Goal: Task Accomplishment & Management: Use online tool/utility

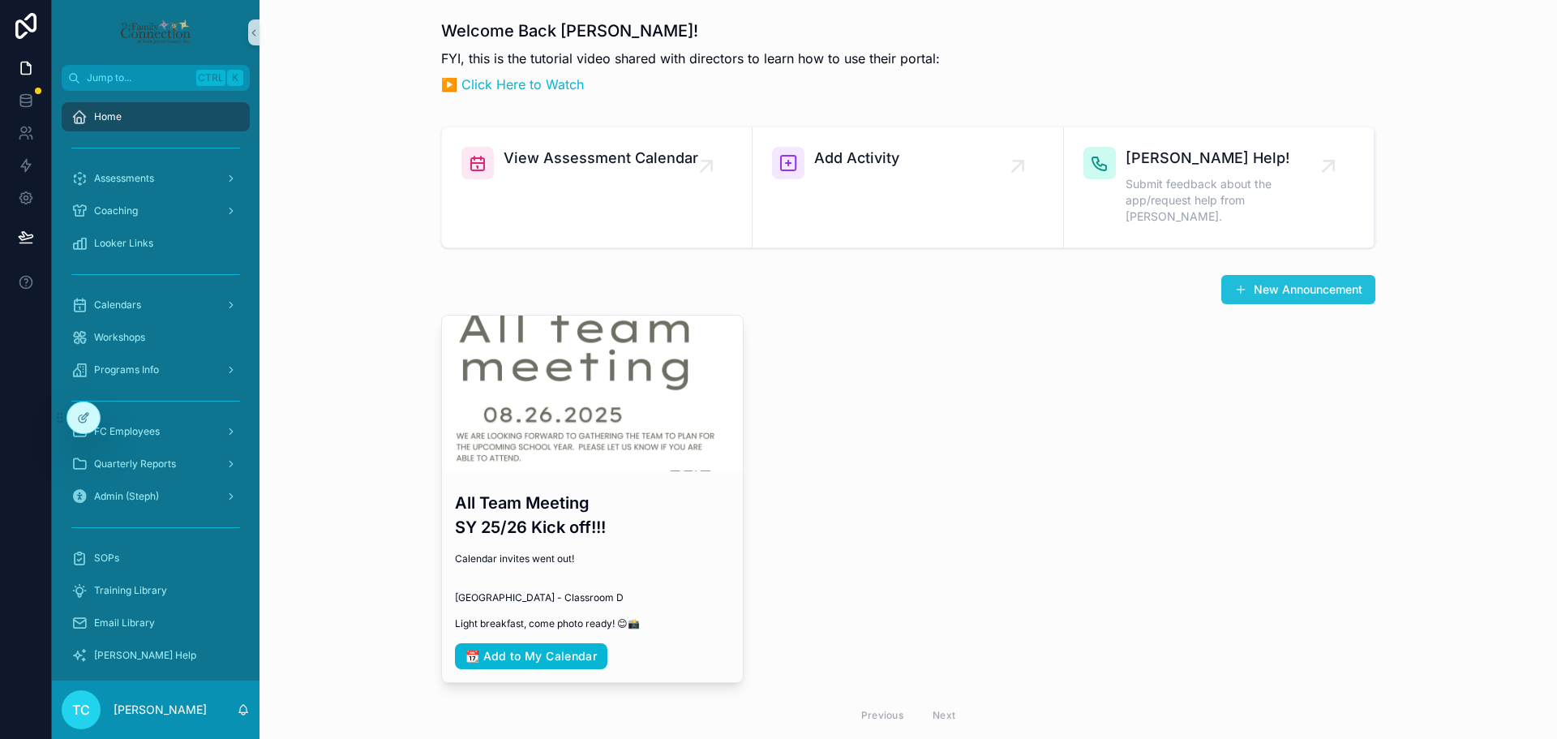
click at [1320, 275] on button "New Announcement" at bounding box center [1298, 289] width 154 height 29
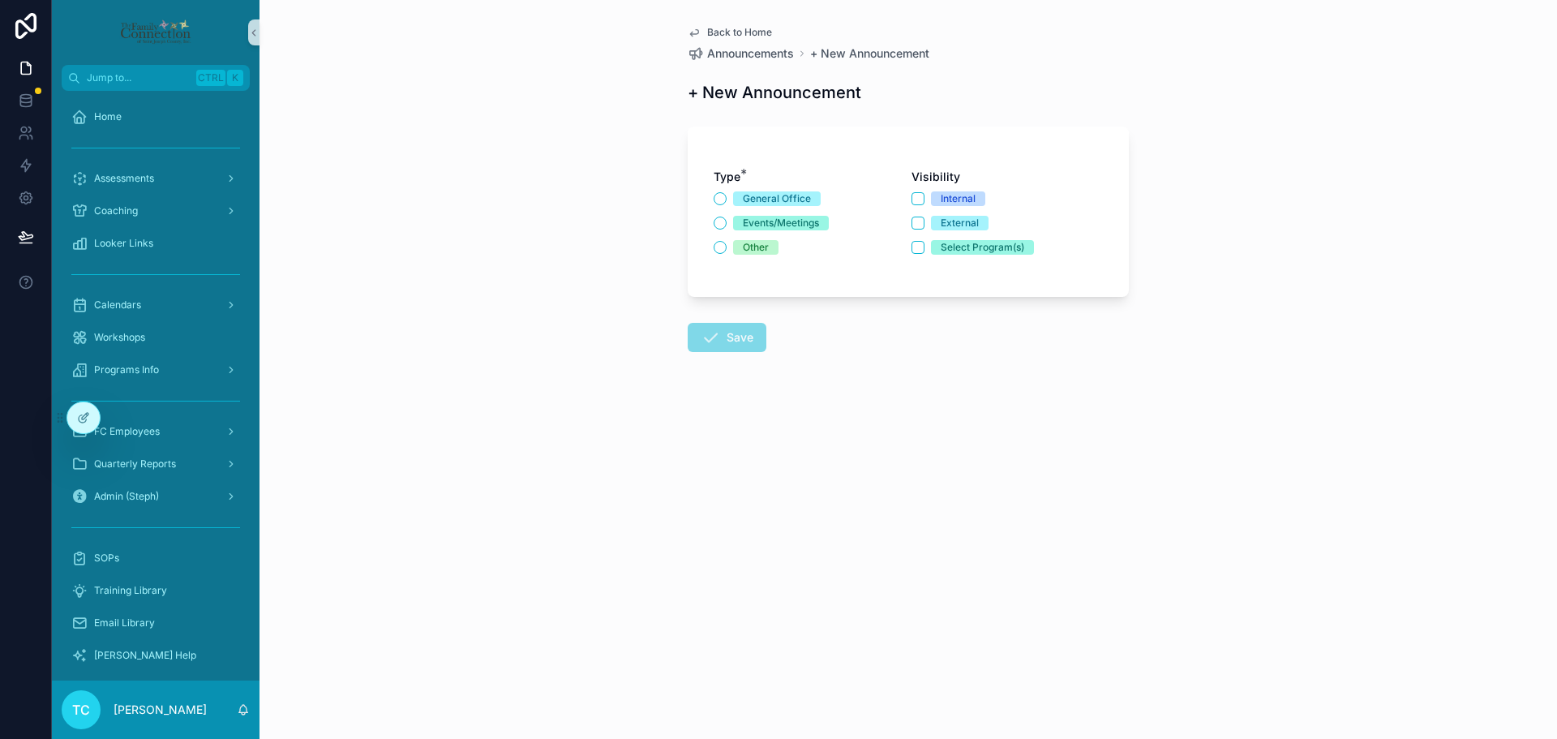
click at [812, 224] on div "Events/Meetings" at bounding box center [781, 223] width 76 height 15
click at [726, 224] on button "Events/Meetings" at bounding box center [719, 222] width 13 height 13
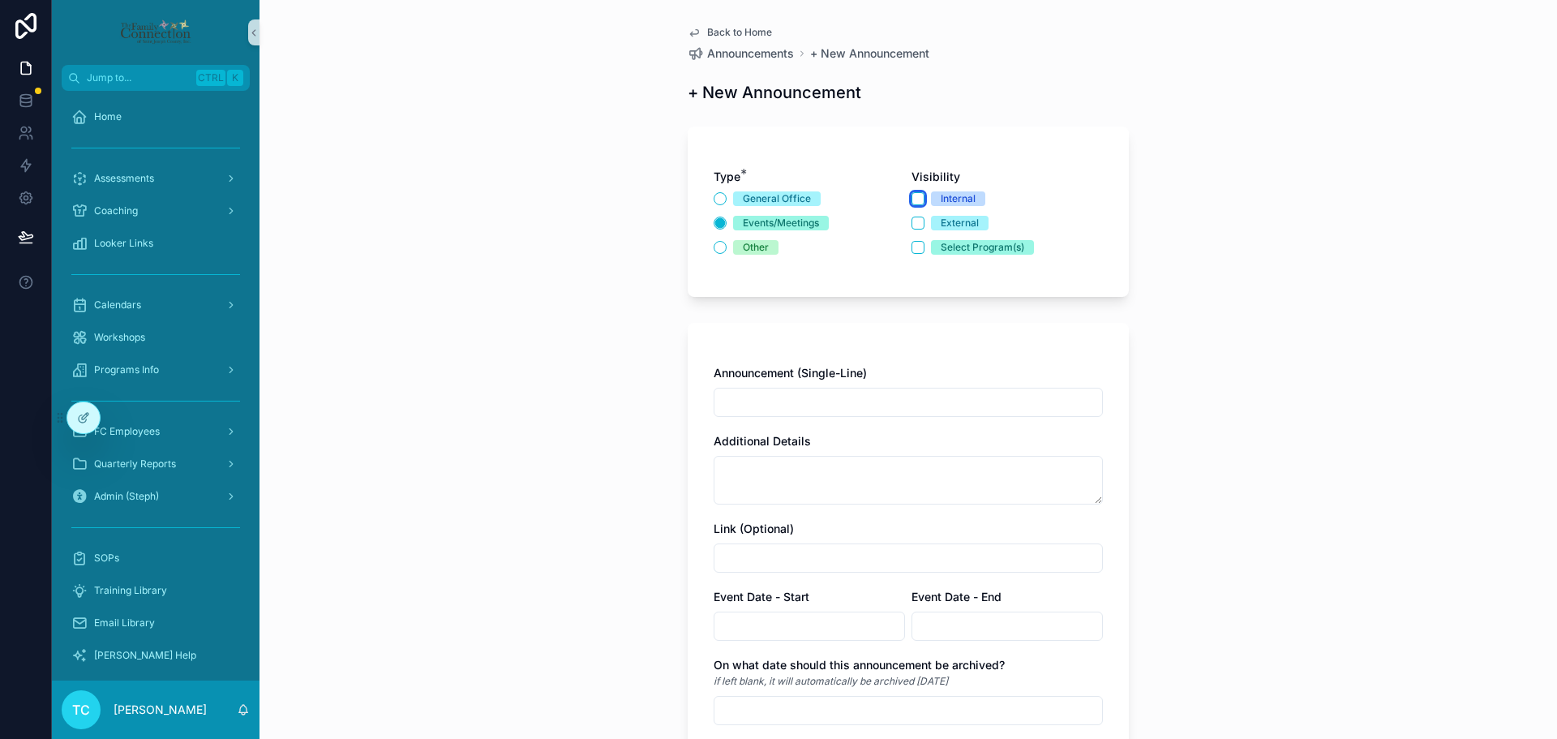
click at [911, 197] on button "Internal" at bounding box center [917, 198] width 13 height 13
click at [907, 403] on input "scrollable content" at bounding box center [908, 402] width 388 height 23
drag, startPoint x: 907, startPoint y: 400, endPoint x: 556, endPoint y: 410, distance: 351.2
click at [556, 410] on div "**********" at bounding box center [907, 369] width 1297 height 739
type input "**********"
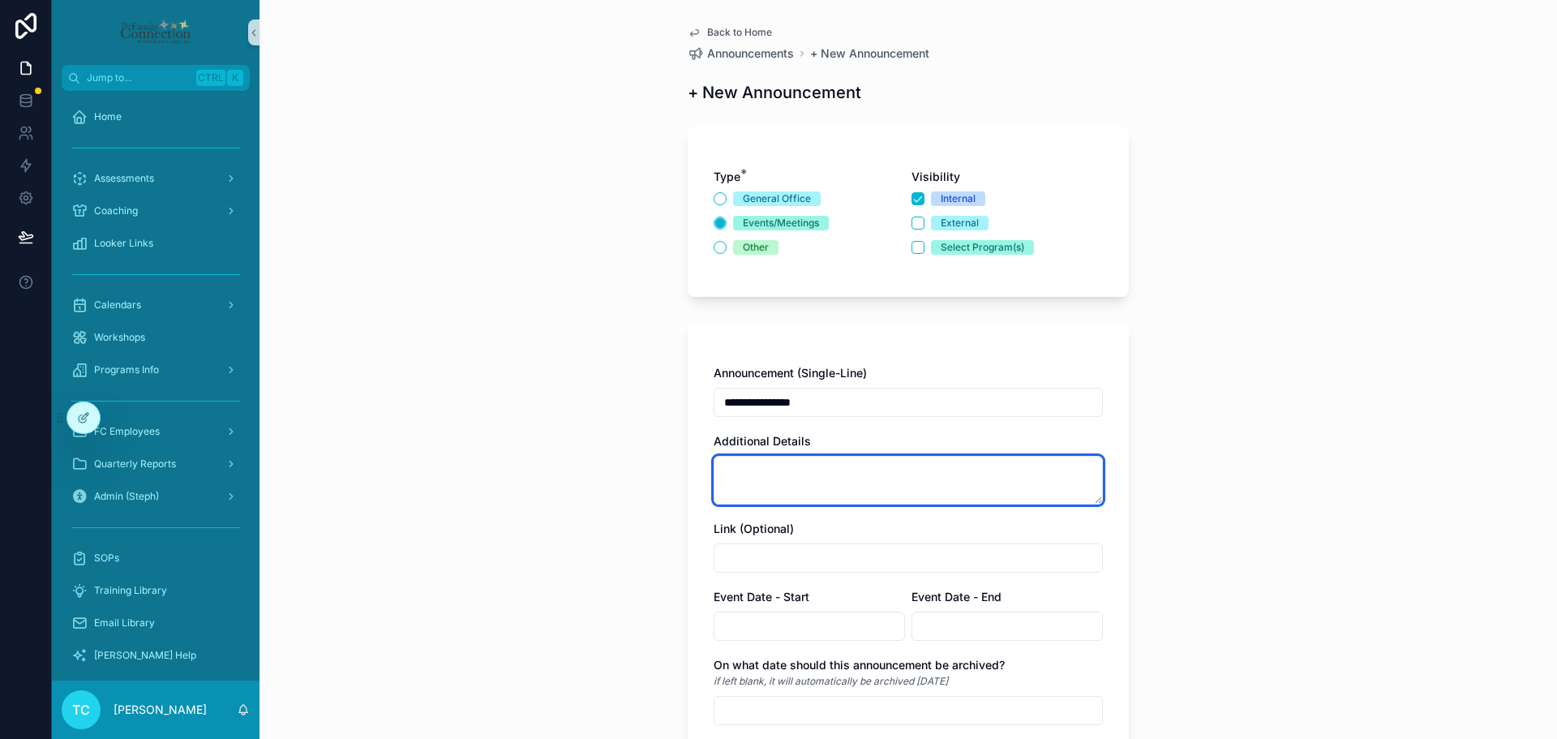
click at [853, 487] on textarea "scrollable content" at bounding box center [907, 480] width 389 height 49
paste textarea "**********"
type textarea "**********"
click at [923, 523] on div "Link (Optional)" at bounding box center [907, 528] width 389 height 16
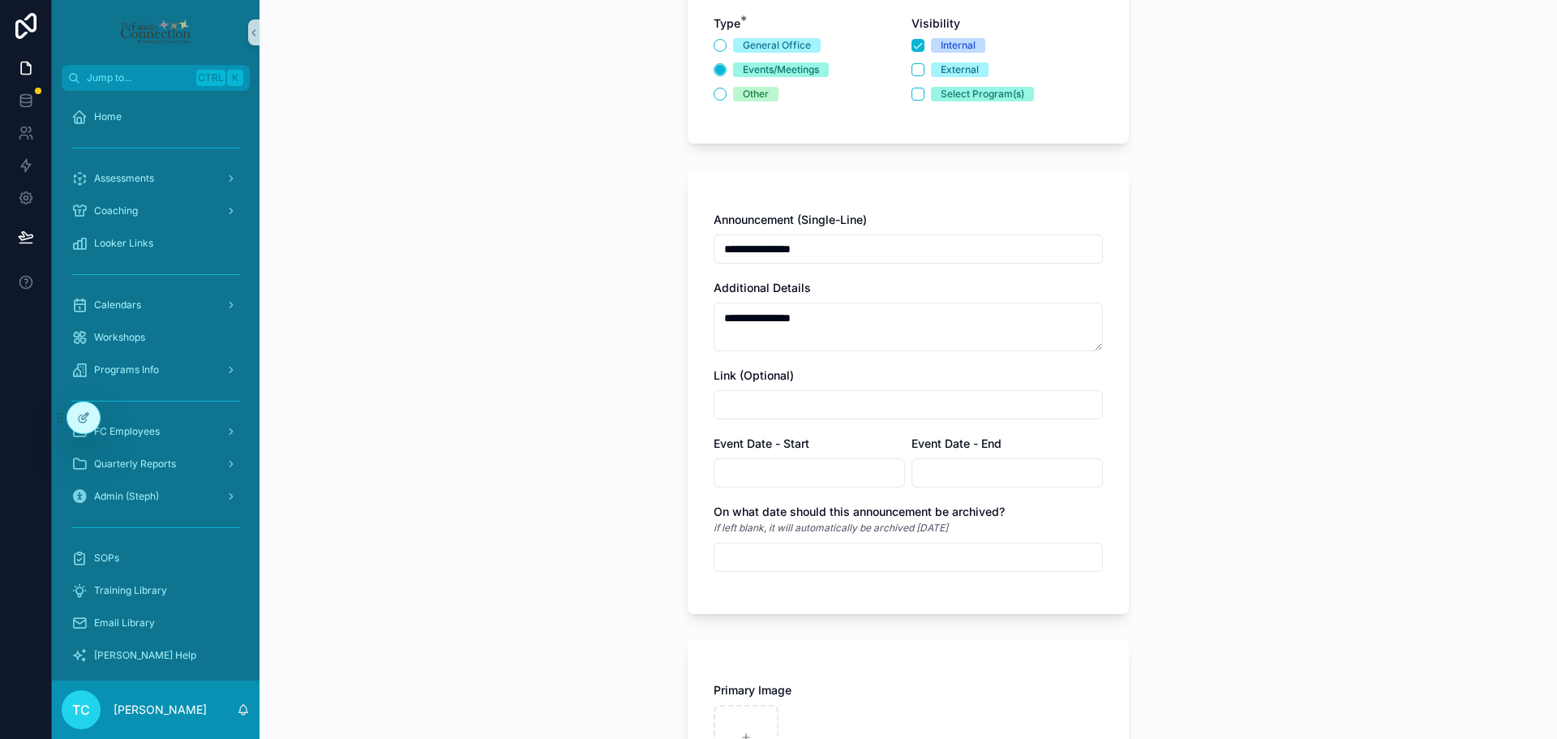
scroll to position [162, 0]
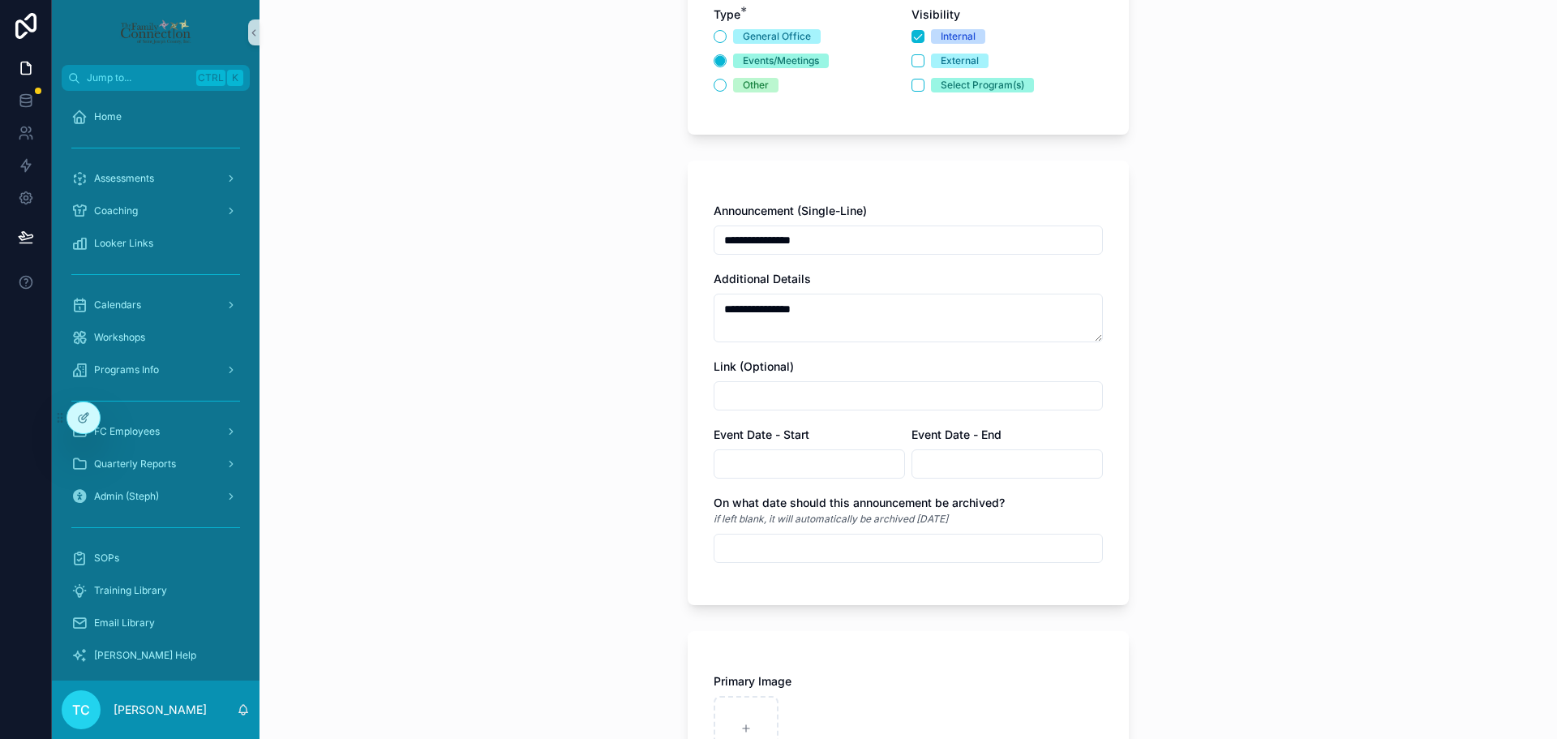
click at [787, 456] on input "scrollable content" at bounding box center [809, 463] width 190 height 23
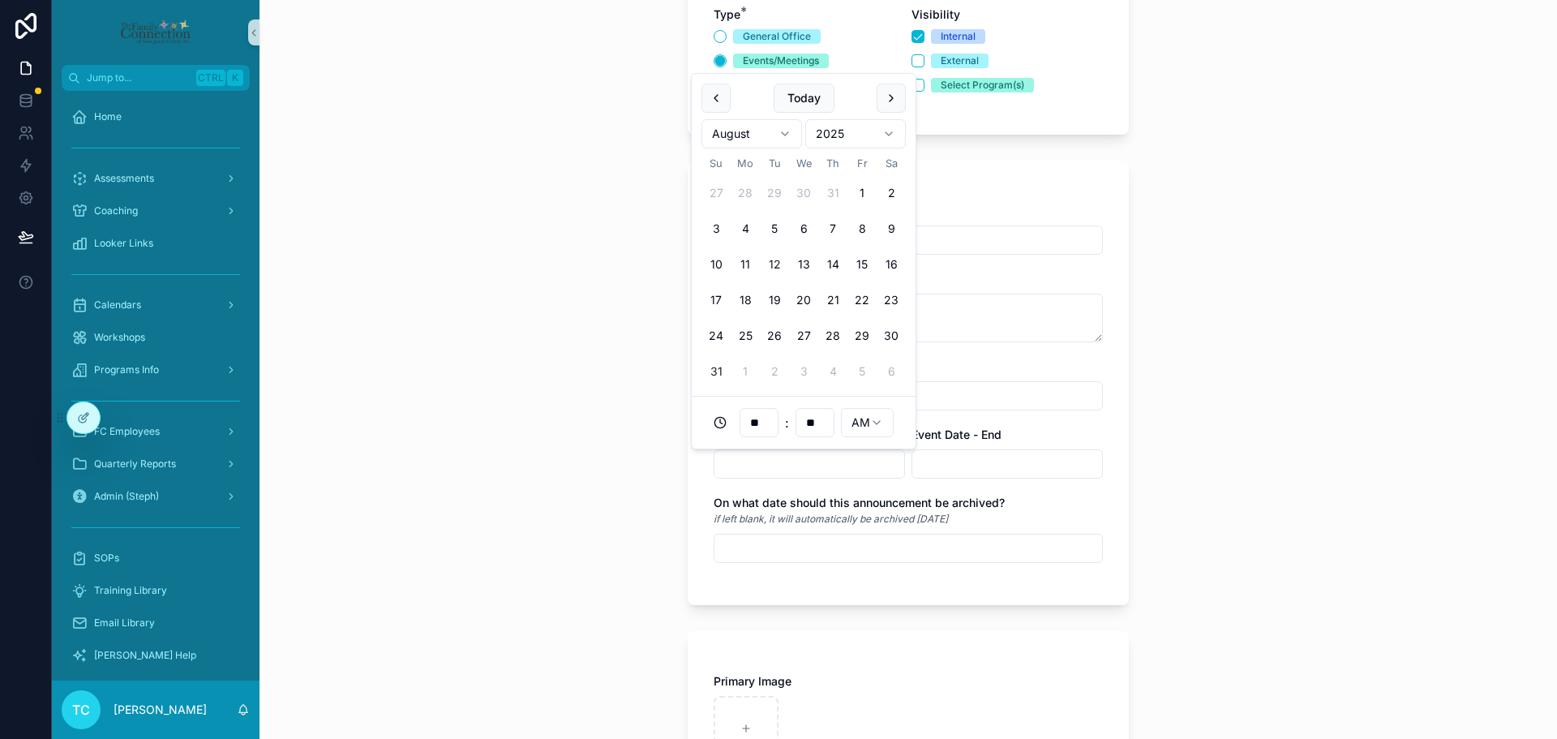
click at [714, 370] on button "31" at bounding box center [715, 371] width 29 height 29
click at [762, 417] on input "**" at bounding box center [758, 422] width 37 height 23
click at [761, 654] on div "09" at bounding box center [758, 662] width 73 height 26
type input "**********"
type input "**"
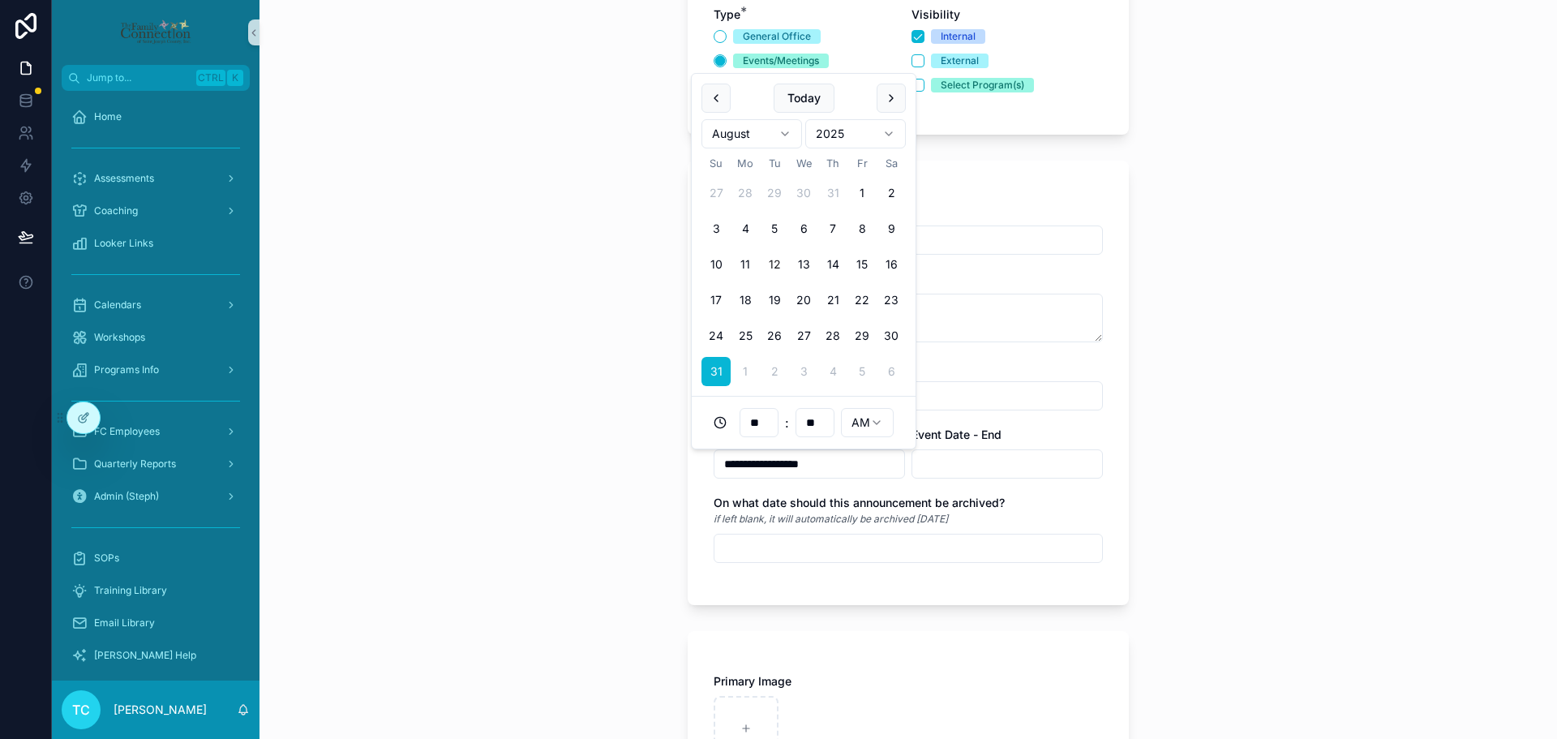
click at [914, 499] on span "On what date should this announcement be archived?" at bounding box center [858, 502] width 291 height 14
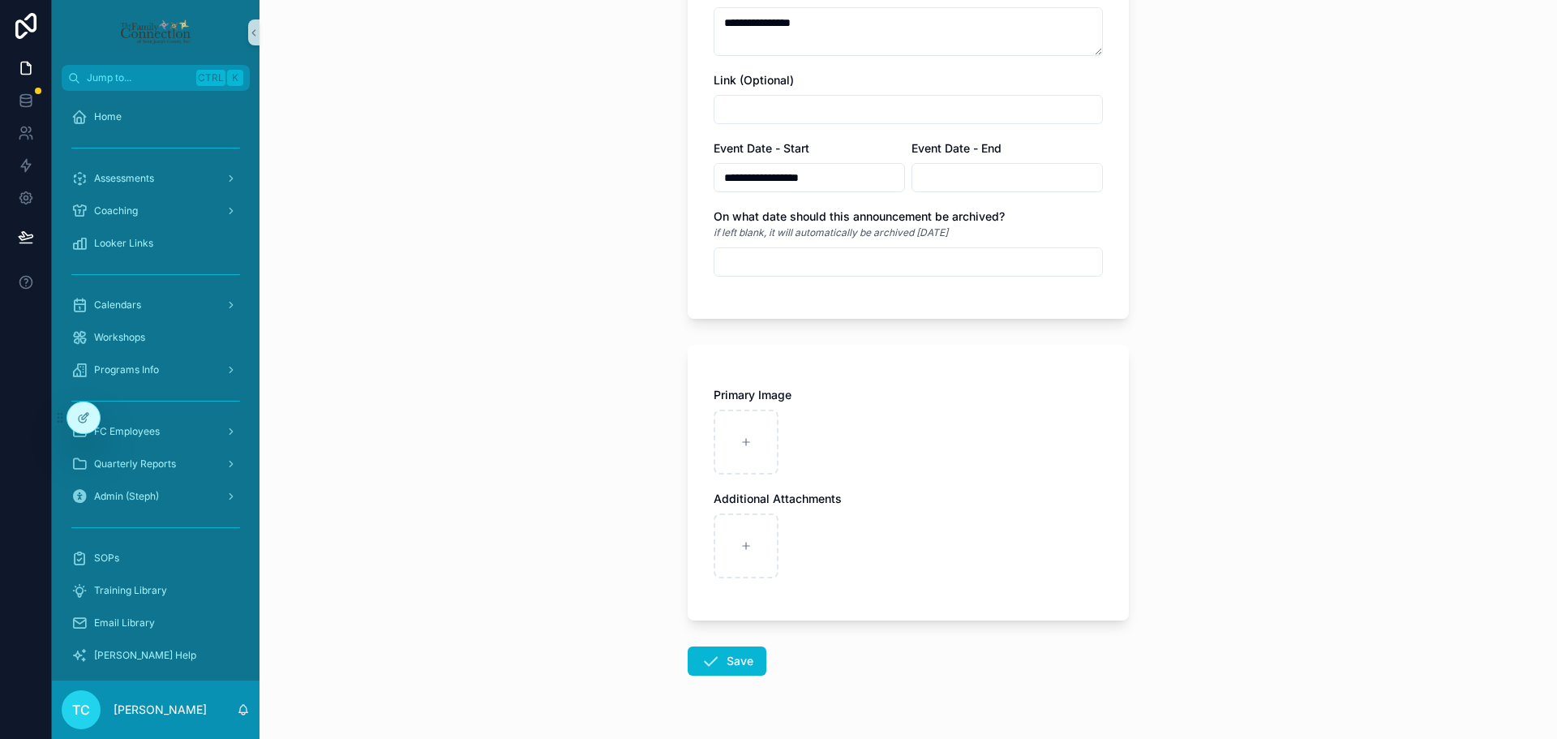
scroll to position [486, 0]
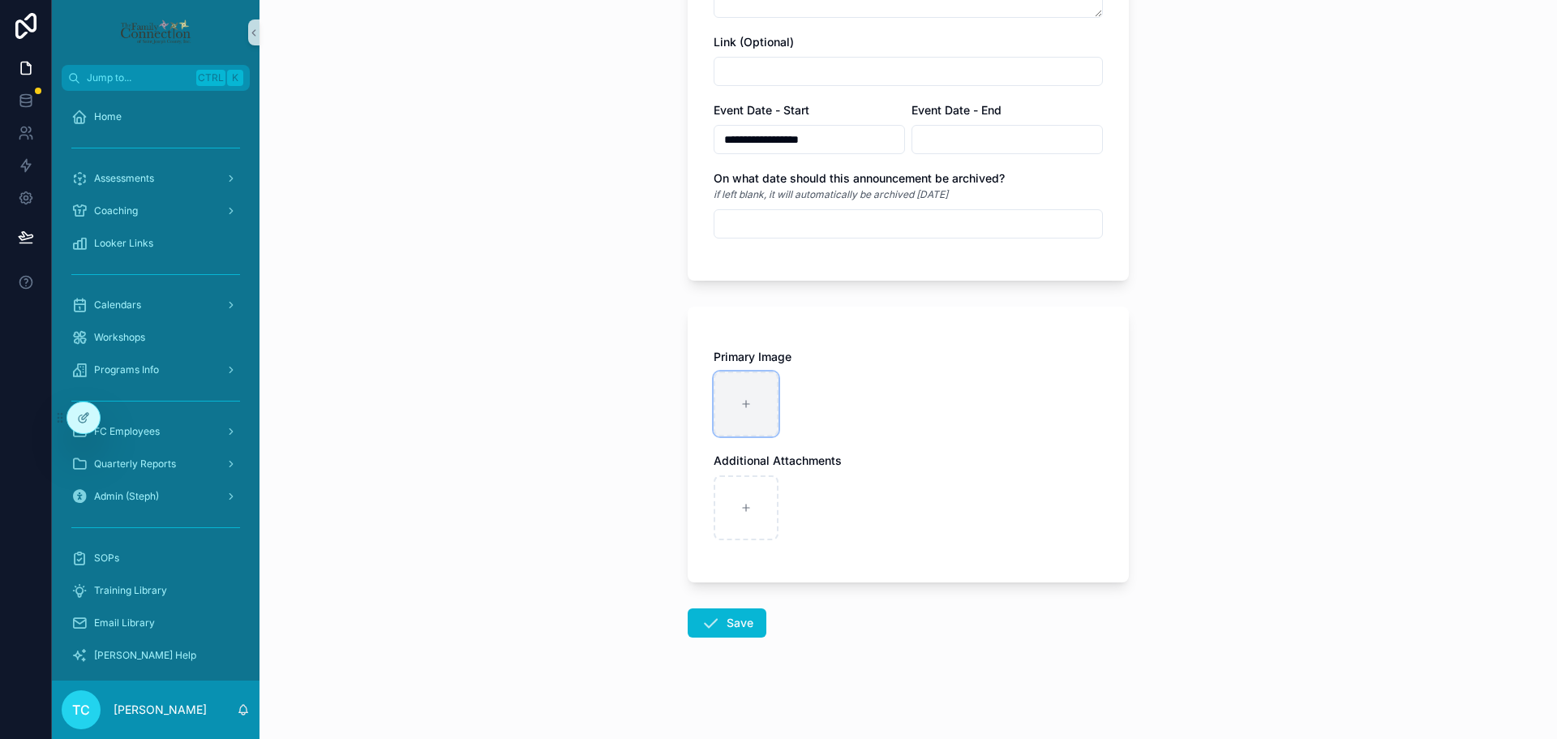
click at [753, 407] on div "scrollable content" at bounding box center [745, 403] width 65 height 65
click at [752, 400] on div "scrollable content" at bounding box center [745, 403] width 65 height 65
type input "**********"
drag, startPoint x: 724, startPoint y: 627, endPoint x: 486, endPoint y: 332, distance: 378.8
click at [521, 383] on div "**********" at bounding box center [907, 369] width 1297 height 739
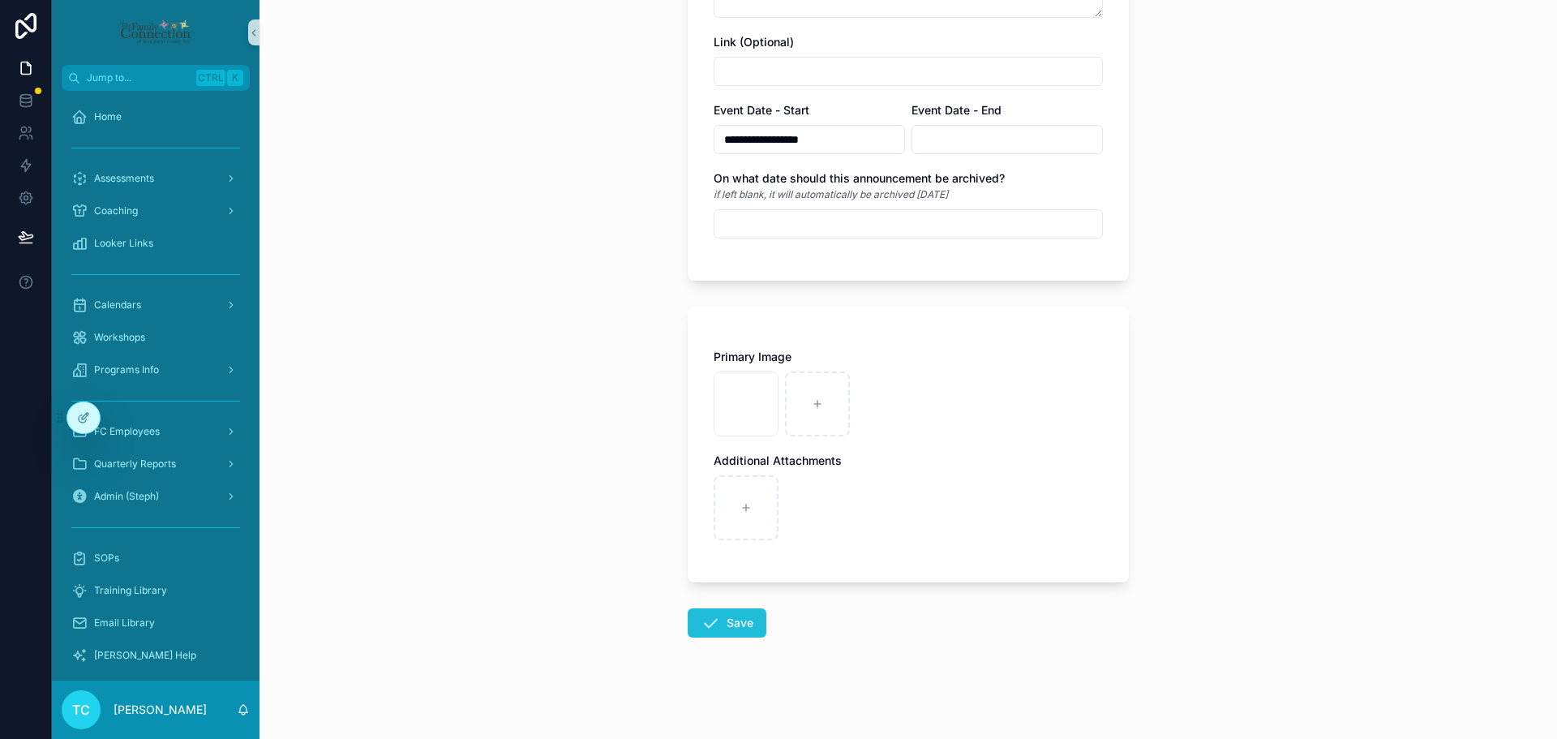
click at [740, 619] on button "Save" at bounding box center [726, 622] width 79 height 29
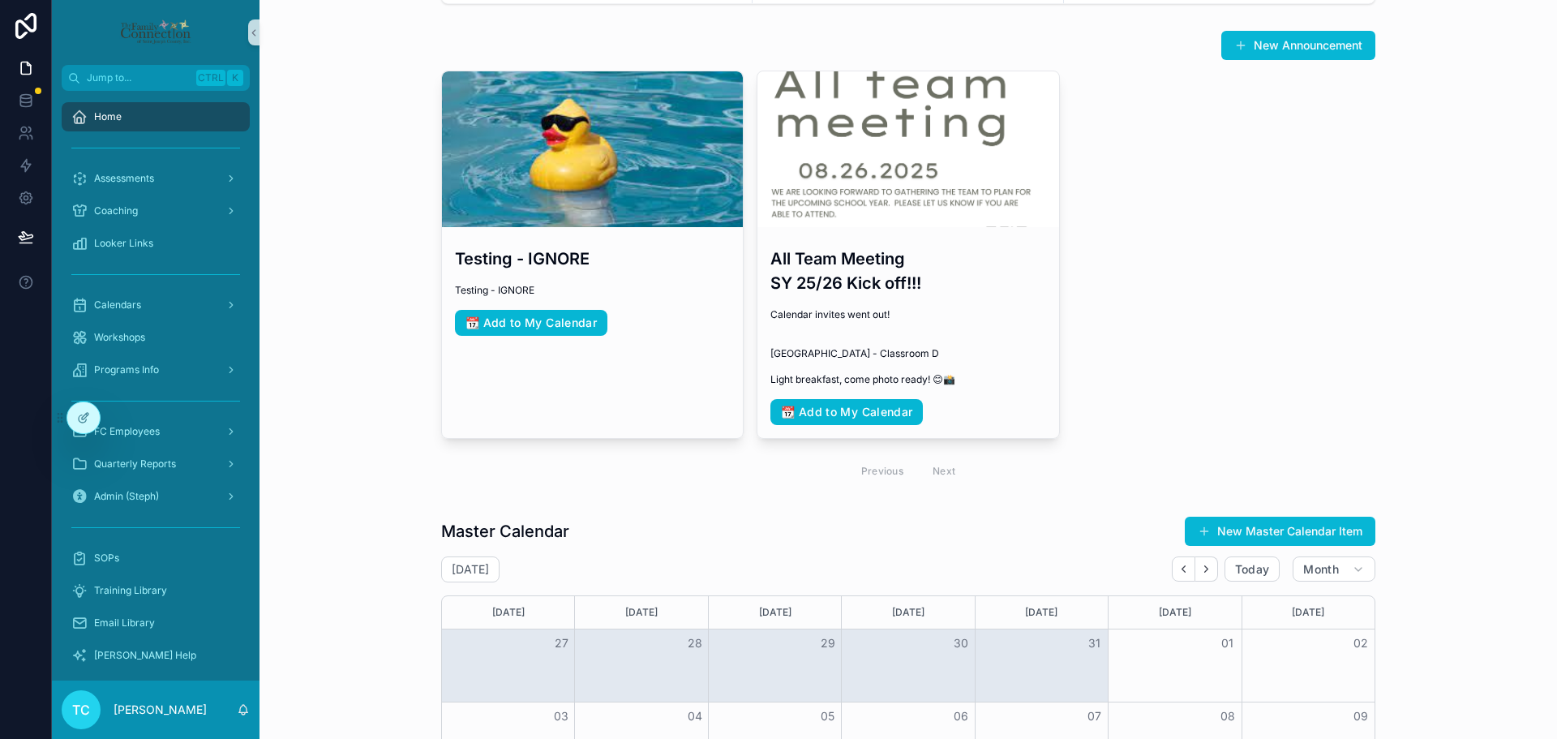
scroll to position [243, 0]
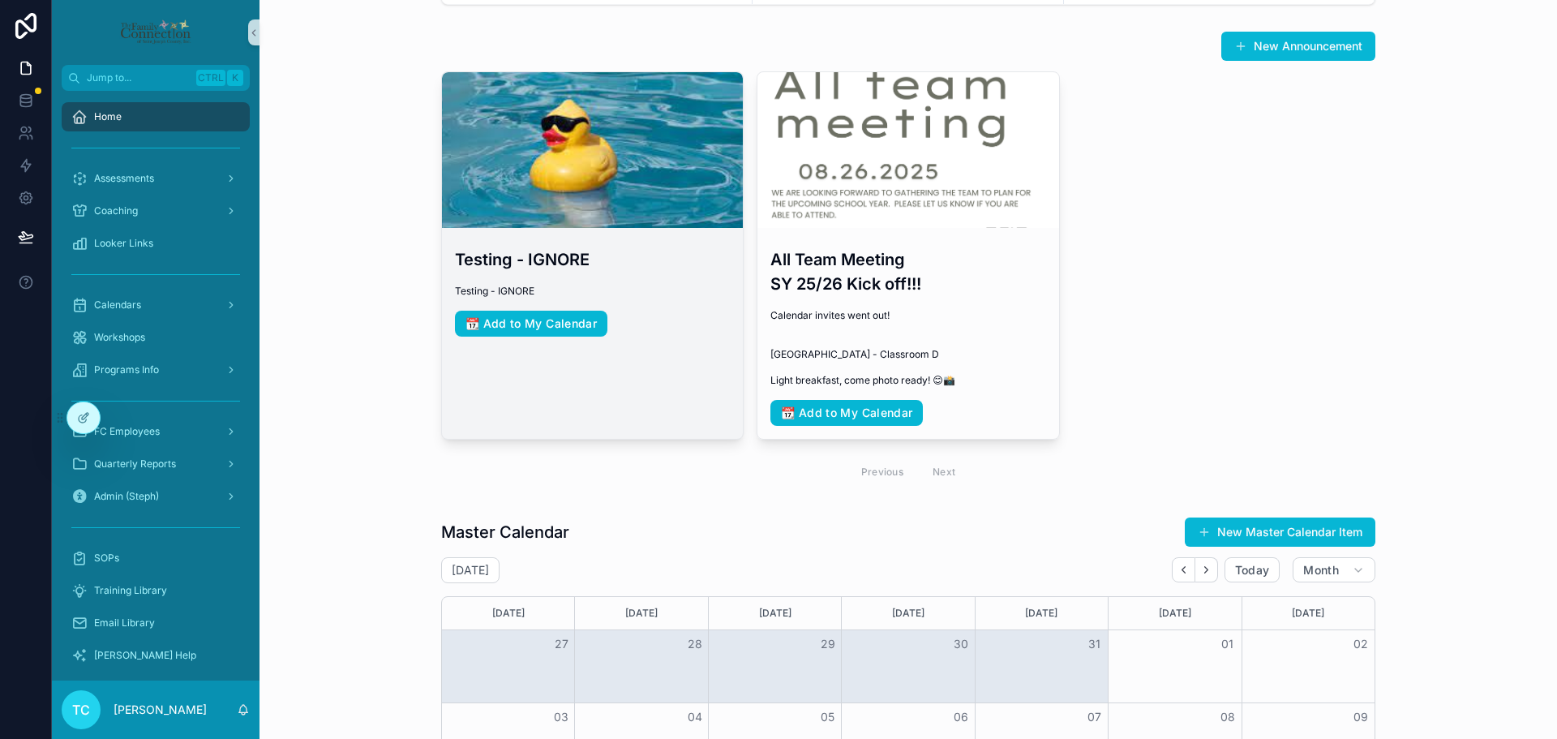
click at [685, 286] on div "Testing - IGNORE Testing - IGNORE 📆 Add to My Calendar" at bounding box center [592, 291] width 301 height 115
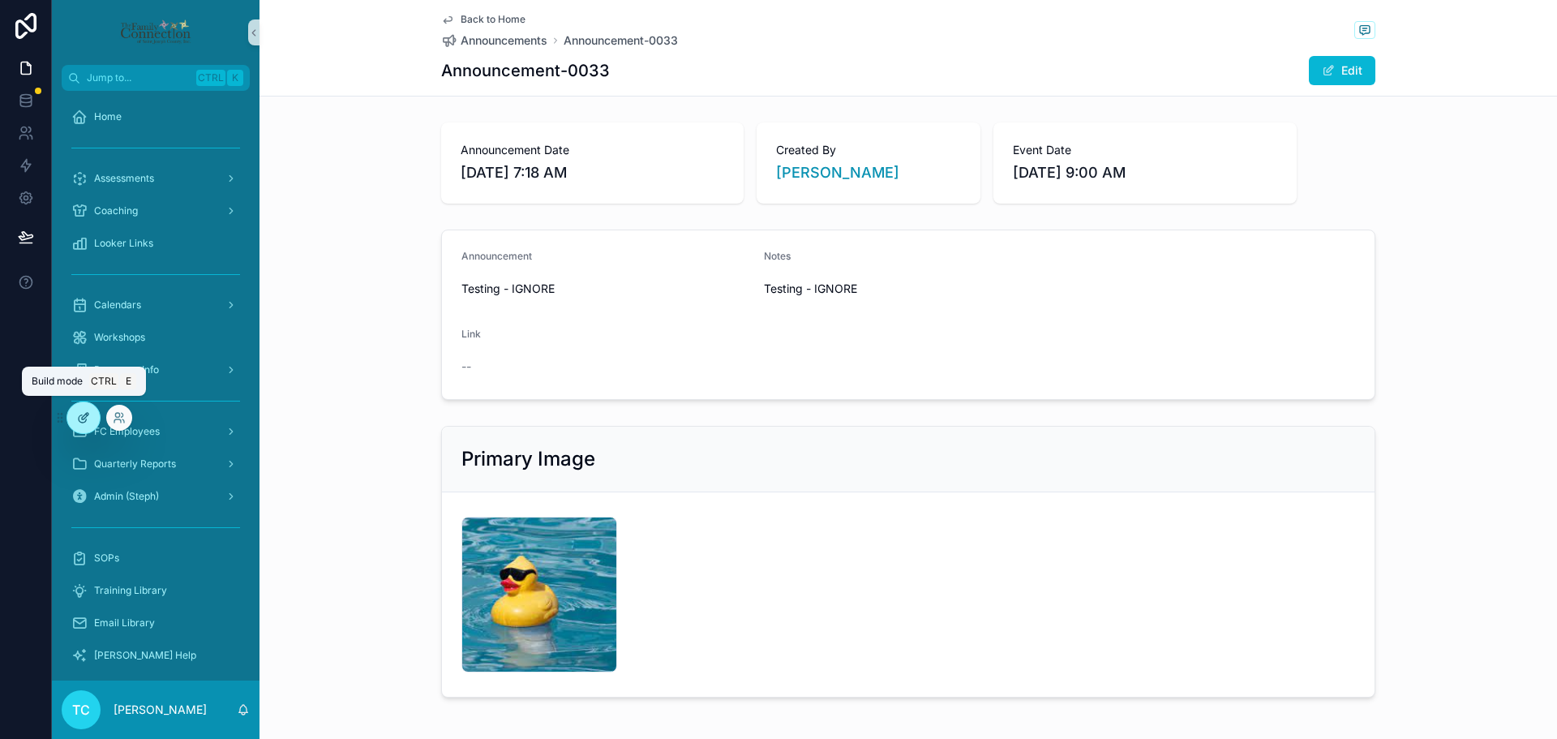
click at [91, 413] on div at bounding box center [83, 417] width 32 height 31
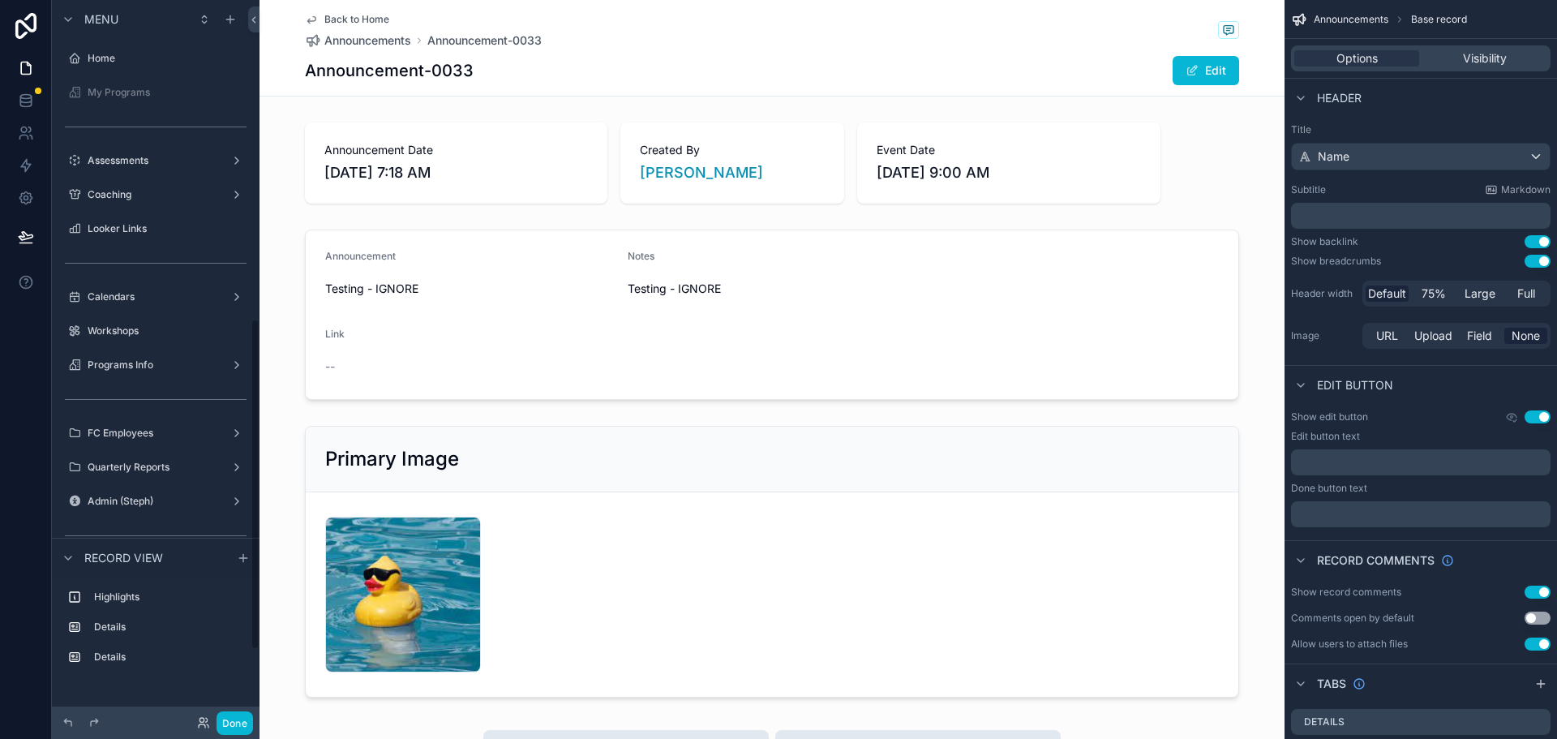
scroll to position [692, 0]
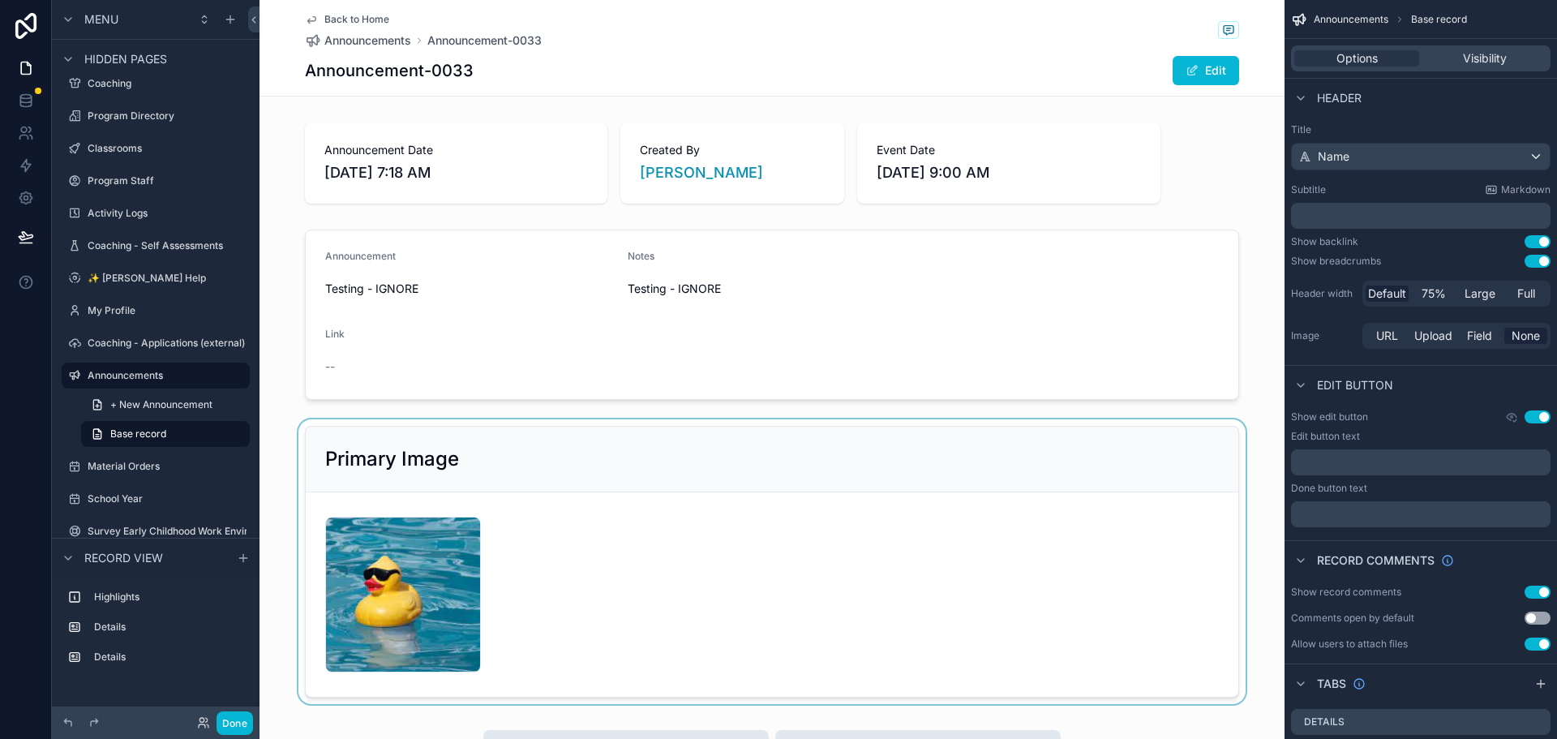
click at [1110, 571] on div "scrollable content" at bounding box center [771, 561] width 1025 height 285
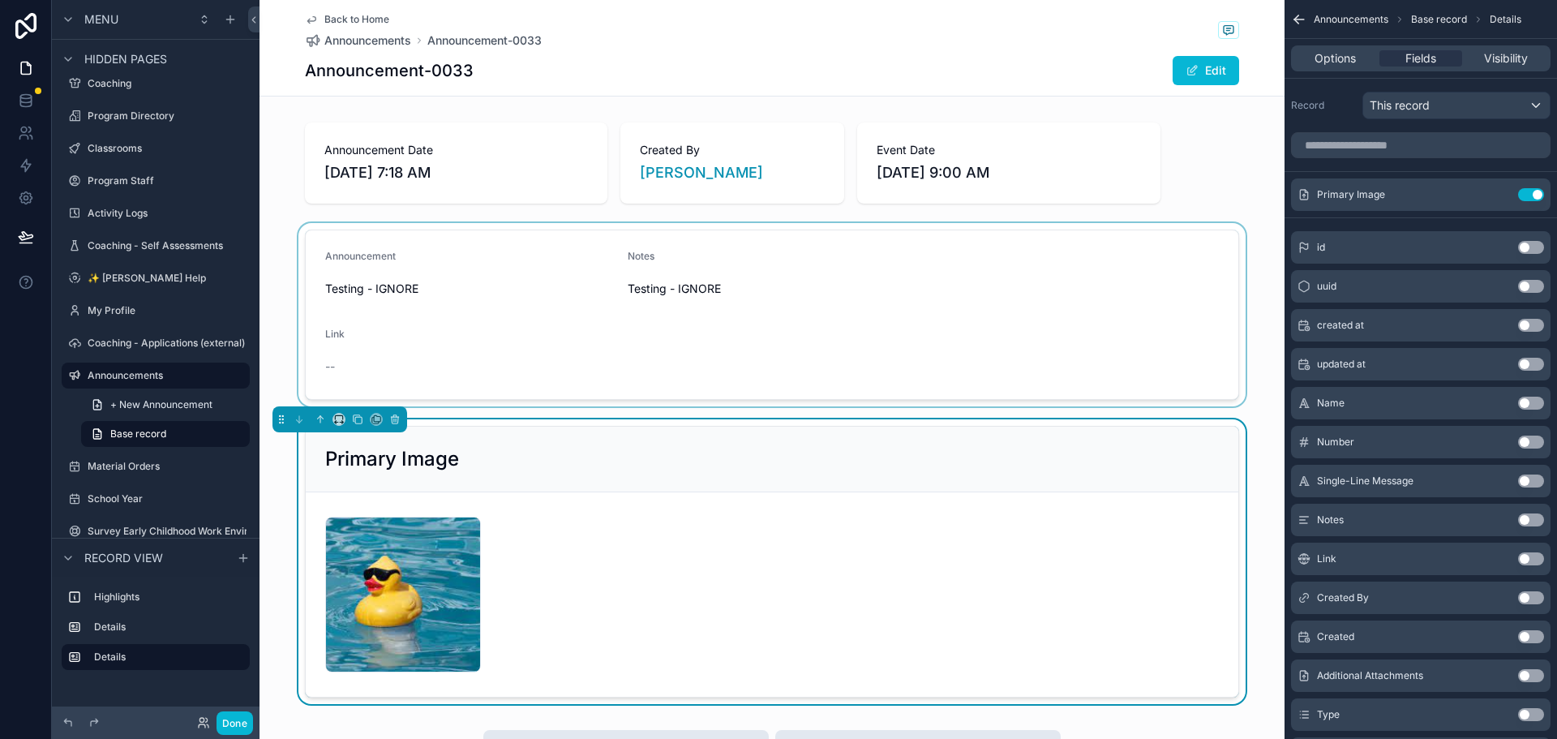
click at [963, 285] on div "scrollable content" at bounding box center [771, 314] width 1025 height 183
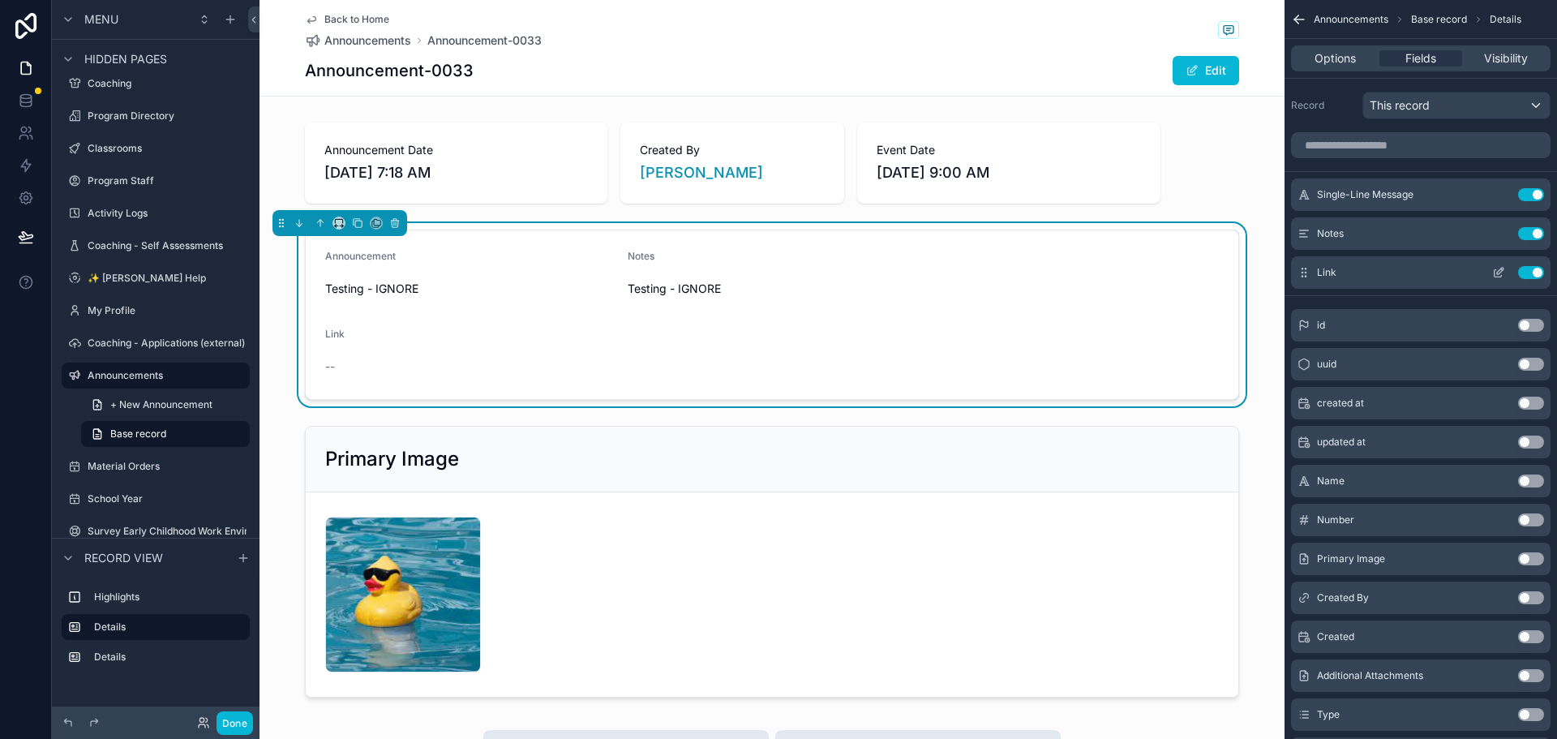
click at [1526, 275] on button "Use setting" at bounding box center [1531, 272] width 26 height 13
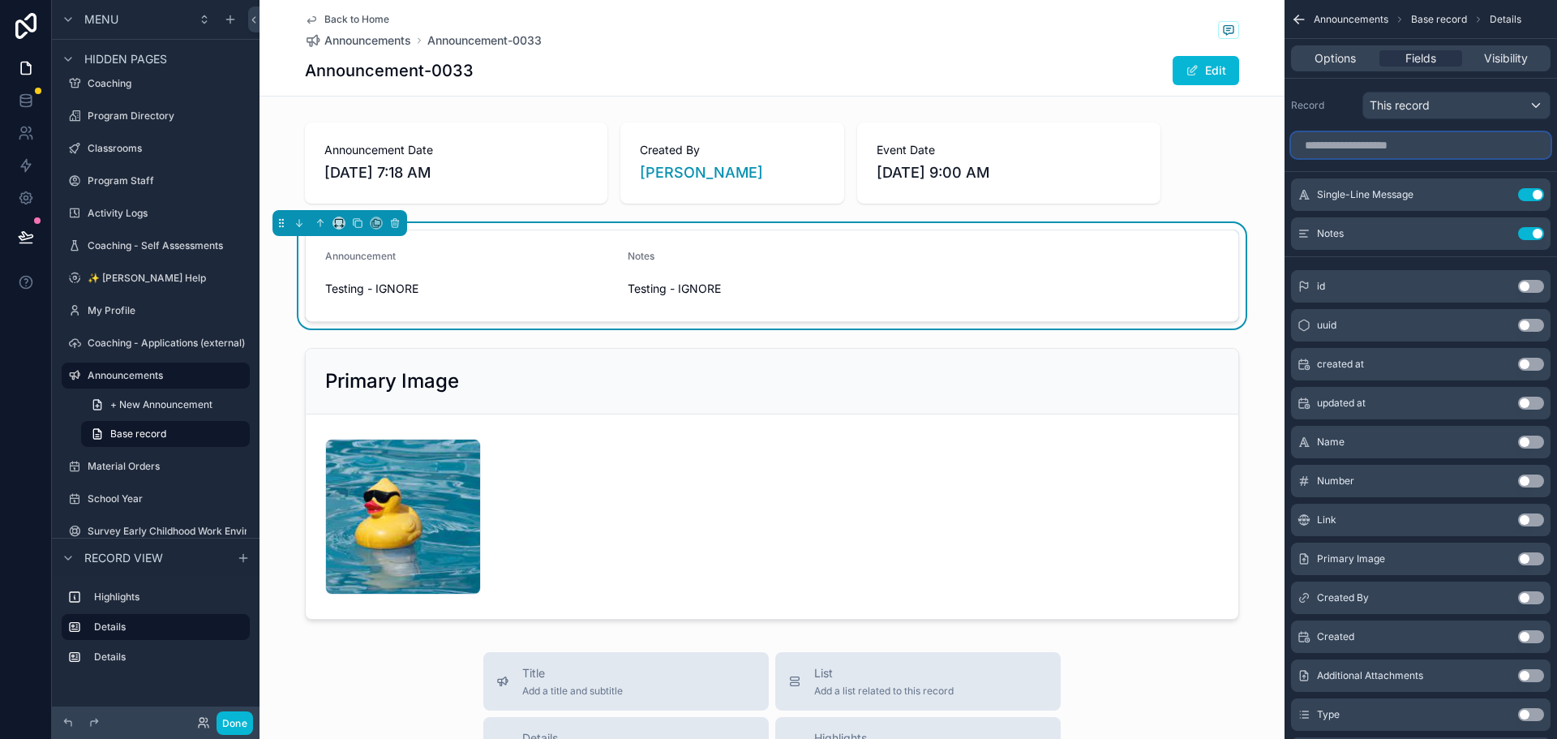
click at [1412, 144] on input "scrollable content" at bounding box center [1420, 145] width 259 height 26
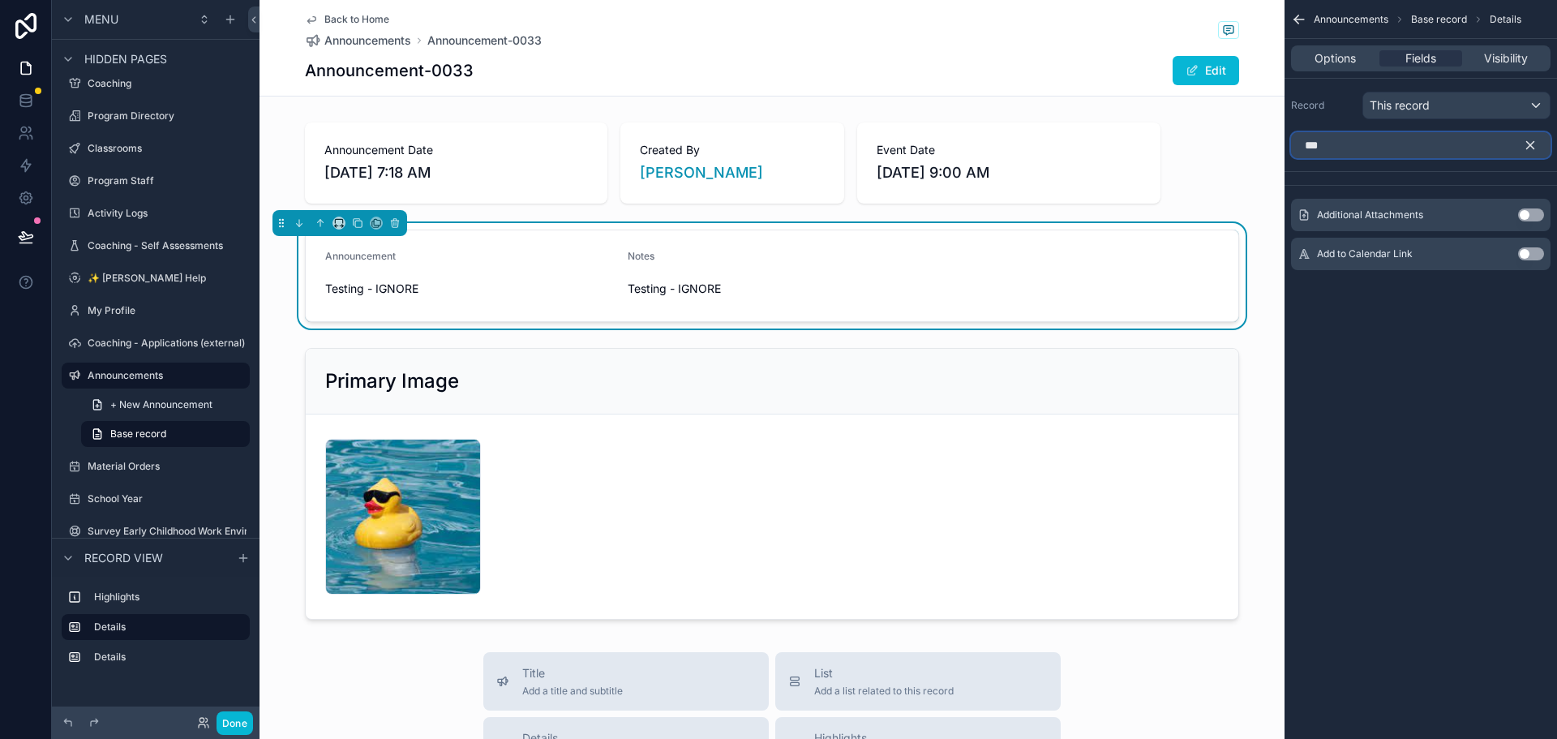
type input "***"
click at [1524, 255] on button "Use setting" at bounding box center [1531, 253] width 26 height 13
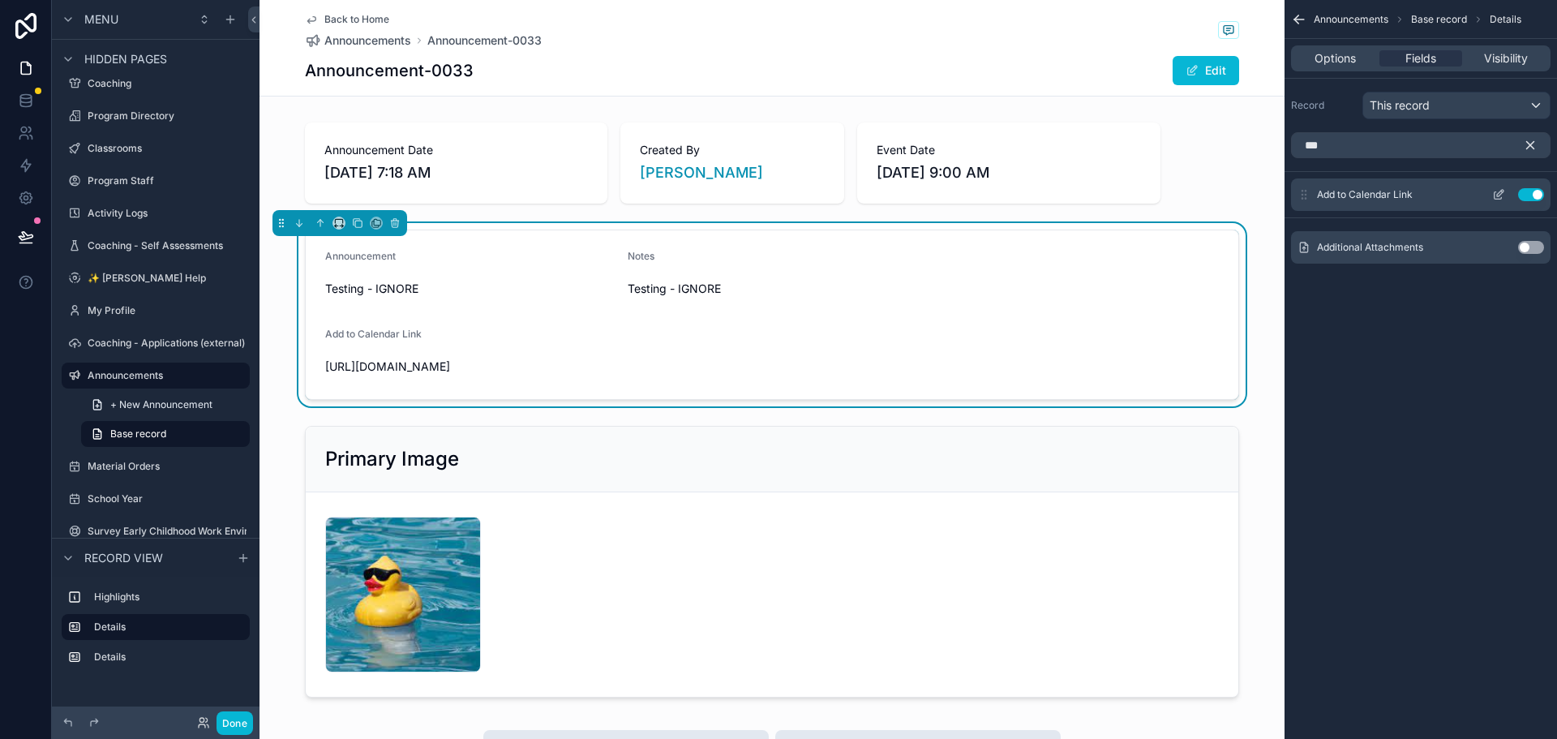
click at [1525, 194] on button "Use setting" at bounding box center [1531, 194] width 26 height 13
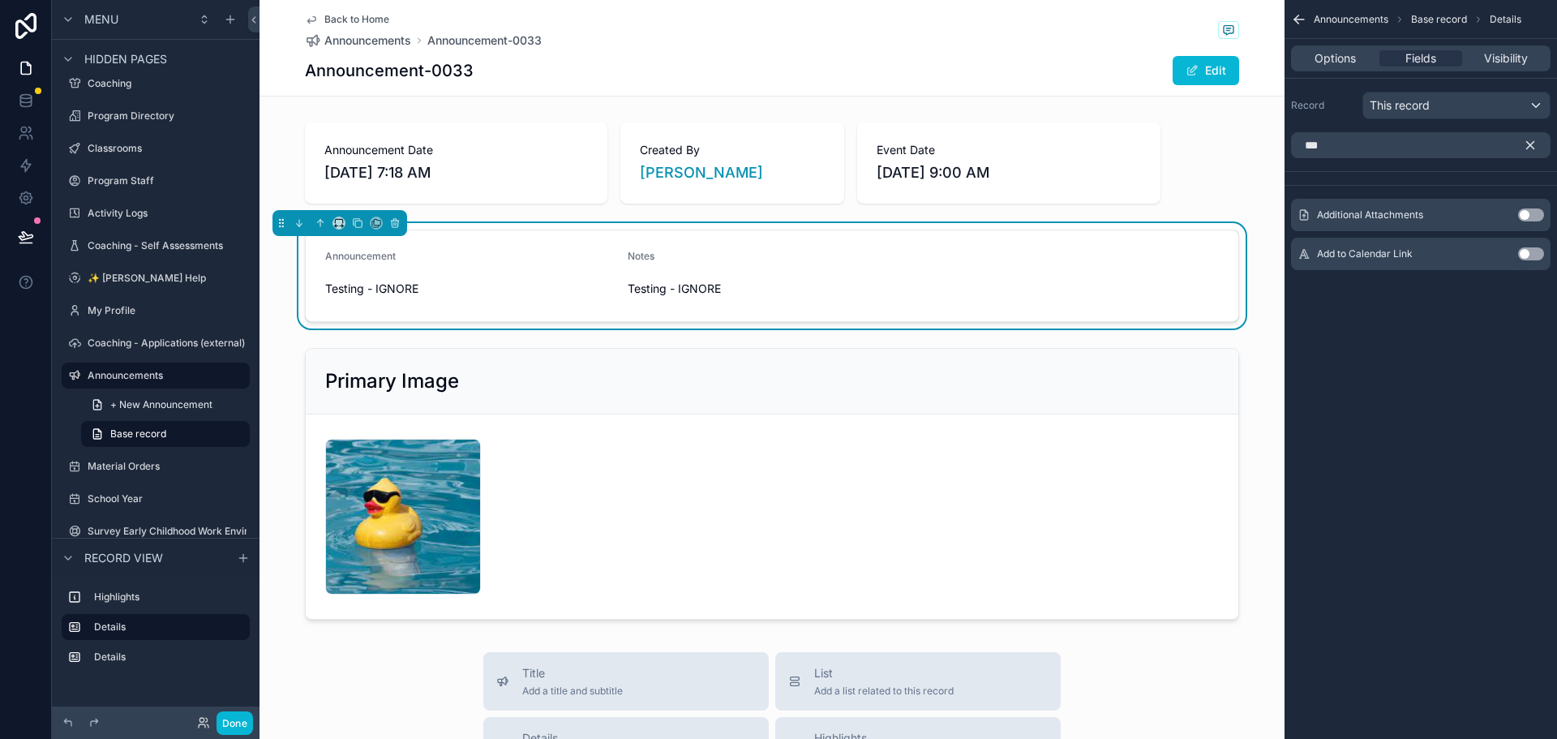
click at [1526, 137] on button "scrollable content" at bounding box center [1536, 145] width 28 height 26
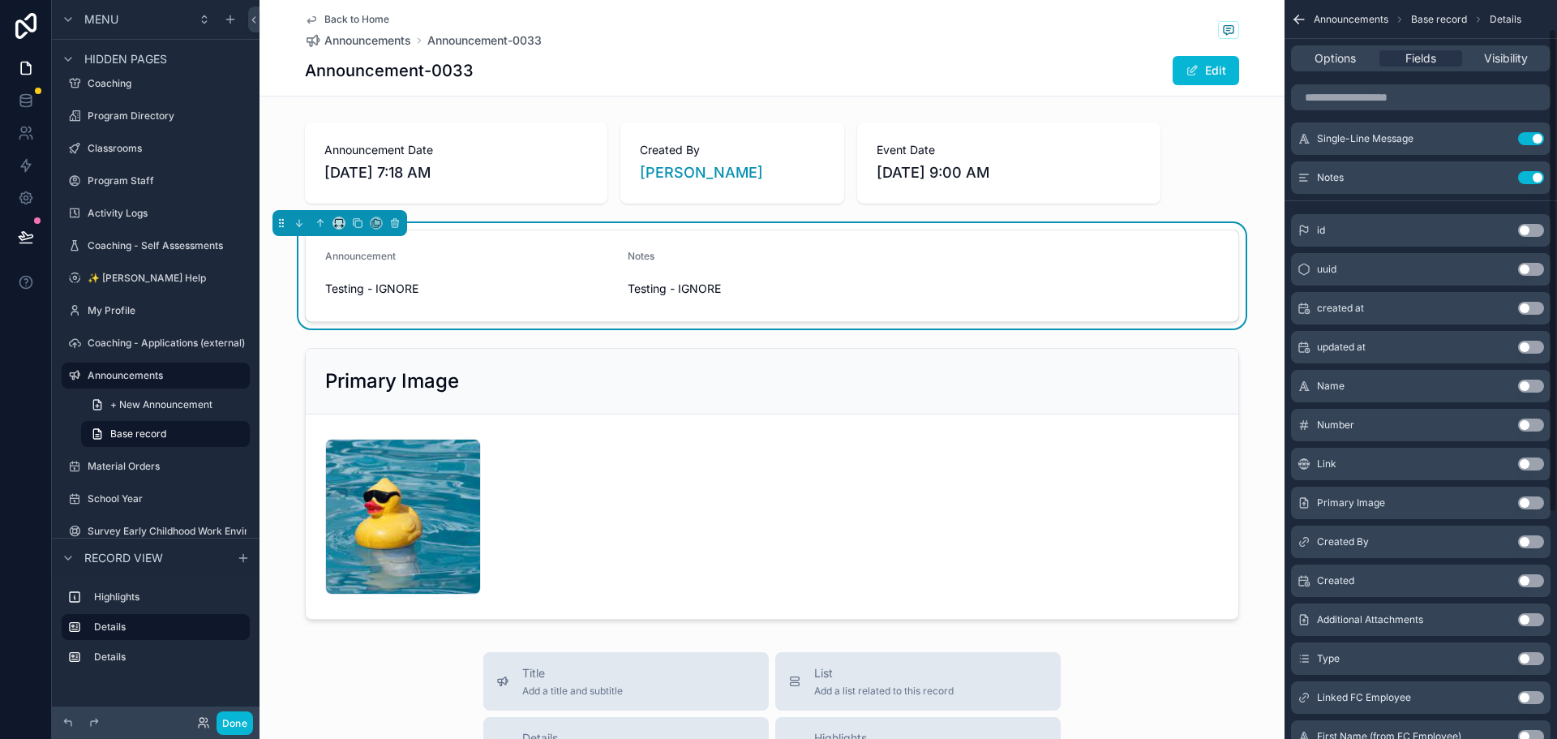
scroll to position [81, 0]
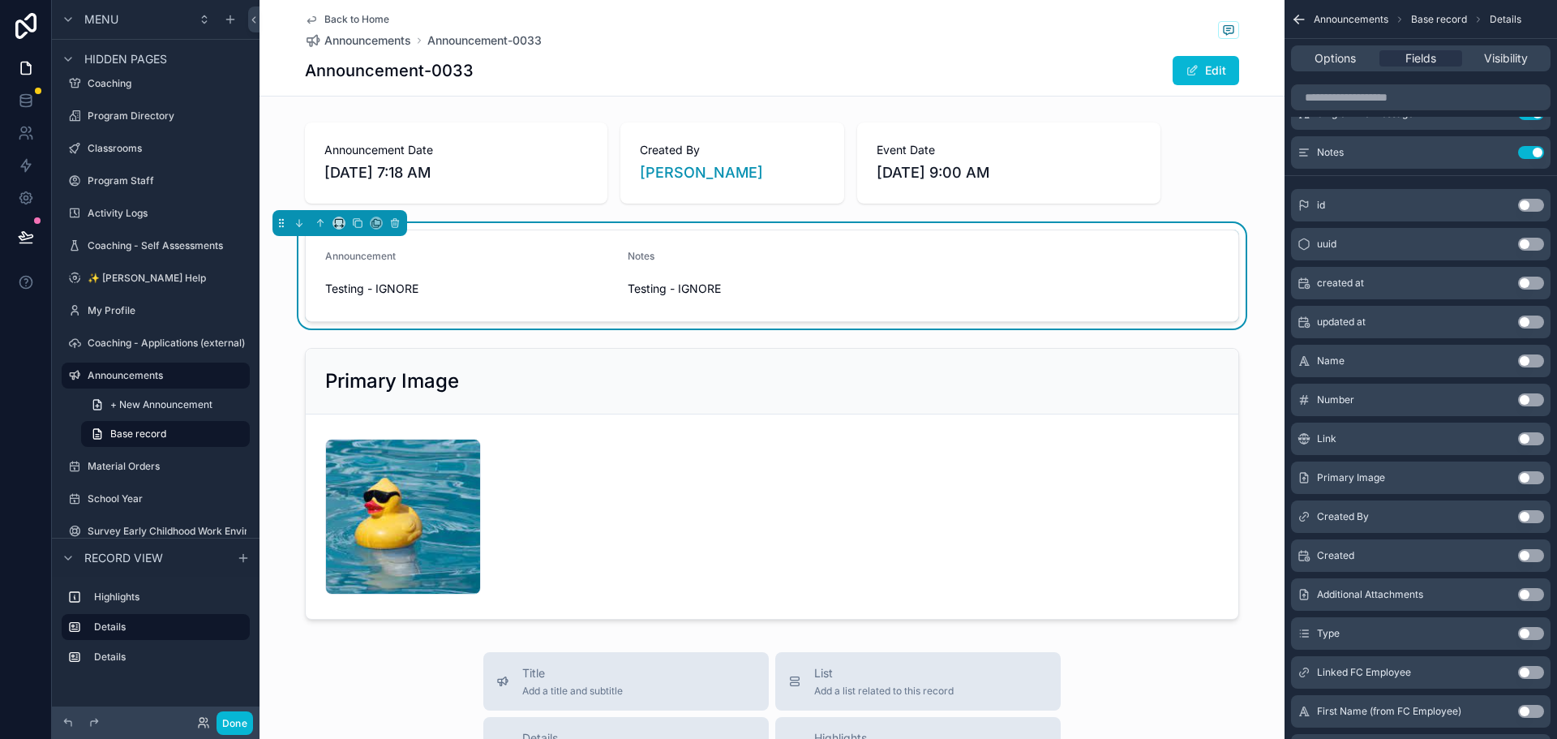
click at [1529, 438] on button "Use setting" at bounding box center [1531, 438] width 26 height 13
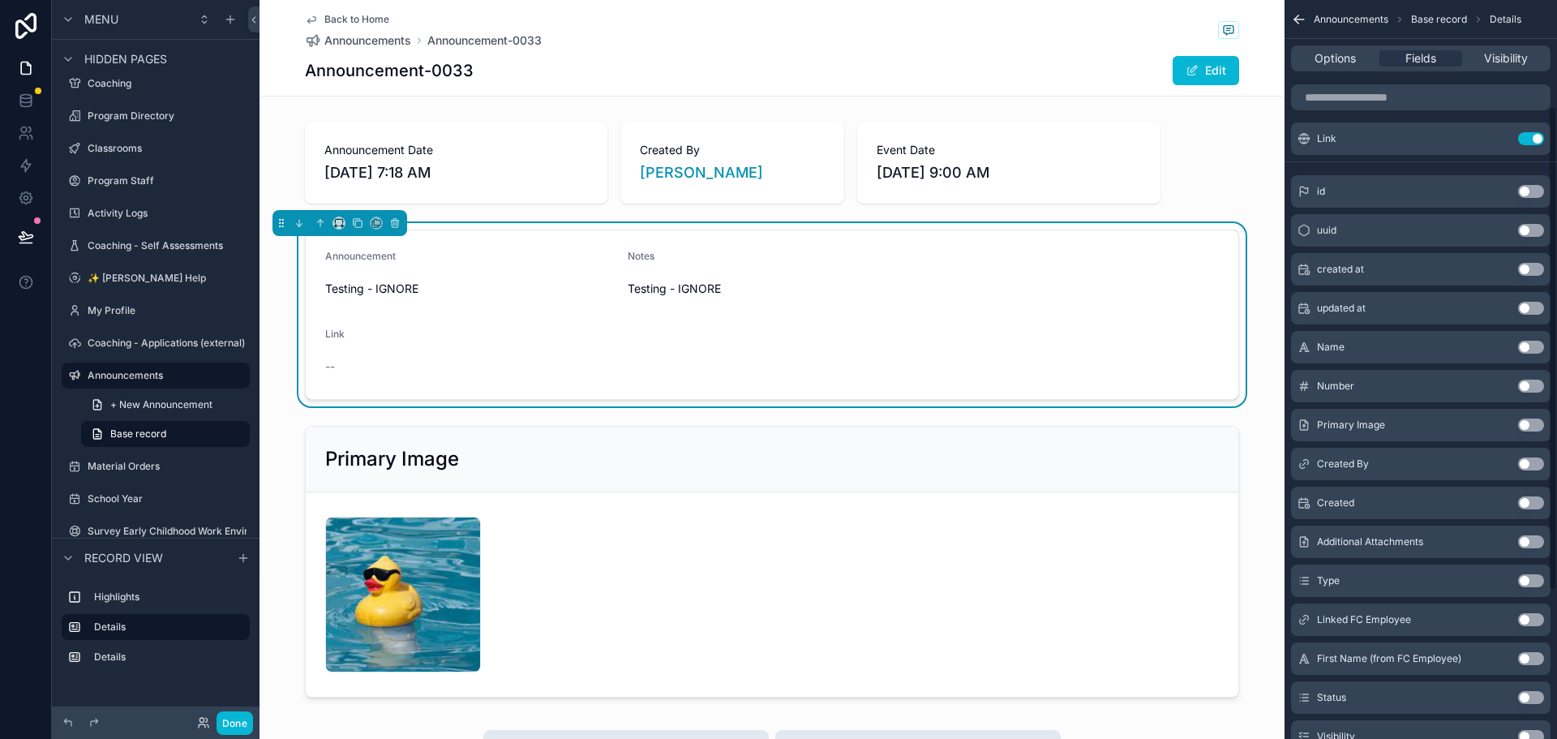
scroll to position [162, 0]
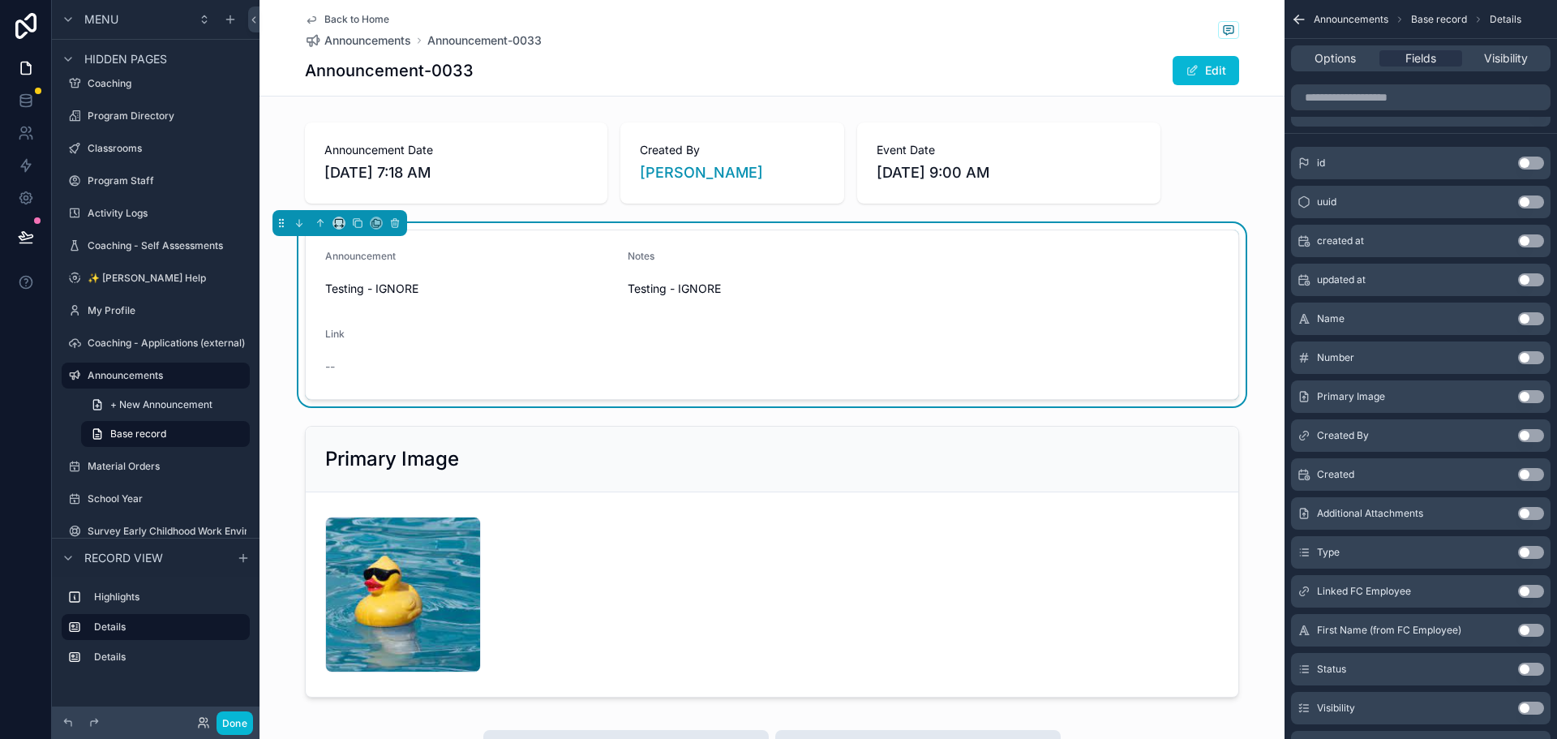
click at [1527, 554] on button "Use setting" at bounding box center [1531, 552] width 26 height 13
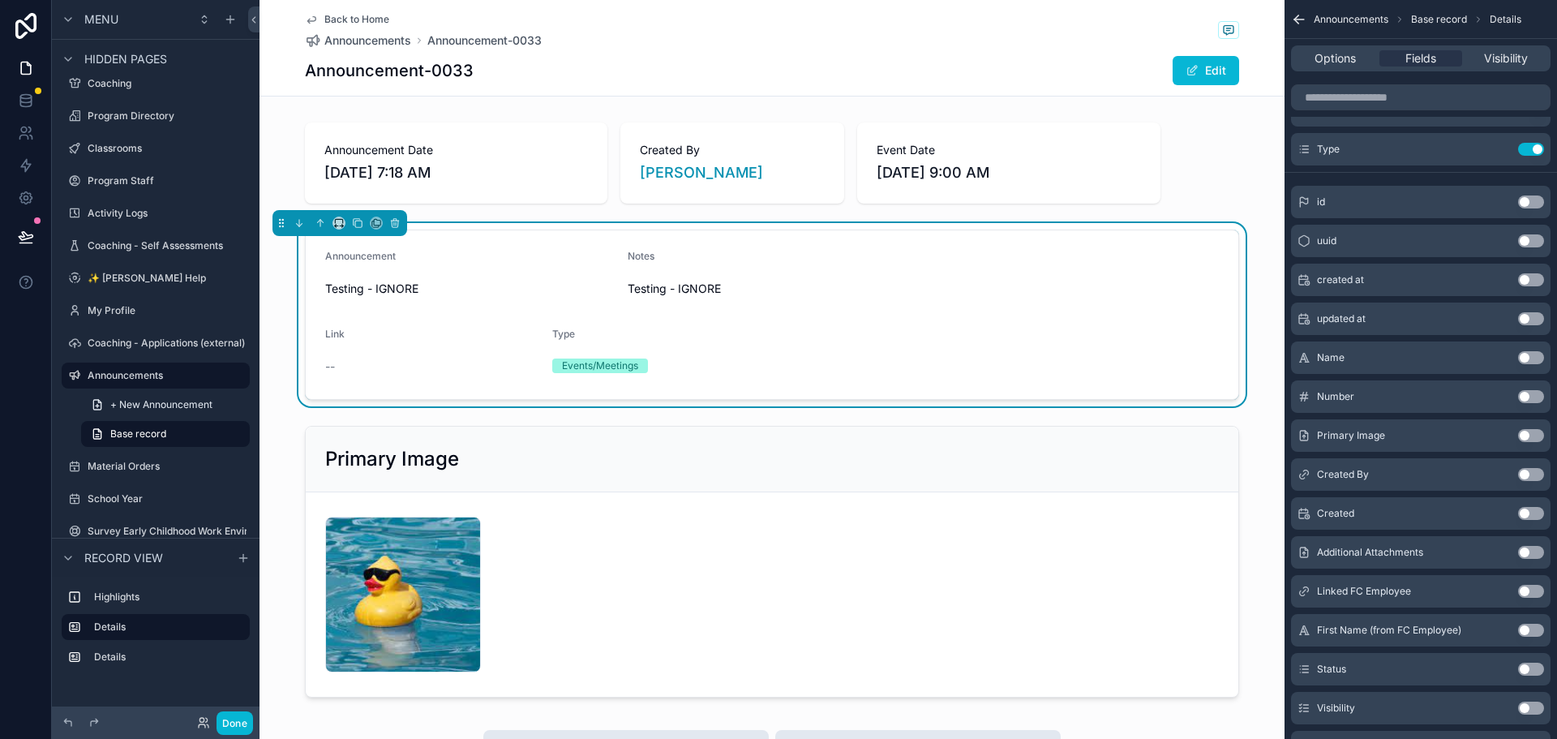
click at [441, 68] on h1 "Announcement-0033" at bounding box center [389, 70] width 169 height 23
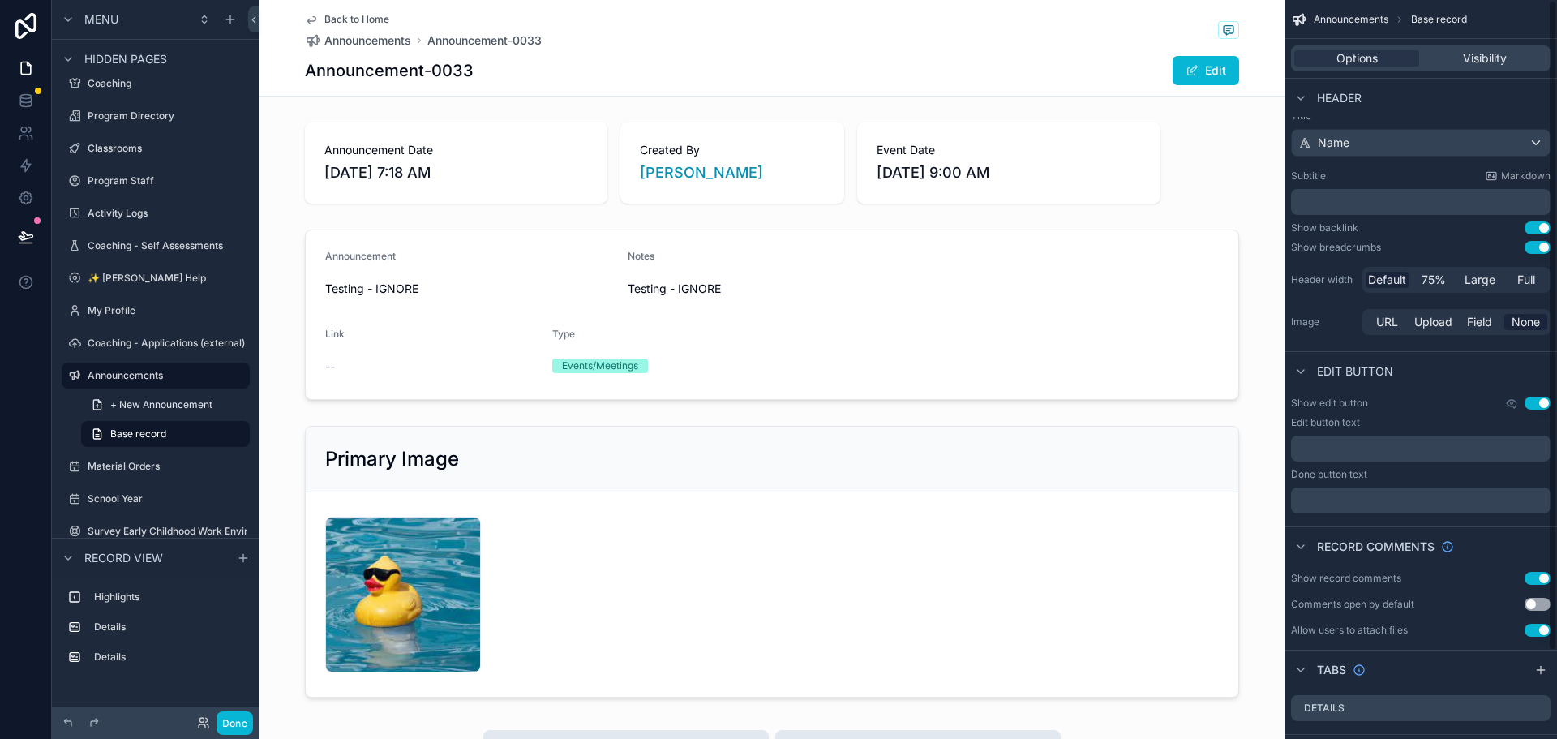
scroll to position [0, 0]
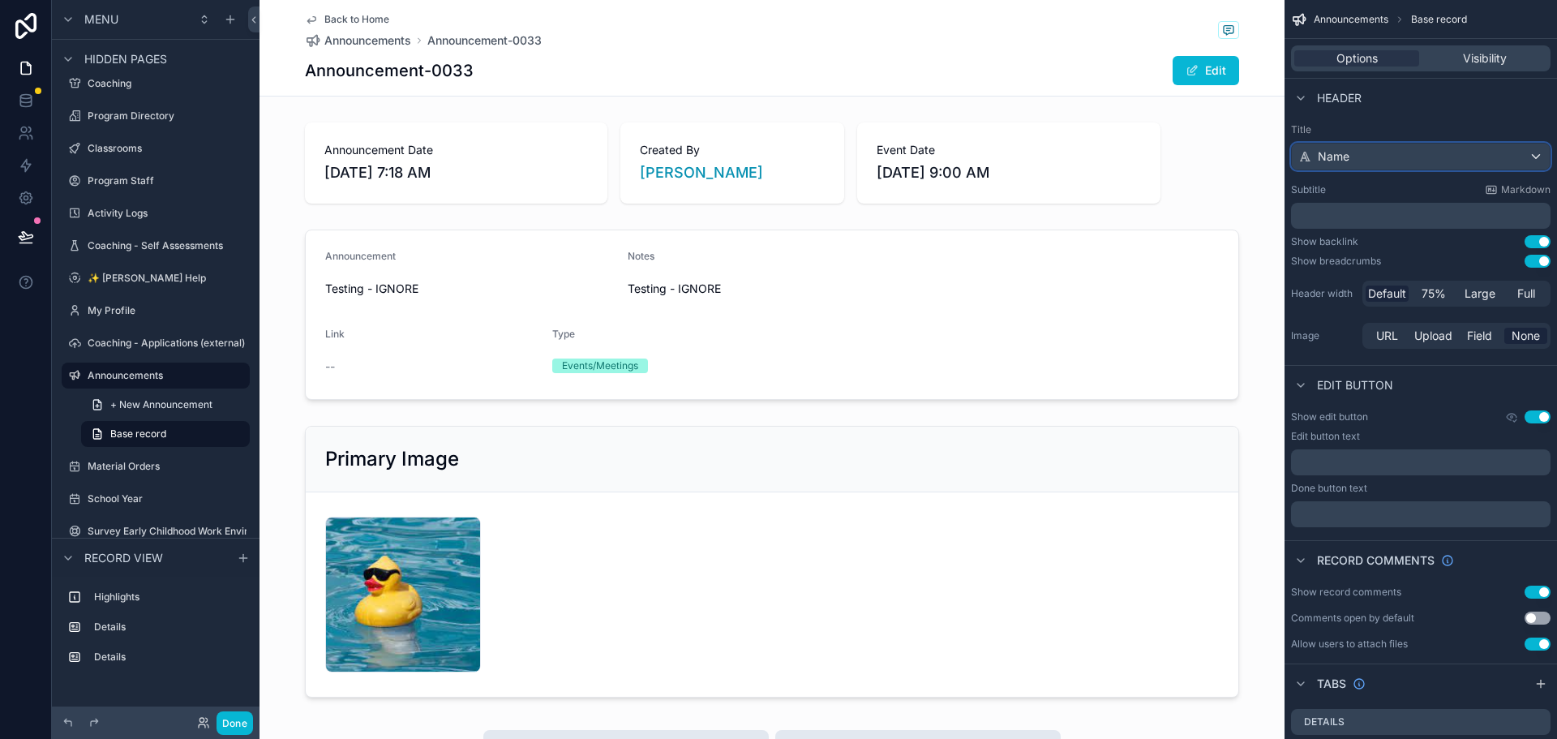
click at [1380, 154] on div "Name" at bounding box center [1420, 156] width 258 height 26
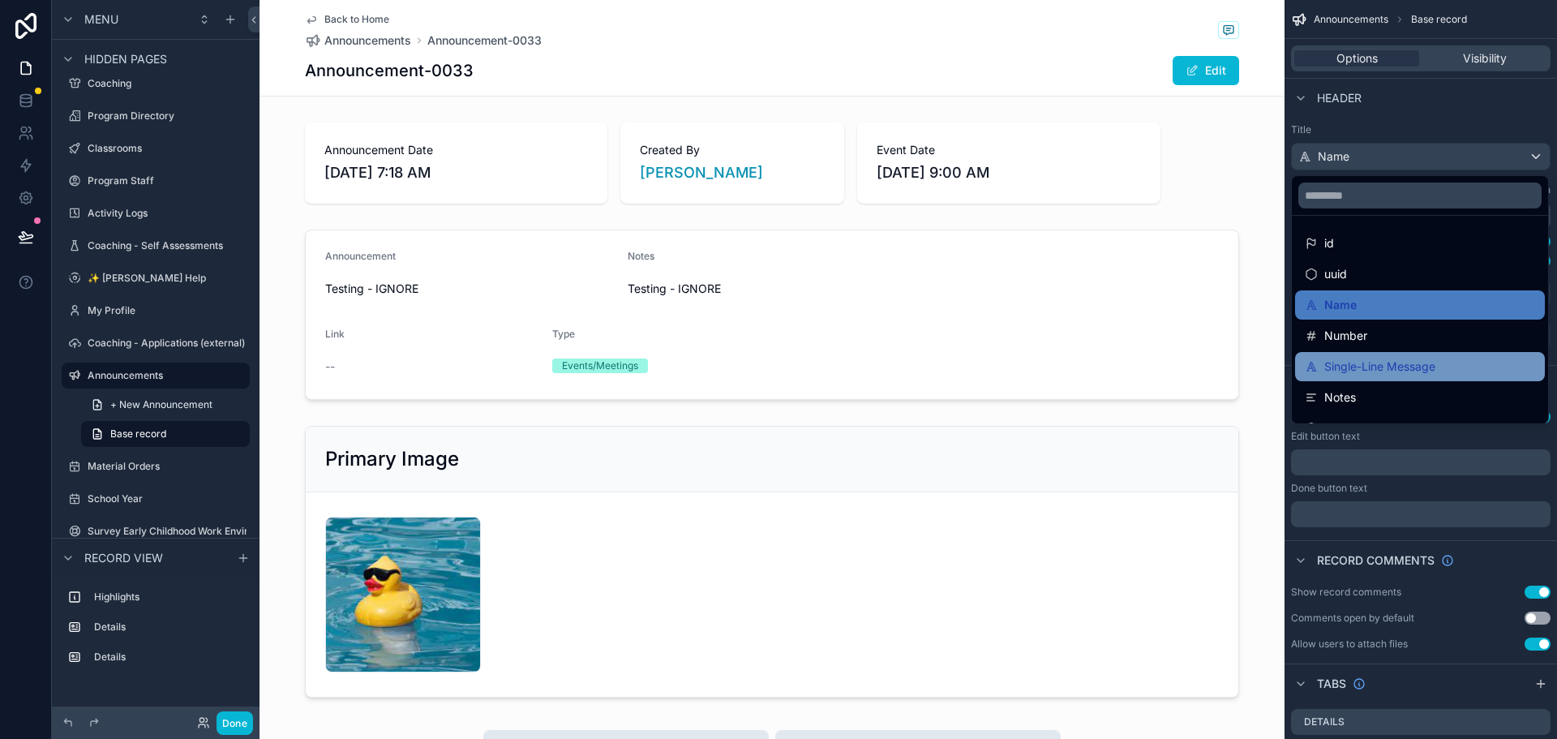
click at [1417, 366] on span "Single-Line Message" at bounding box center [1379, 366] width 111 height 19
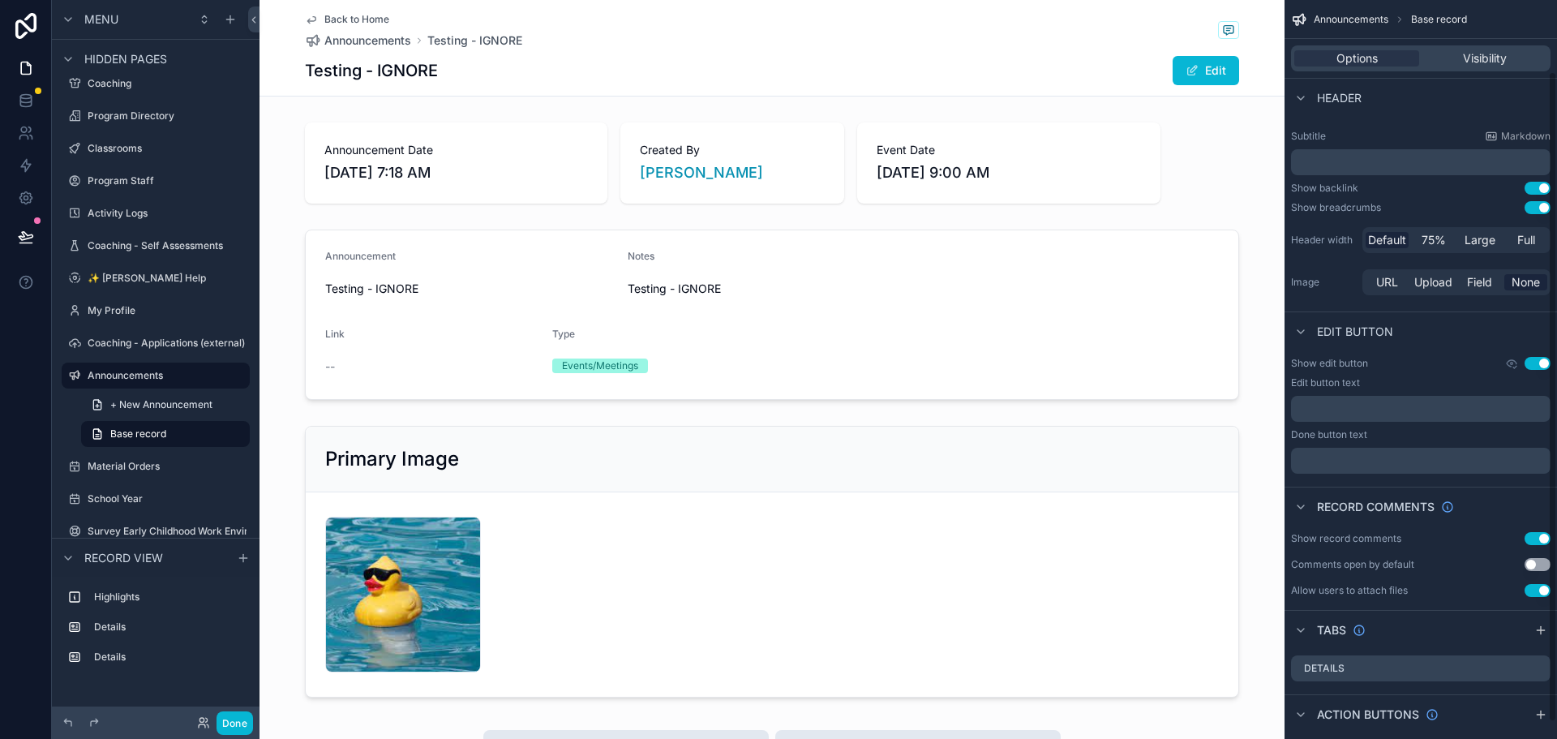
scroll to position [81, 0]
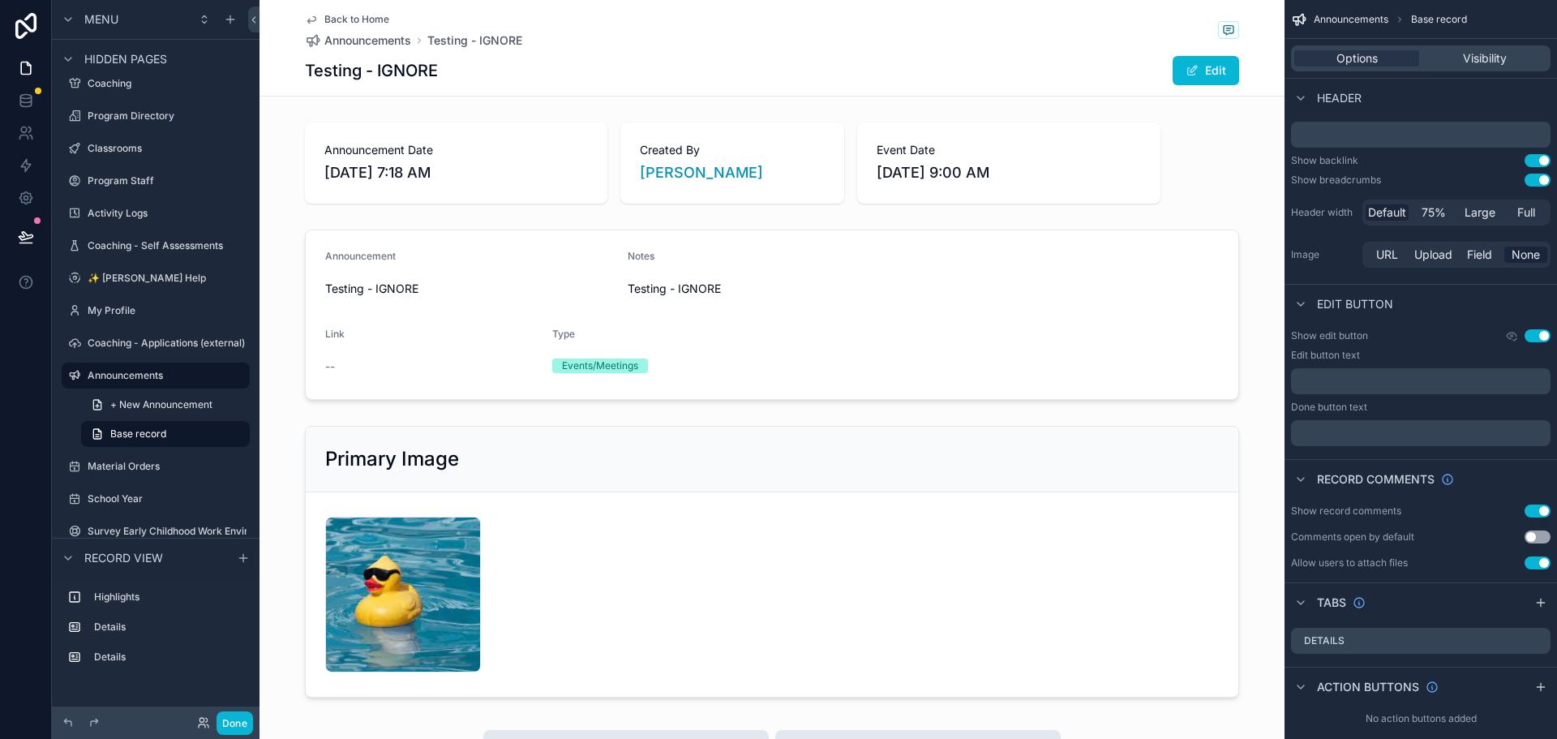
click at [1535, 336] on button "Use setting" at bounding box center [1537, 335] width 26 height 13
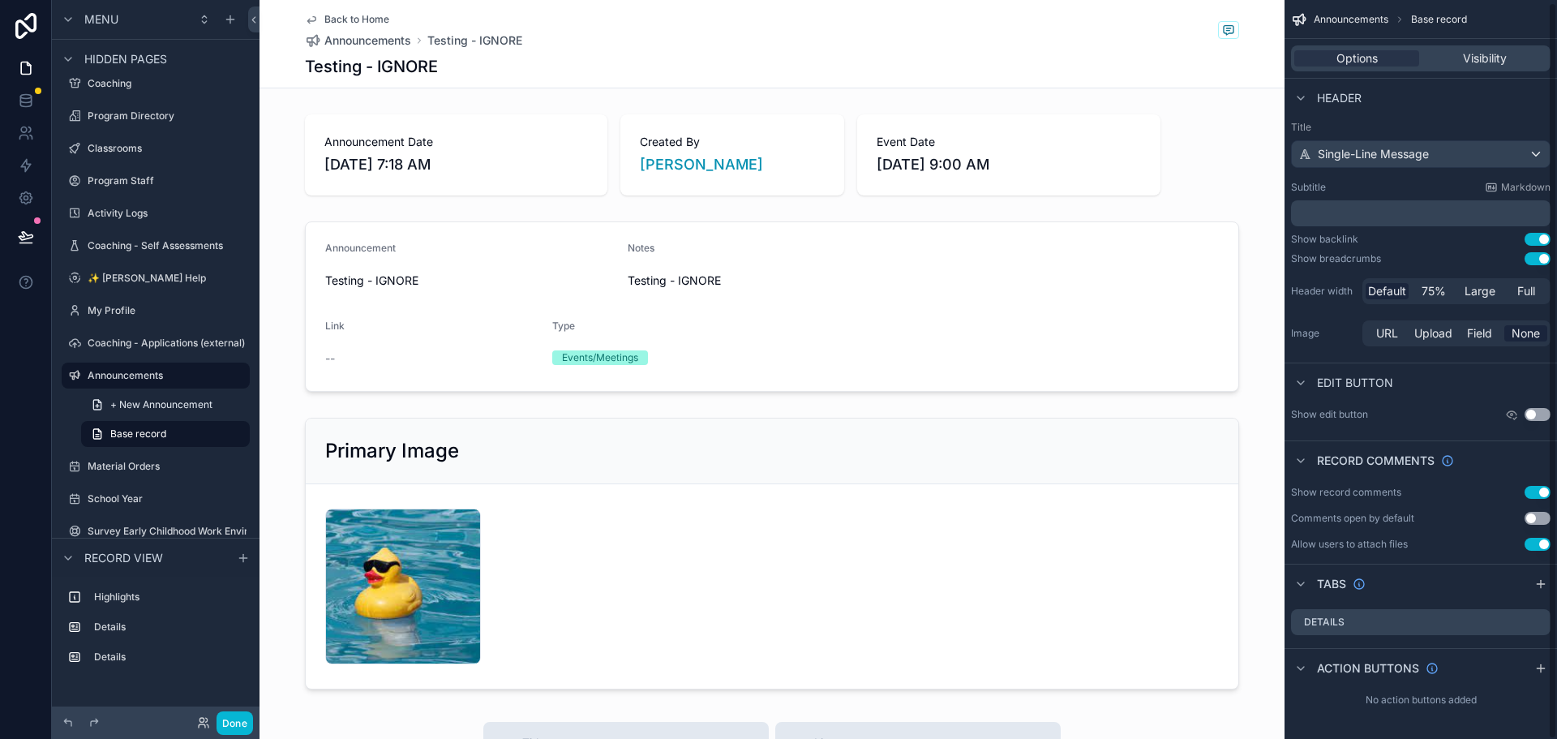
scroll to position [0, 0]
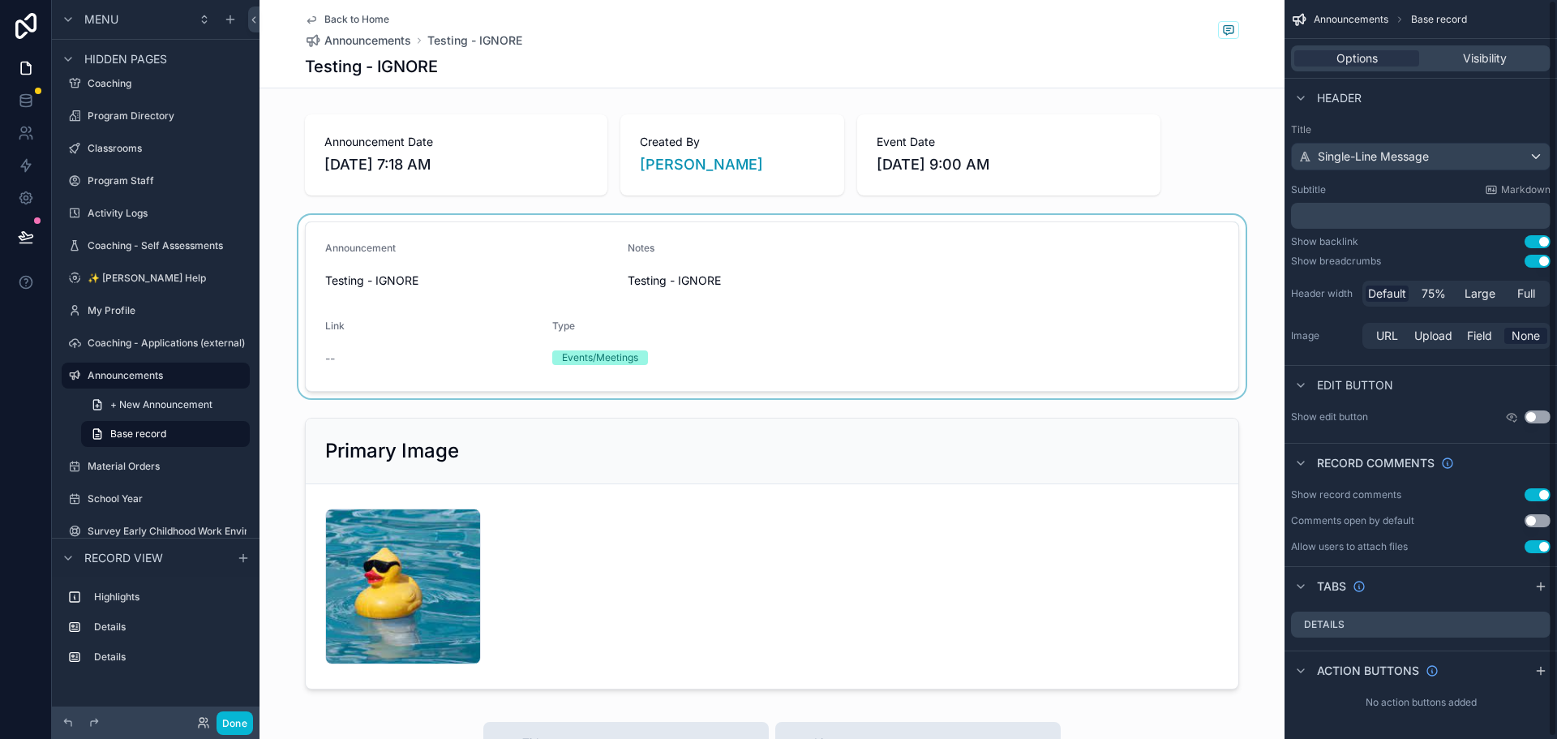
click at [850, 384] on div "scrollable content" at bounding box center [771, 306] width 1025 height 183
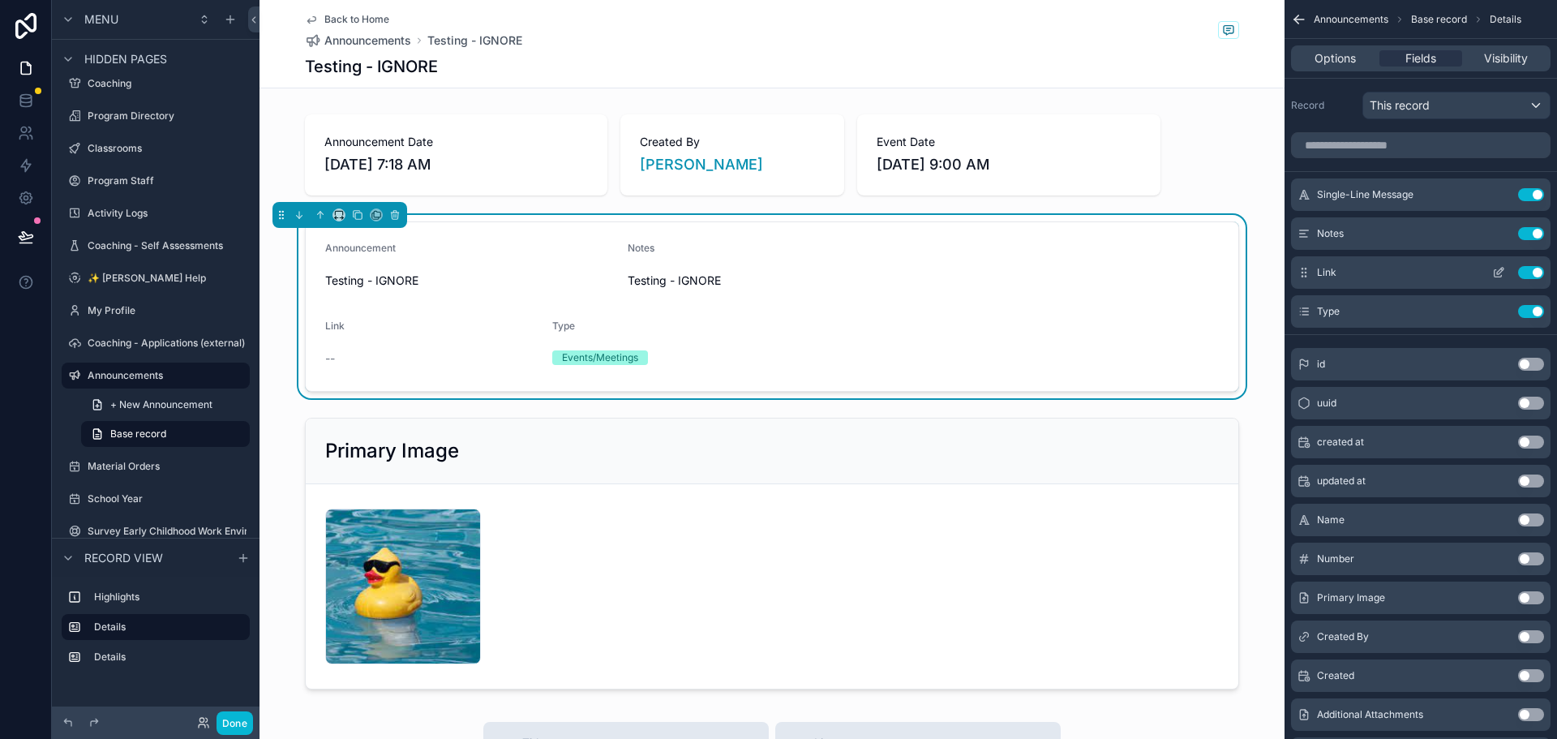
click at [1529, 268] on button "Use setting" at bounding box center [1531, 272] width 26 height 13
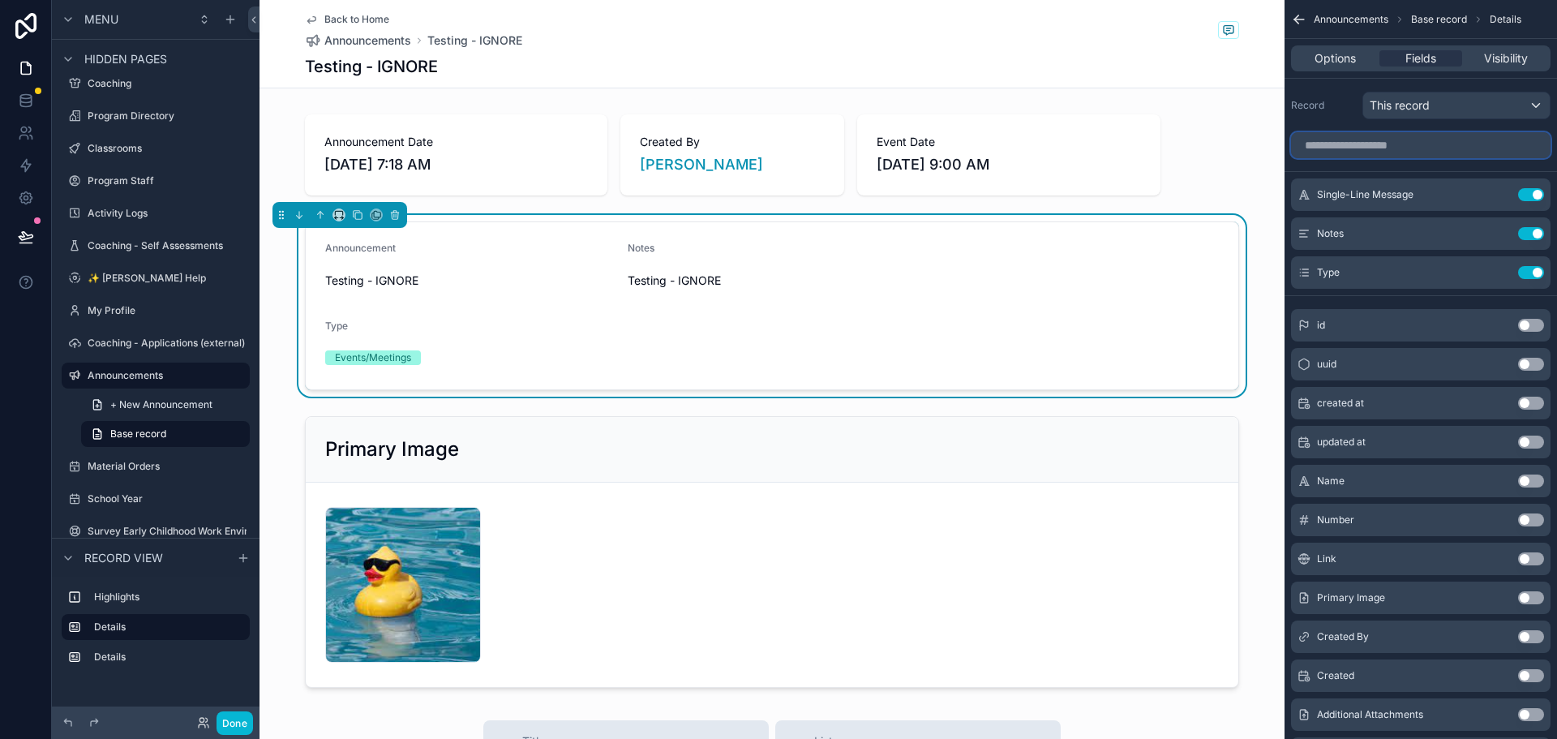
click at [1408, 142] on input "scrollable content" at bounding box center [1420, 145] width 259 height 26
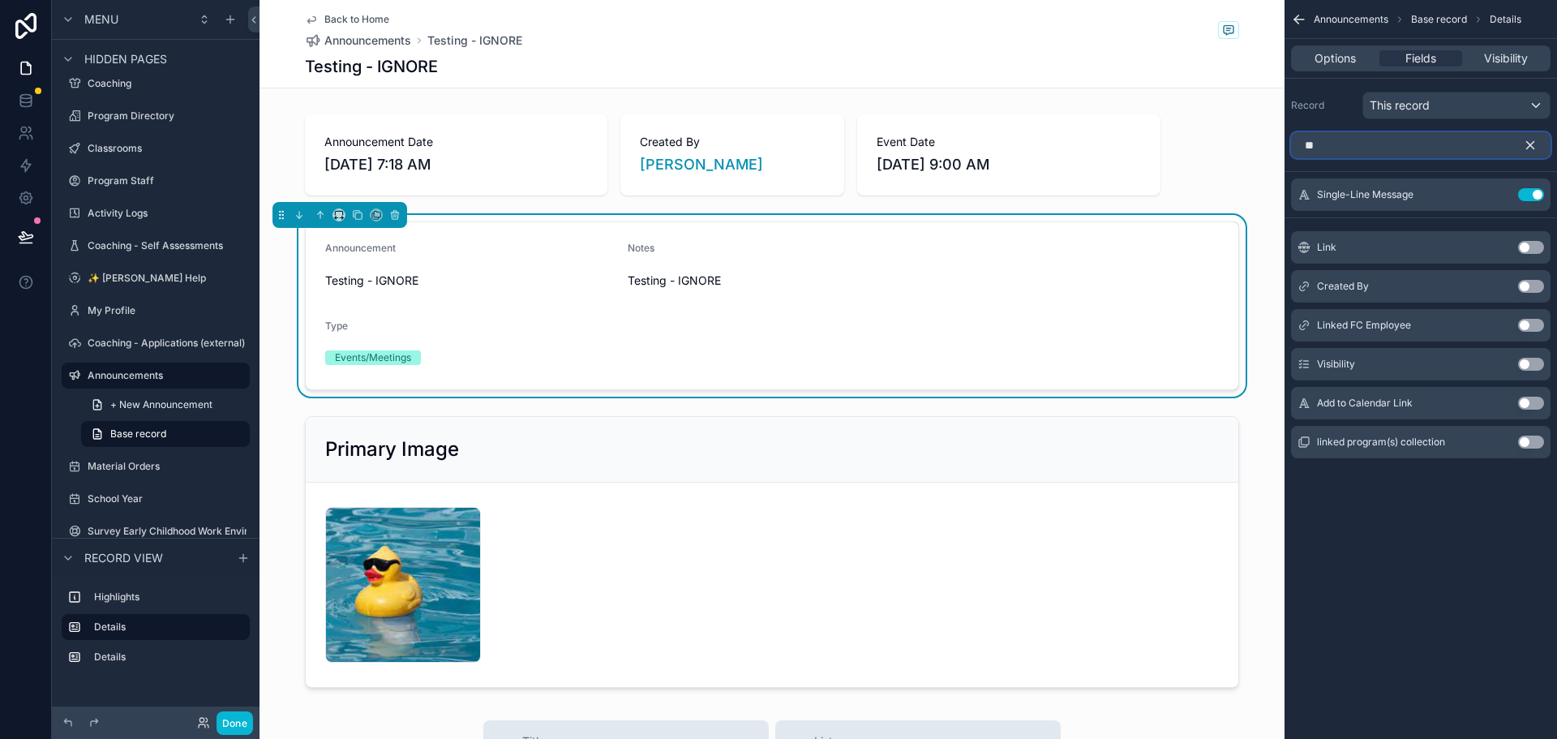
type input "**"
click at [1531, 245] on button "Use setting" at bounding box center [1531, 247] width 26 height 13
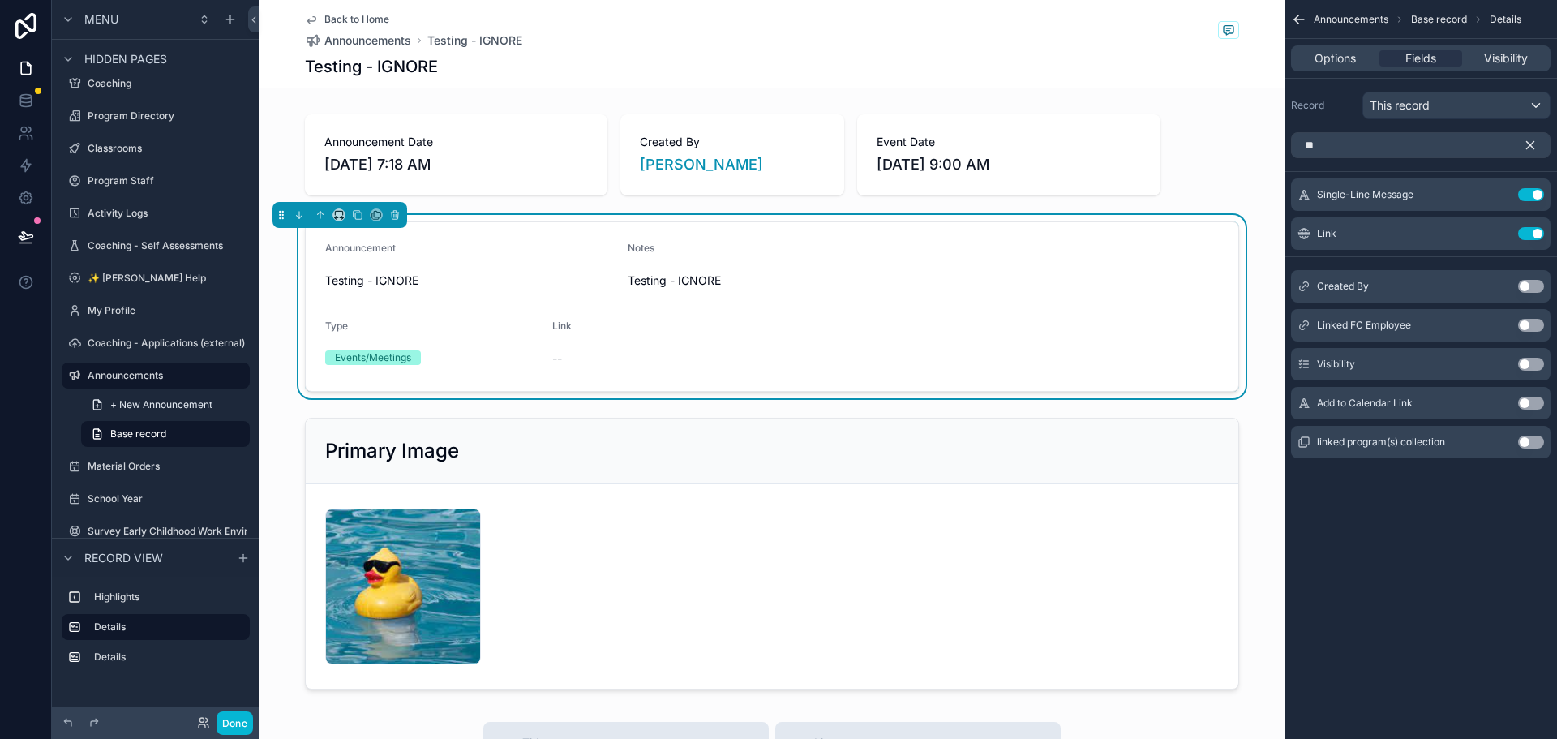
click at [1530, 148] on icon "scrollable content" at bounding box center [1529, 145] width 15 height 15
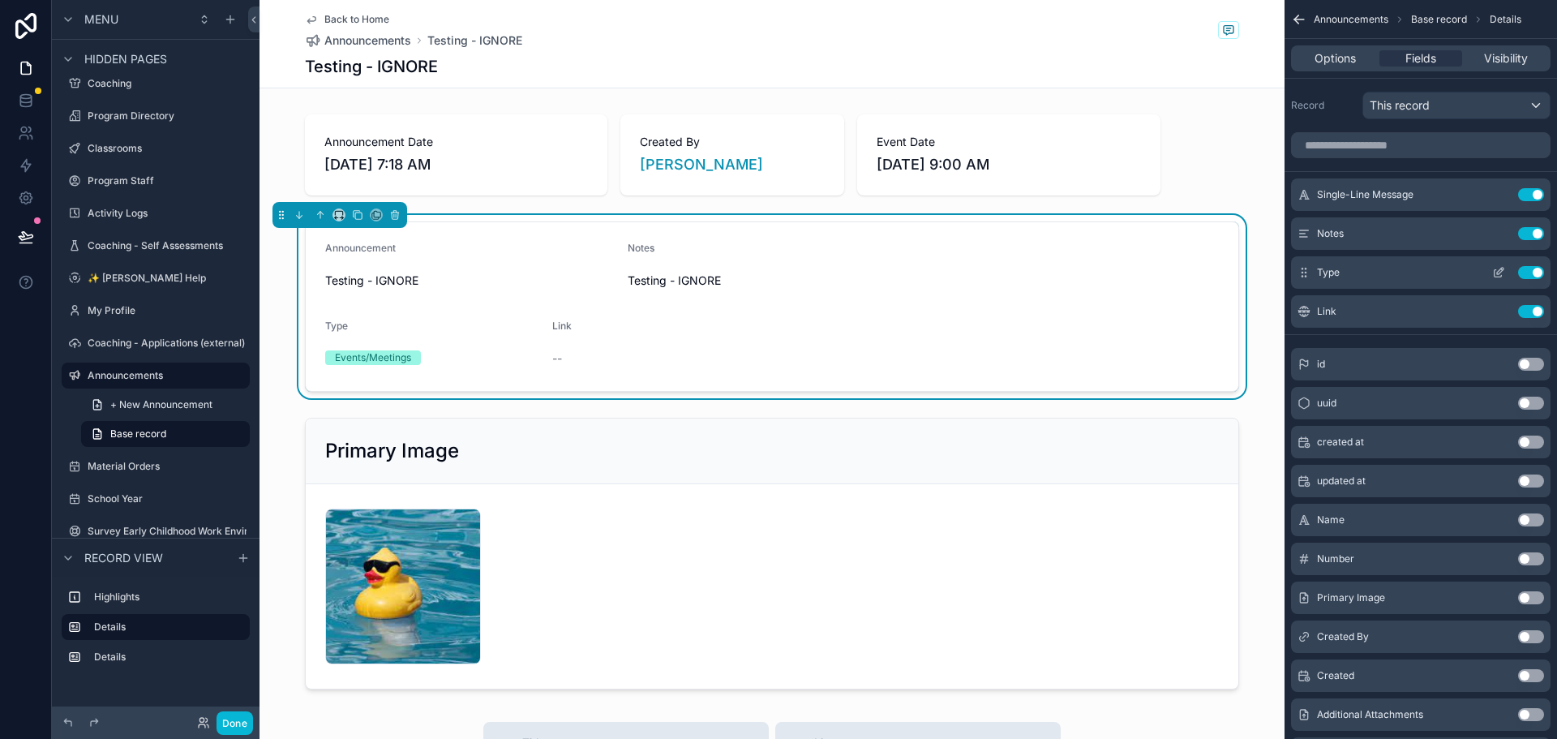
click at [1505, 268] on button "scrollable content" at bounding box center [1498, 272] width 26 height 13
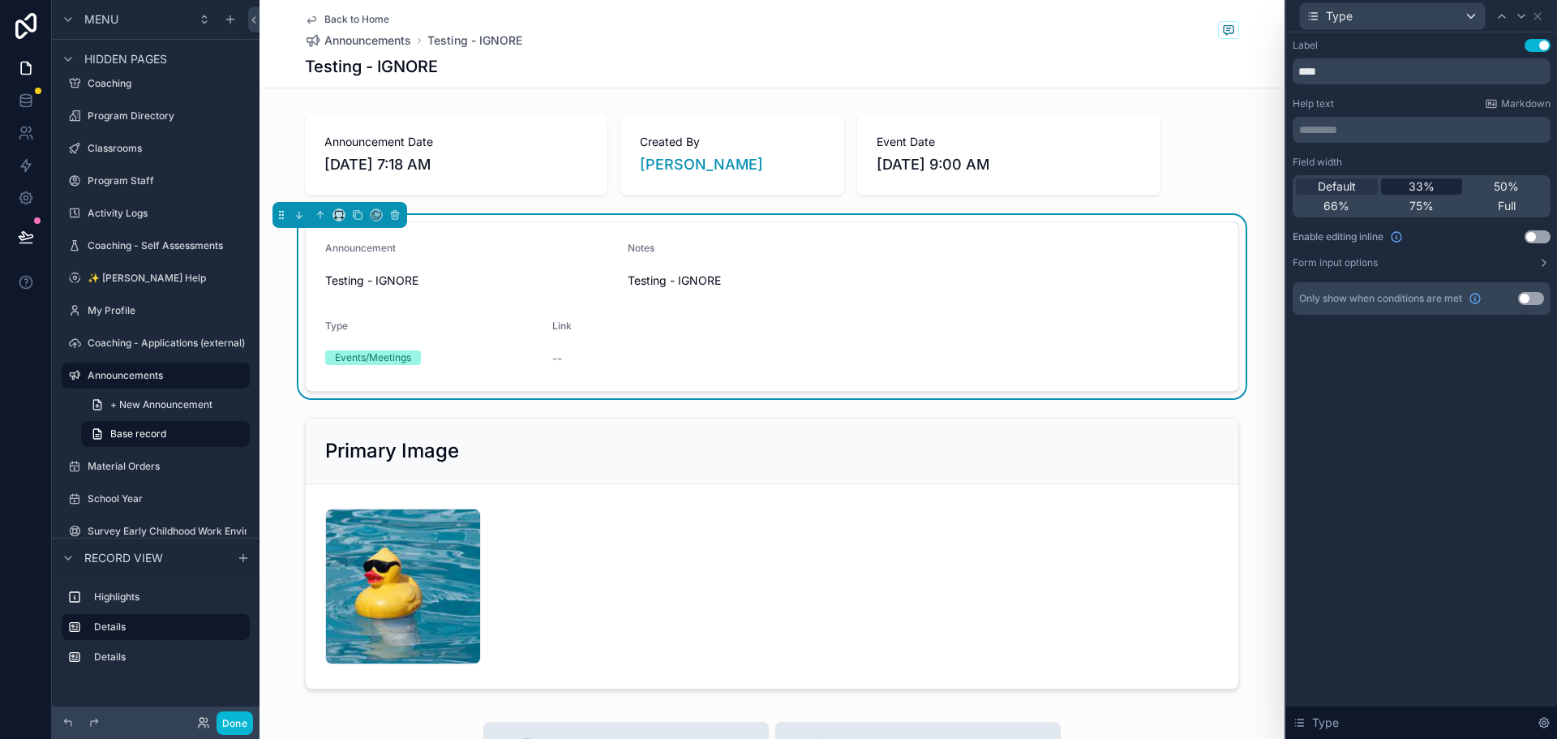
click at [1423, 190] on span "33%" at bounding box center [1421, 186] width 26 height 16
click at [1539, 13] on icon at bounding box center [1537, 16] width 13 height 13
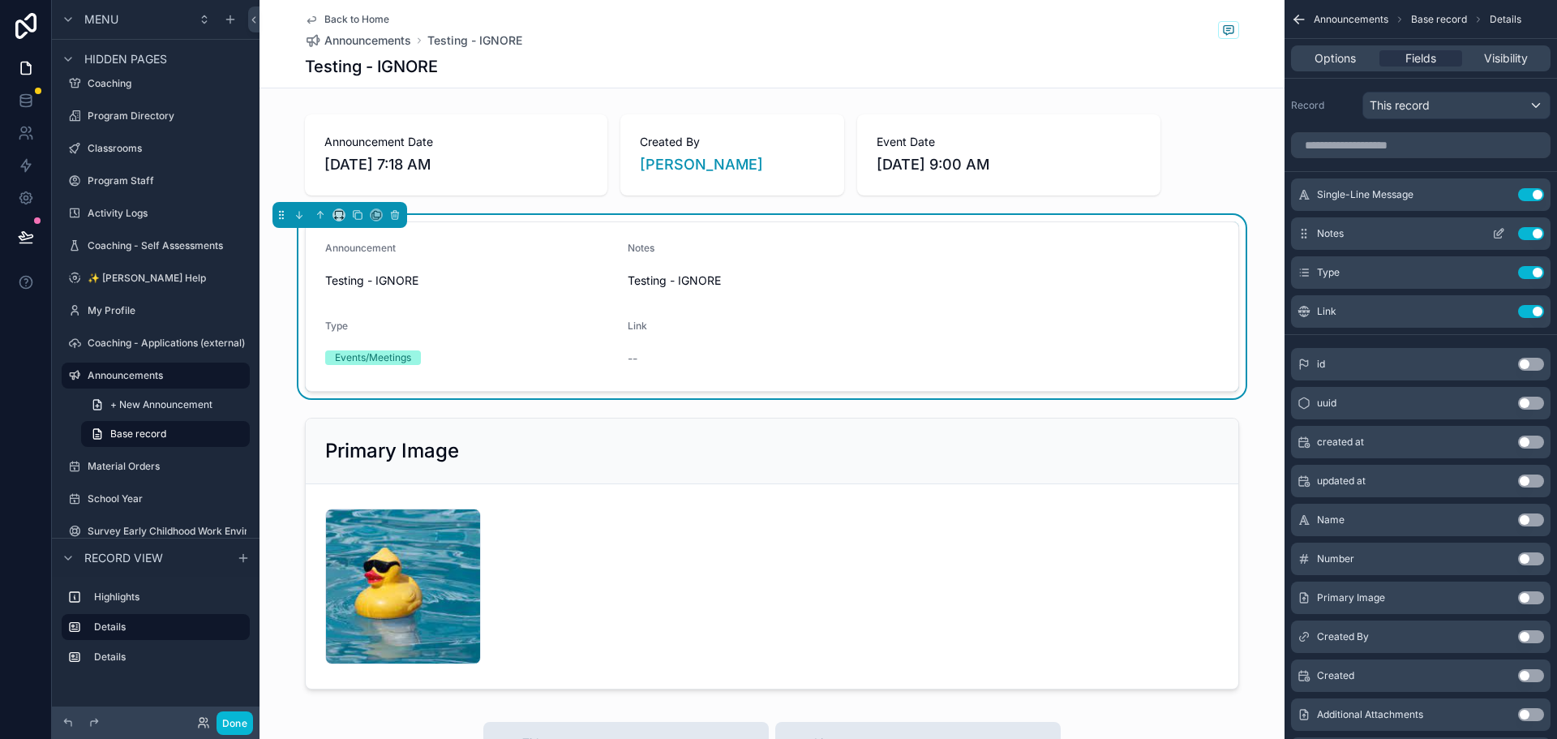
click at [1503, 234] on icon "scrollable content" at bounding box center [1498, 233] width 13 height 13
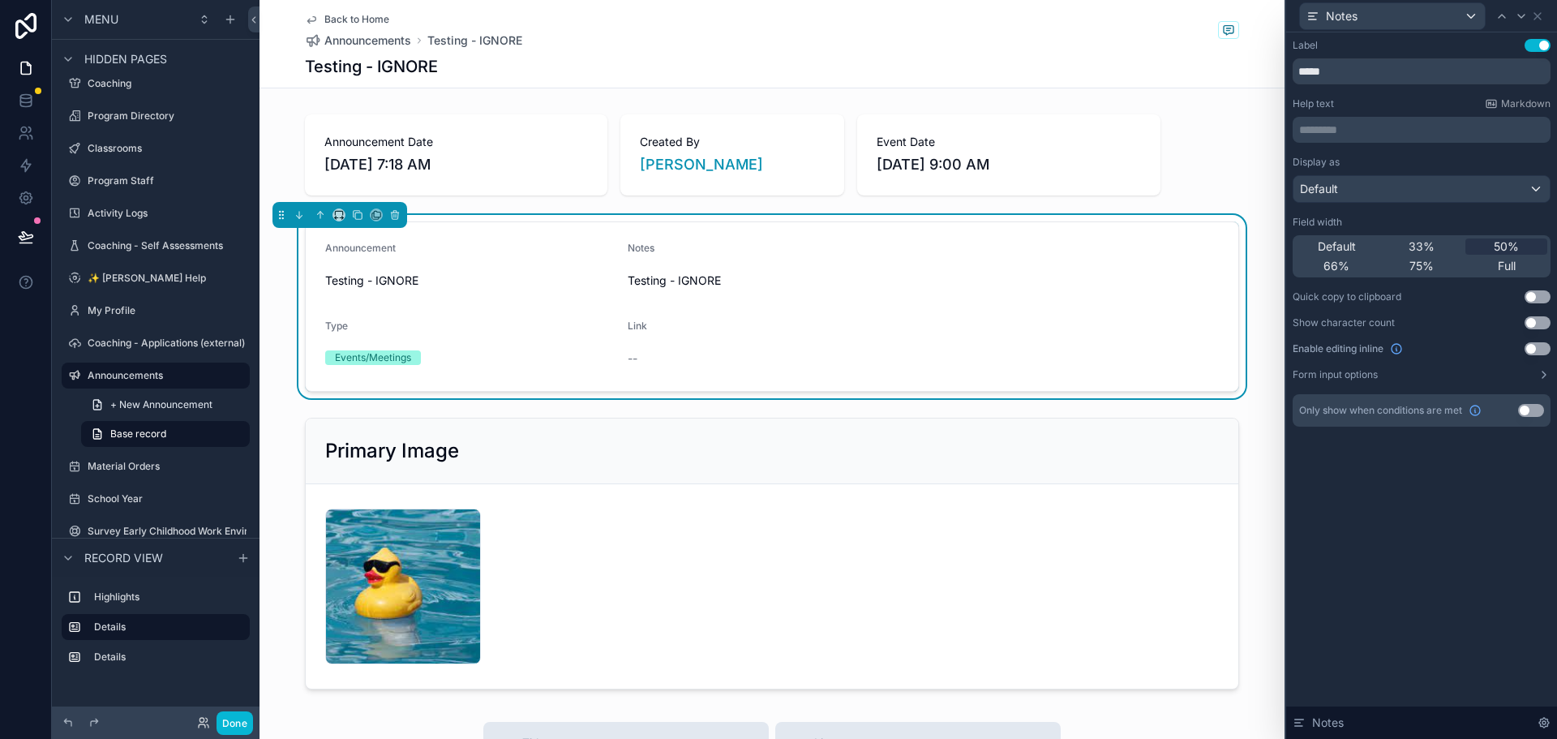
click at [1449, 558] on div "Label Use setting ***** Help text Markdown ********* ﻿ Display as Default Field…" at bounding box center [1421, 385] width 271 height 706
click at [1537, 14] on icon at bounding box center [1537, 16] width 13 height 13
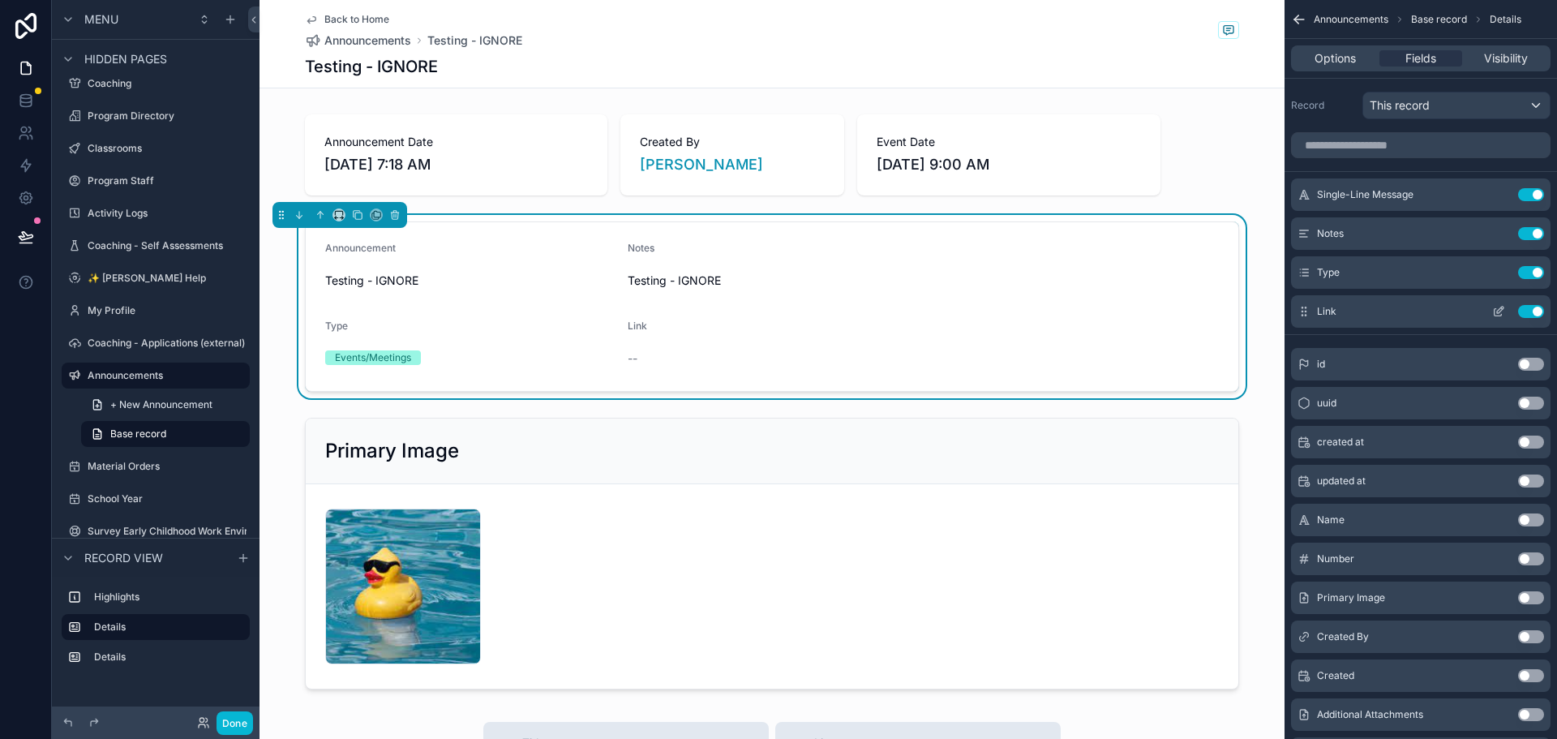
click at [1494, 309] on icon "scrollable content" at bounding box center [1497, 312] width 7 height 7
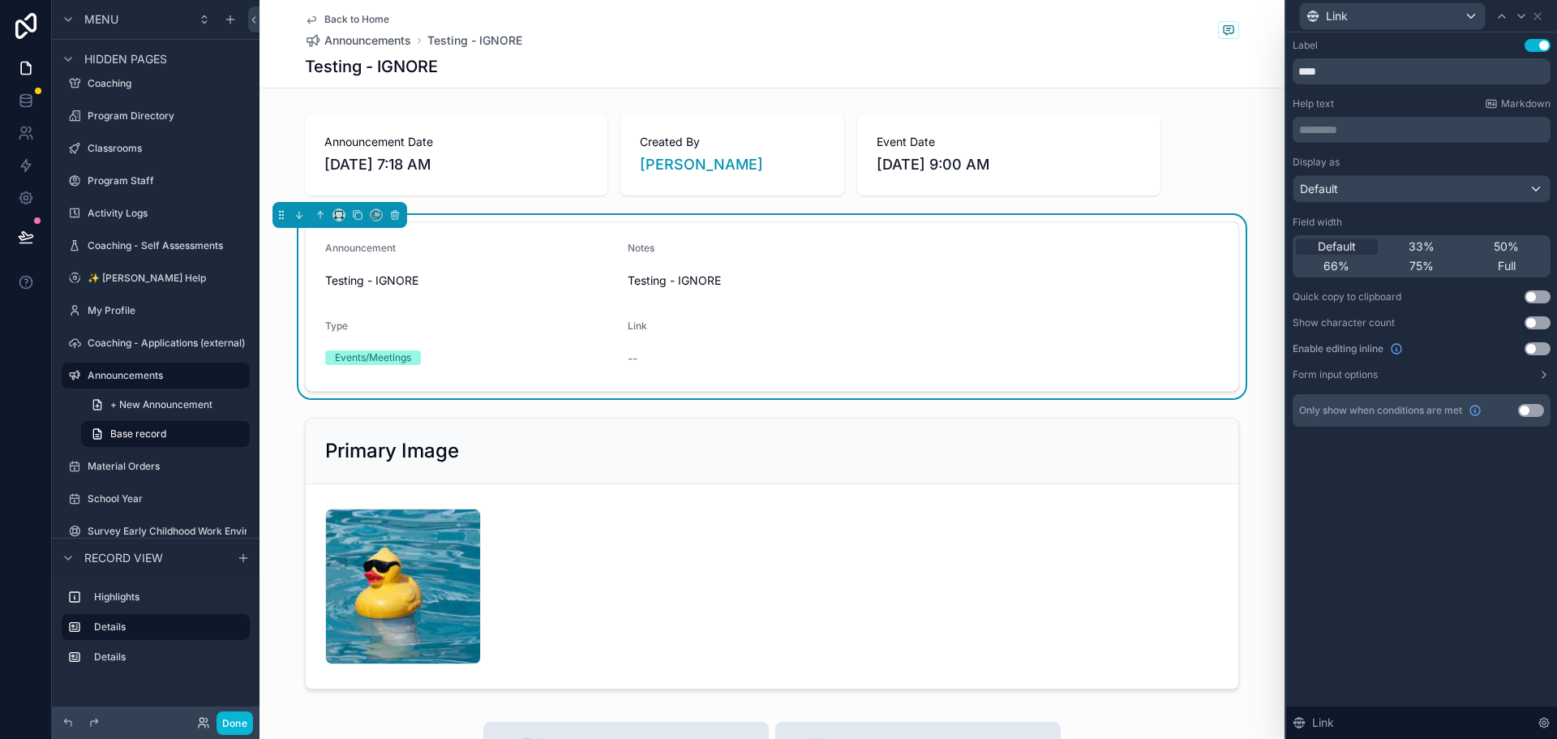
click at [1535, 407] on button "Use setting" at bounding box center [1531, 410] width 26 height 13
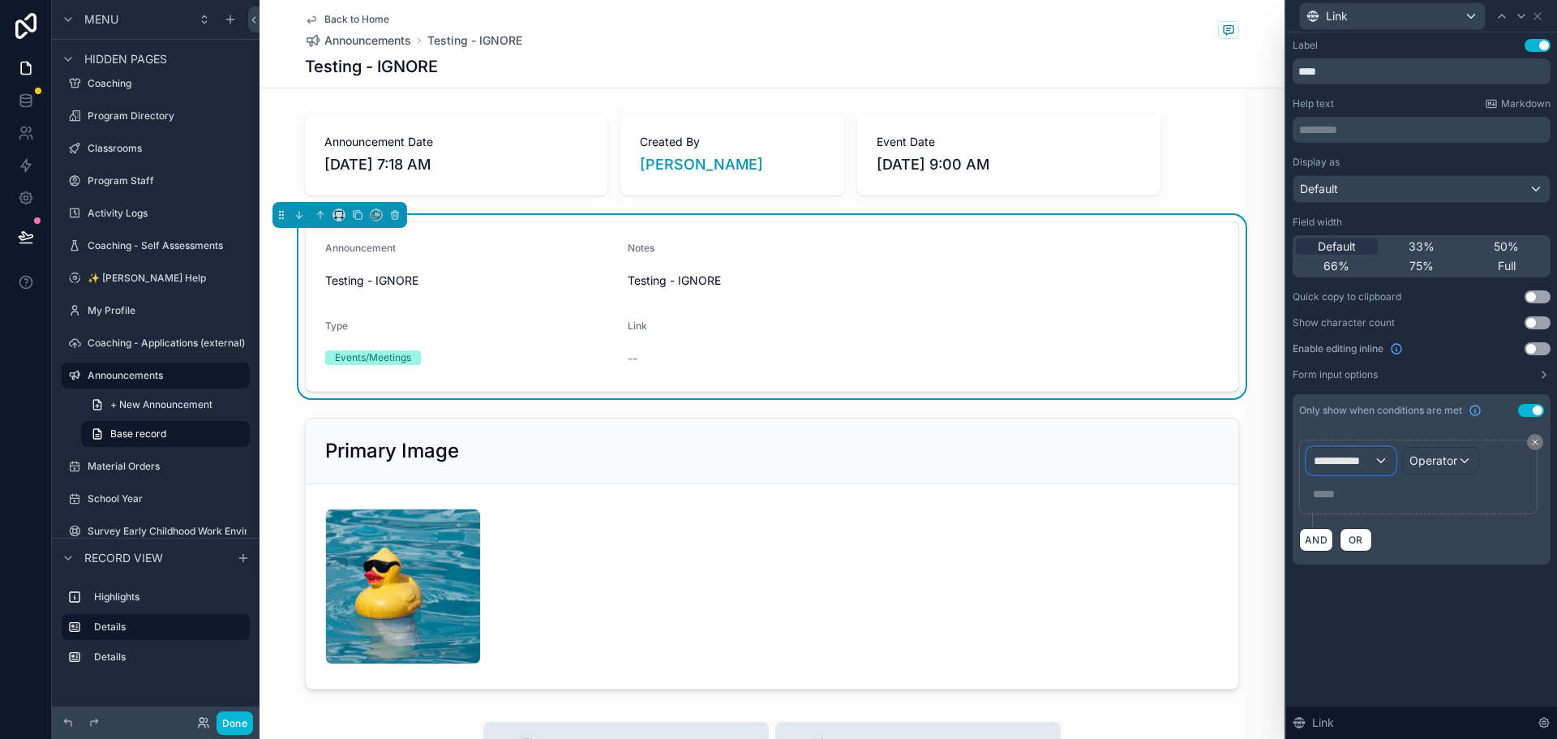
click at [1360, 460] on span "**********" at bounding box center [1343, 460] width 60 height 16
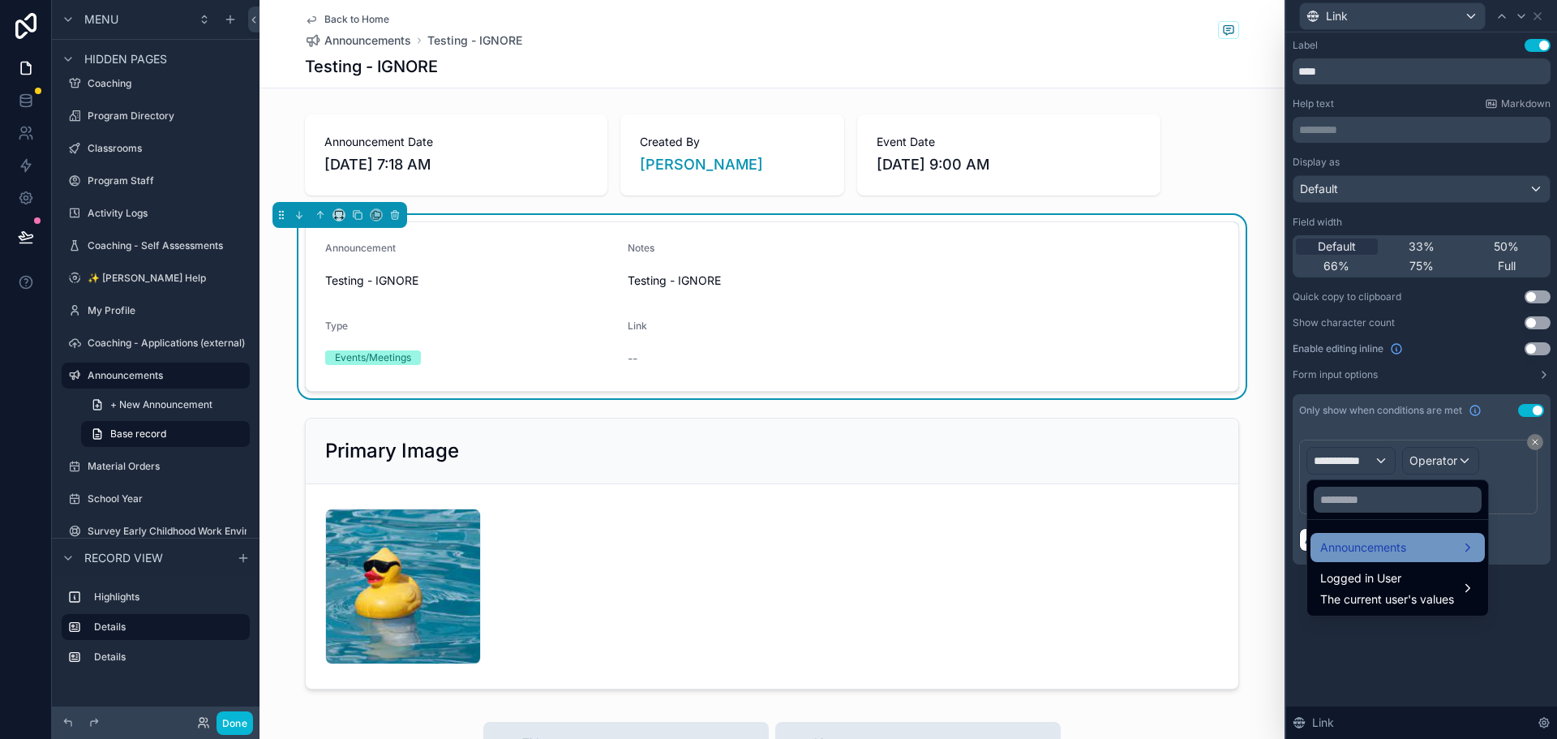
click at [1455, 542] on div "Announcements" at bounding box center [1397, 546] width 155 height 19
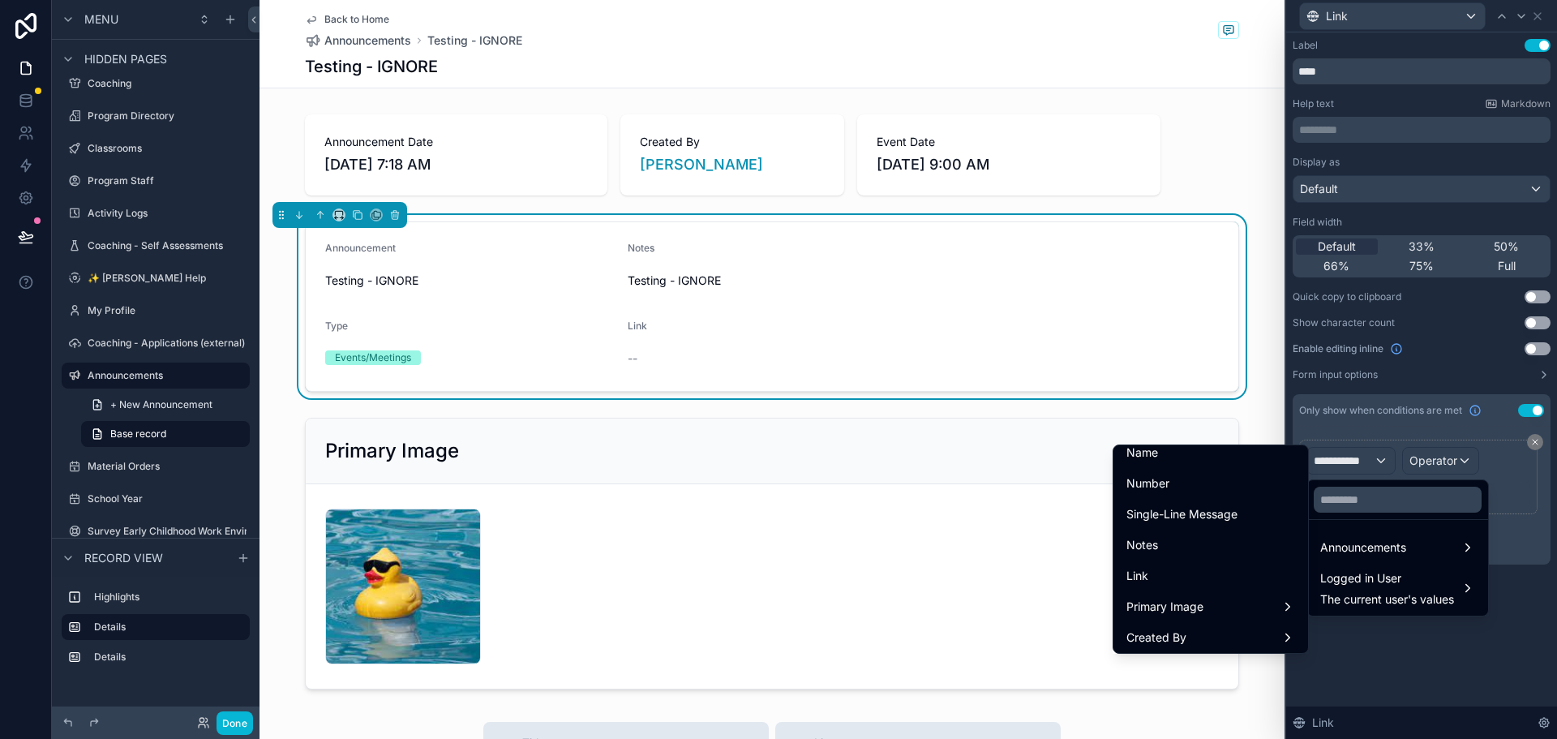
scroll to position [162, 0]
click at [1240, 549] on div "Link" at bounding box center [1210, 546] width 169 height 19
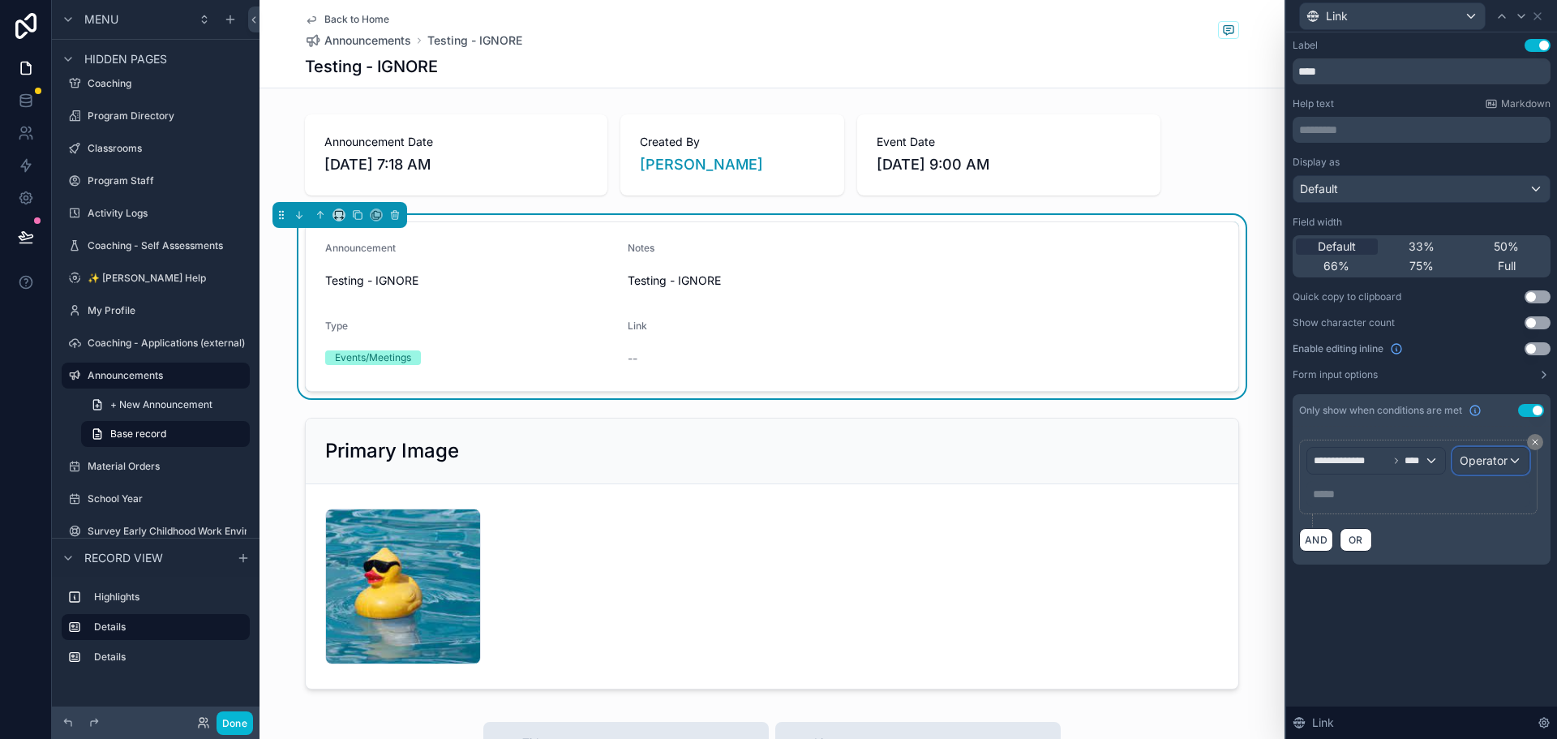
click at [1505, 456] on span "Operator" at bounding box center [1483, 460] width 48 height 14
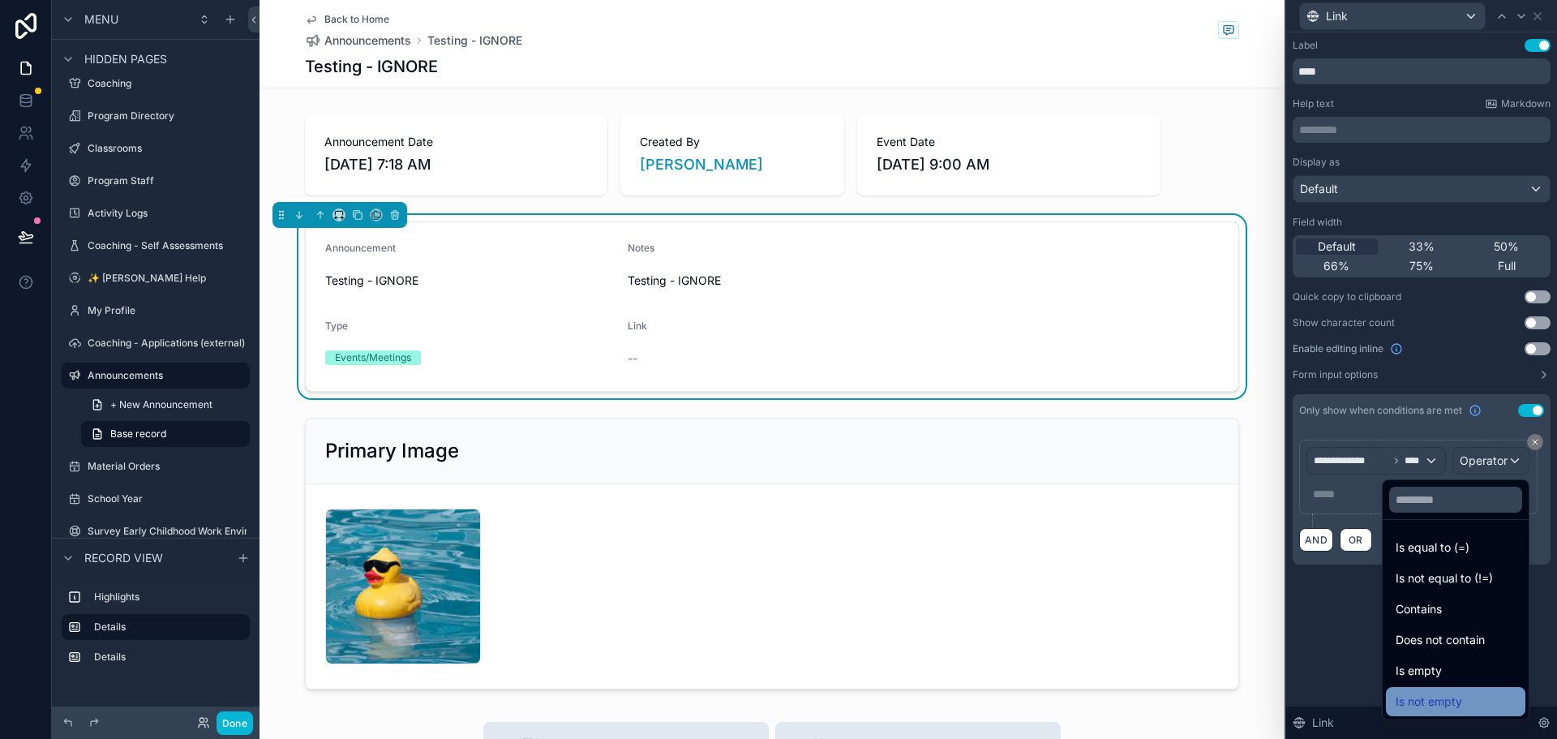
click at [1452, 695] on div "Is not empty" at bounding box center [1455, 701] width 120 height 19
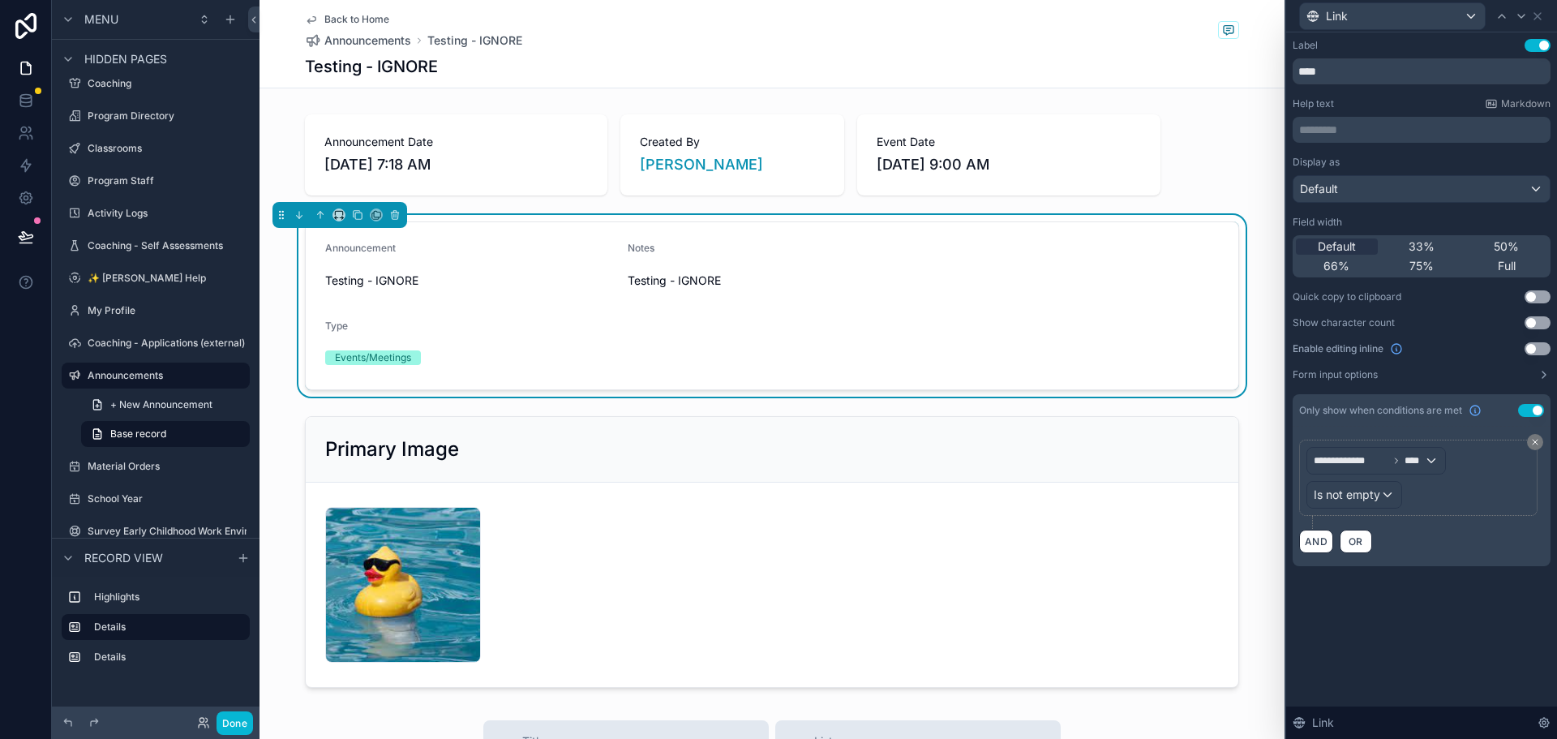
click at [1426, 664] on div "**********" at bounding box center [1421, 385] width 271 height 706
click at [1540, 19] on icon at bounding box center [1537, 16] width 6 height 6
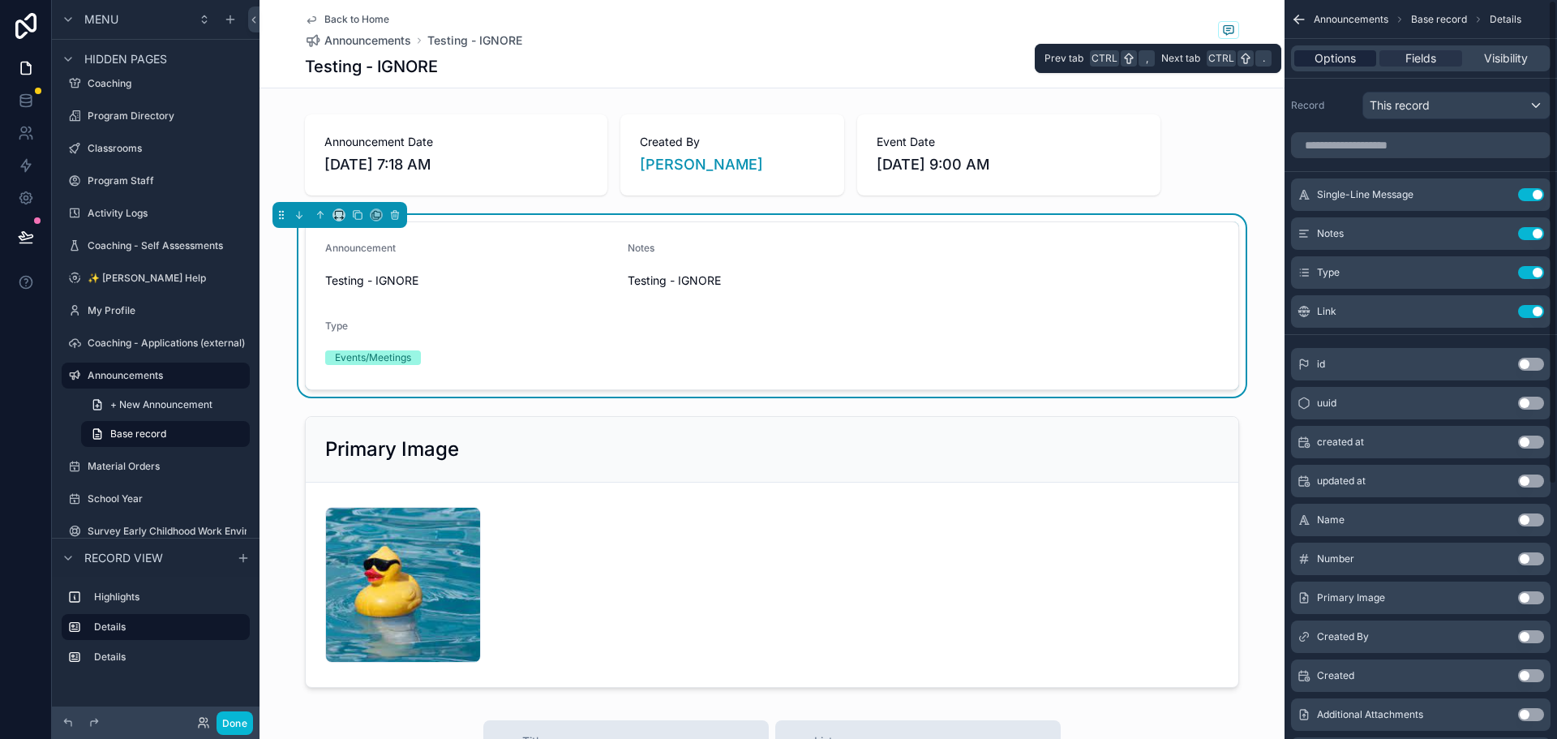
click at [1343, 54] on span "Options" at bounding box center [1334, 58] width 41 height 16
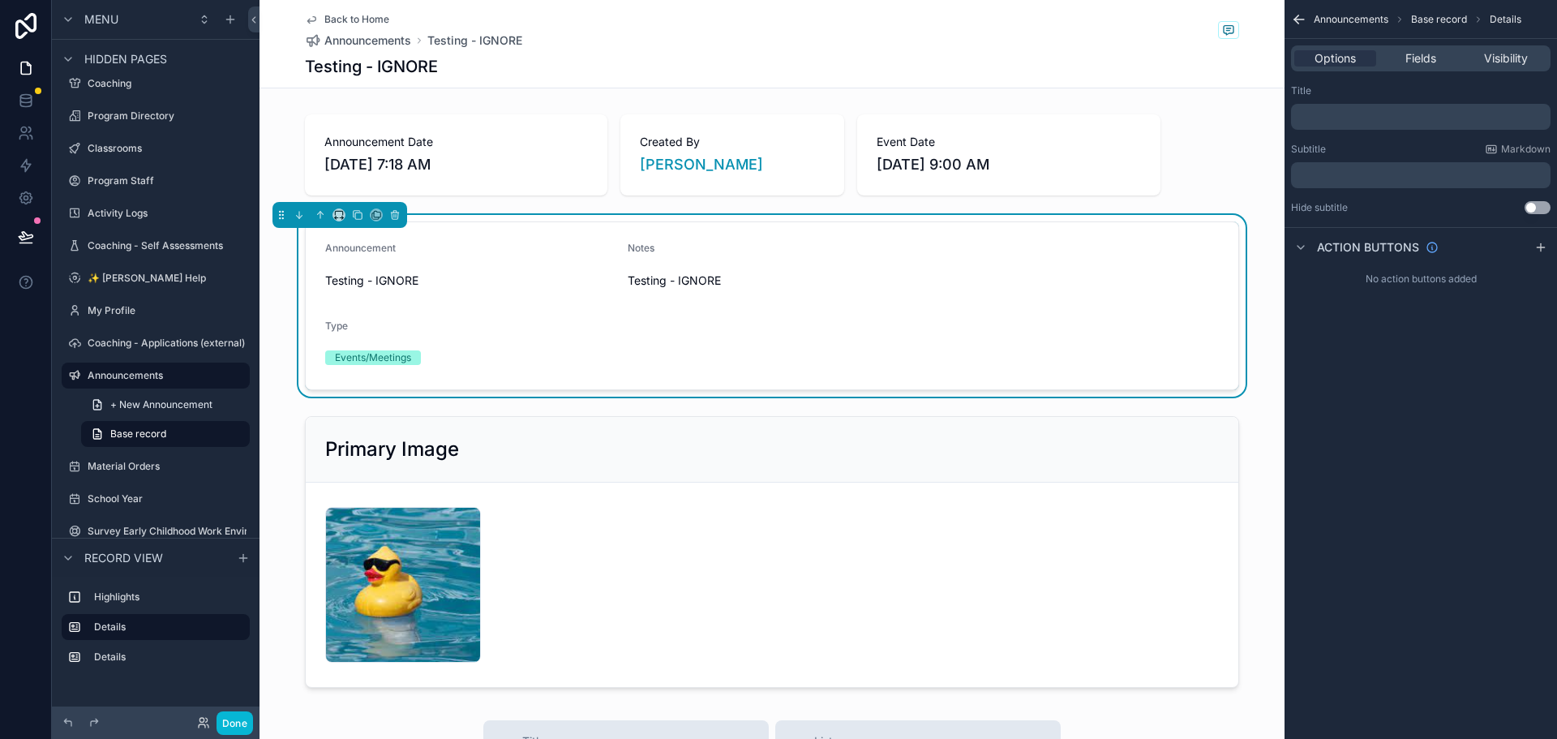
click at [935, 61] on div "Testing - IGNORE" at bounding box center [772, 66] width 934 height 23
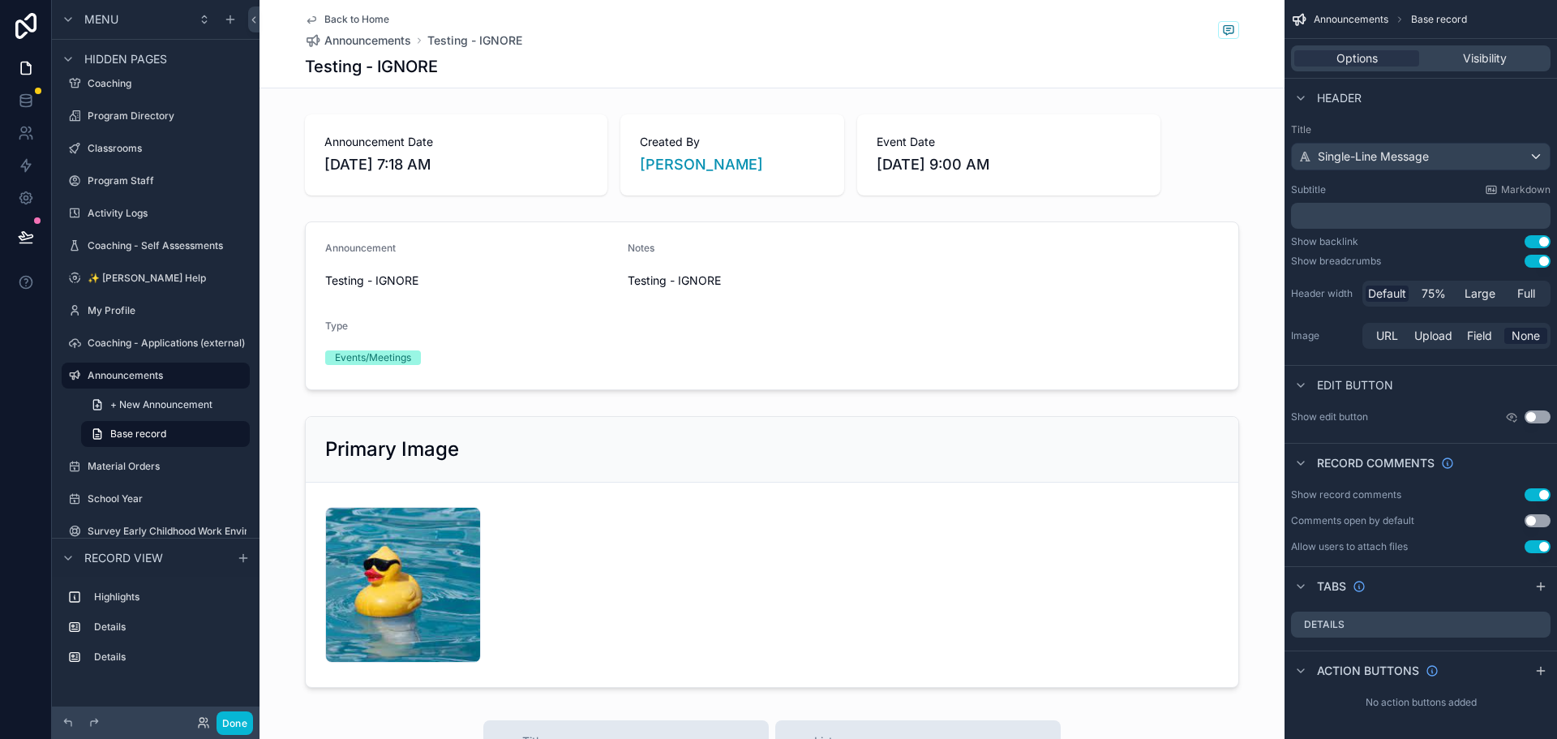
scroll to position [2, 0]
click at [1544, 667] on icon "scrollable content" at bounding box center [1540, 668] width 13 height 13
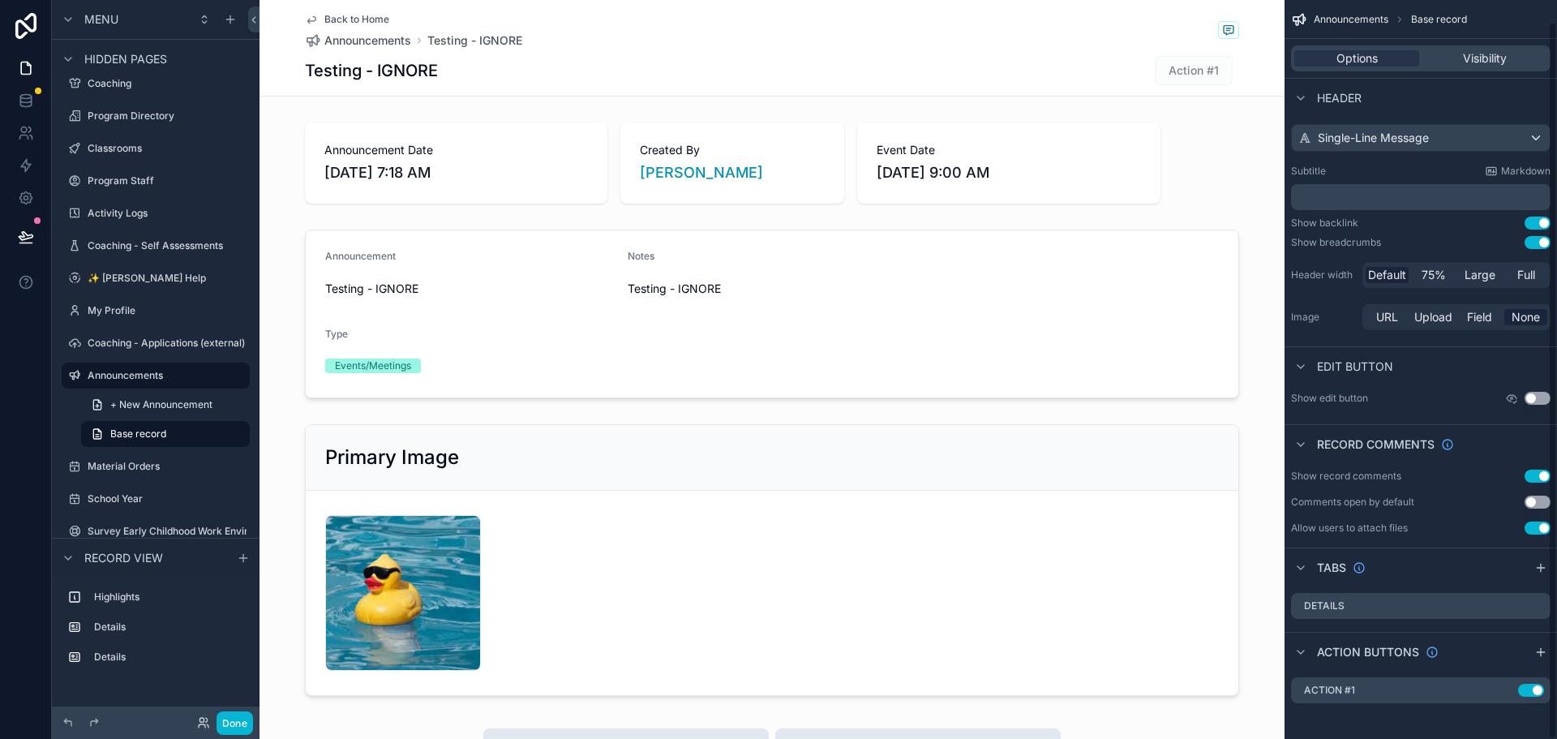
scroll to position [22, 0]
click at [1501, 687] on icon "scrollable content" at bounding box center [1504, 686] width 13 height 13
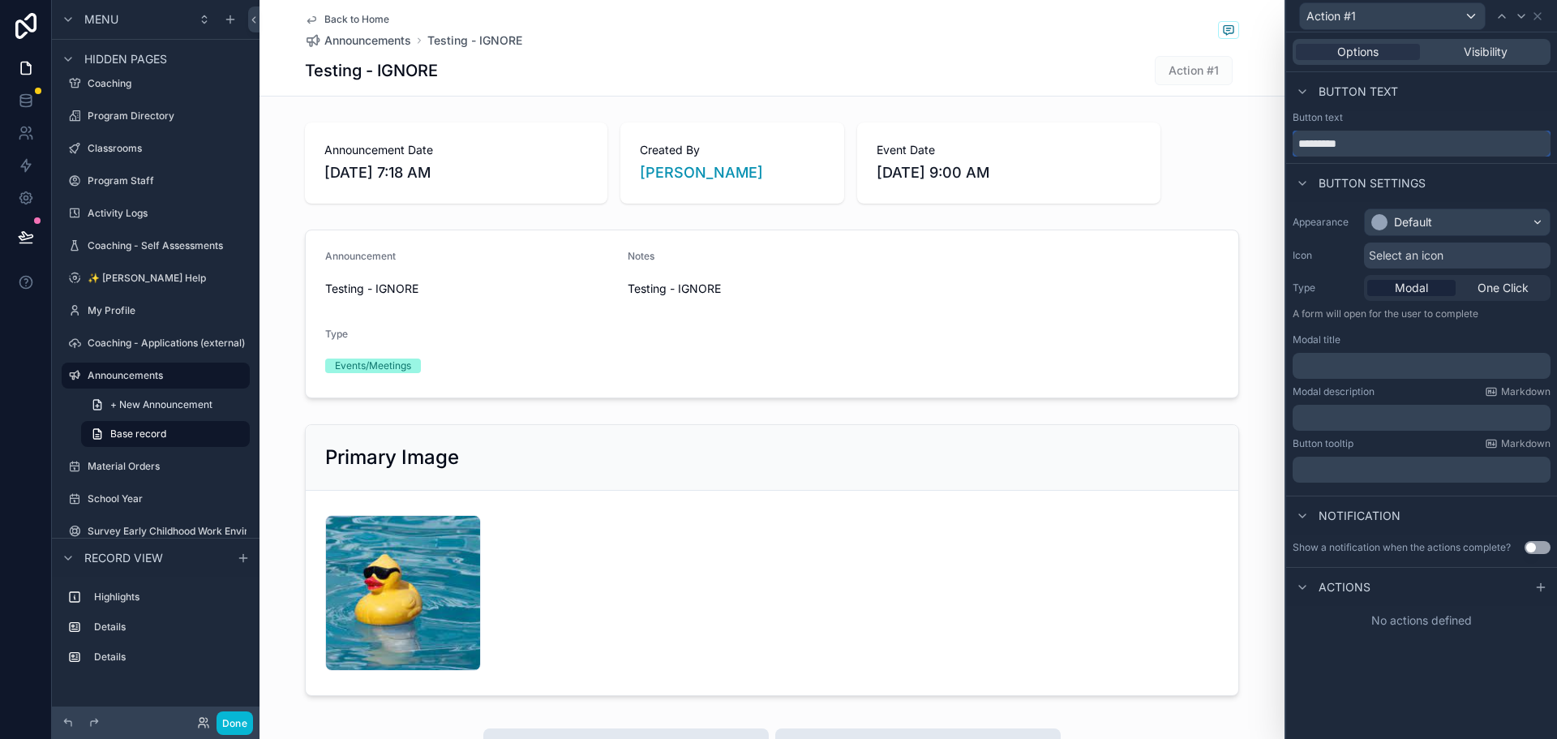
click at [1400, 137] on input "*********" at bounding box center [1421, 144] width 258 height 26
type input "****"
click at [1477, 229] on div "Default" at bounding box center [1456, 222] width 185 height 26
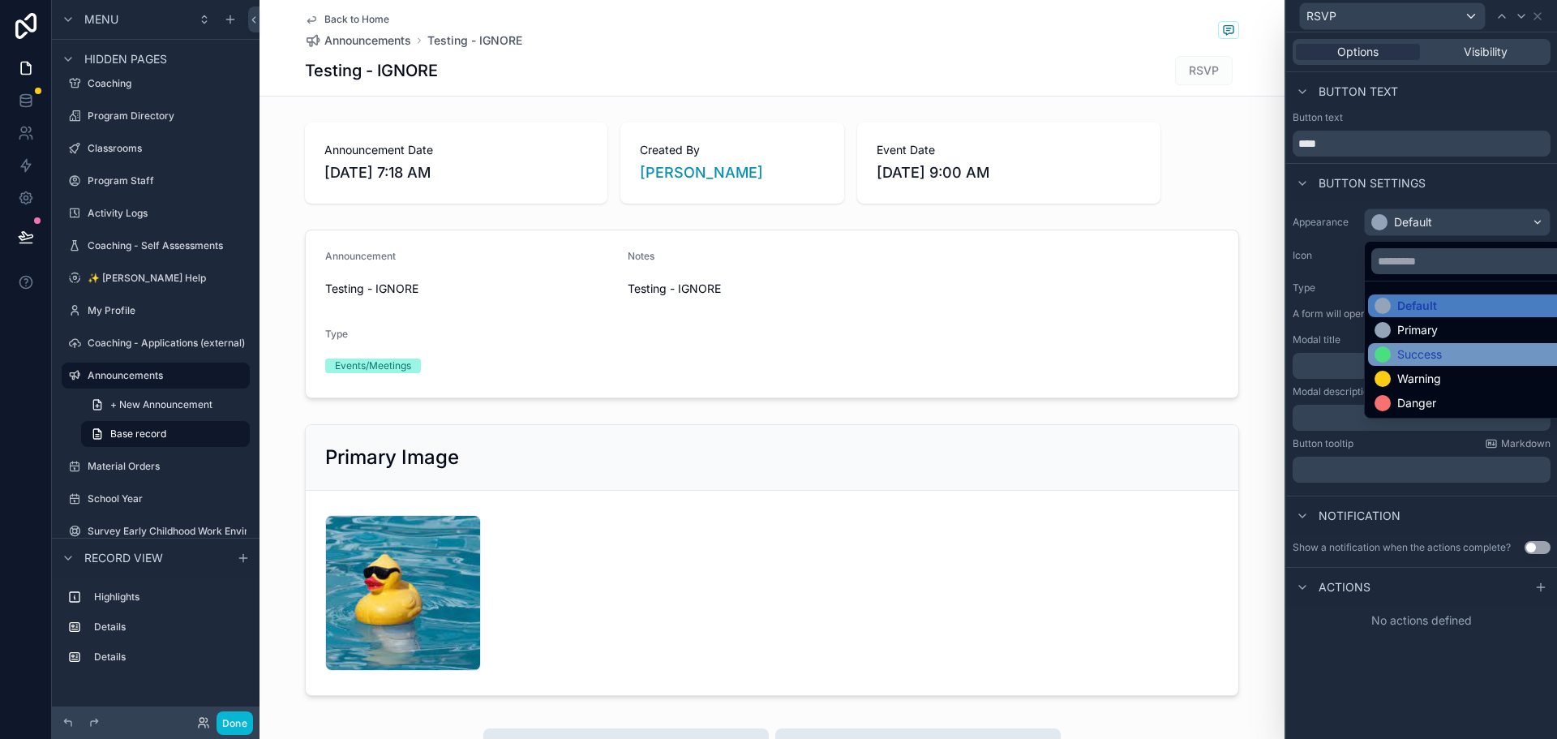
click at [1476, 349] on div "Success" at bounding box center [1475, 354] width 203 height 16
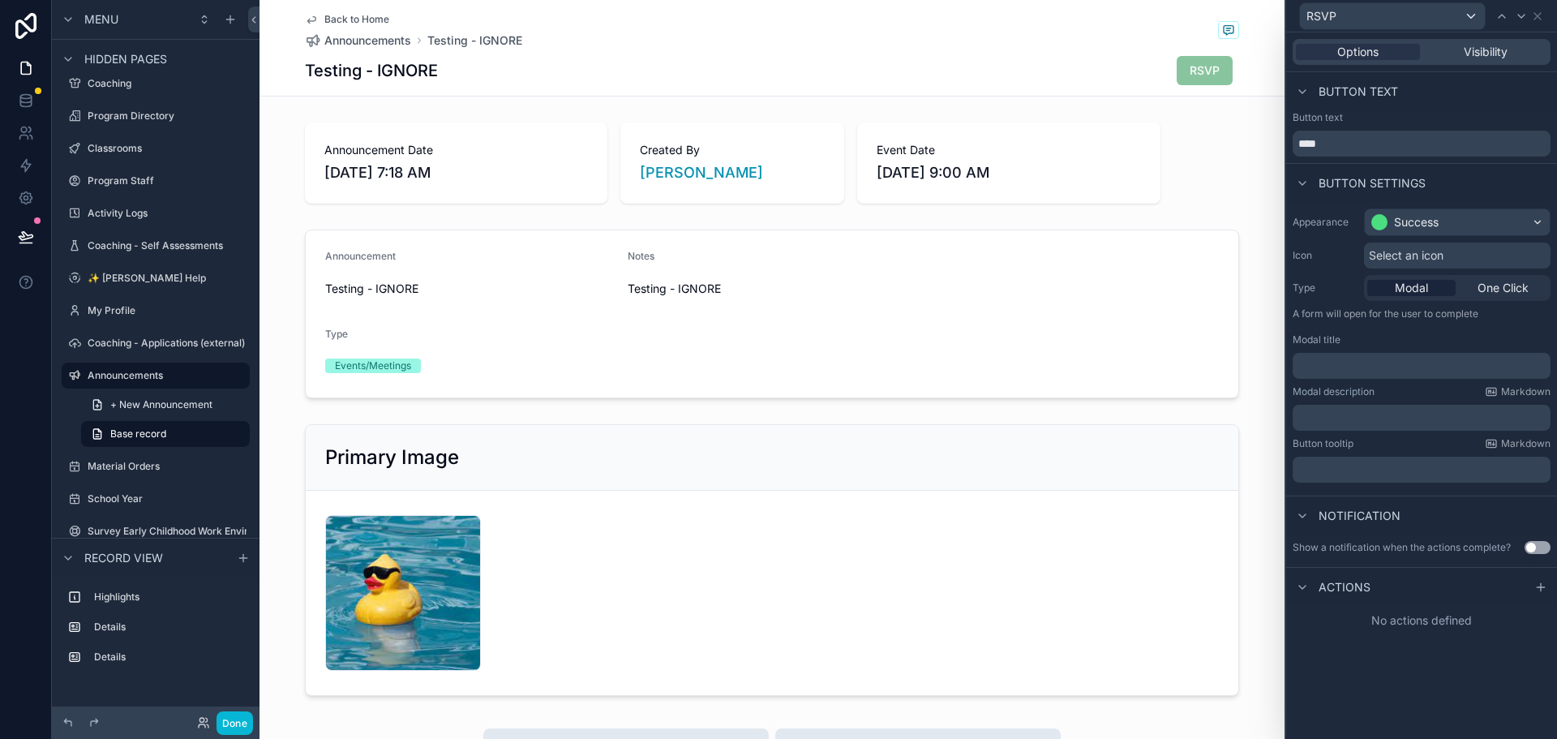
click at [1475, 249] on div "Select an icon" at bounding box center [1457, 255] width 186 height 26
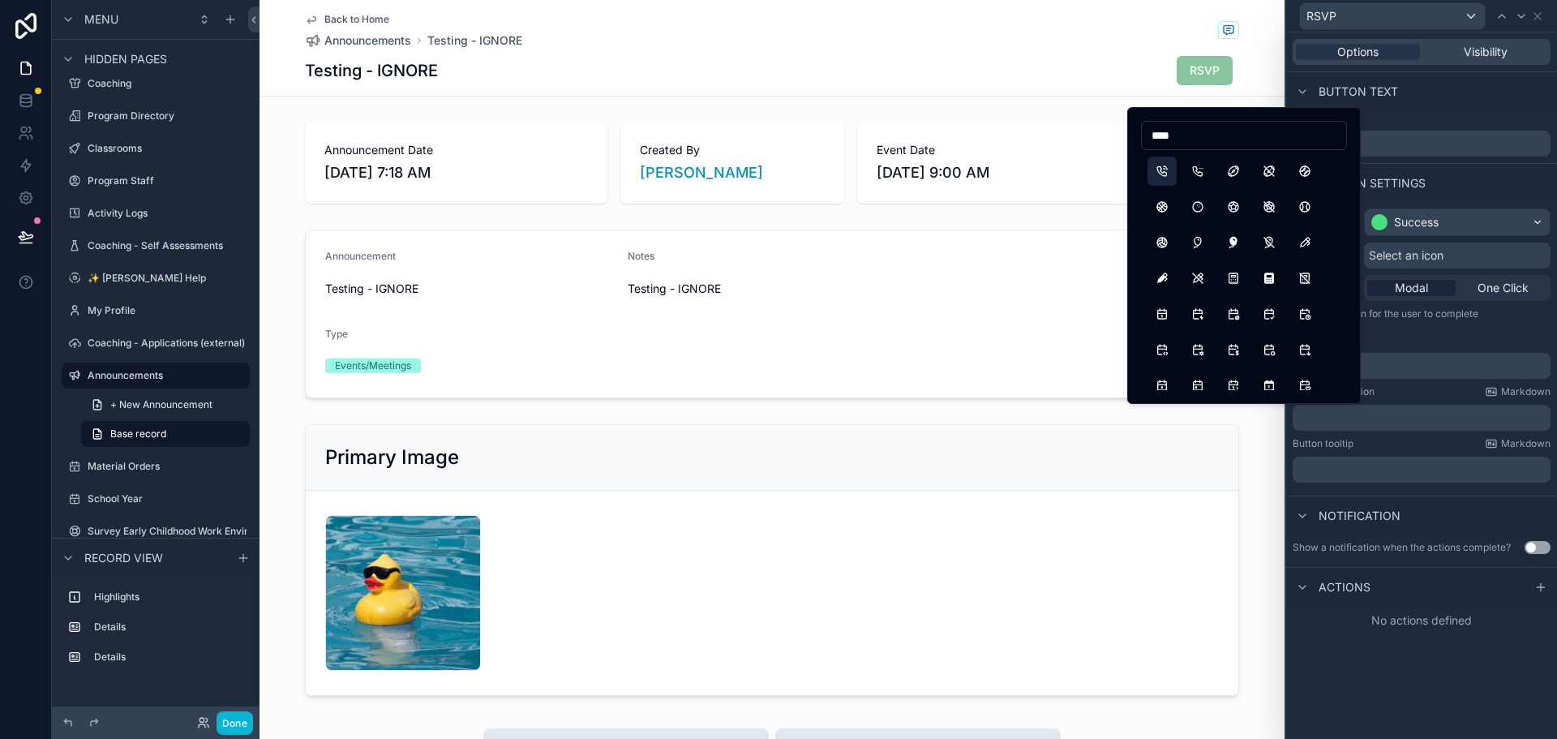
type input "****"
click at [1167, 166] on button "PhoneCall" at bounding box center [1161, 170] width 29 height 29
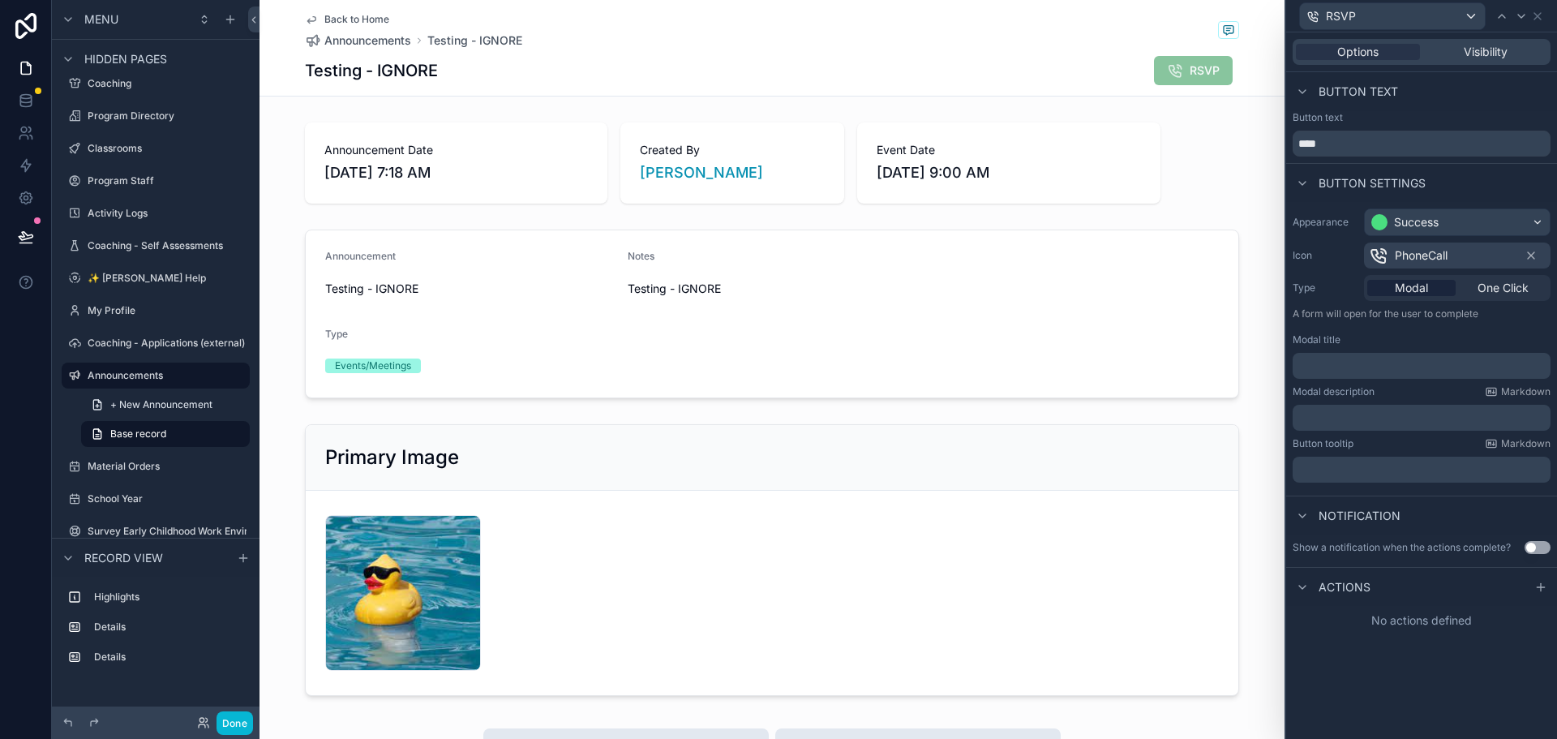
click at [1535, 542] on button "Use setting" at bounding box center [1537, 547] width 26 height 13
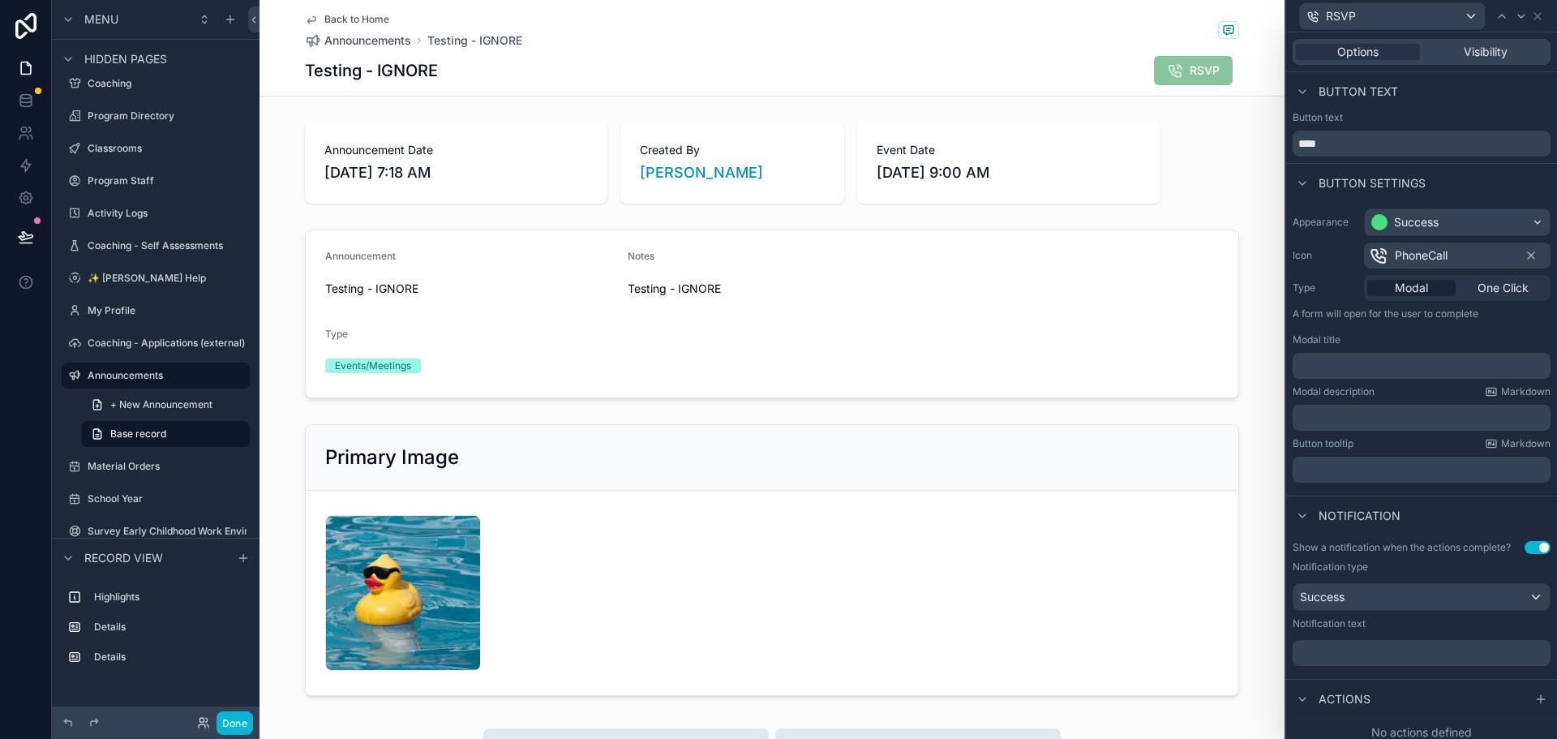
scroll to position [8, 0]
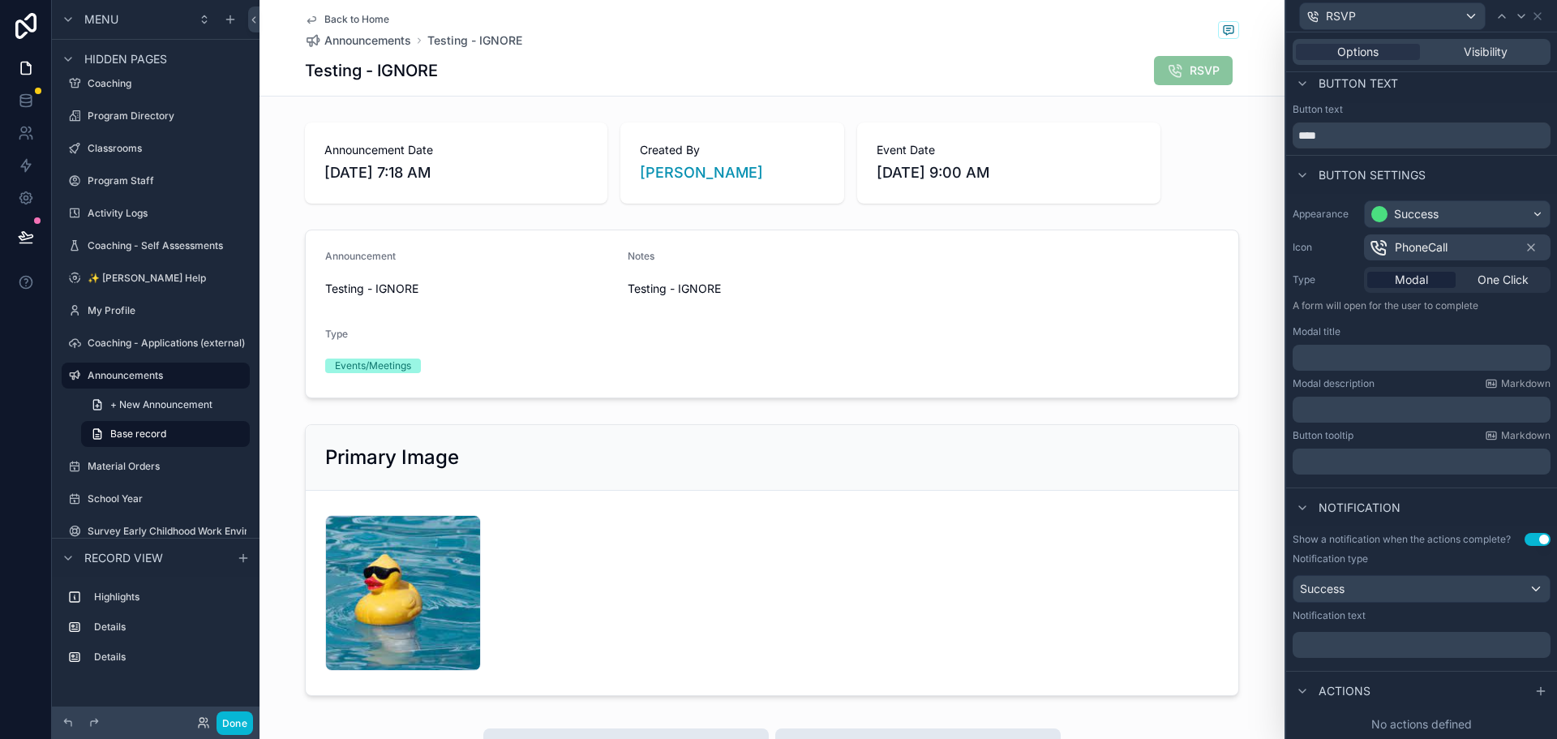
click at [1393, 646] on p "﻿" at bounding box center [1423, 644] width 248 height 16
click at [1346, 674] on div "Actions" at bounding box center [1421, 689] width 271 height 39
click at [1350, 684] on span "Actions" at bounding box center [1344, 691] width 52 height 16
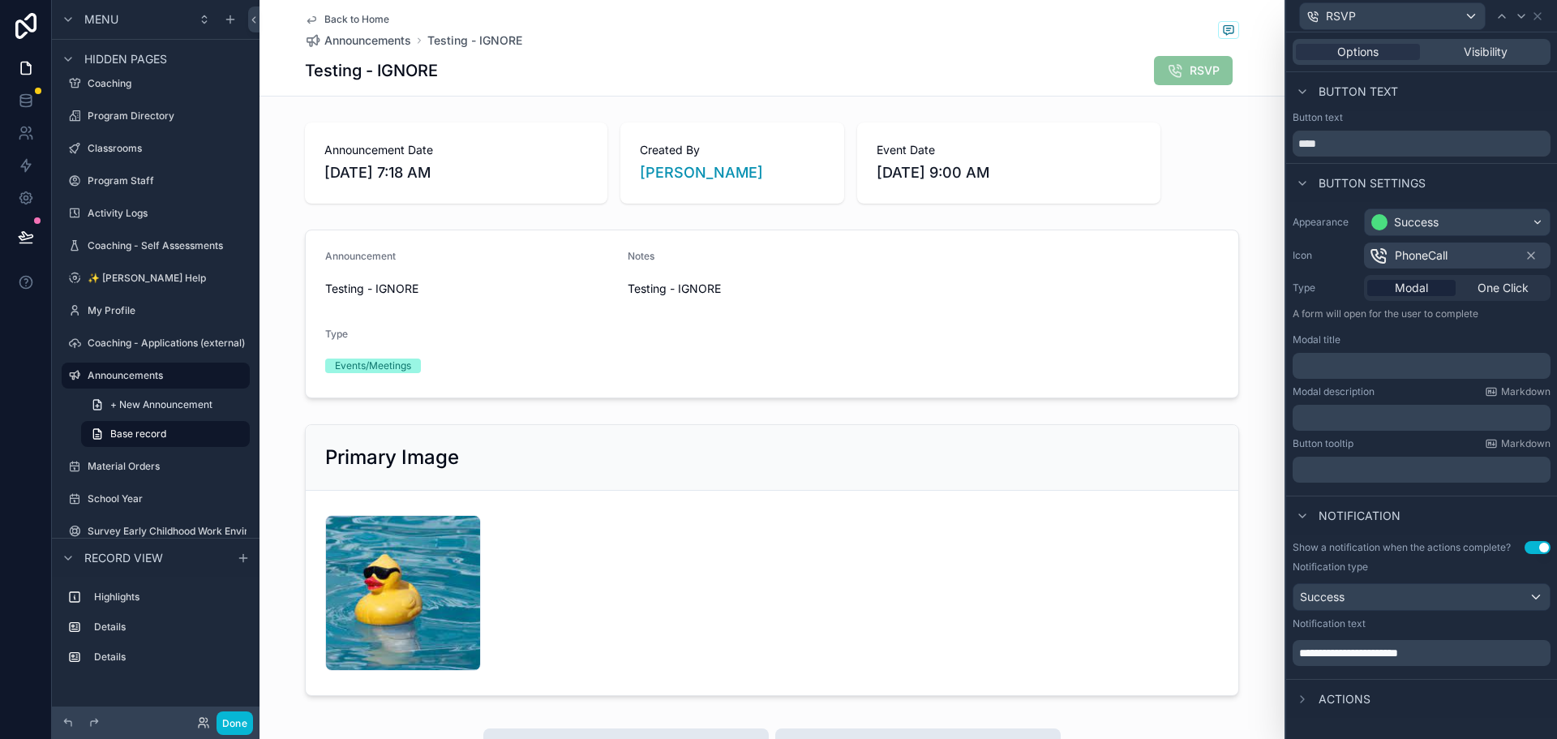
click at [1366, 694] on span "Actions" at bounding box center [1344, 699] width 52 height 16
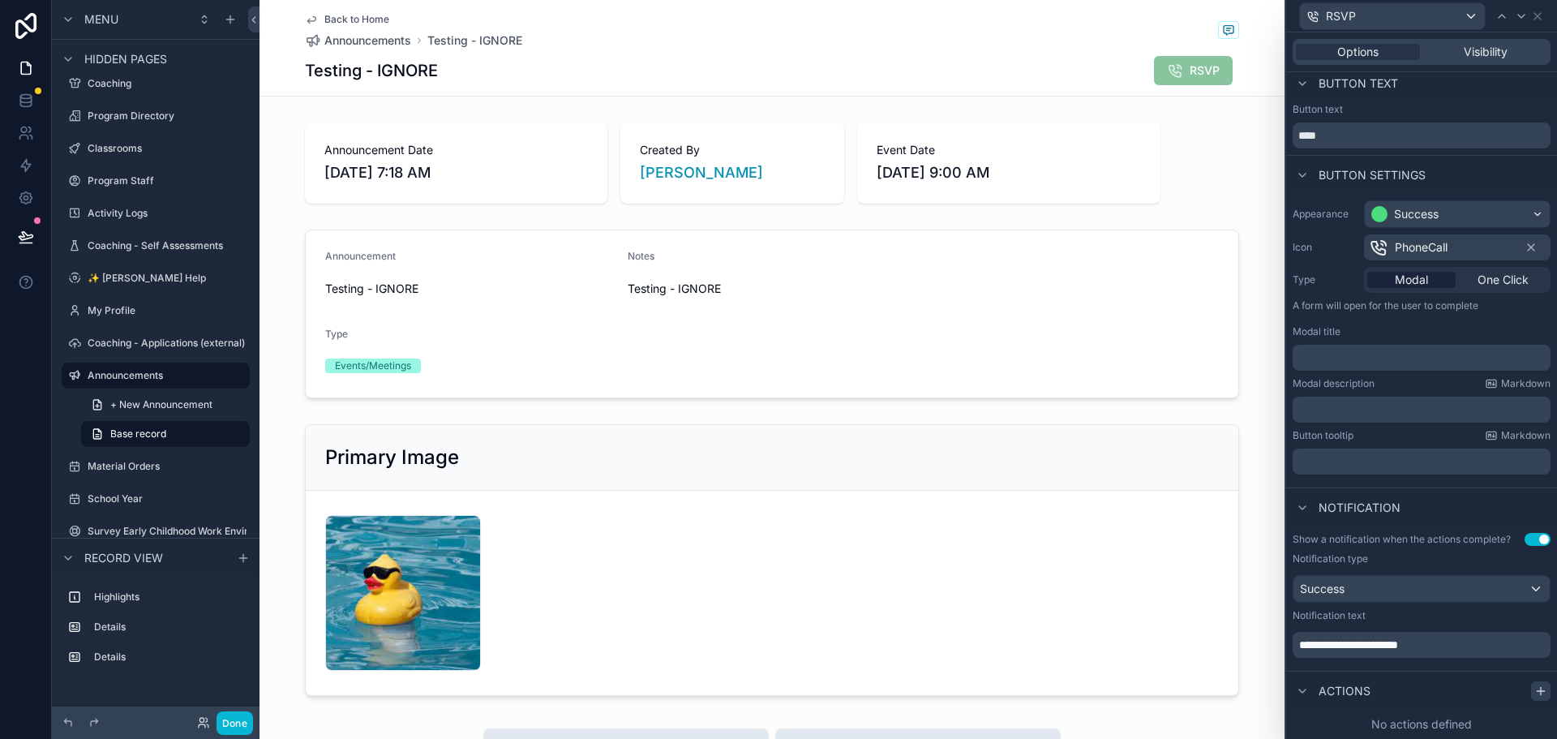
click at [1534, 686] on icon at bounding box center [1540, 690] width 13 height 13
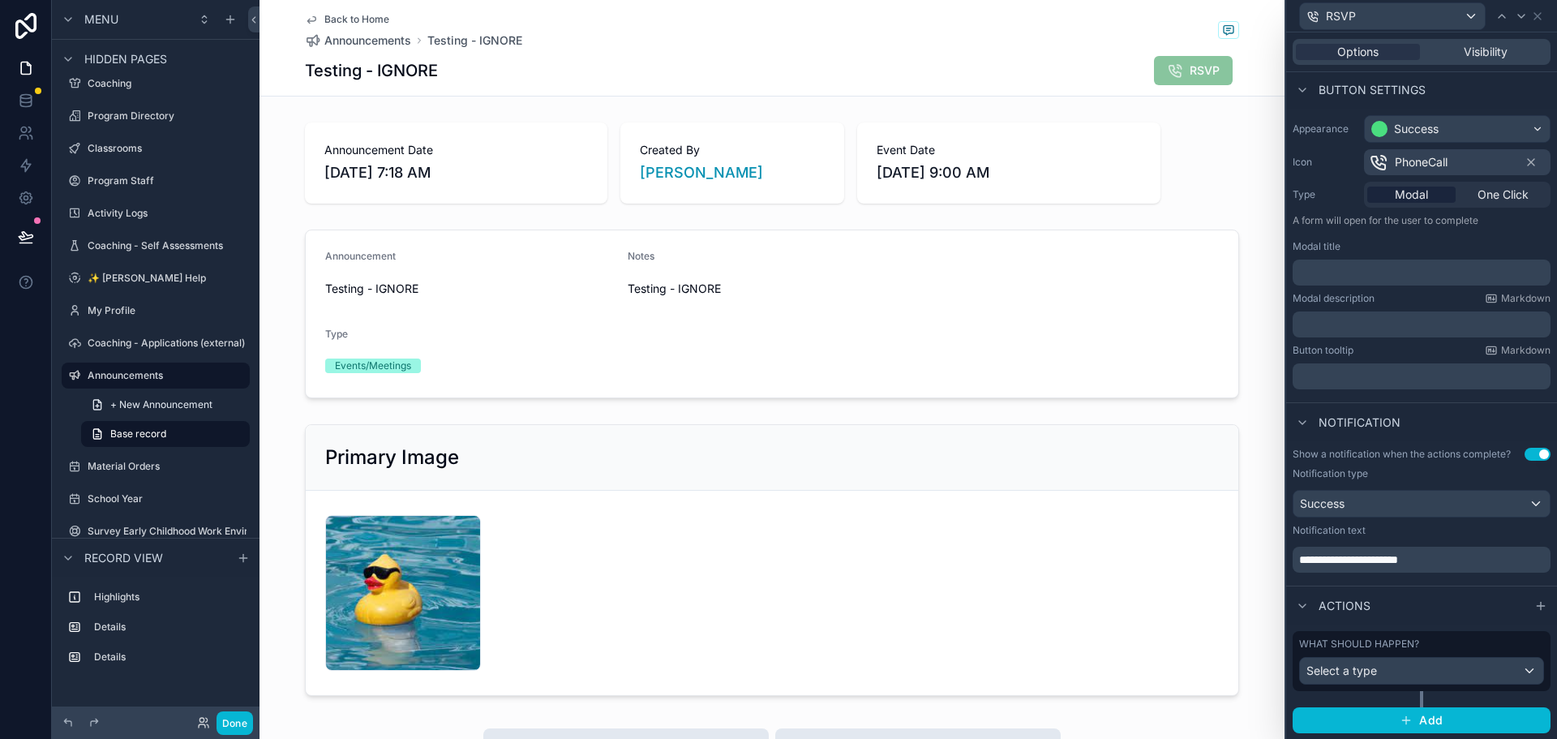
scroll to position [94, 0]
click at [1482, 666] on div "Select a type" at bounding box center [1421, 670] width 243 height 26
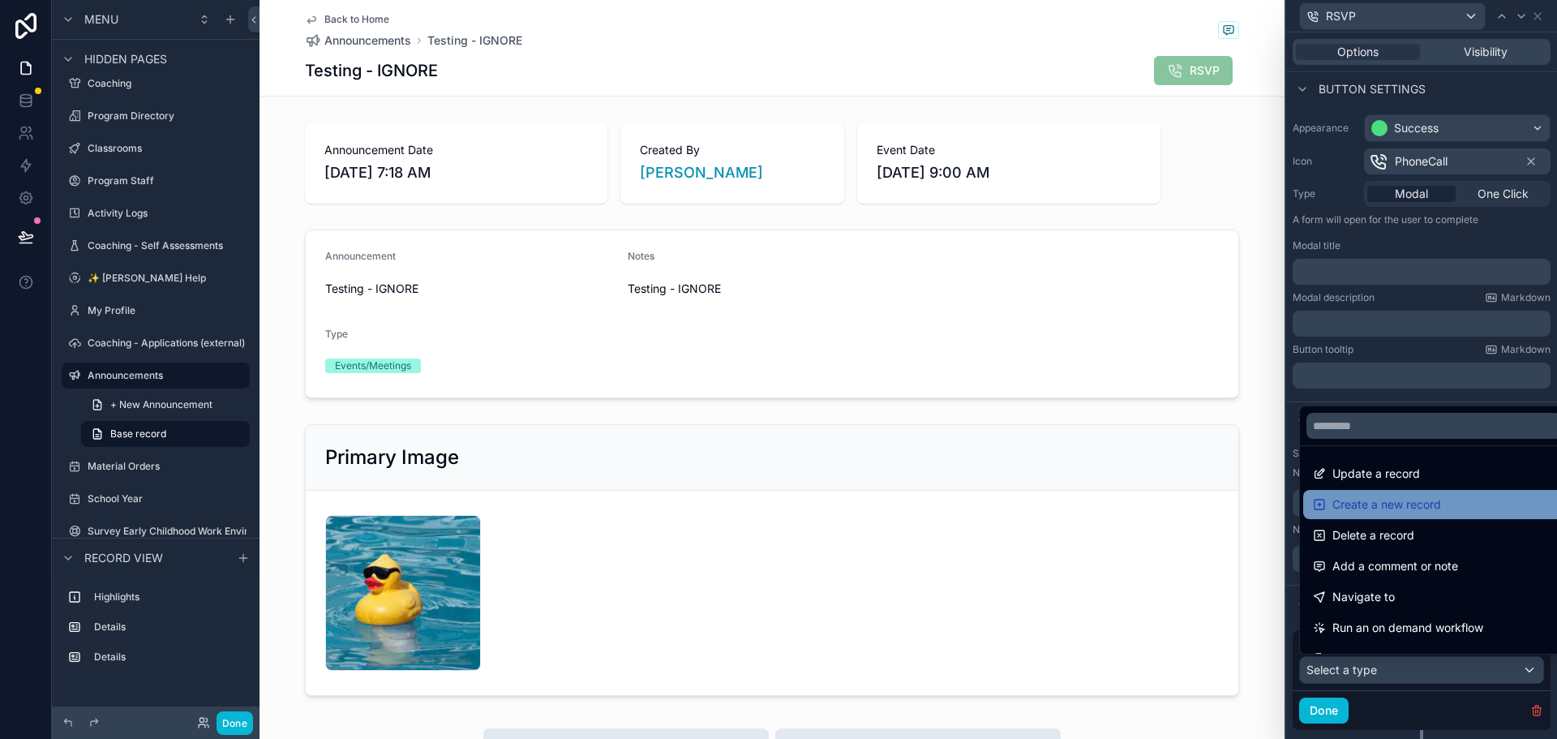
click at [1467, 504] on div "Create a new record" at bounding box center [1433, 504] width 242 height 19
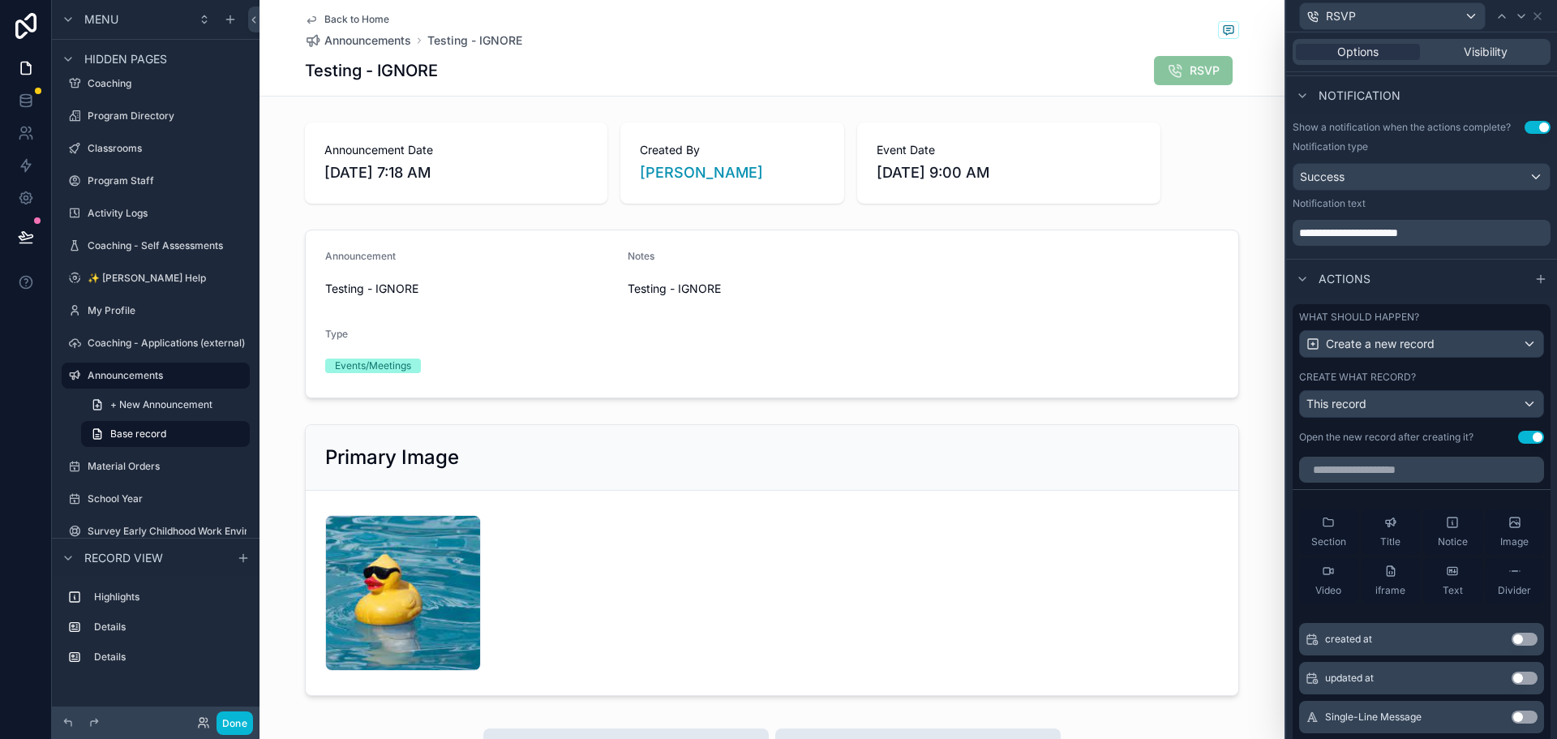
scroll to position [499, 0]
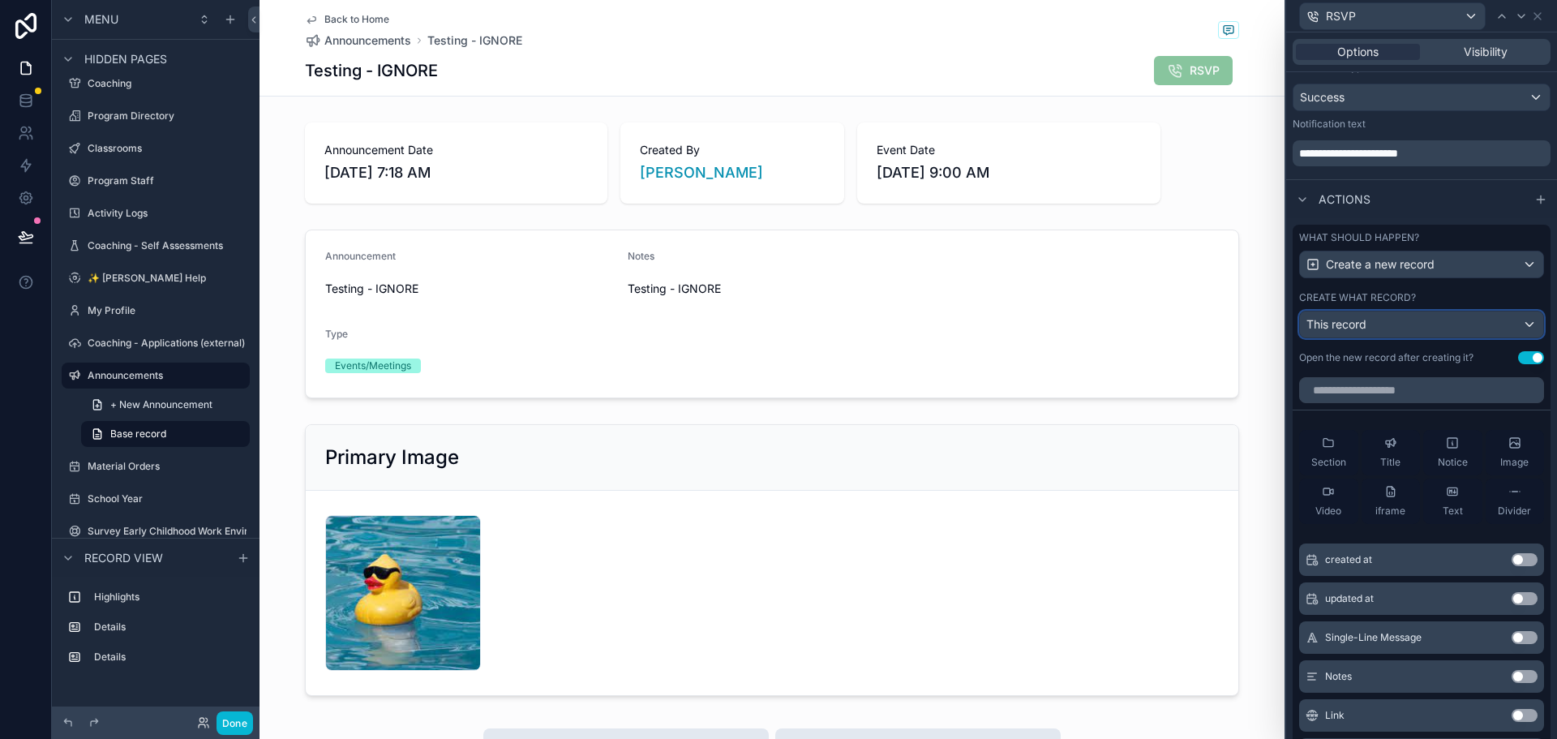
click at [1411, 324] on div "This record" at bounding box center [1421, 324] width 243 height 26
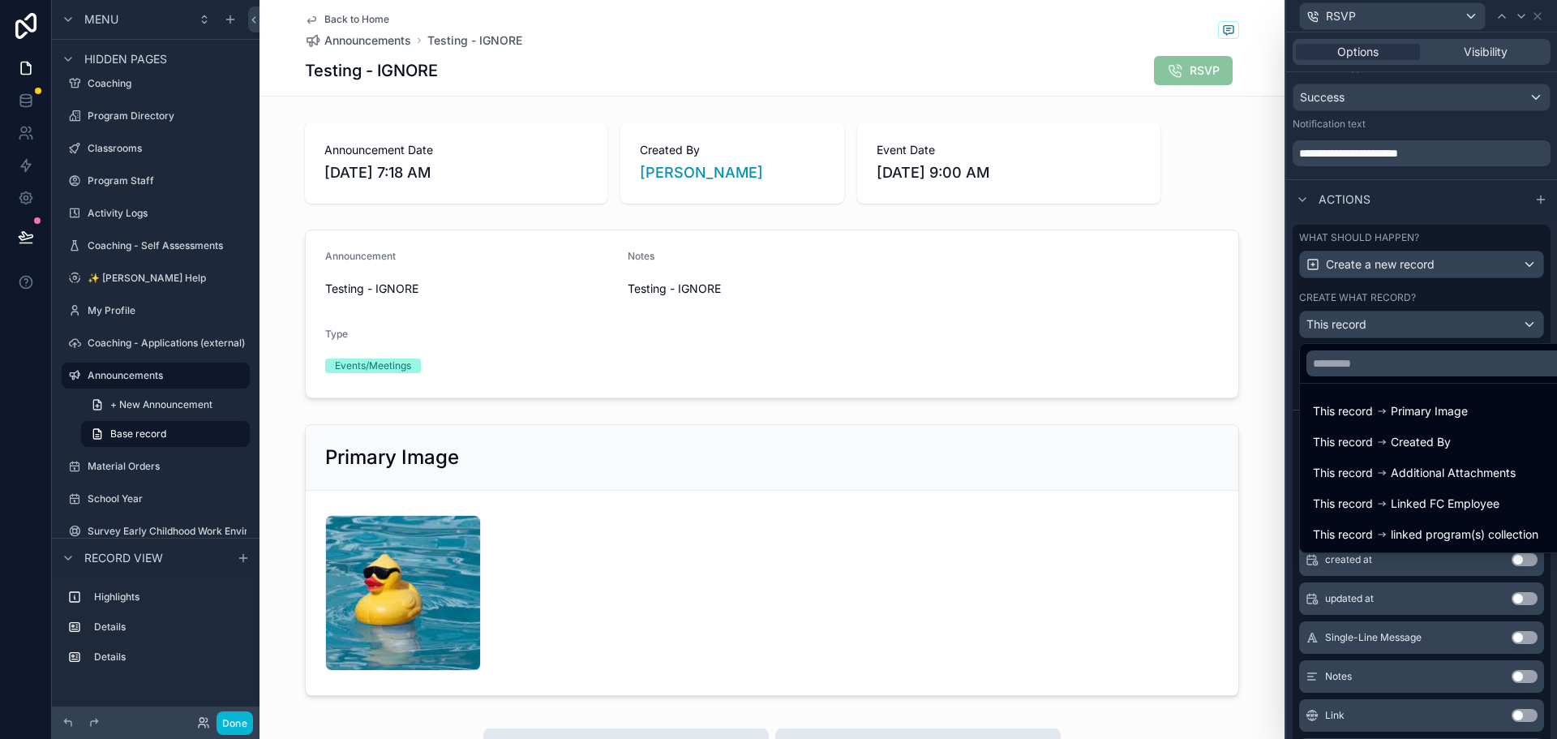
click at [1511, 298] on div at bounding box center [1421, 369] width 271 height 739
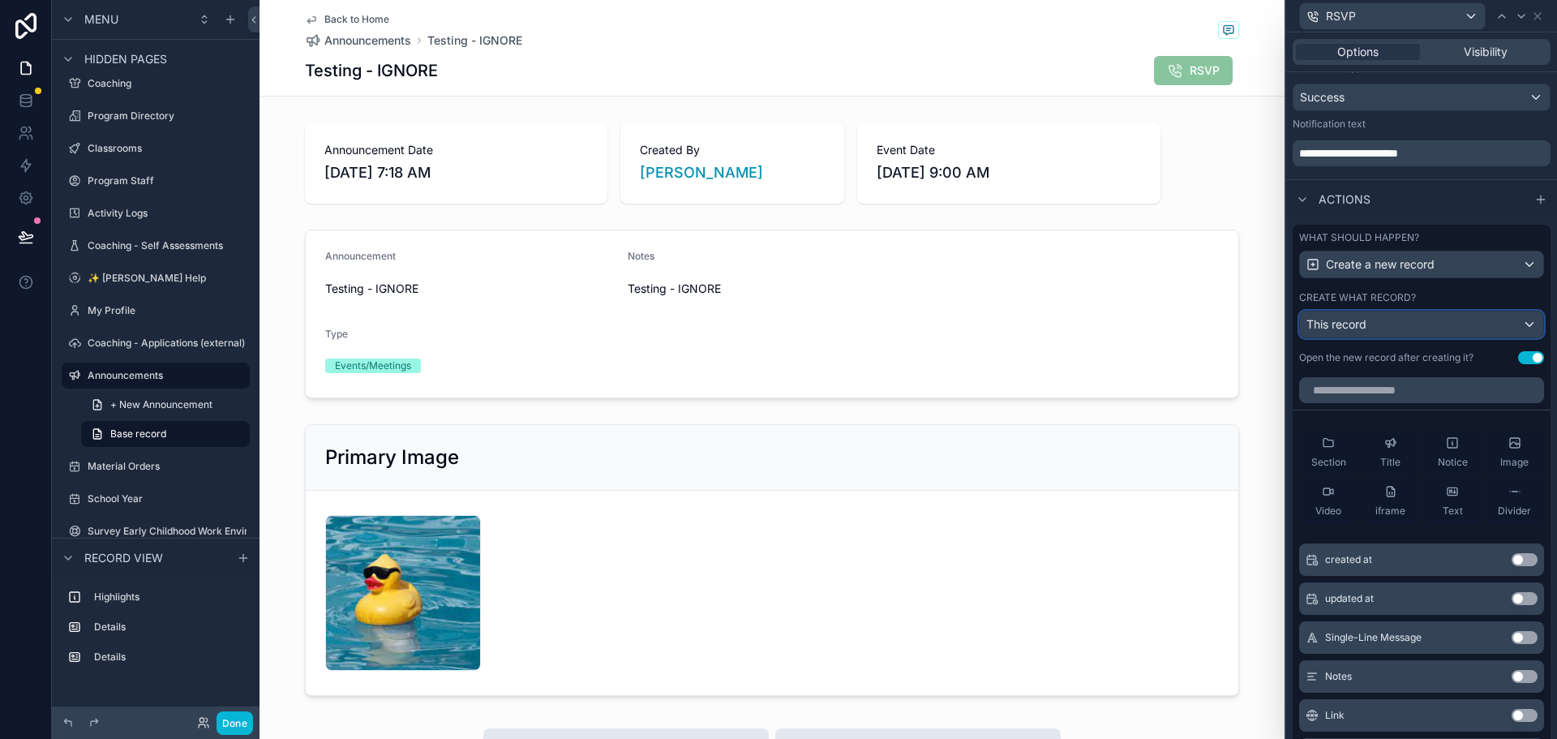
click at [1420, 328] on div "This record" at bounding box center [1421, 324] width 243 height 26
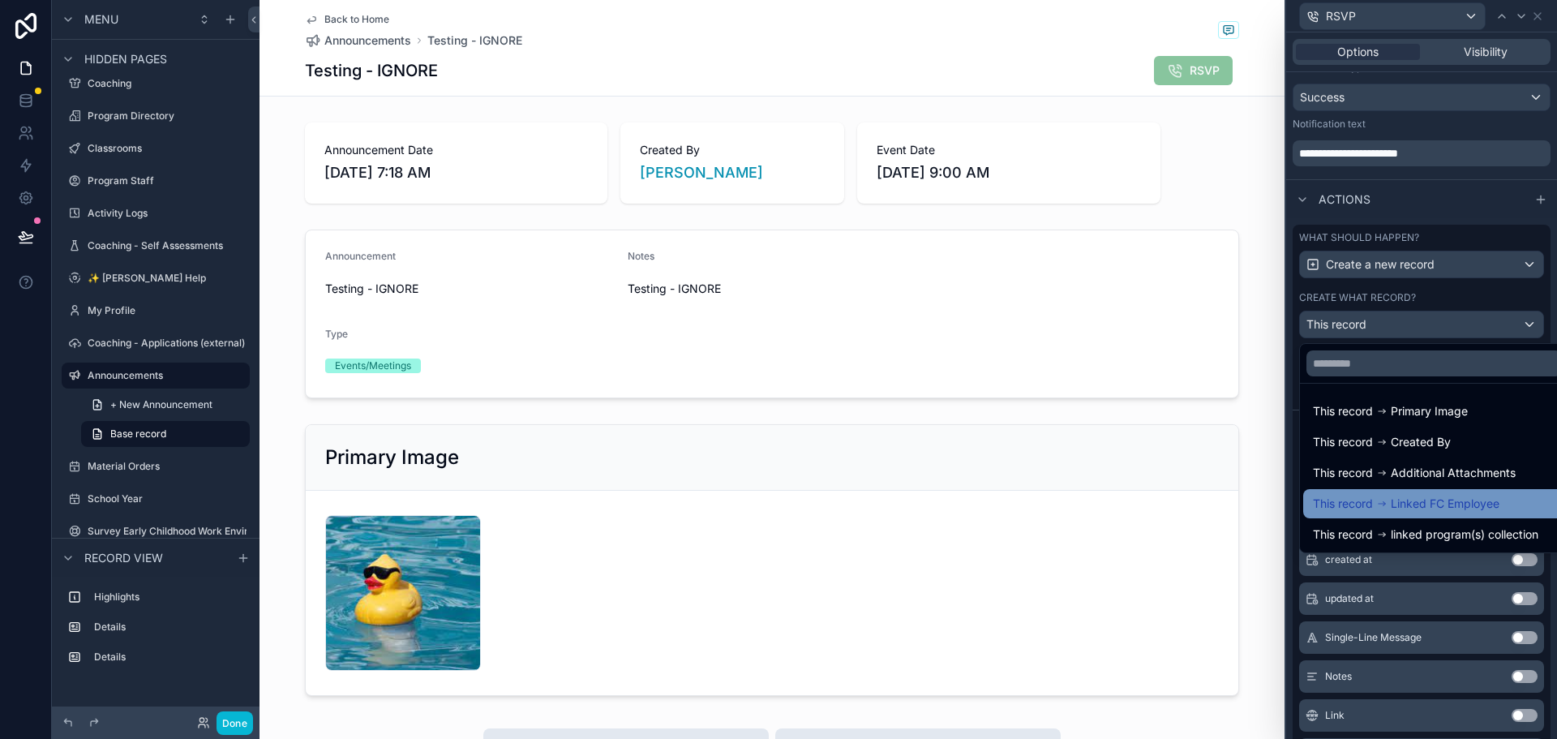
click at [1370, 514] on div "This record Linked FC Employee" at bounding box center [1434, 503] width 262 height 29
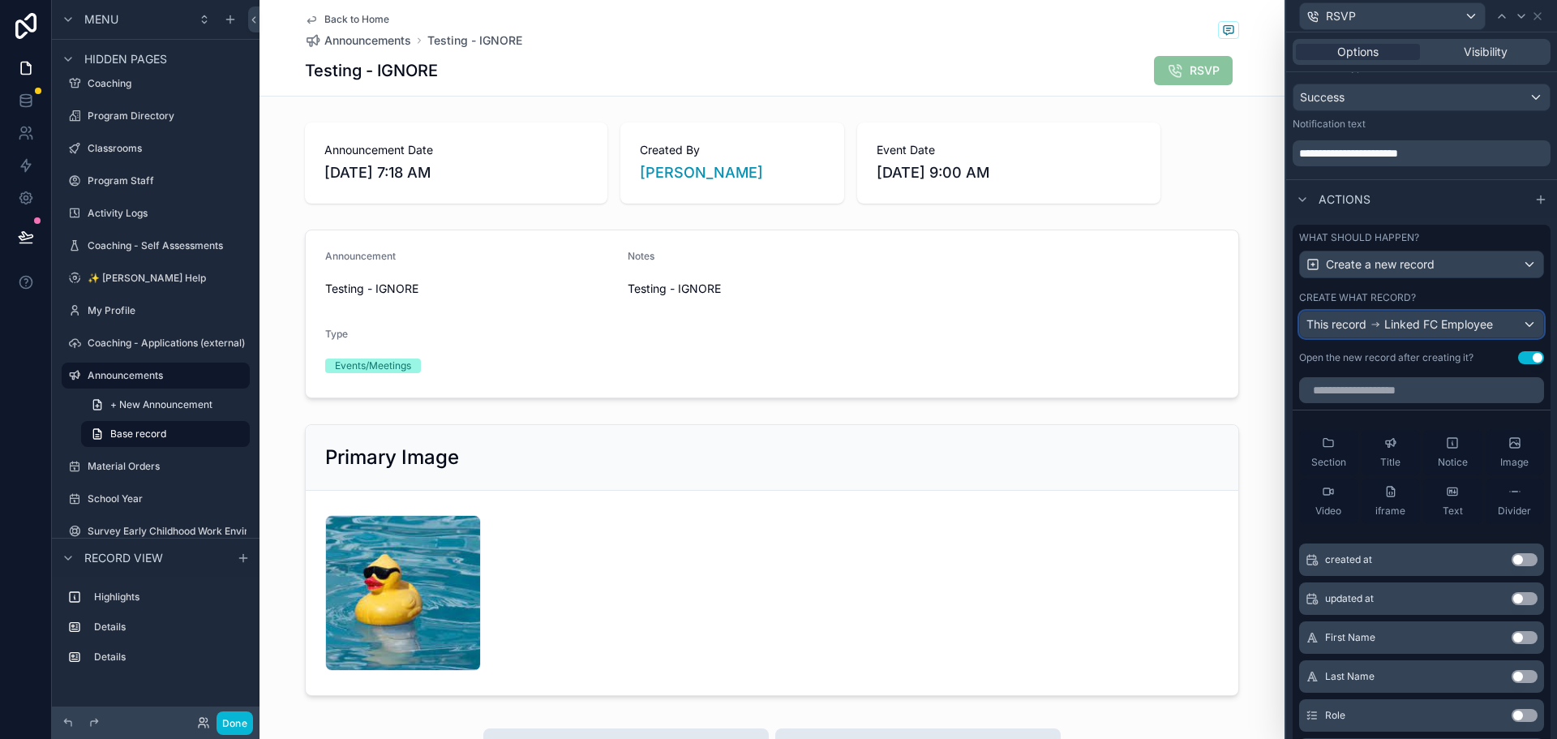
click at [1503, 322] on div "This record Linked FC Employee" at bounding box center [1421, 324] width 243 height 26
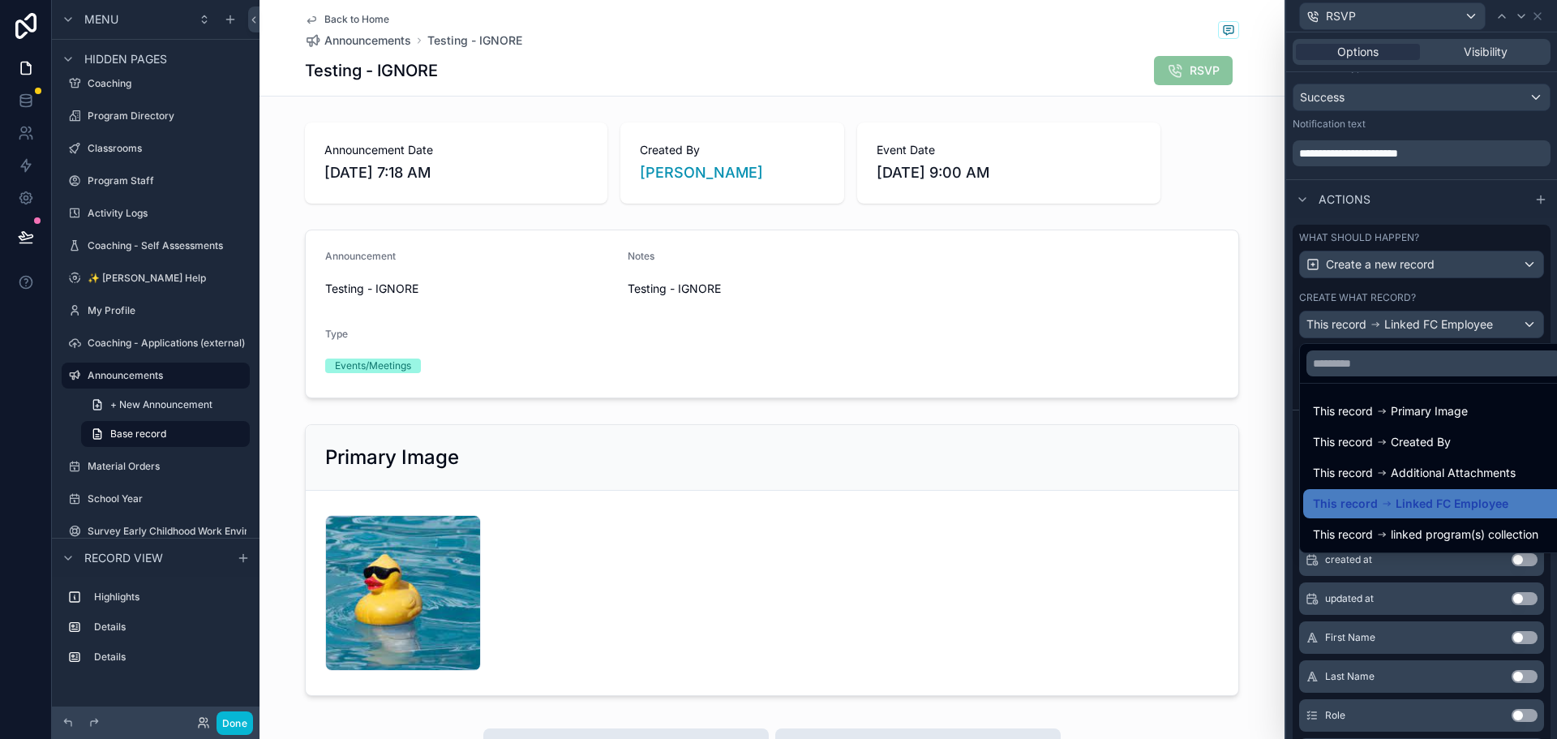
click at [1531, 287] on div at bounding box center [1421, 369] width 271 height 739
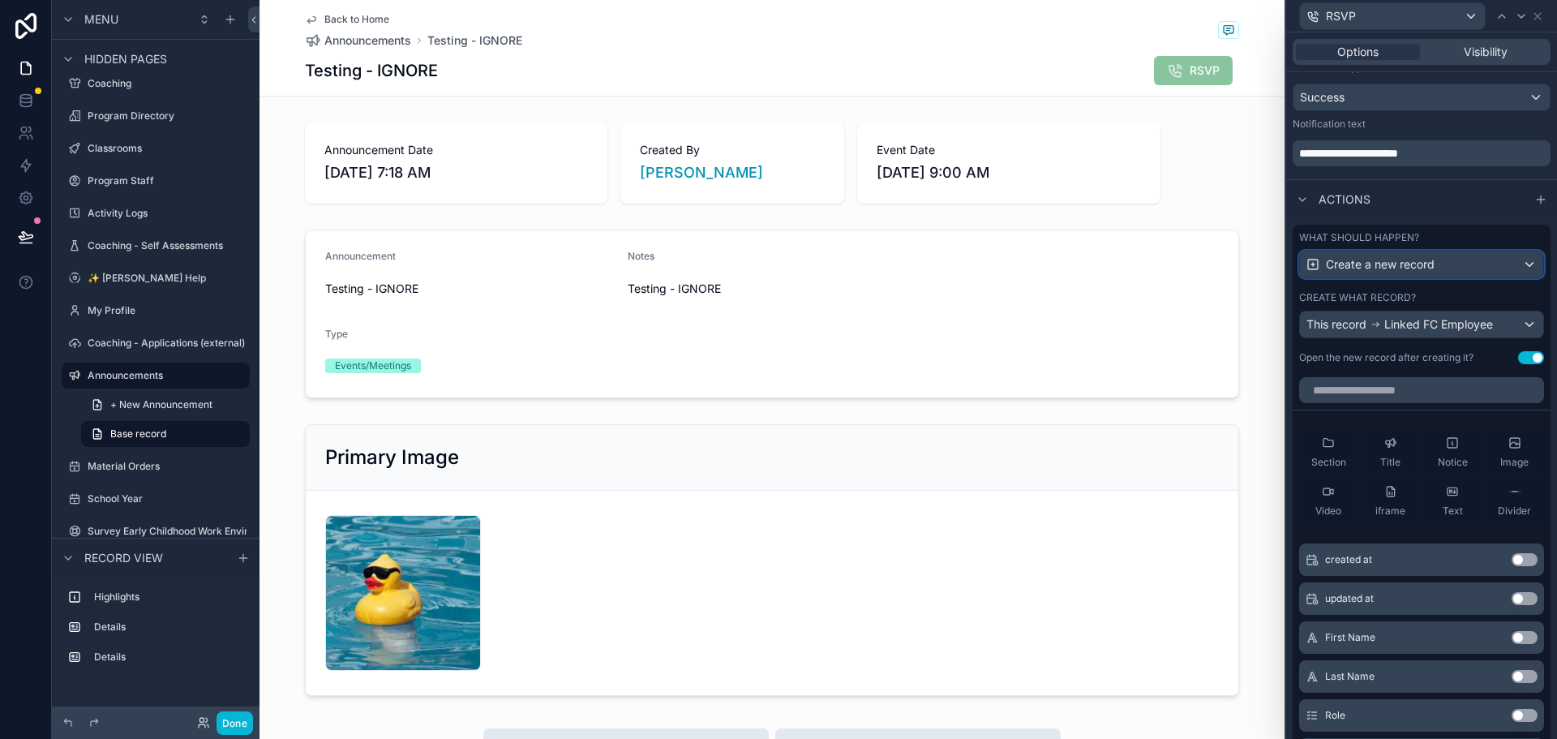
click at [1503, 268] on div "Create a new record" at bounding box center [1421, 264] width 243 height 26
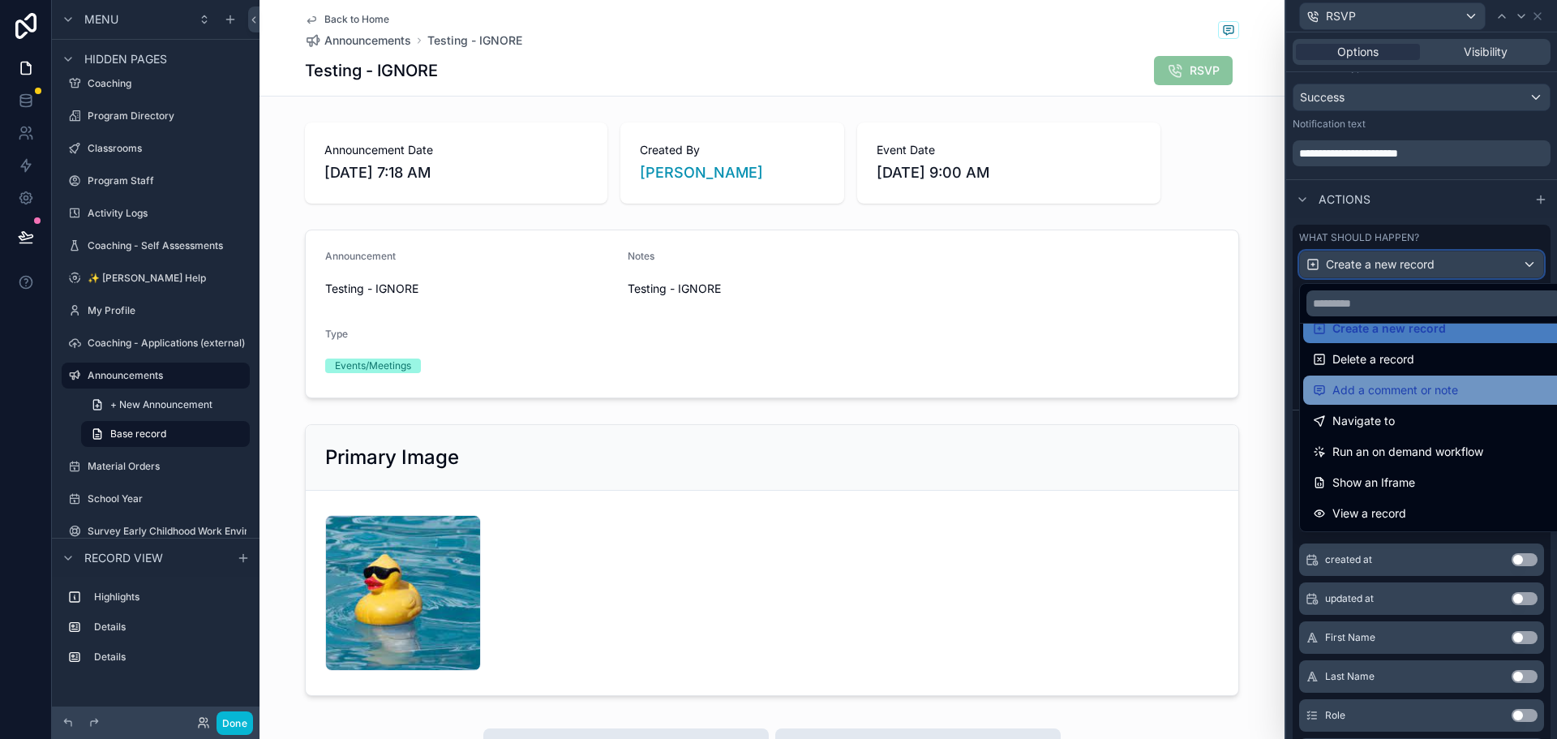
scroll to position [81, 0]
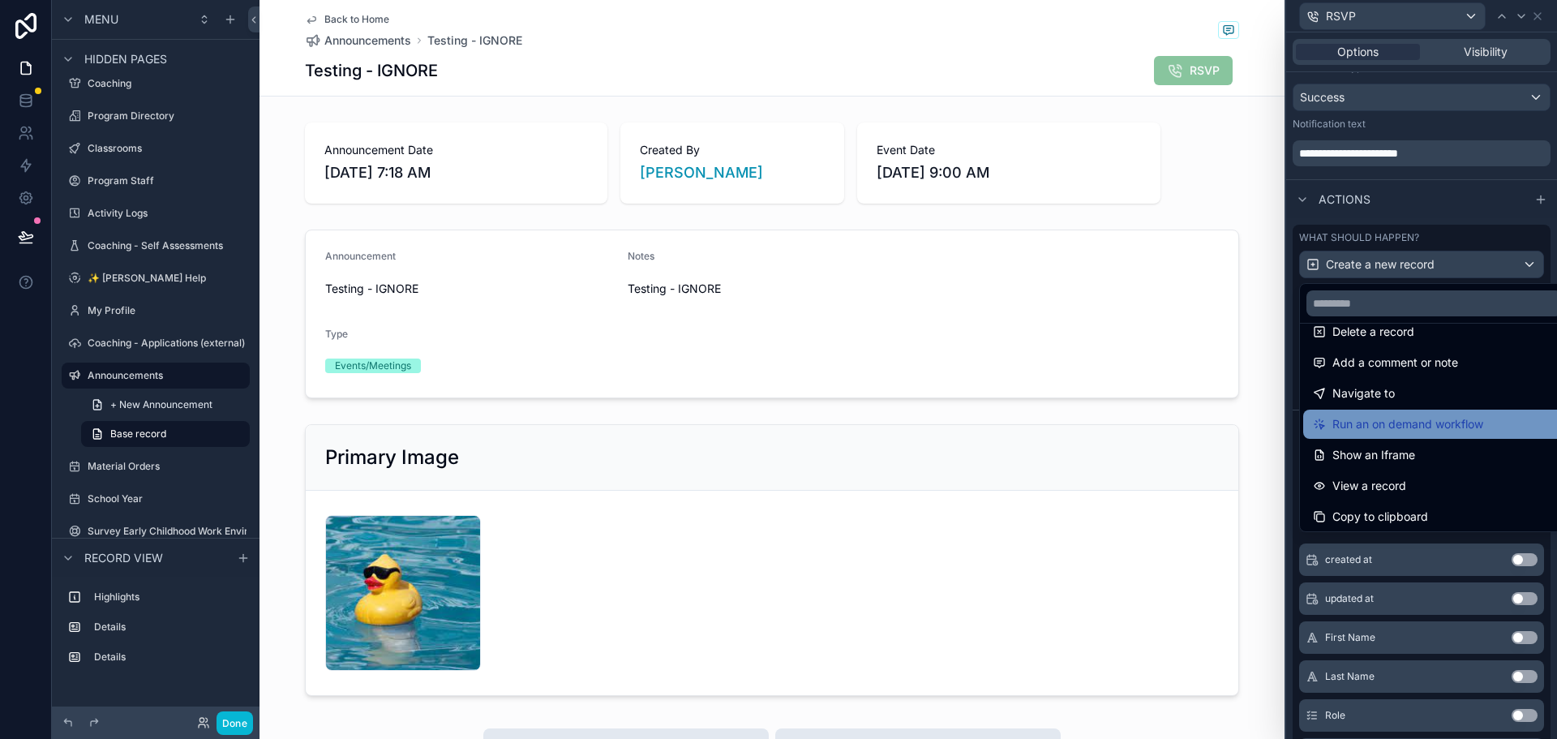
click at [1466, 429] on span "Run an on demand workflow" at bounding box center [1407, 423] width 151 height 19
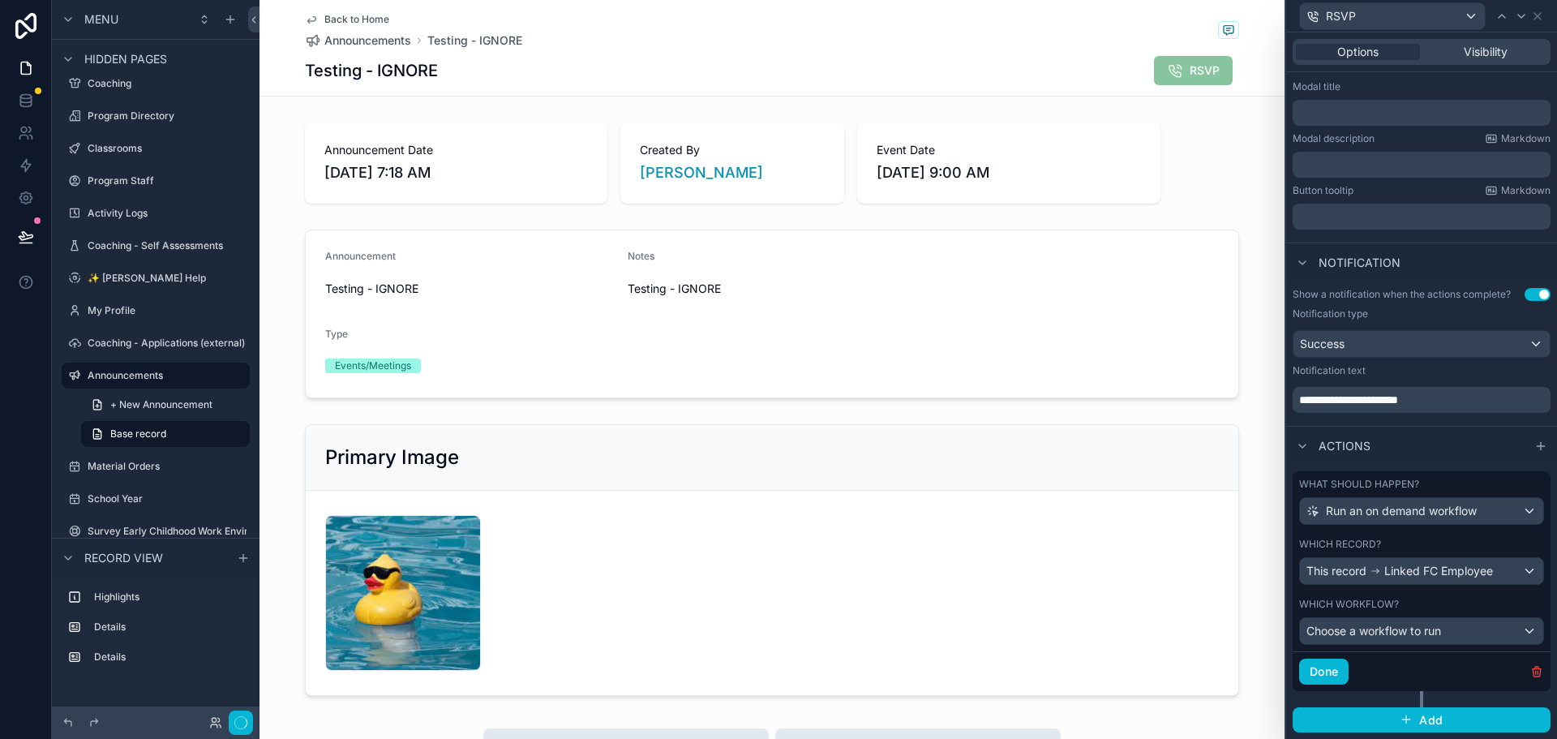
scroll to position [253, 0]
click at [1464, 564] on span "Linked FC Employee" at bounding box center [1438, 571] width 109 height 16
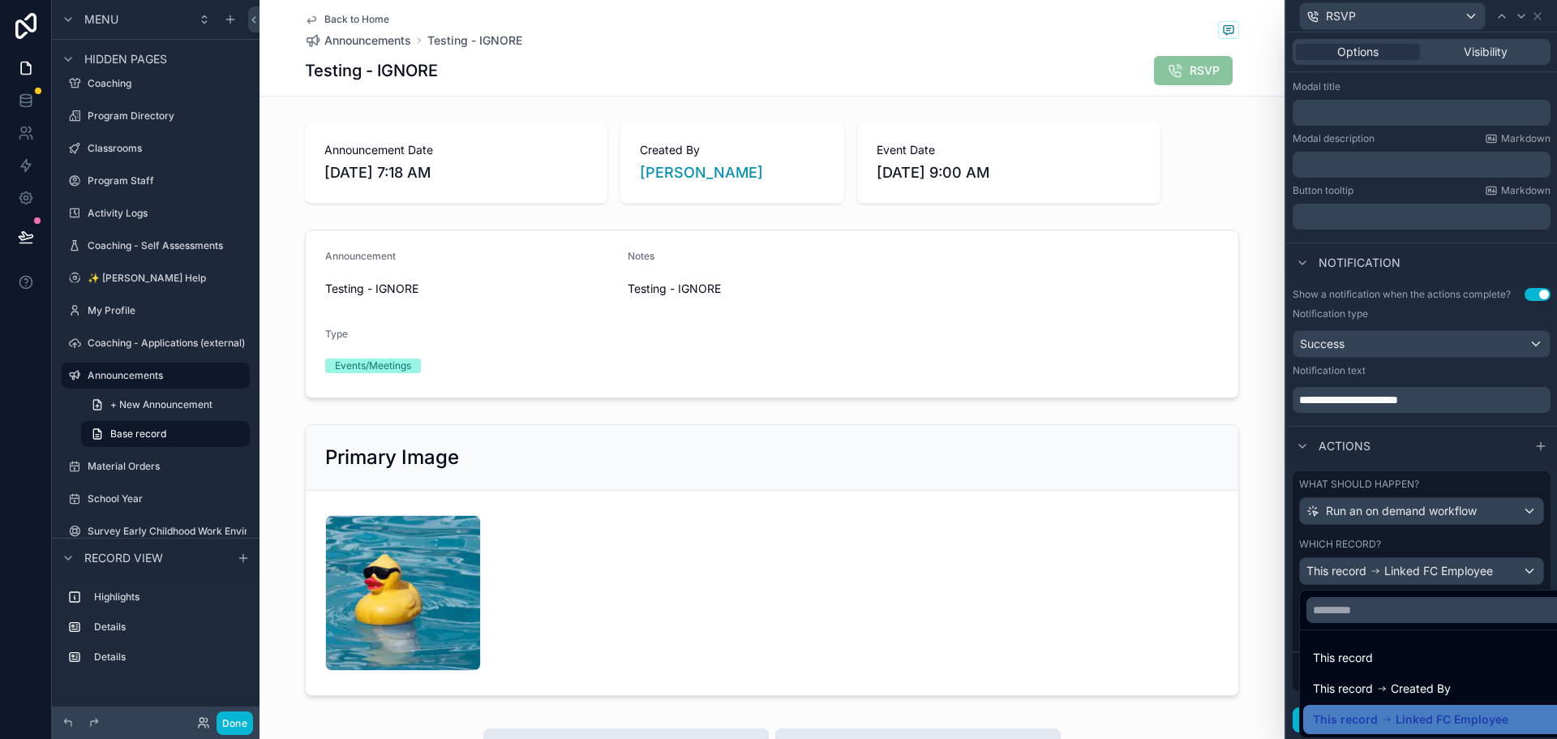
click at [1426, 535] on div at bounding box center [1421, 369] width 271 height 739
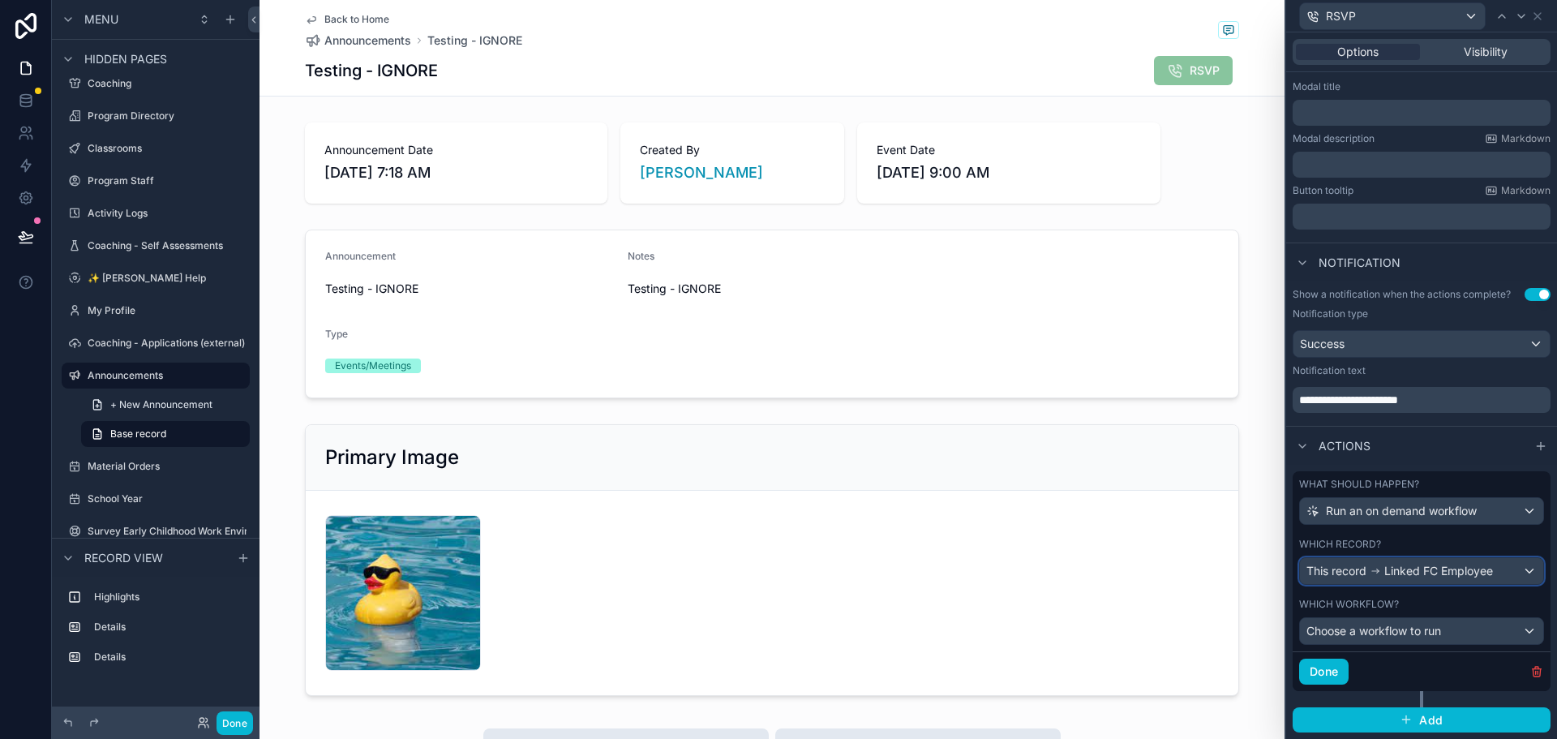
click at [1508, 570] on div "This record Linked FC Employee" at bounding box center [1421, 571] width 243 height 26
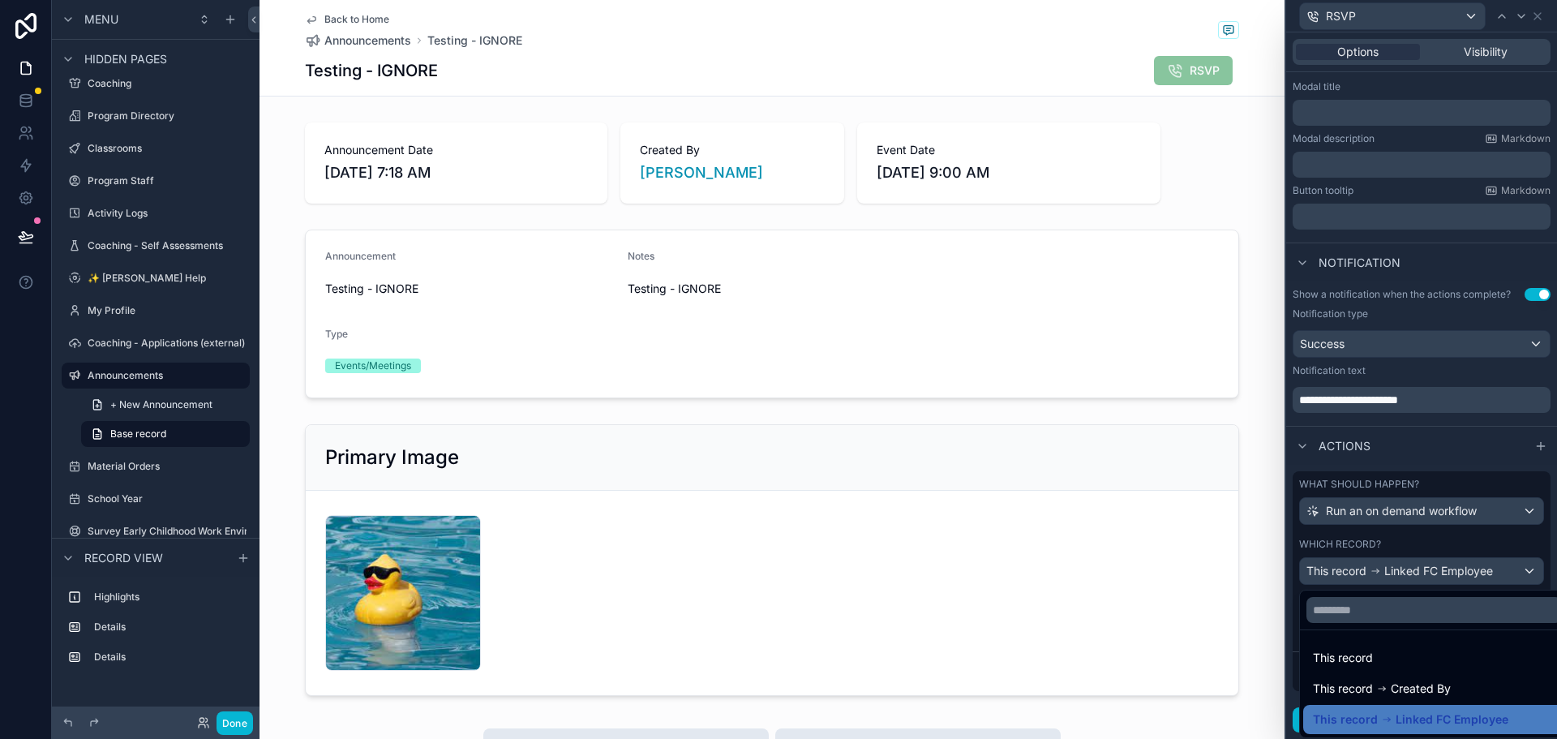
click at [1495, 531] on div at bounding box center [1421, 369] width 271 height 739
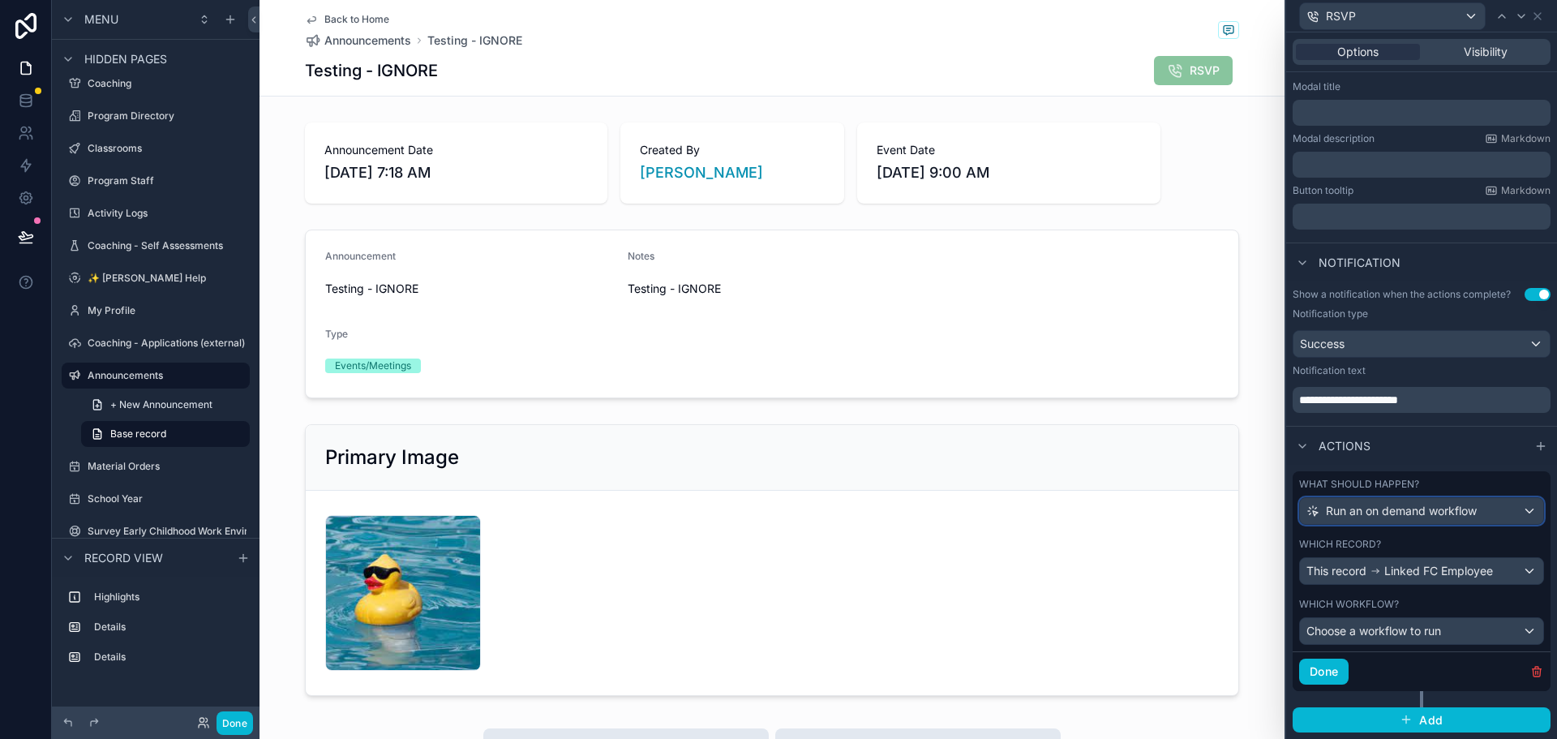
click at [1434, 511] on span "Run an on demand workflow" at bounding box center [1400, 511] width 151 height 16
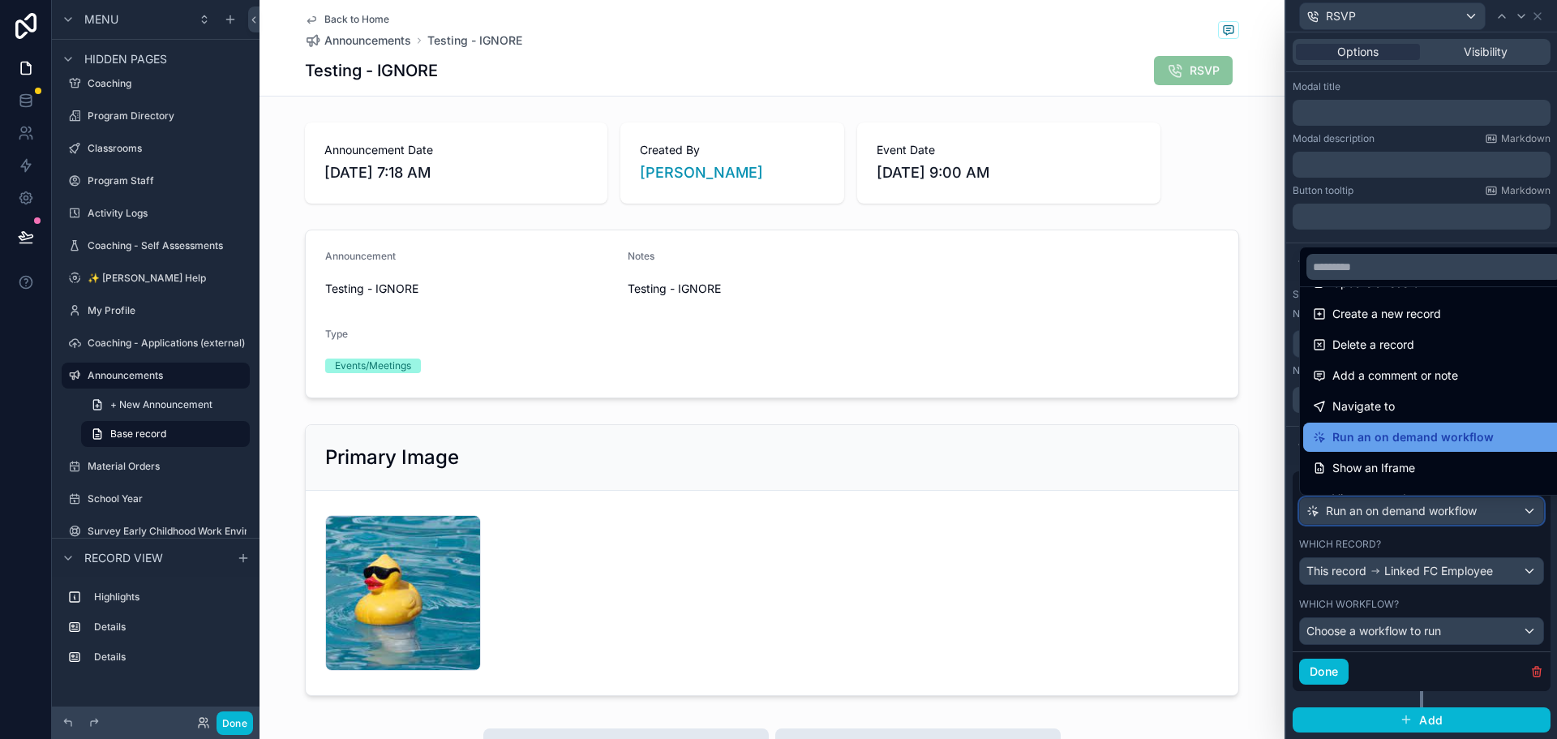
scroll to position [0, 0]
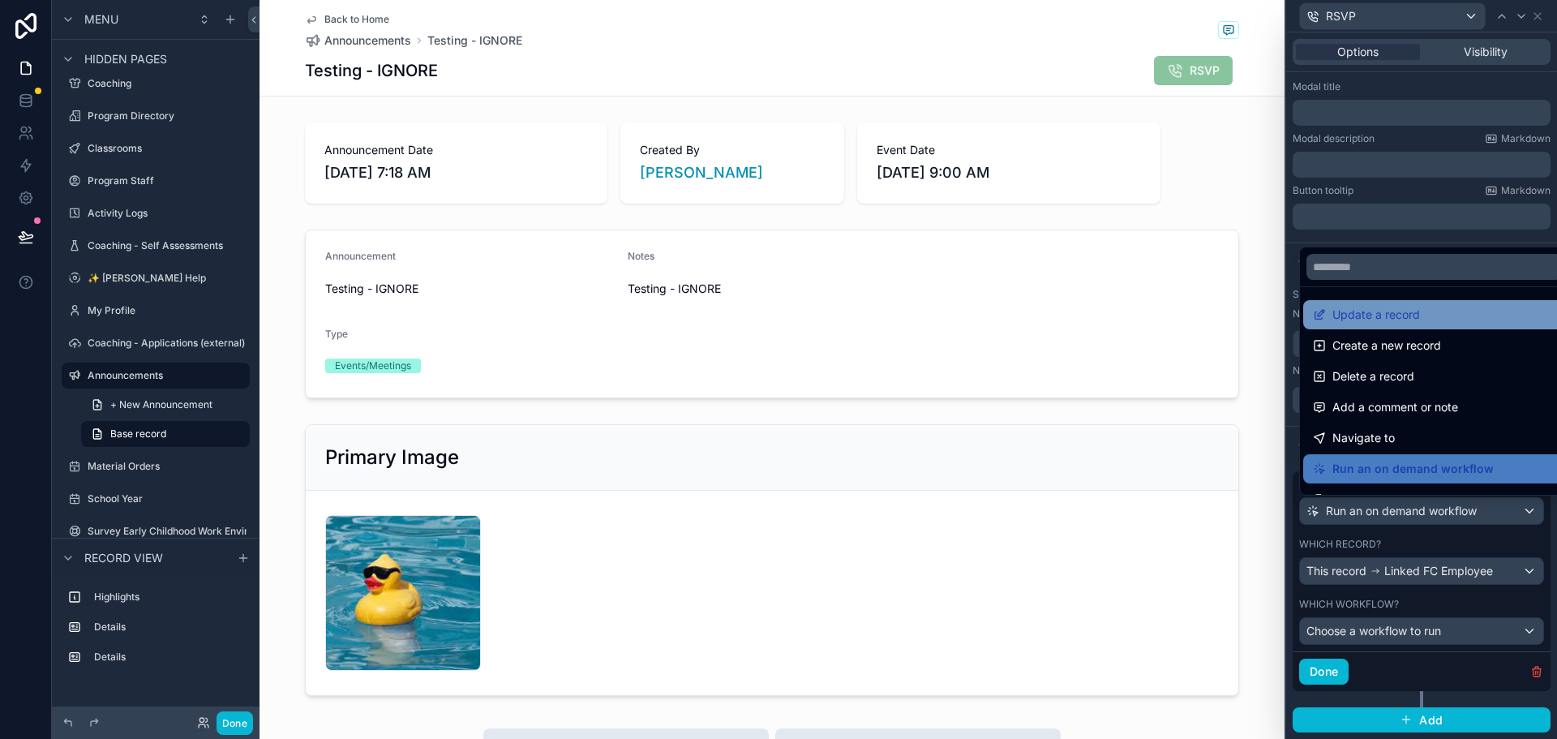
click at [1463, 309] on div "Update a record" at bounding box center [1433, 314] width 242 height 19
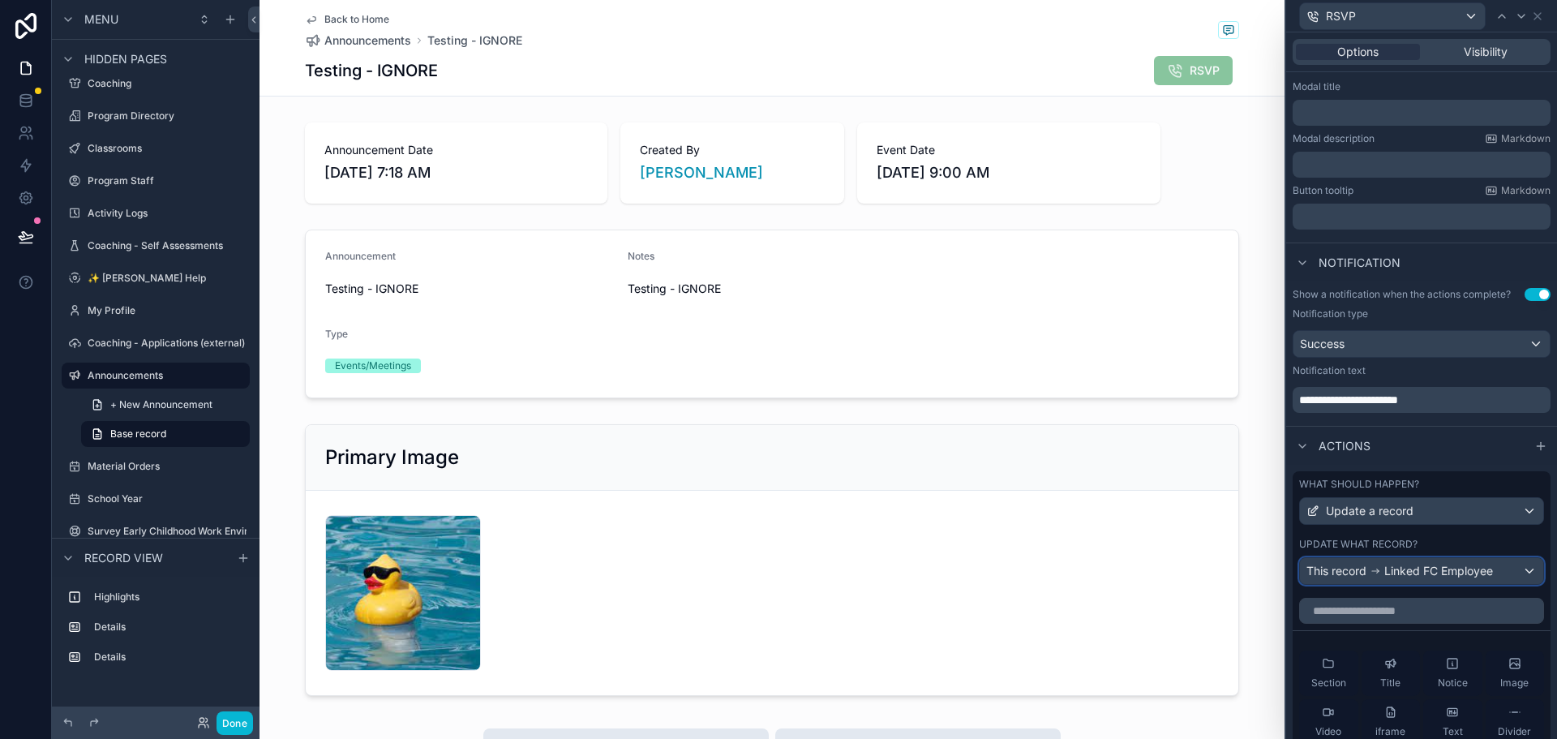
click at [1418, 578] on span "Linked FC Employee" at bounding box center [1438, 571] width 109 height 16
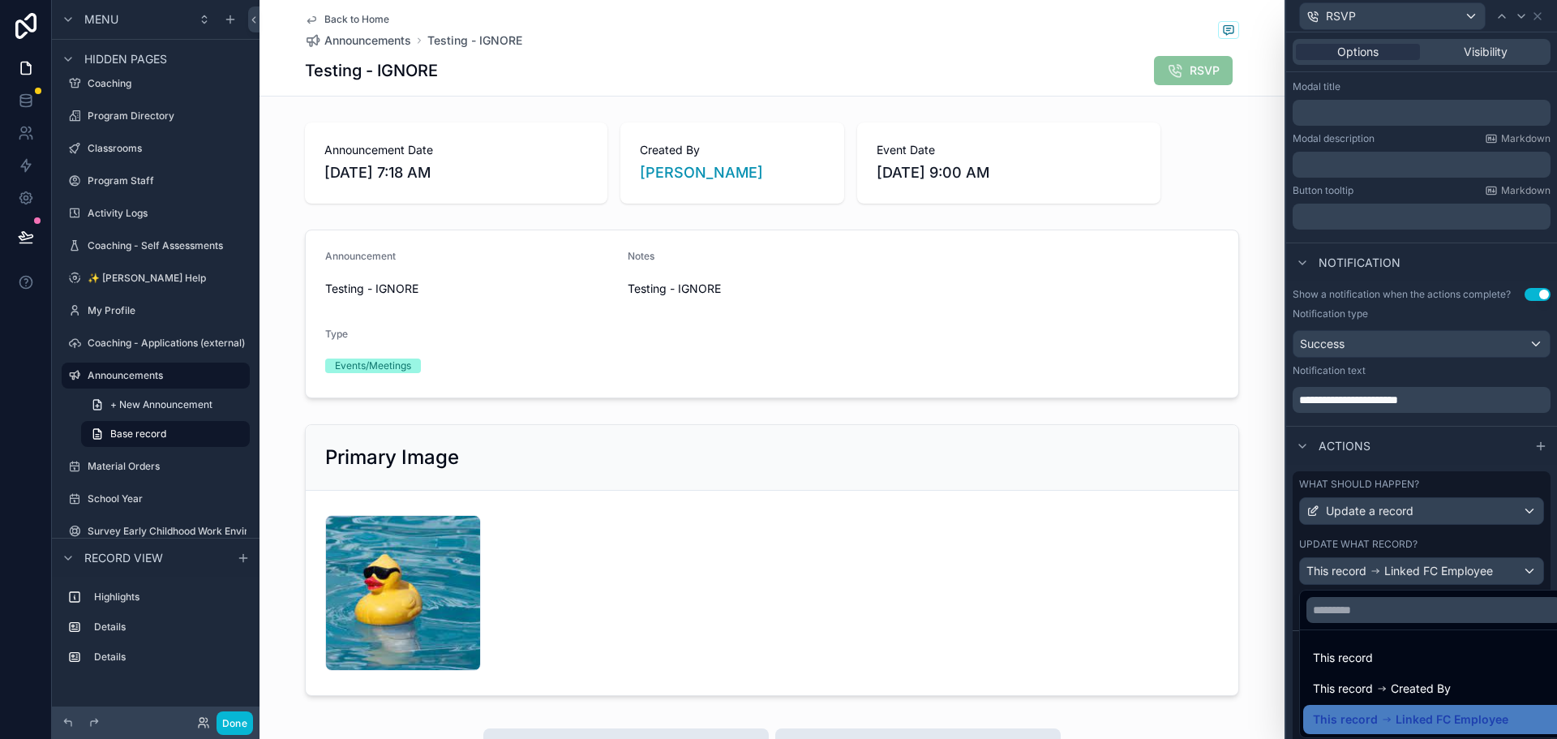
click at [1541, 478] on div at bounding box center [1421, 369] width 271 height 739
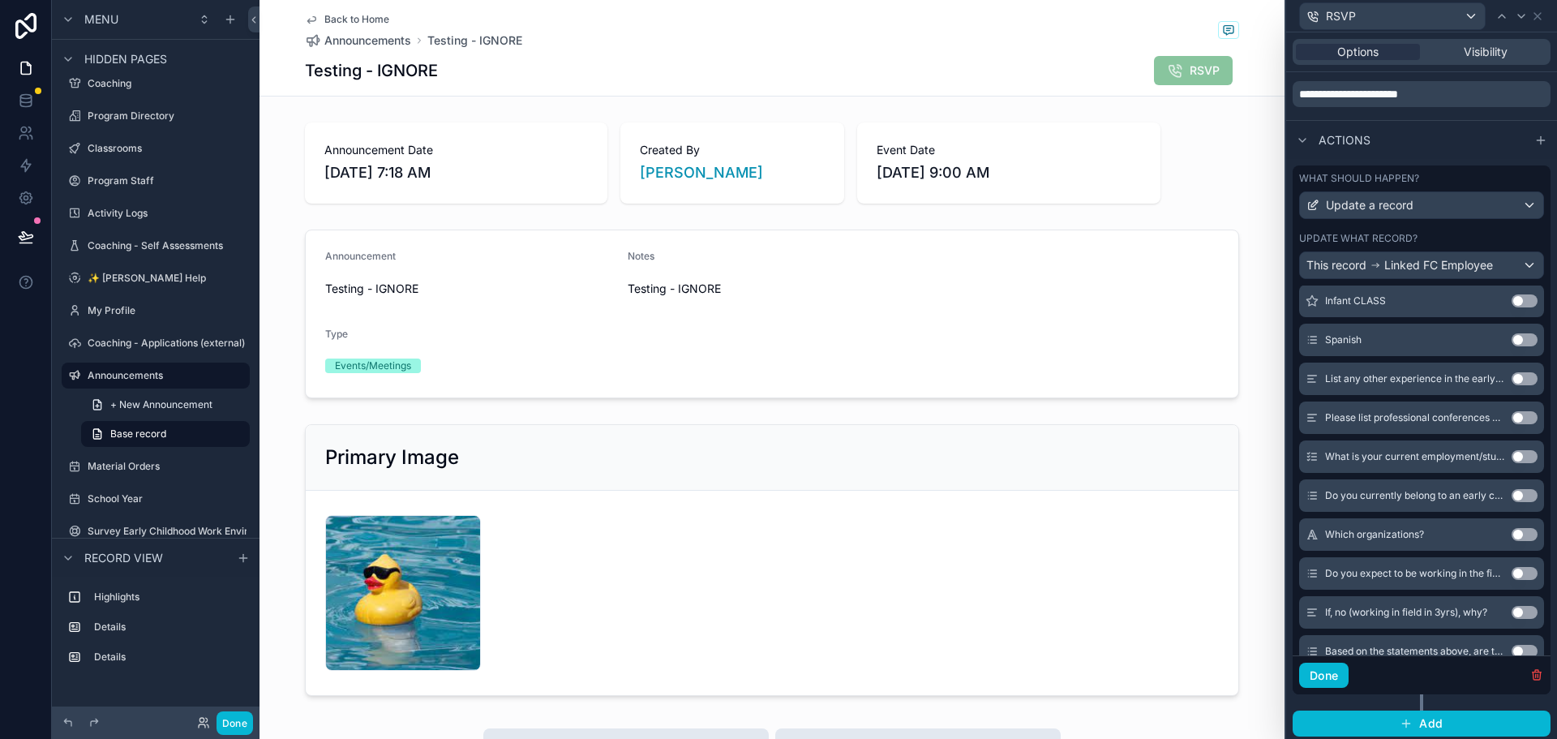
scroll to position [1621, 0]
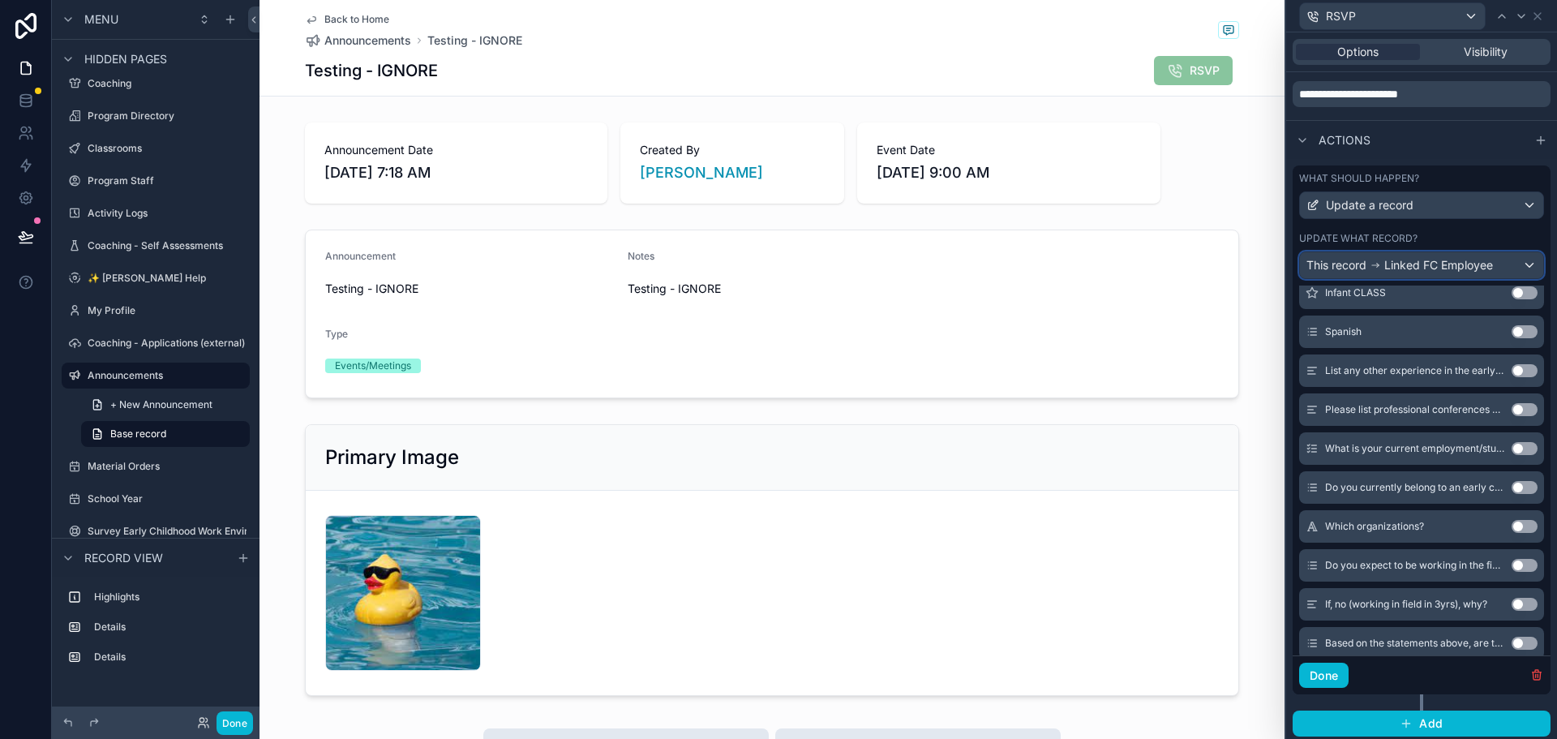
click at [1500, 257] on div "This record Linked FC Employee" at bounding box center [1421, 265] width 243 height 26
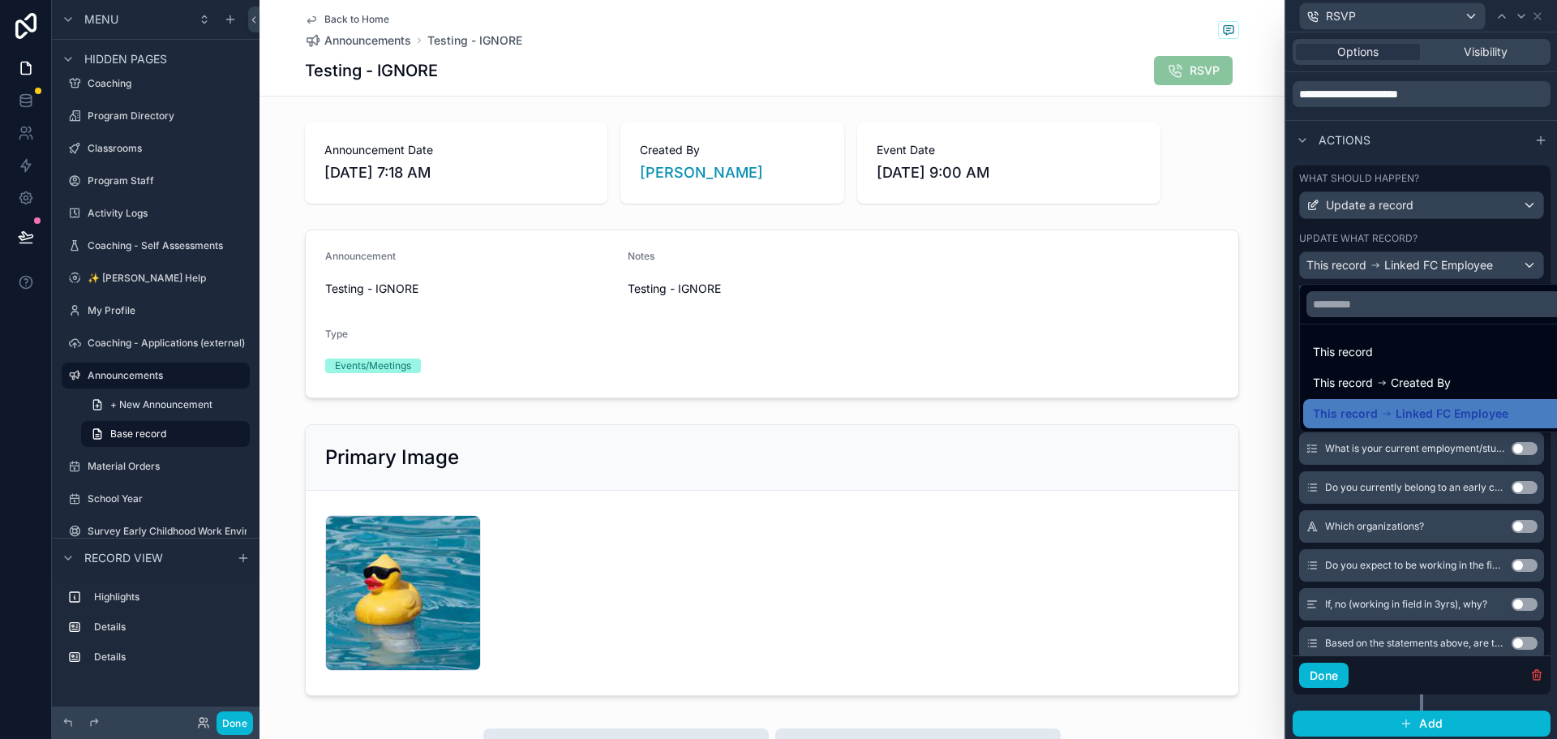
click at [1486, 227] on div at bounding box center [1421, 369] width 271 height 739
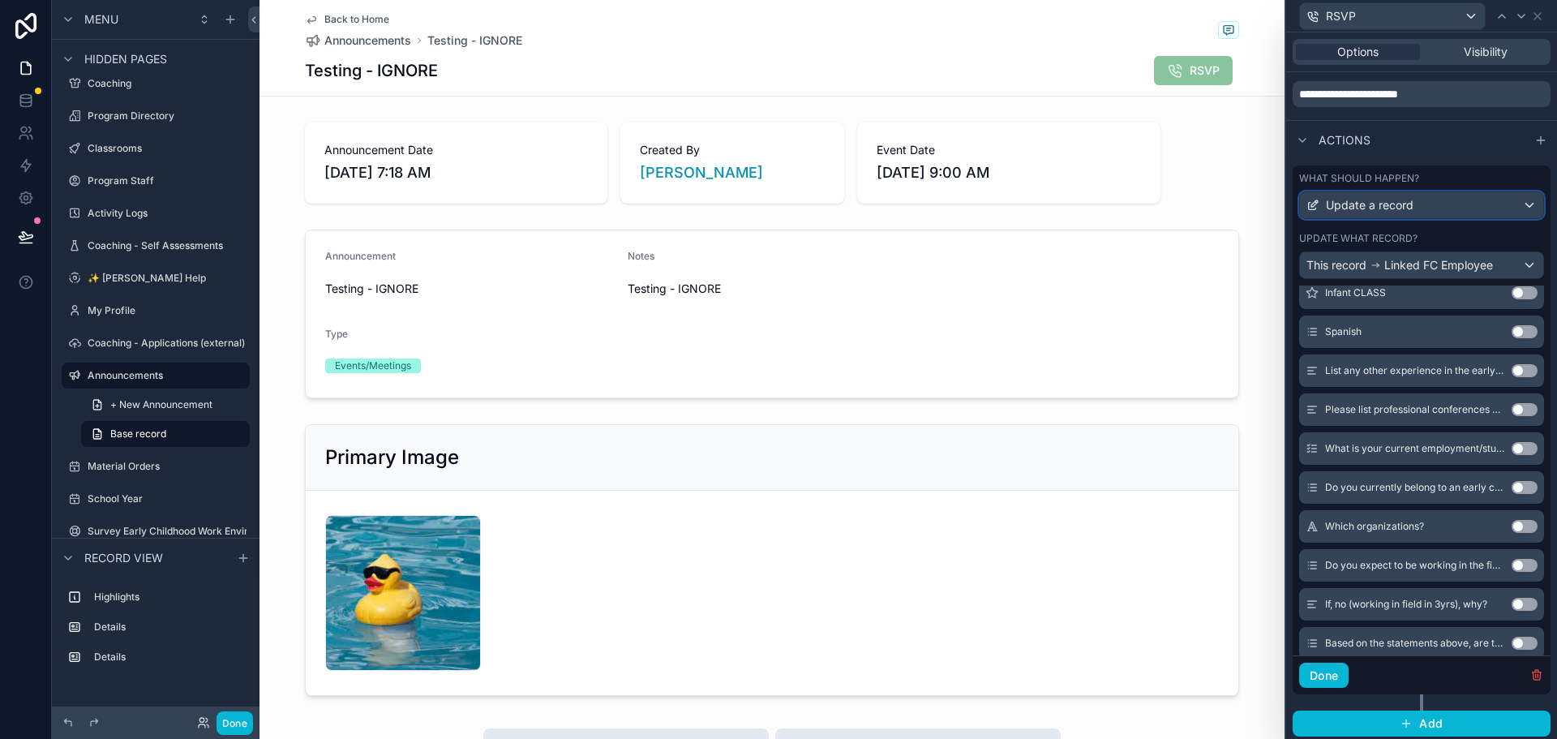
click at [1486, 194] on div "Update a record" at bounding box center [1421, 205] width 243 height 26
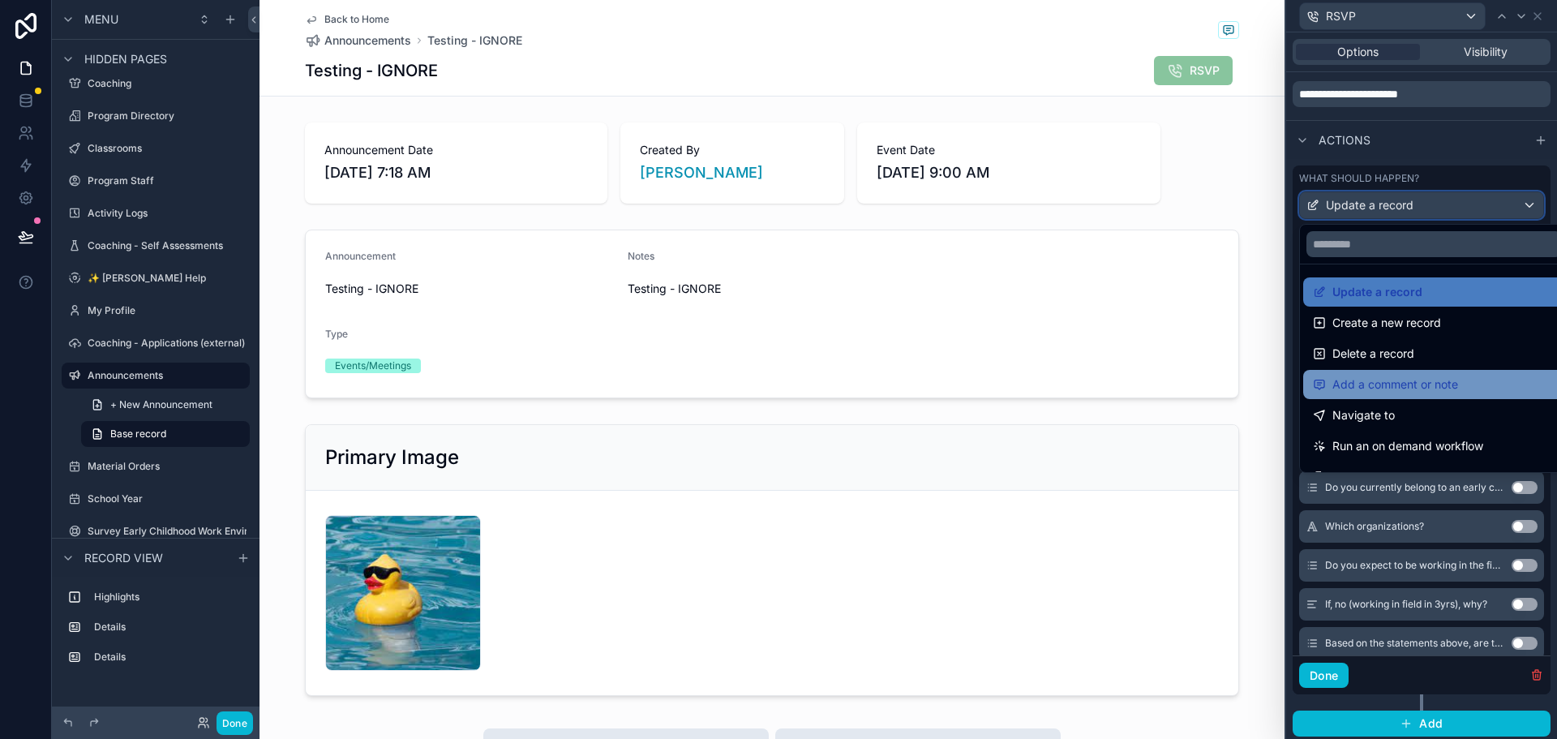
scroll to position [81, 0]
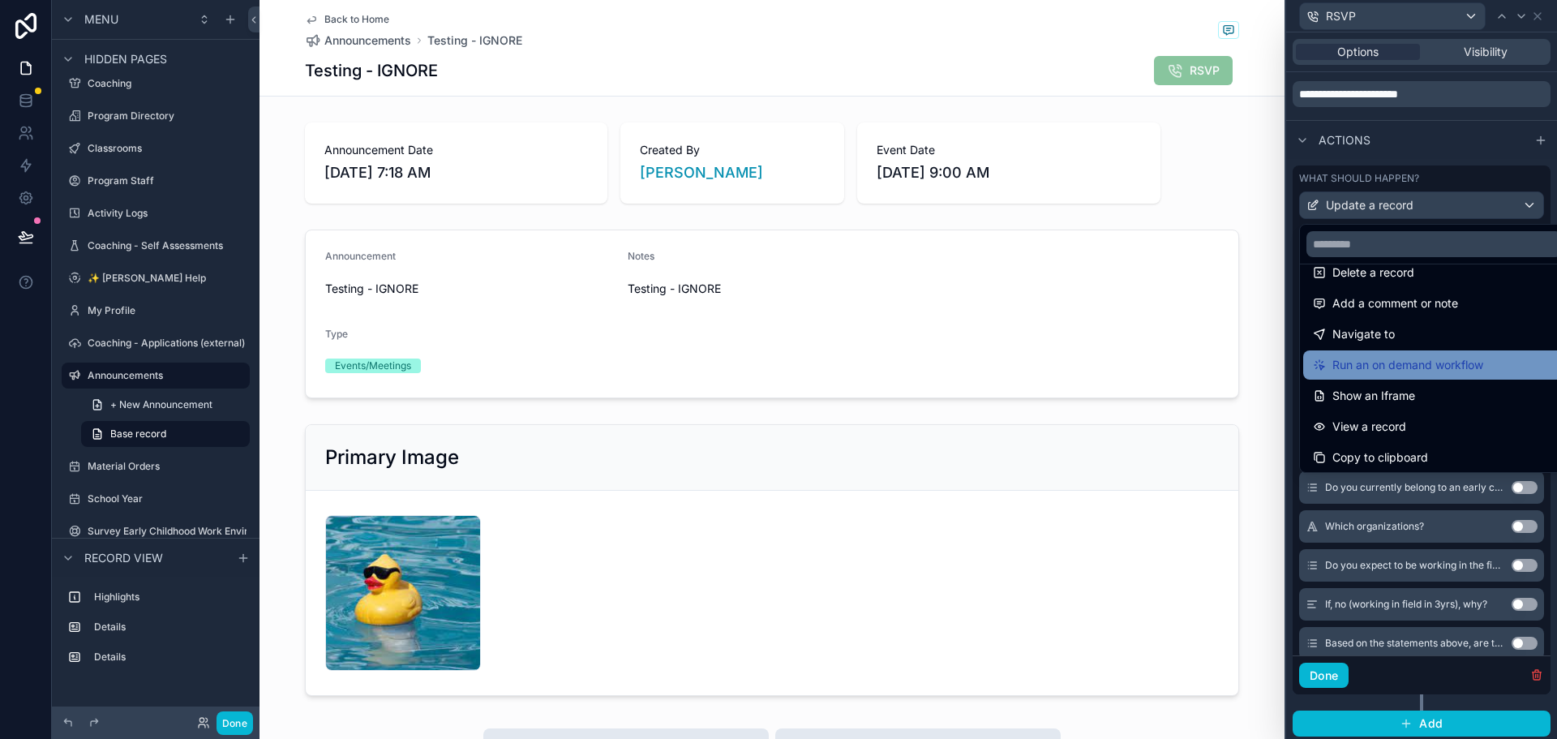
click at [1493, 366] on div "Run an on demand workflow" at bounding box center [1433, 364] width 242 height 19
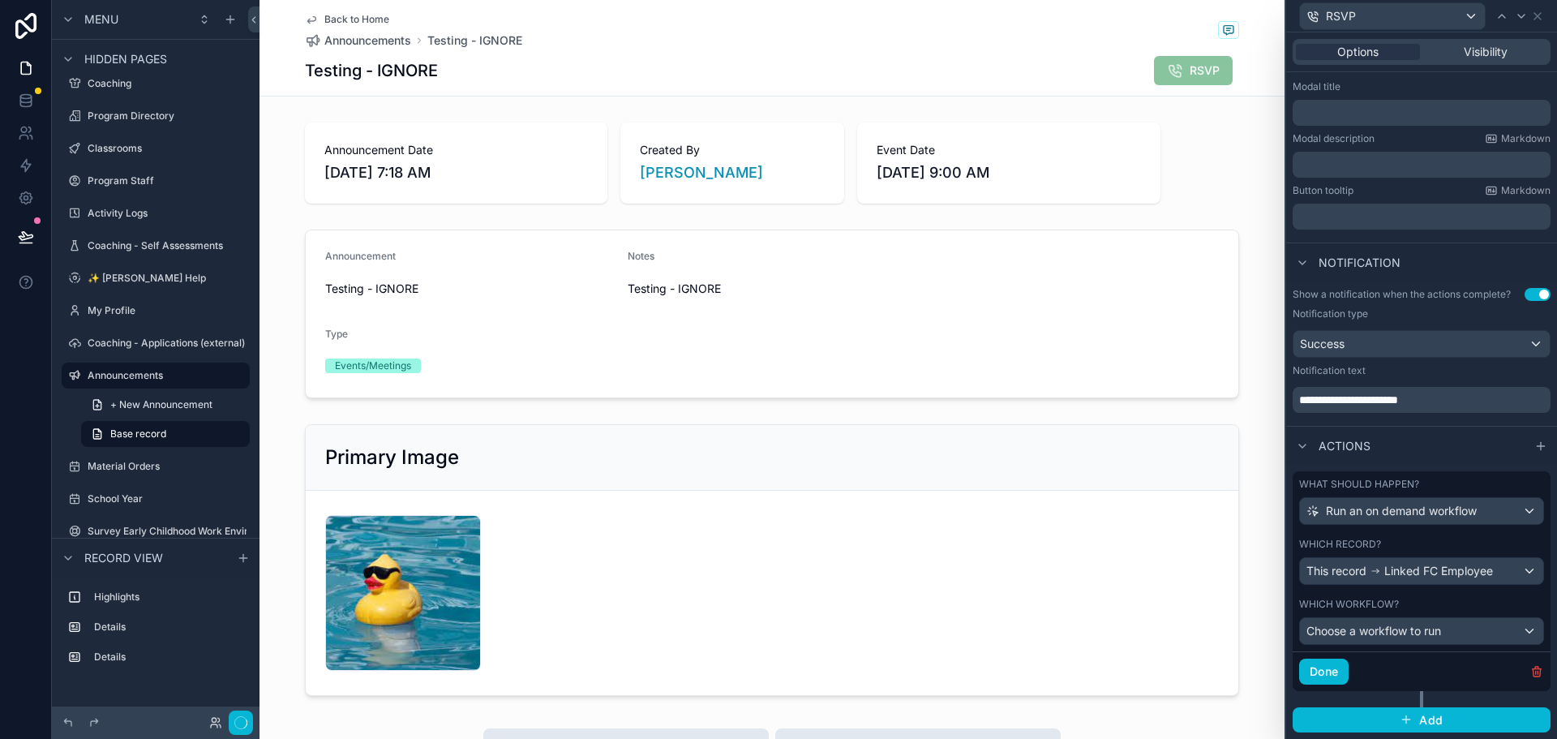
scroll to position [253, 0]
click at [1462, 305] on div "**********" at bounding box center [1421, 350] width 271 height 138
click at [1474, 570] on span "Linked FC Employee" at bounding box center [1438, 571] width 109 height 16
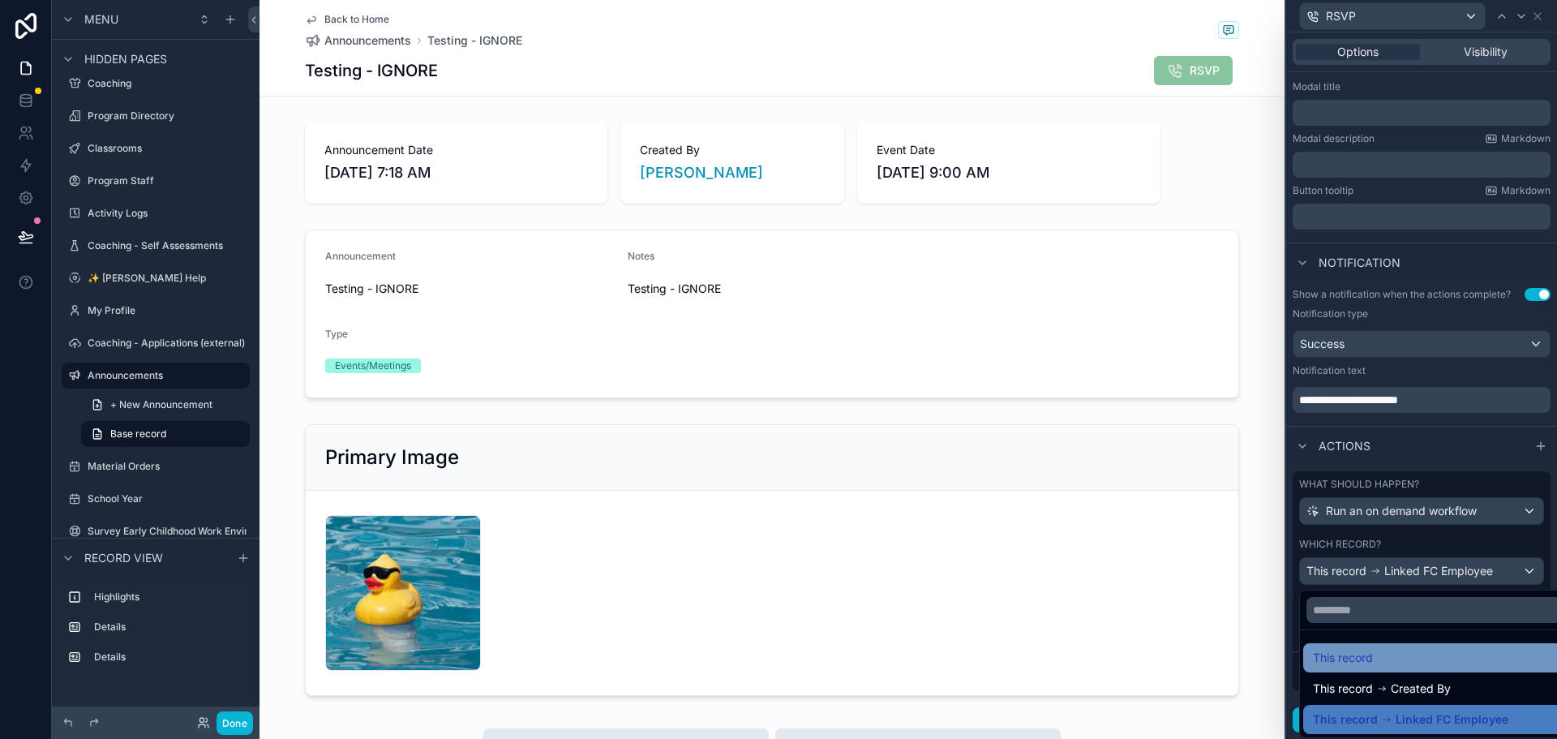
click at [1503, 660] on div "This record" at bounding box center [1433, 657] width 242 height 19
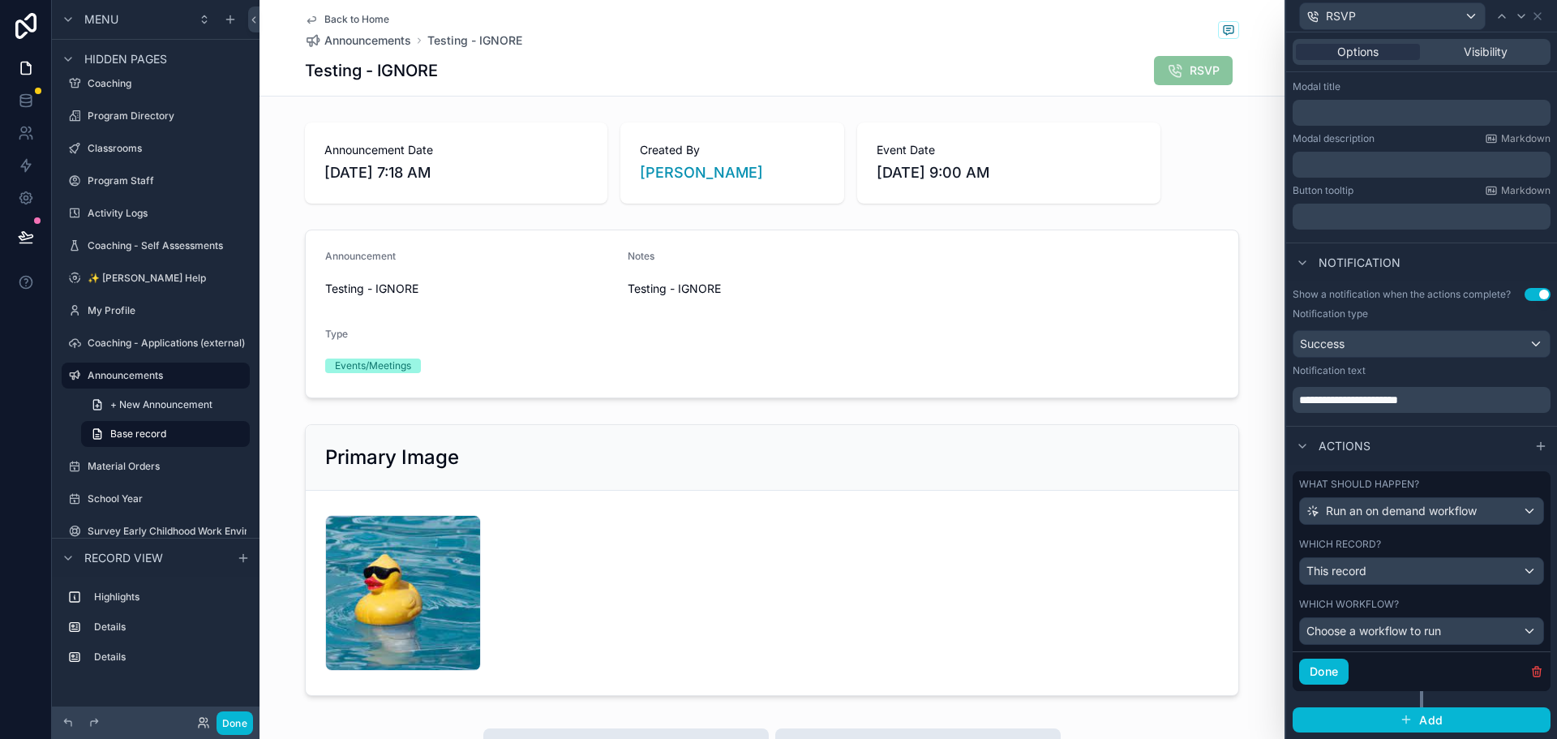
click at [1434, 590] on div "What should happen? Run an on demand workflow Which record? This record Which w…" at bounding box center [1421, 581] width 258 height 220
click at [1478, 599] on div "Which workflow?" at bounding box center [1421, 603] width 245 height 13
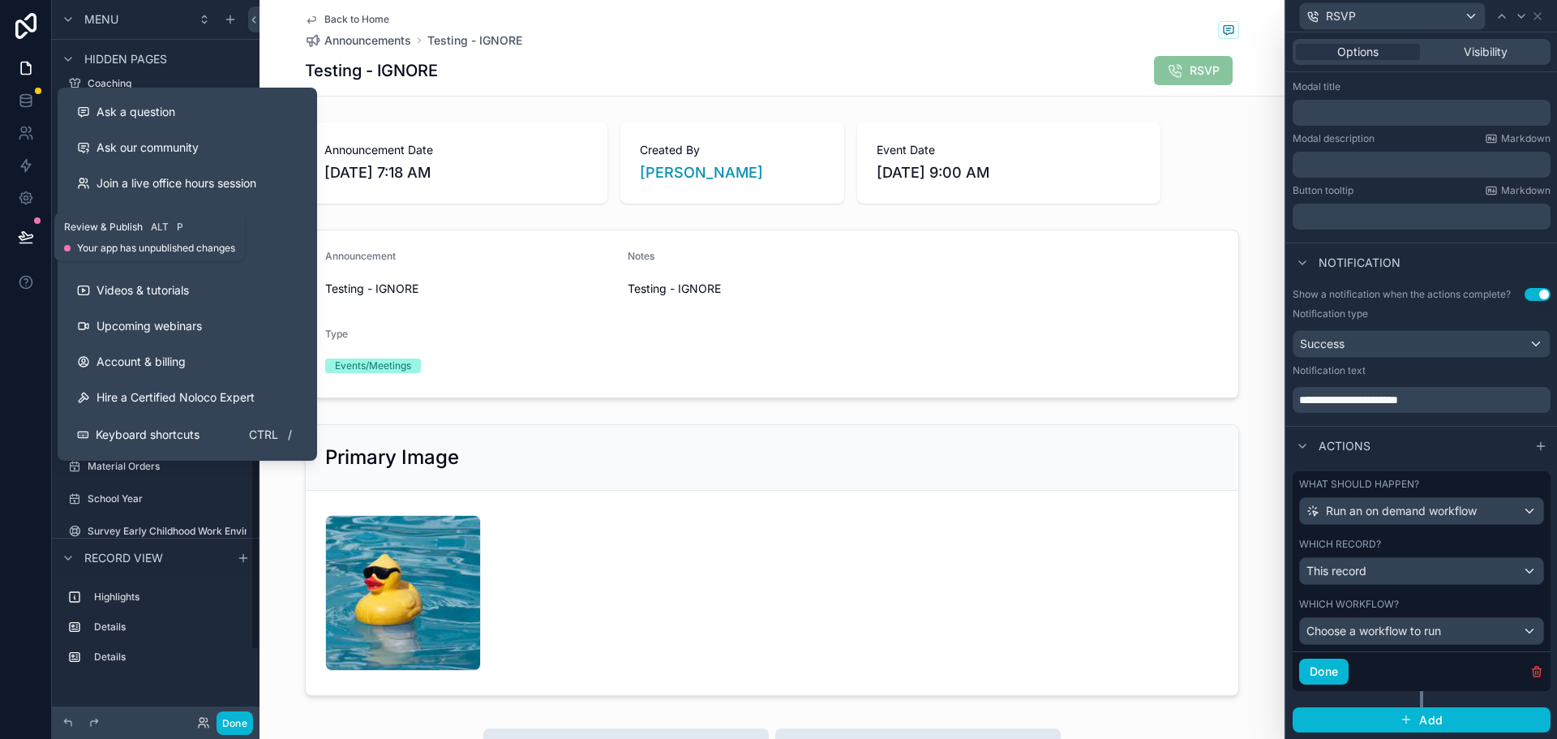
click at [28, 243] on icon at bounding box center [25, 243] width 12 height 0
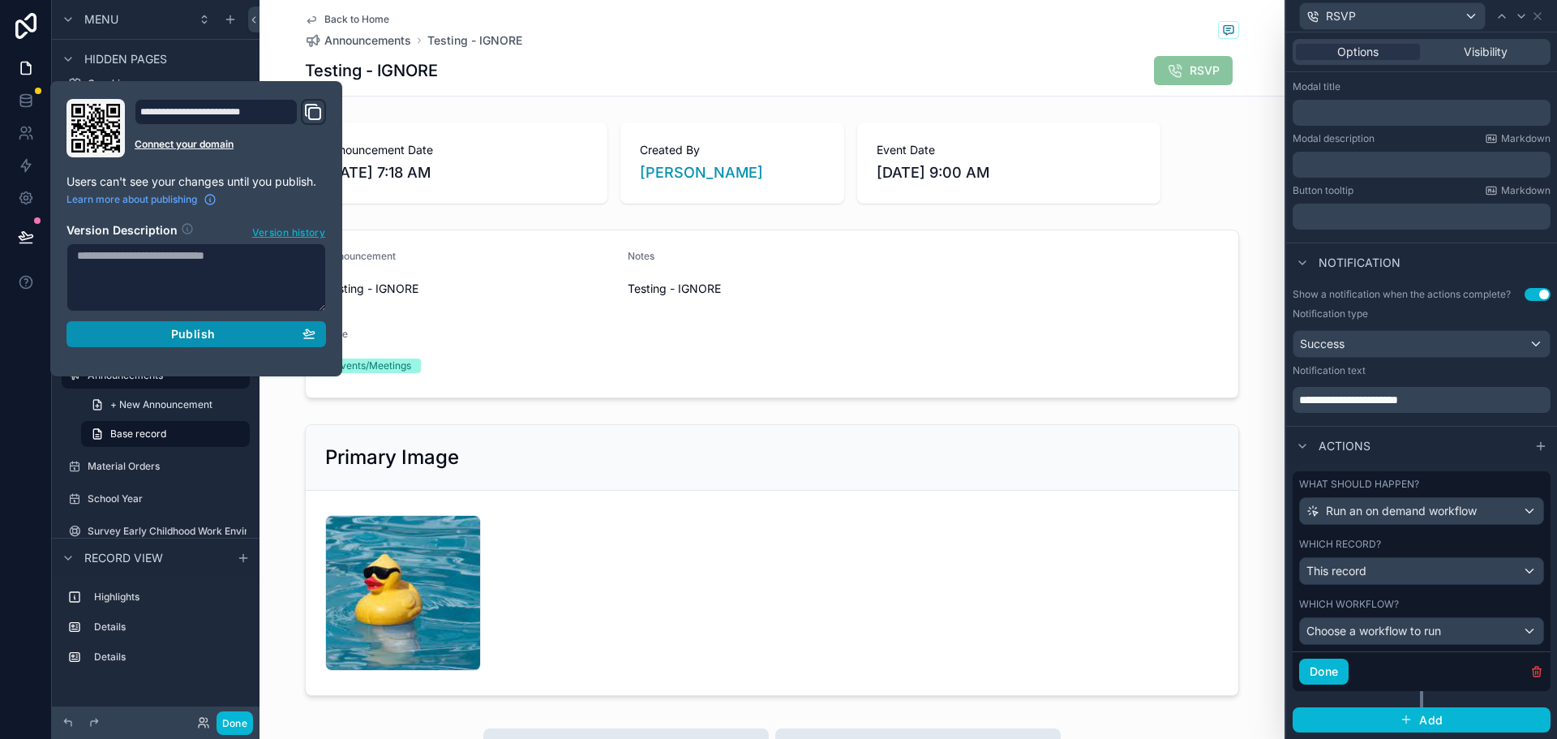
click at [204, 332] on span "Publish" at bounding box center [193, 334] width 44 height 15
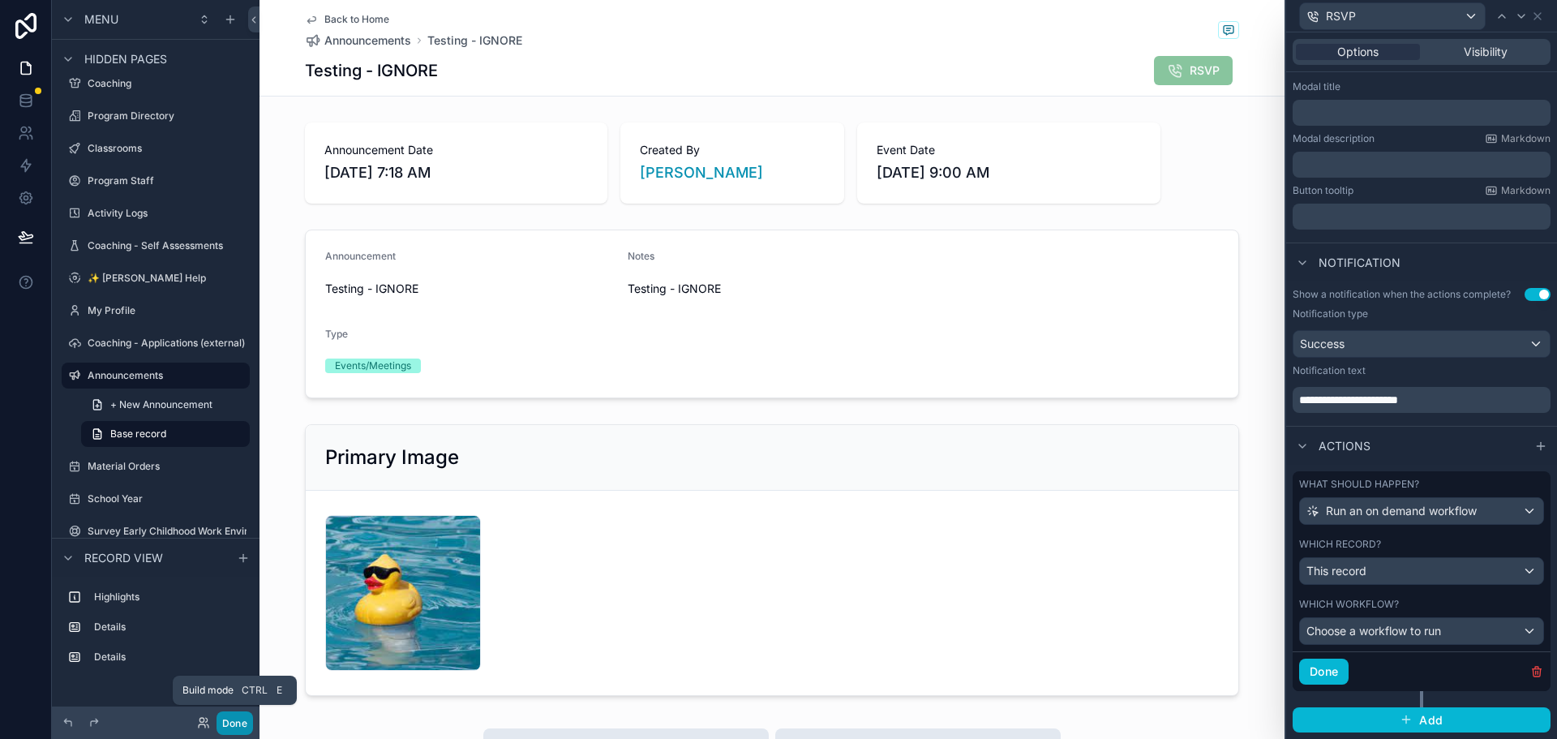
click at [238, 724] on button "Done" at bounding box center [234, 723] width 36 height 24
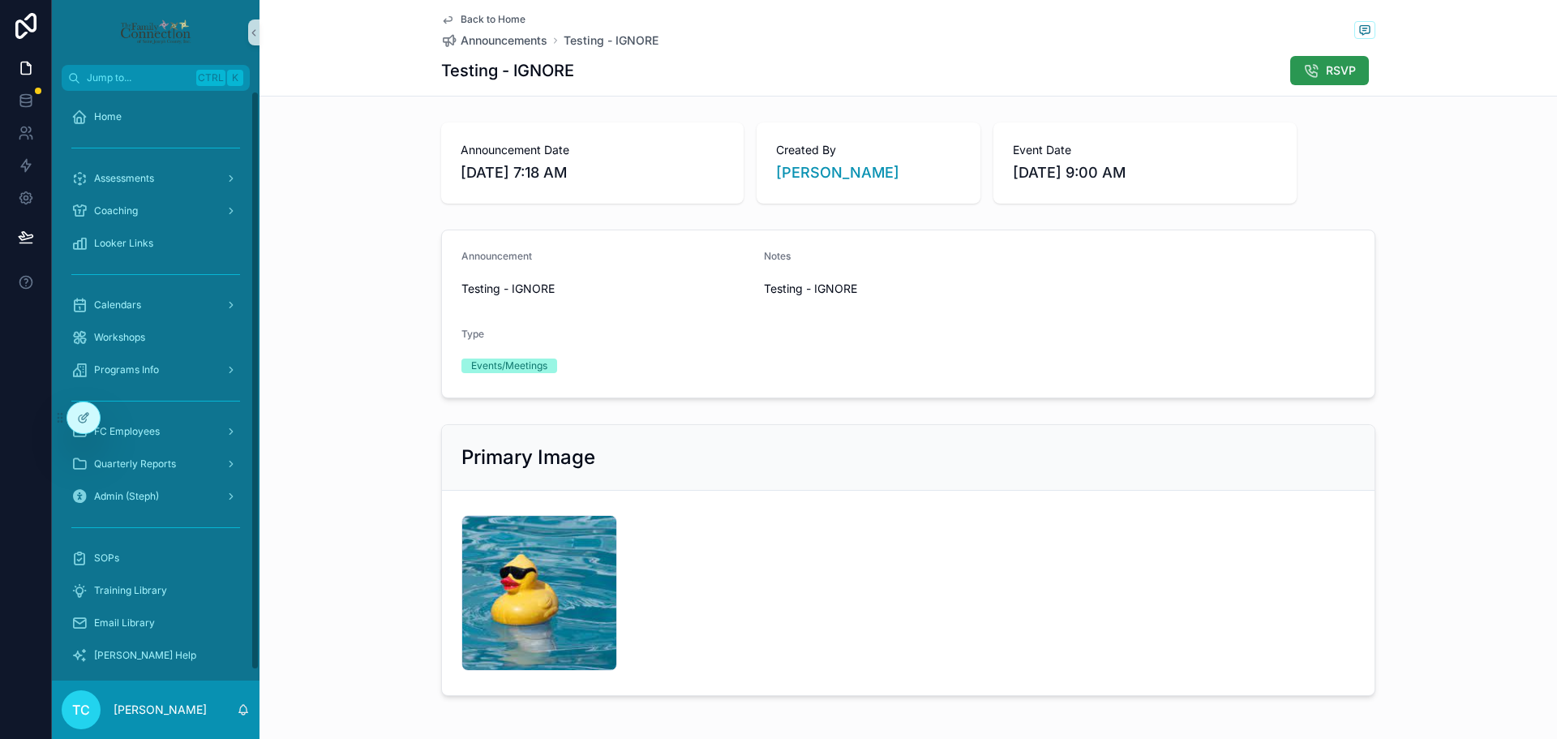
click at [1331, 65] on span "RSVP" at bounding box center [1340, 70] width 30 height 16
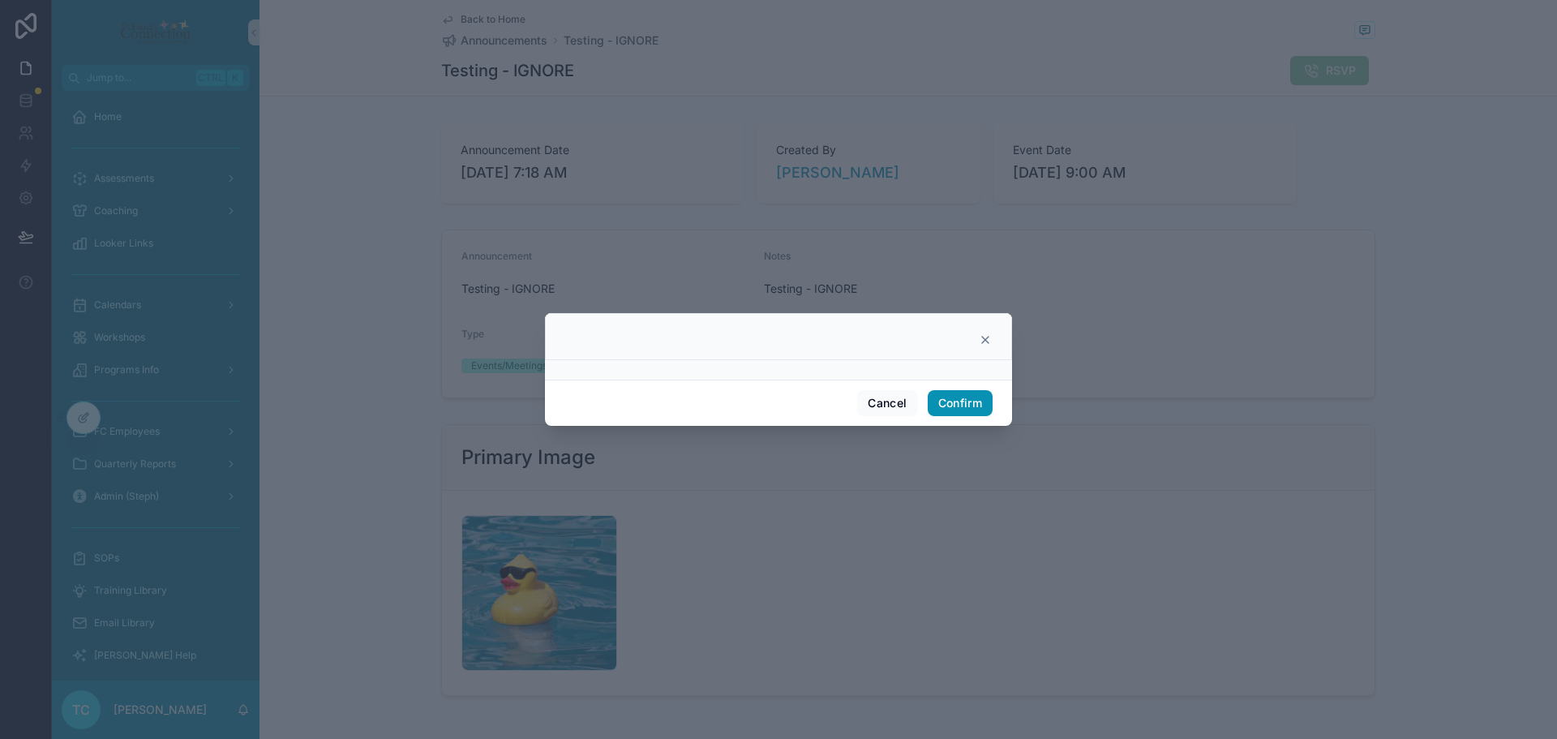
click at [978, 398] on button "Confirm" at bounding box center [959, 403] width 65 height 26
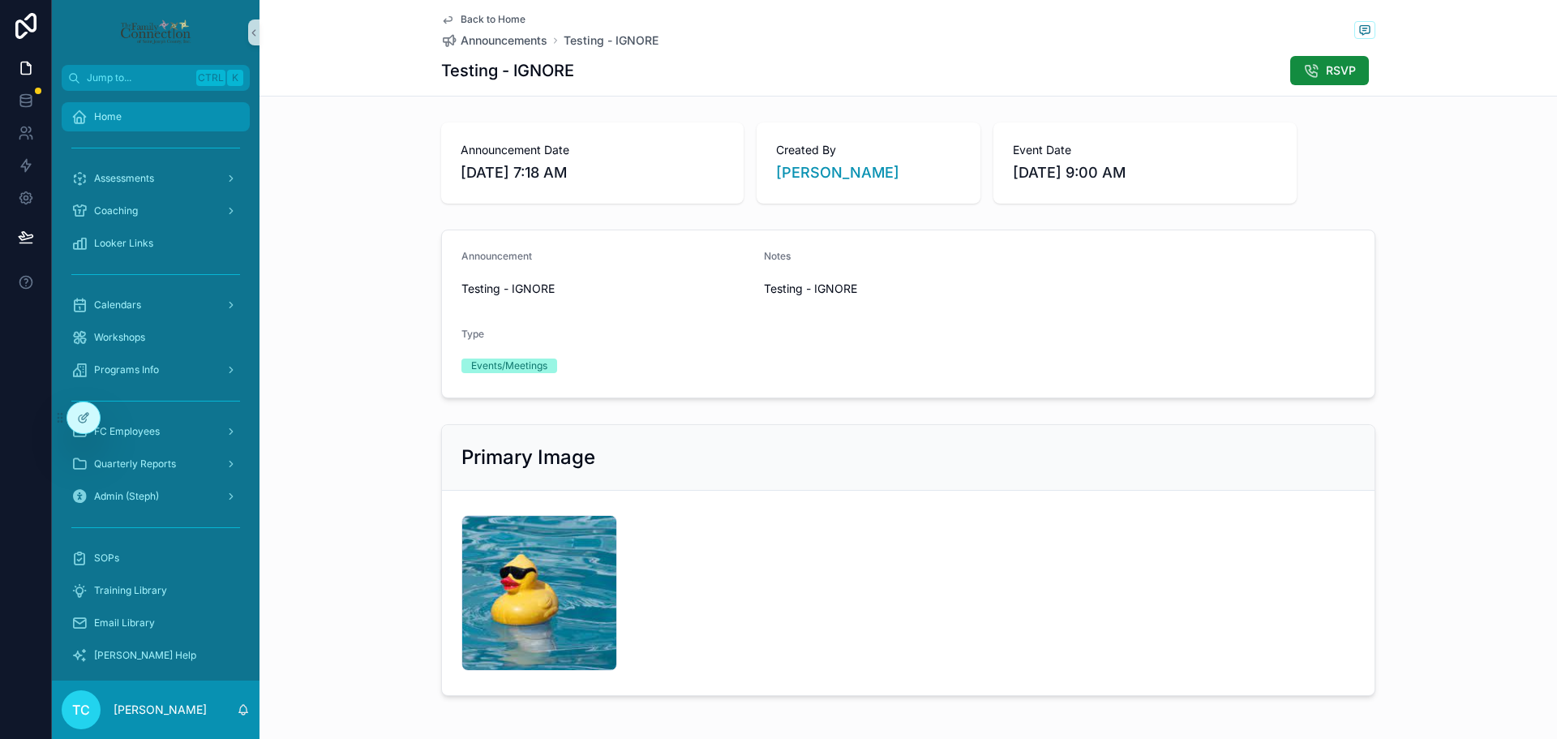
click at [141, 113] on div "Home" at bounding box center [155, 117] width 169 height 26
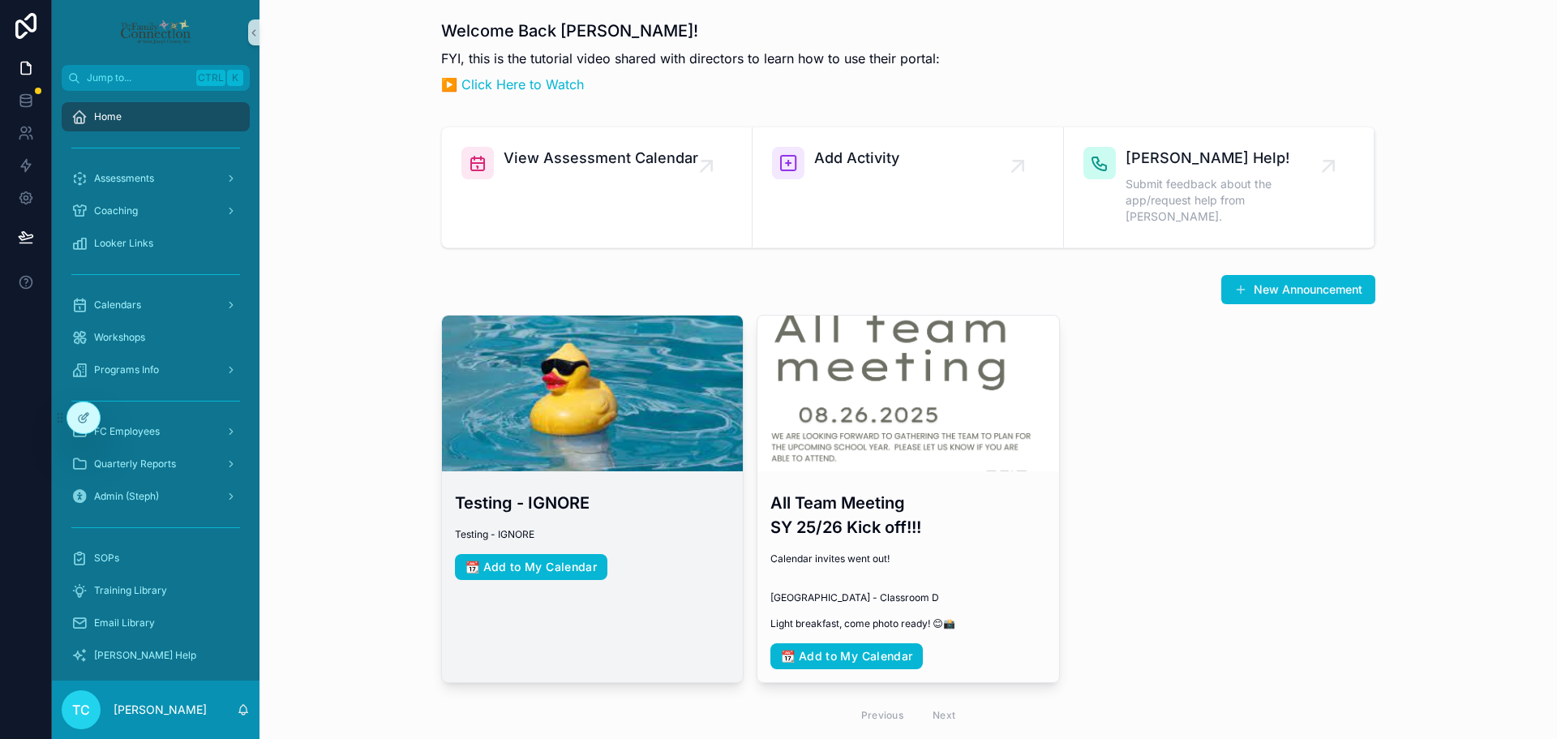
click at [563, 490] on h3 "Testing - IGNORE" at bounding box center [592, 502] width 275 height 24
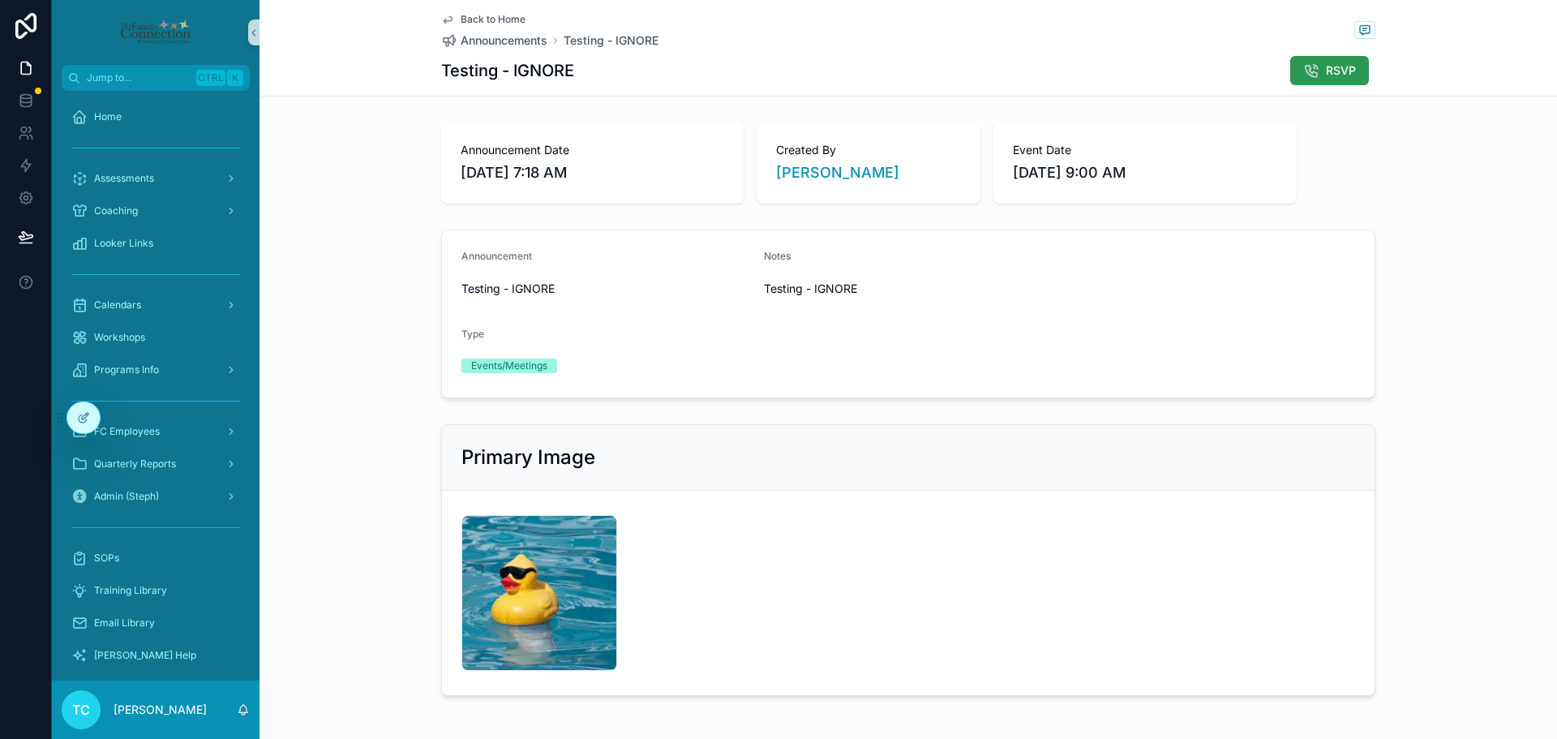
click at [1347, 71] on span "RSVP" at bounding box center [1340, 70] width 30 height 16
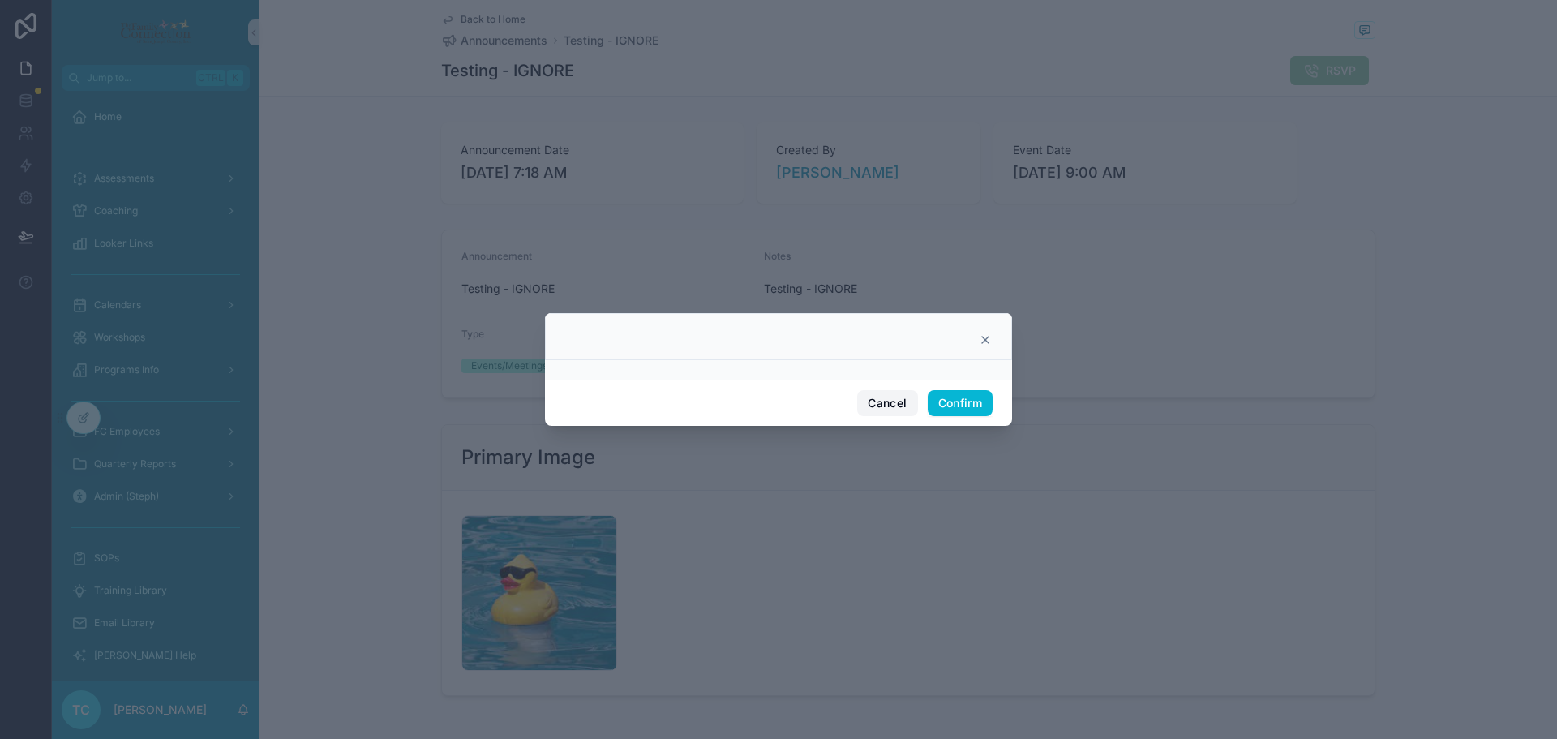
click at [894, 409] on button "Cancel" at bounding box center [887, 403] width 60 height 26
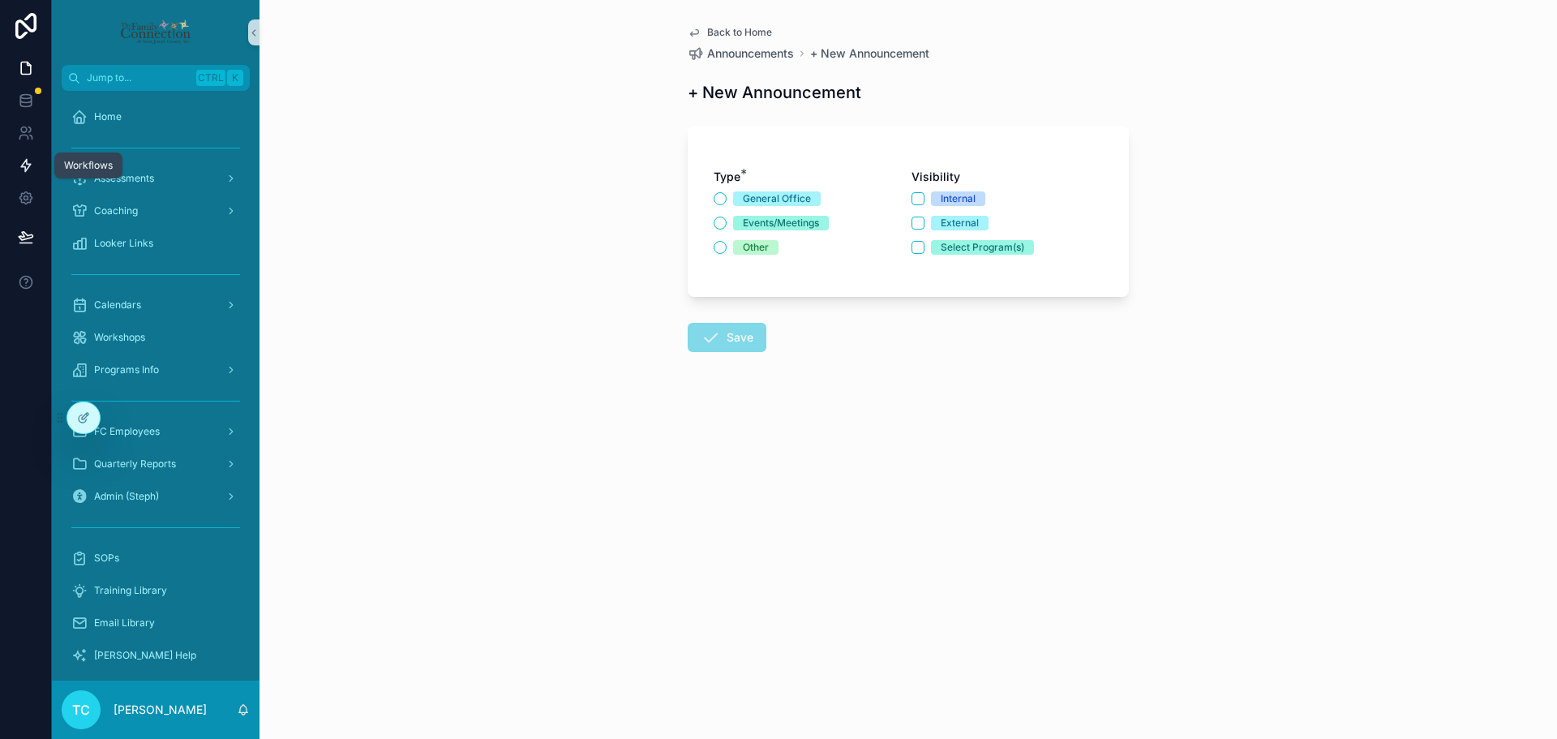
click at [28, 161] on icon at bounding box center [26, 165] width 16 height 16
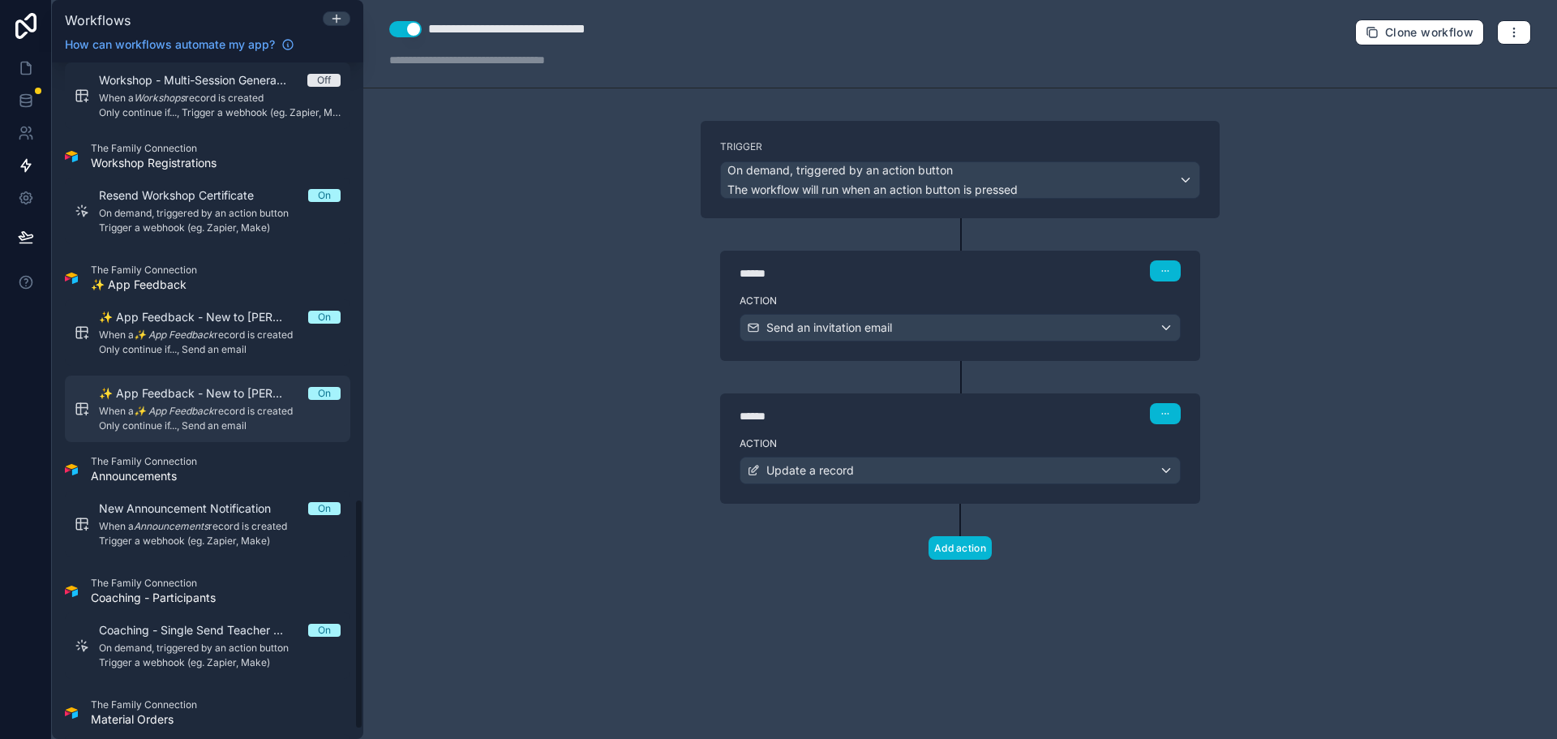
scroll to position [1297, 0]
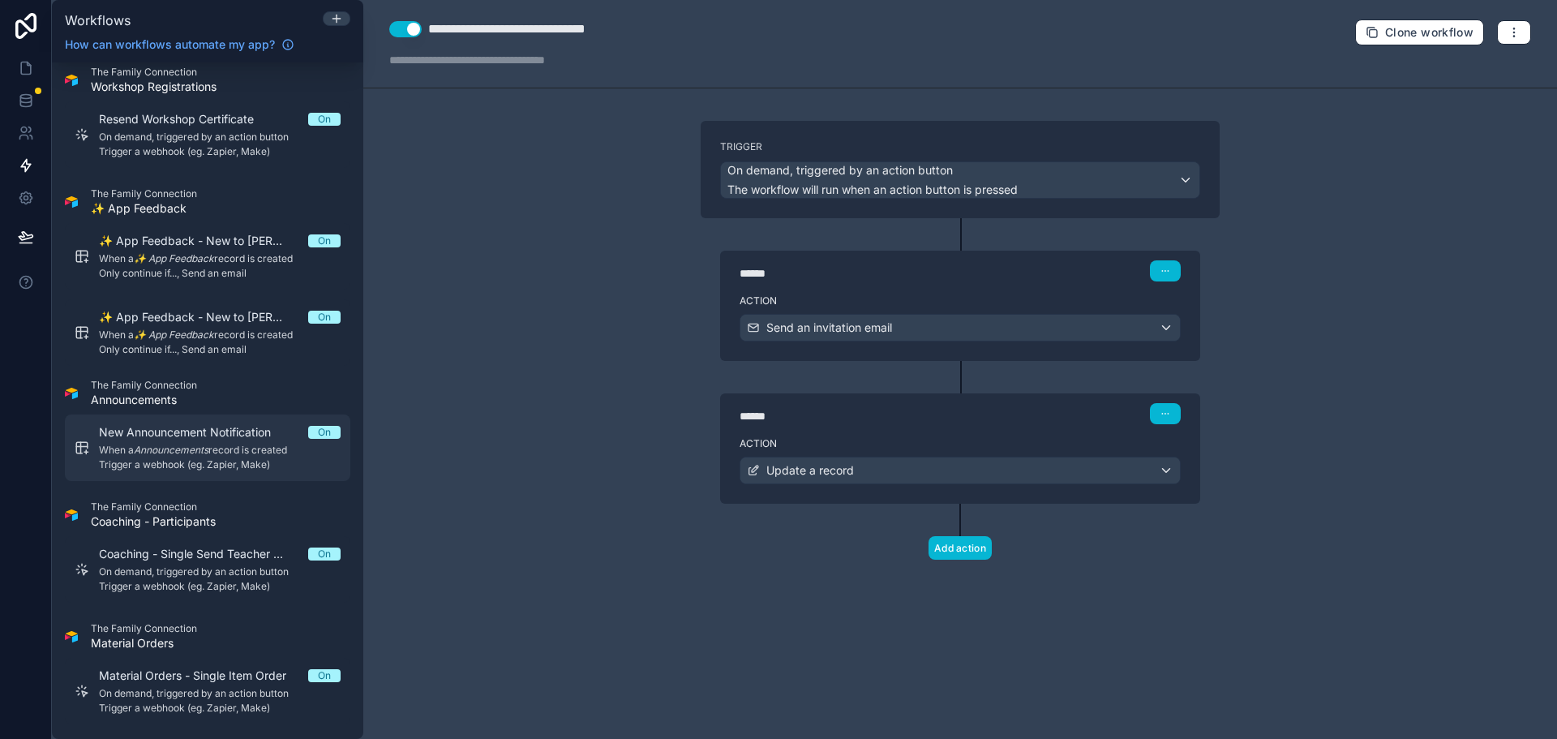
click at [321, 443] on div "New Announcement Notification On When a Announcements record is created Trigger…" at bounding box center [220, 447] width 242 height 47
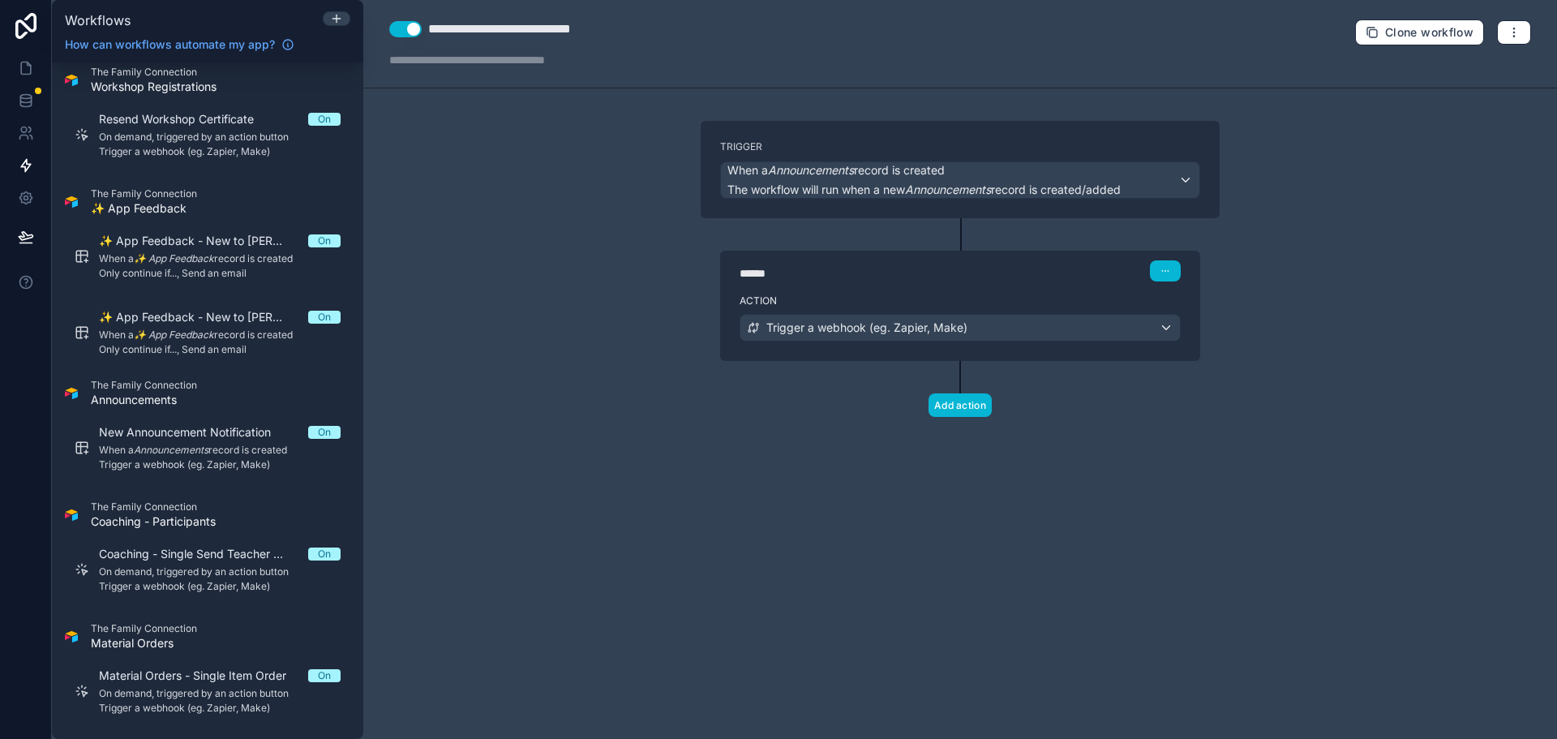
click at [396, 30] on button "Use setting" at bounding box center [405, 29] width 32 height 16
click at [473, 299] on div "**********" at bounding box center [959, 369] width 1193 height 739
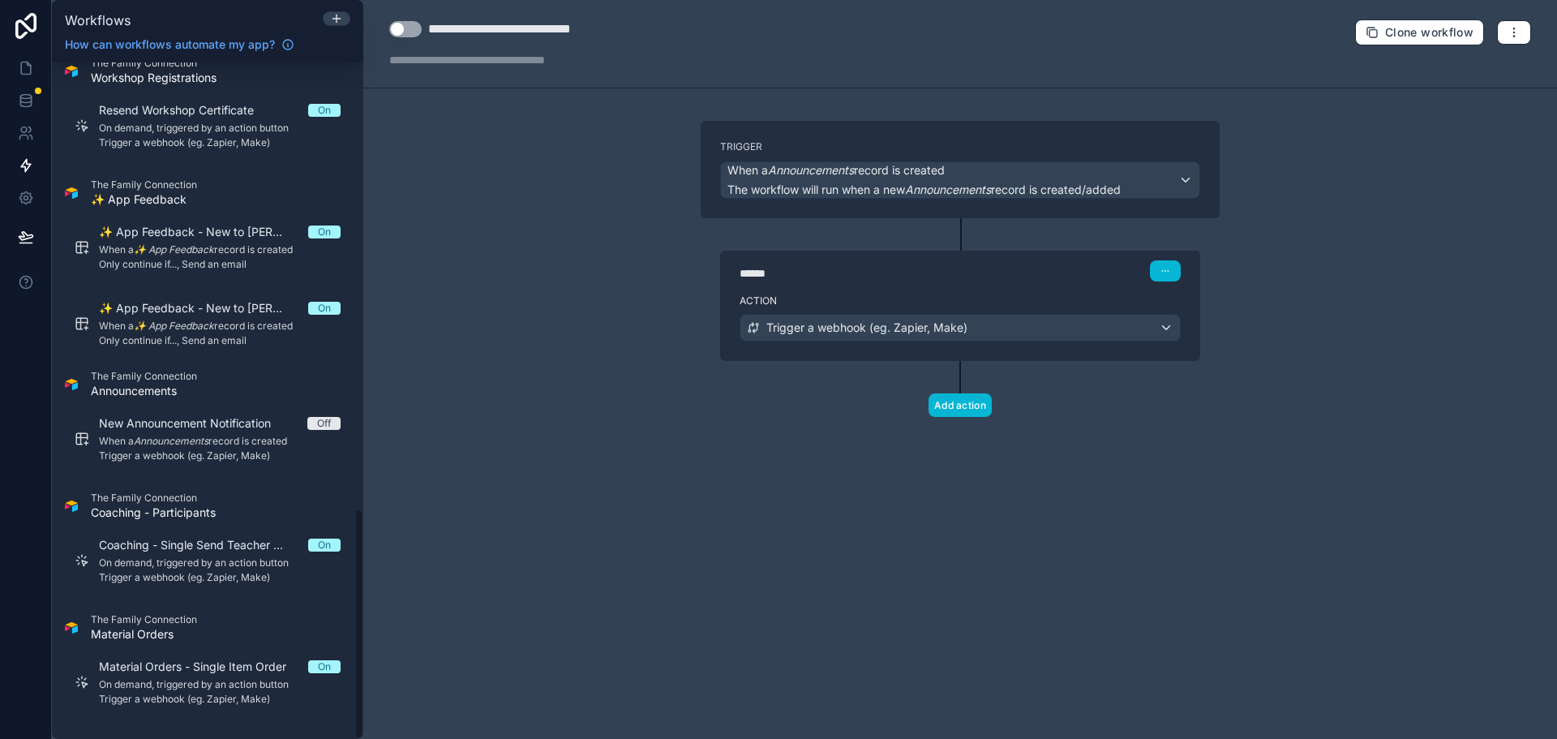
scroll to position [1308, 0]
click at [340, 19] on icon at bounding box center [336, 18] width 13 height 13
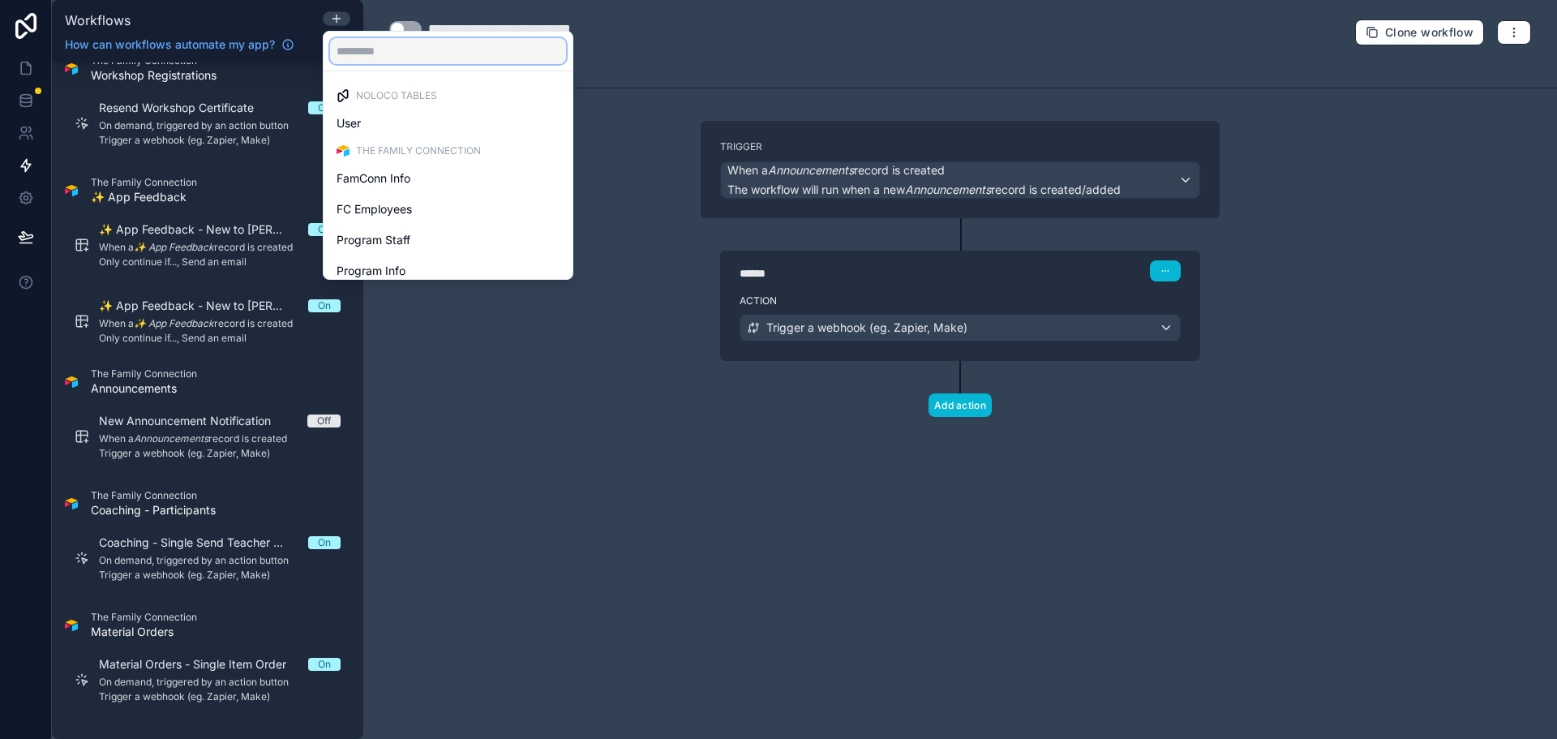
click at [480, 54] on input "text" at bounding box center [448, 51] width 236 height 26
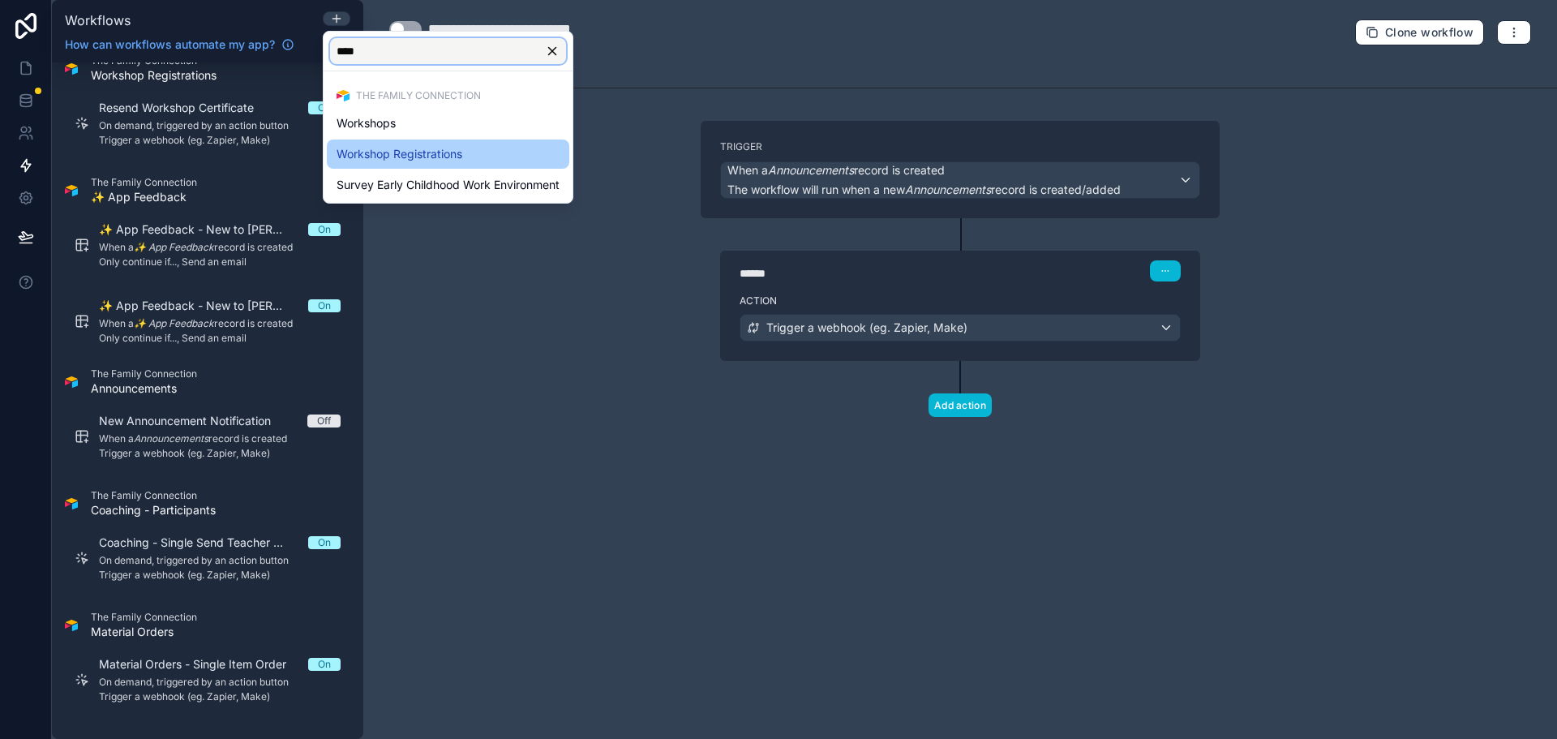
type input "****"
click at [508, 152] on div "Workshop Registrations" at bounding box center [447, 153] width 223 height 19
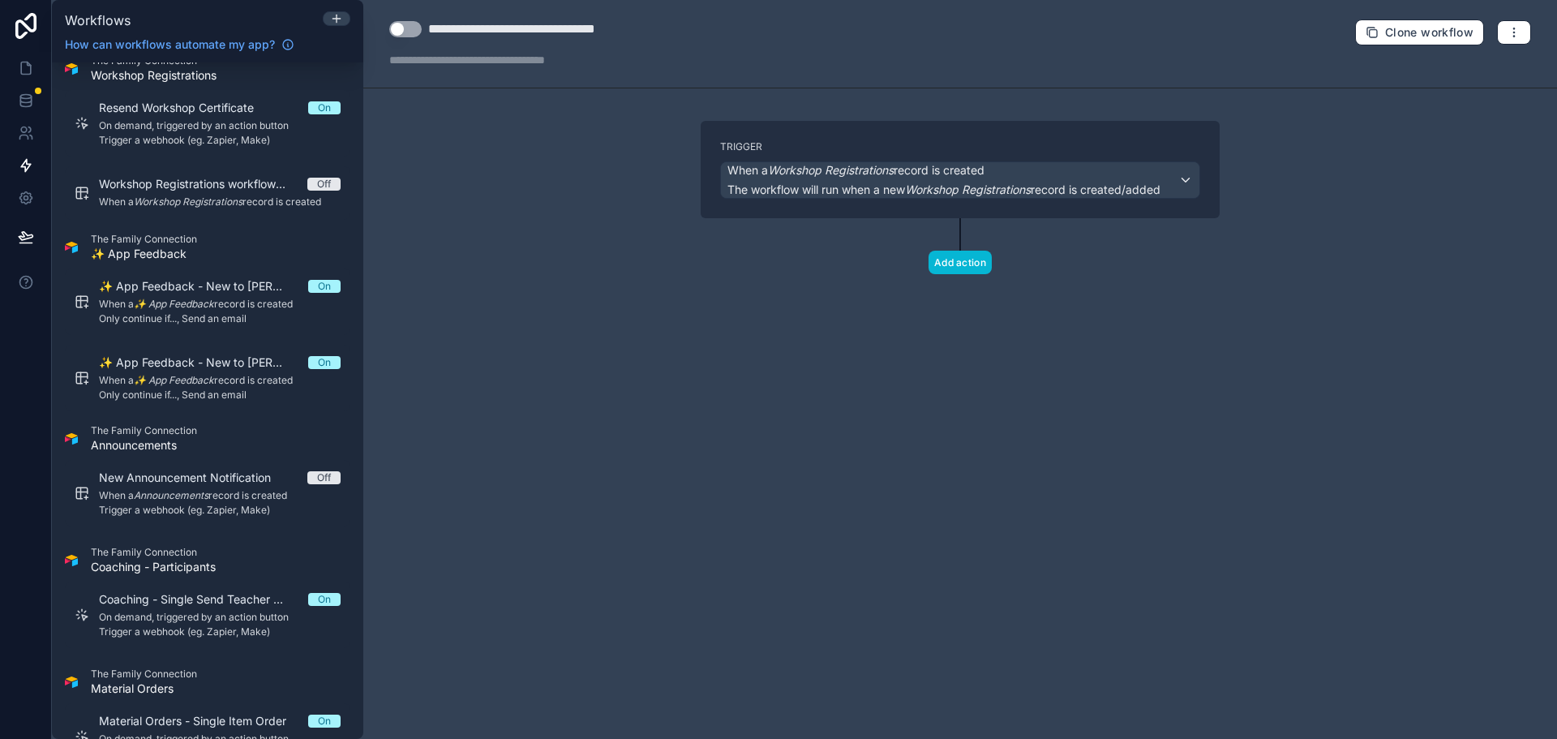
click at [540, 36] on div "**********" at bounding box center [547, 28] width 238 height 19
click at [454, 18] on div "**********" at bounding box center [959, 44] width 1193 height 88
drag, startPoint x: 429, startPoint y: 27, endPoint x: 680, endPoint y: 48, distance: 252.2
click at [680, 48] on div "**********" at bounding box center [959, 44] width 1193 height 88
type div "**********"
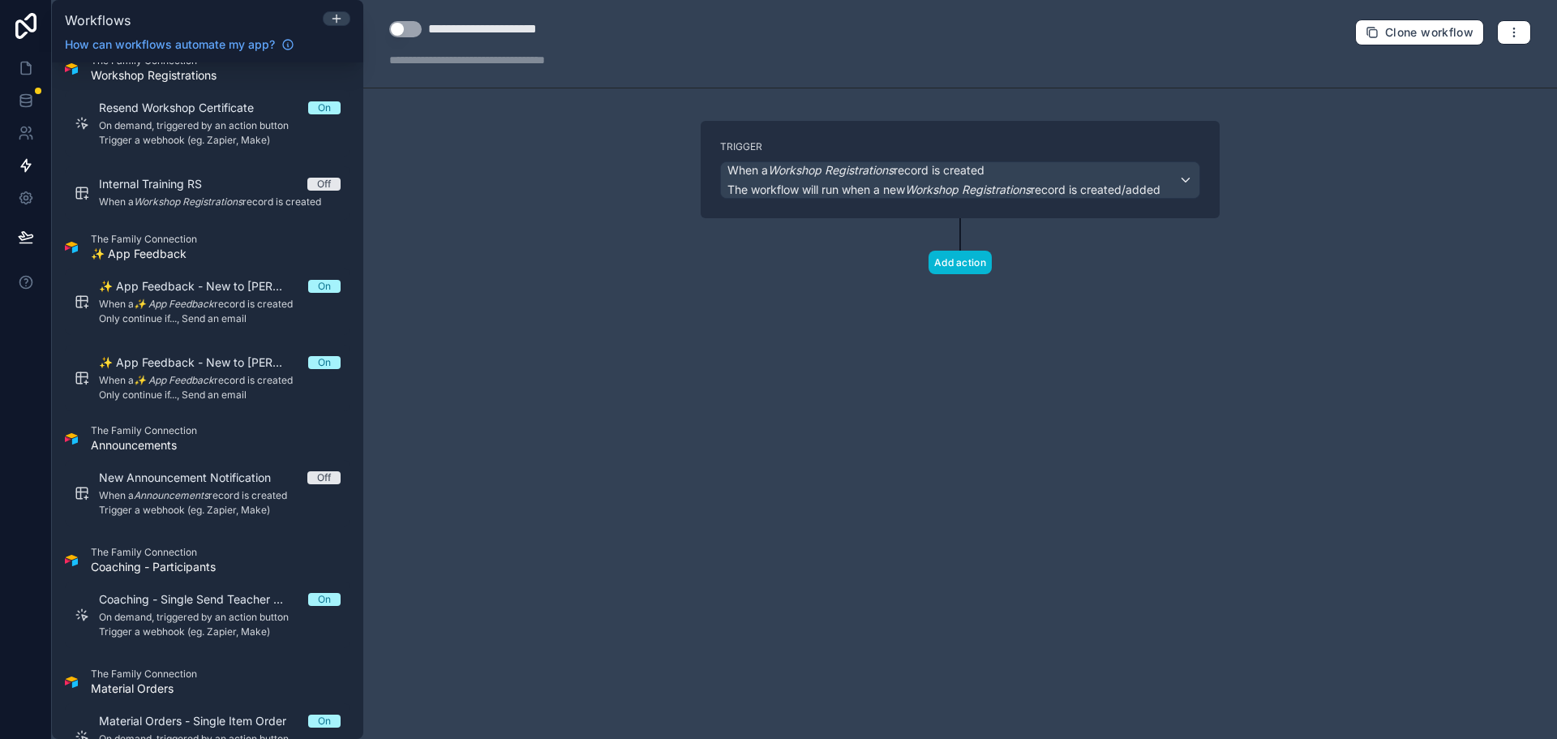
click at [681, 48] on div "**********" at bounding box center [959, 44] width 1193 height 88
click at [983, 173] on span "When a Workshop Registrations record is created" at bounding box center [855, 170] width 257 height 16
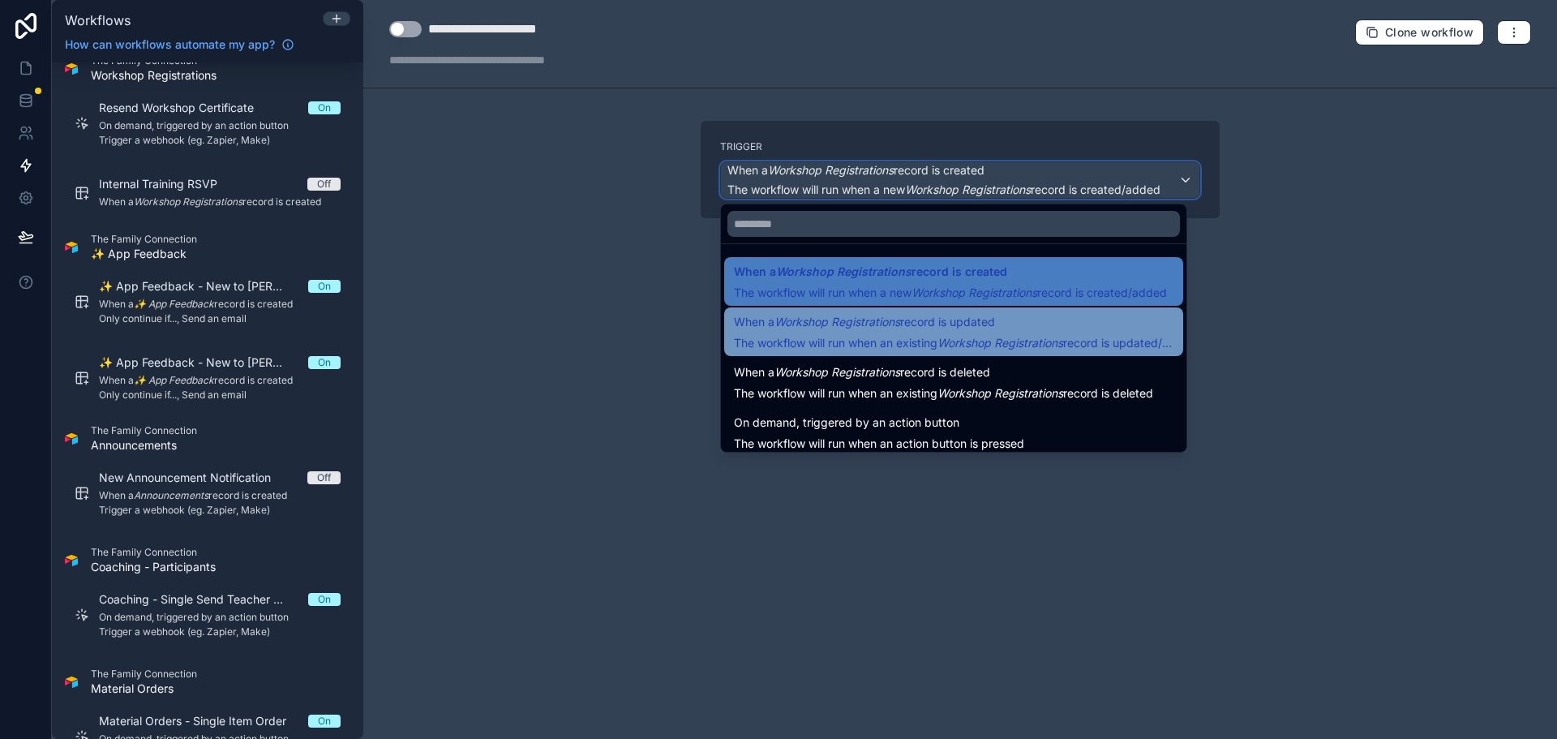
scroll to position [58, 0]
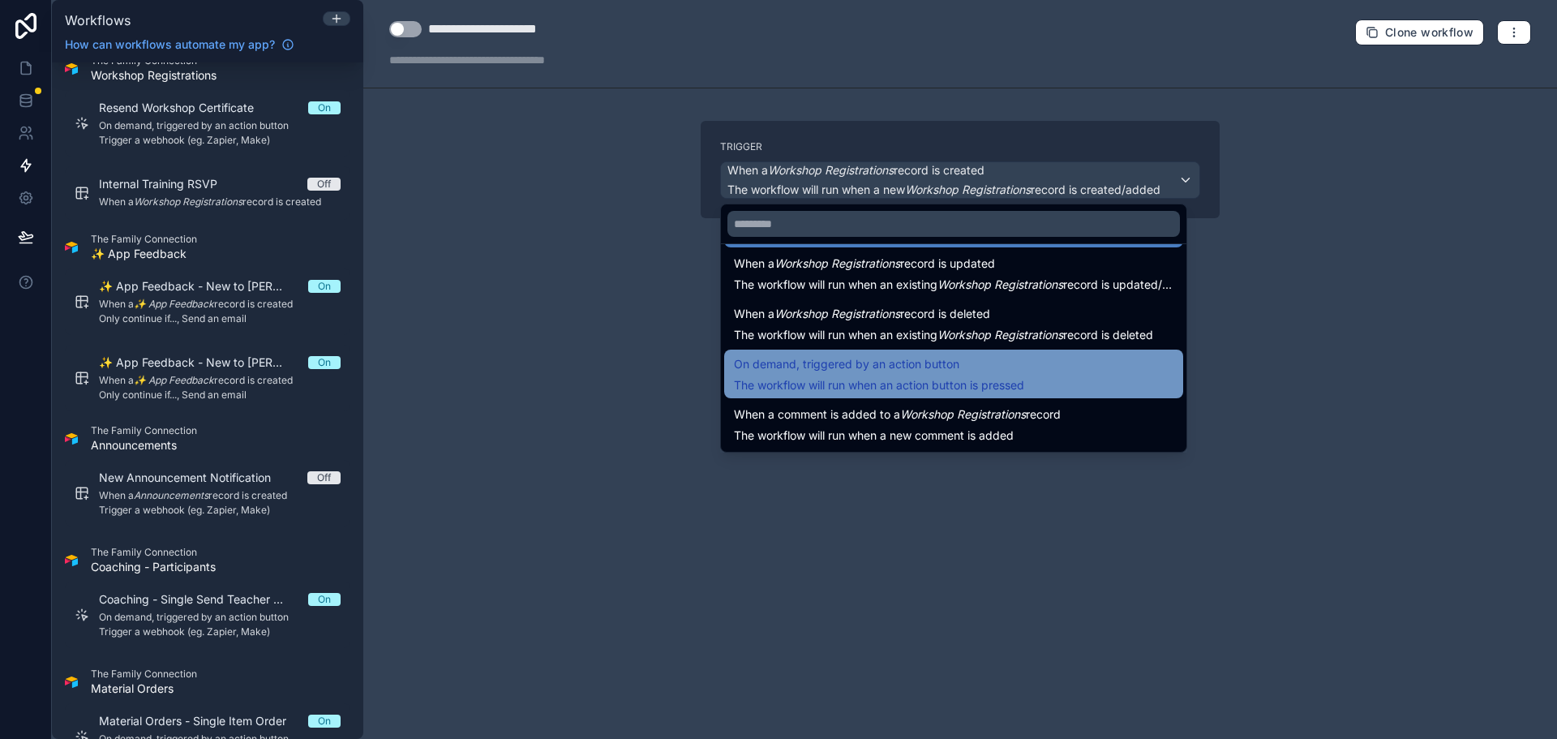
click at [1040, 375] on div "On demand, triggered by an action button The workflow will run when an action b…" at bounding box center [953, 373] width 439 height 39
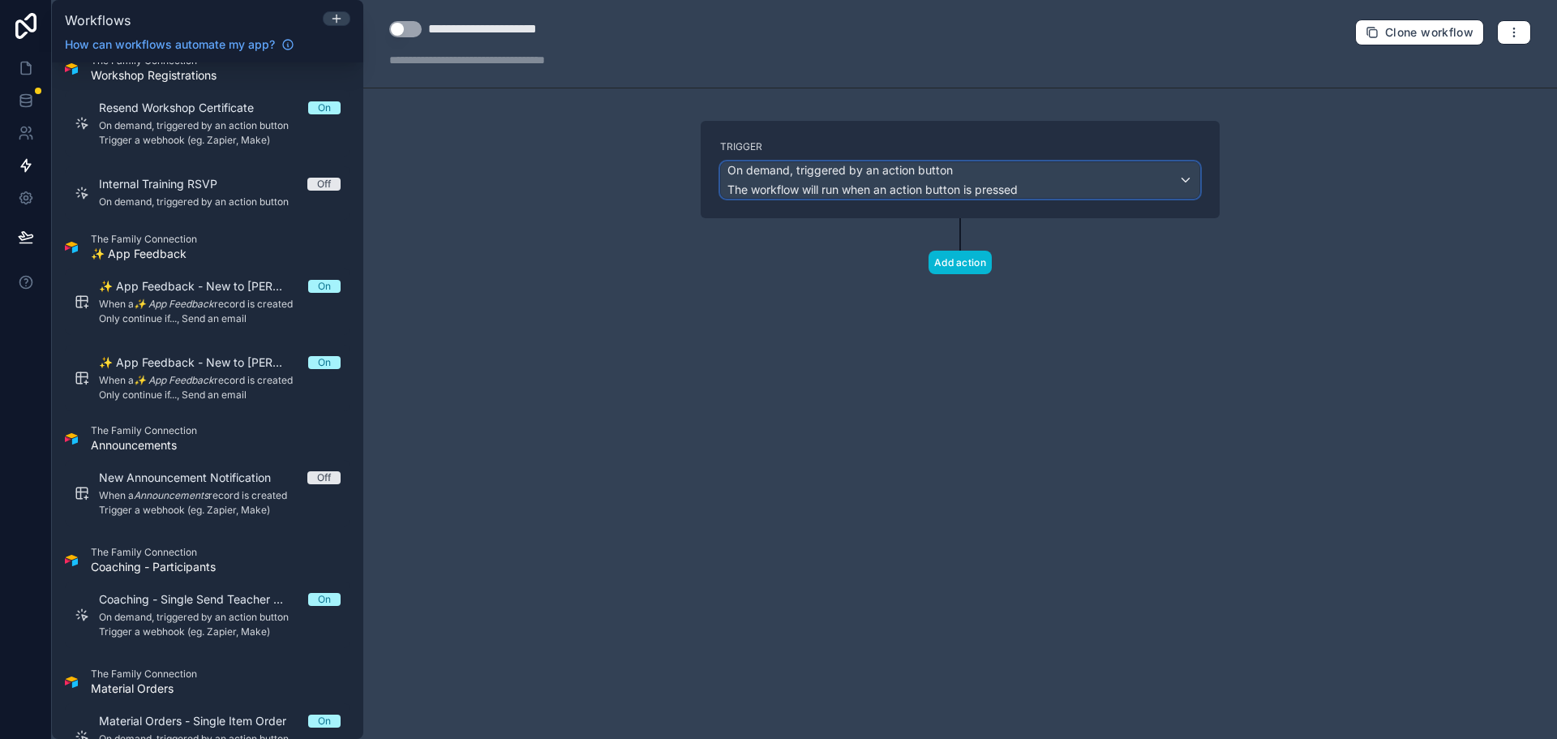
click at [1071, 186] on div "On demand, triggered by an action button The workflow will run when an action b…" at bounding box center [960, 180] width 478 height 36
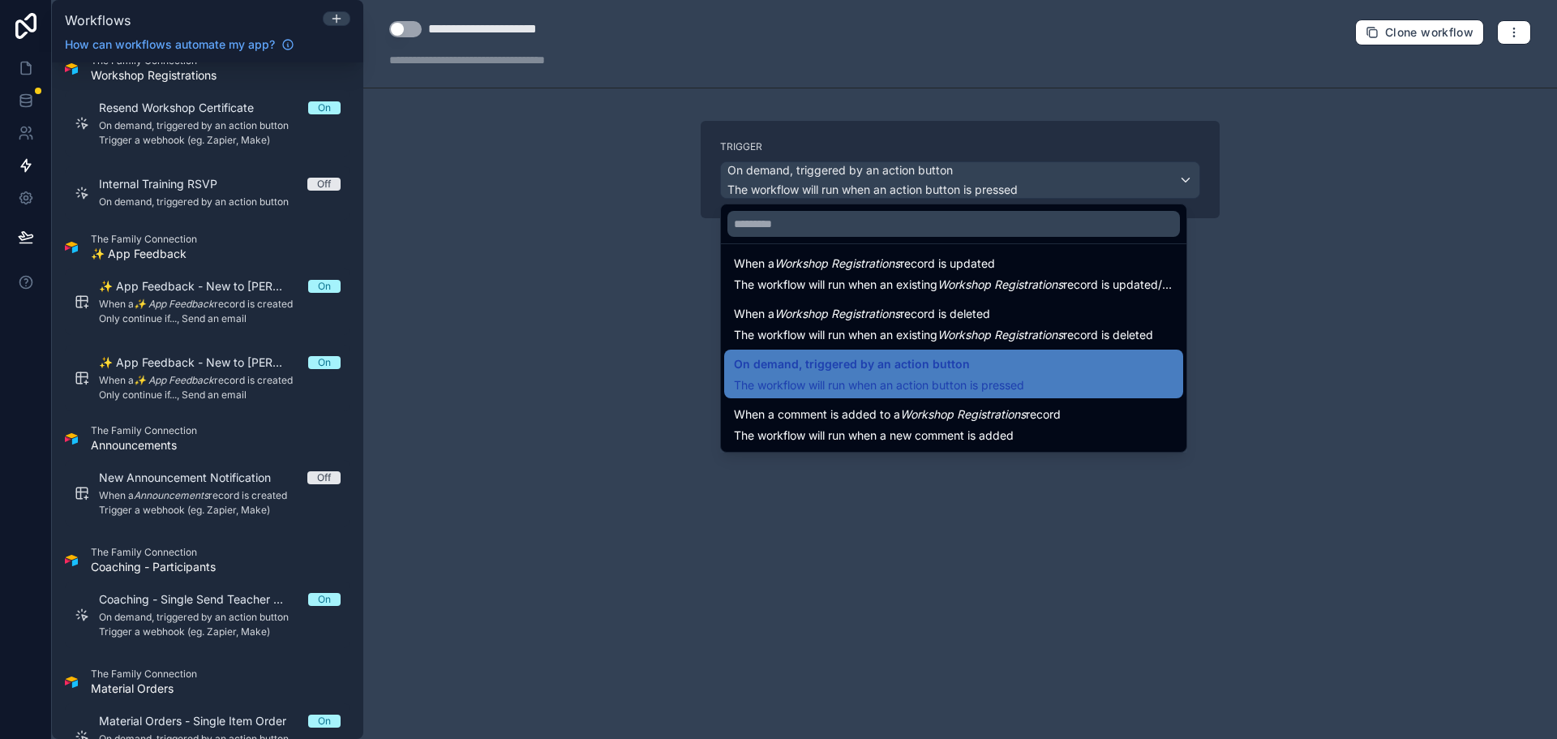
click at [1272, 186] on div at bounding box center [778, 369] width 1557 height 739
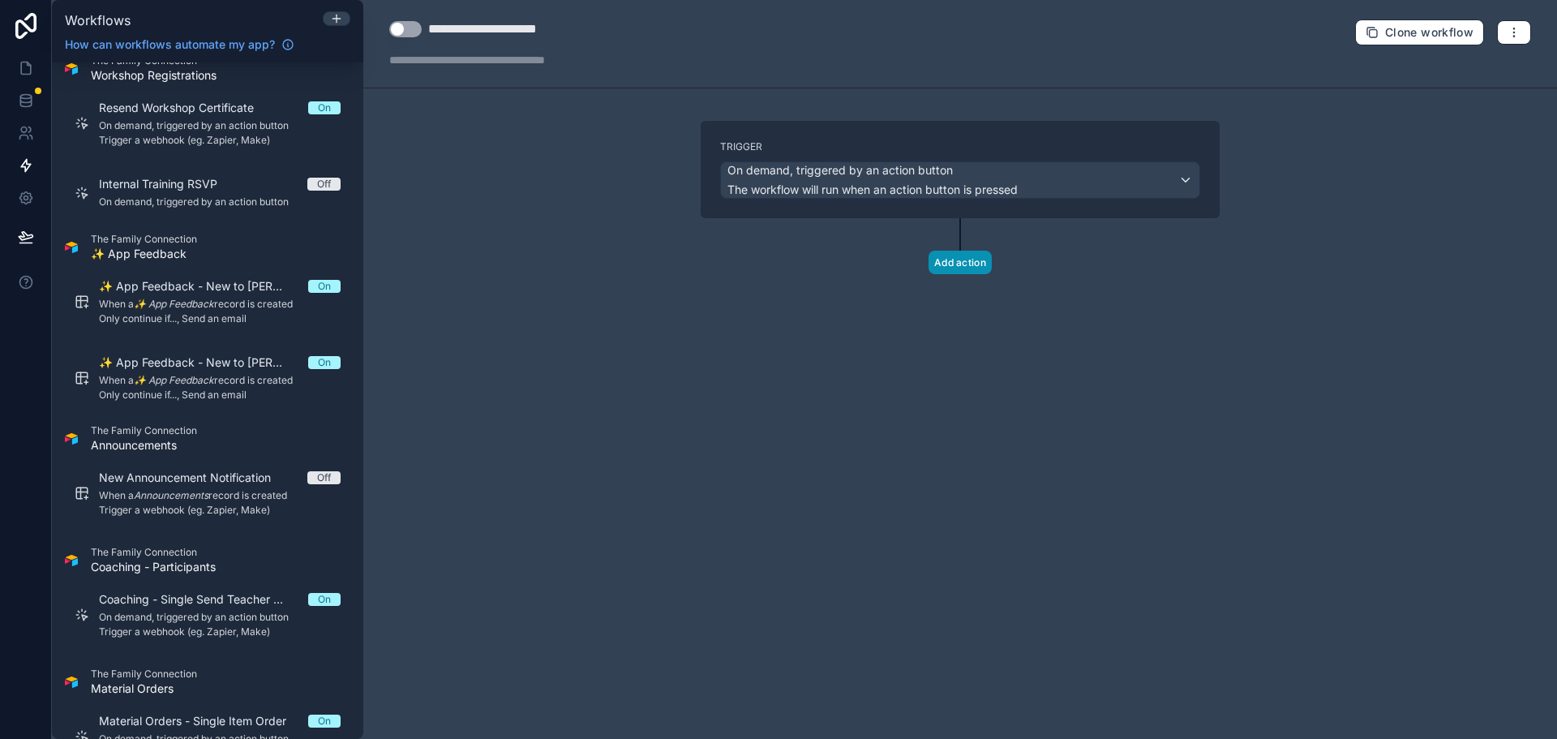
click at [968, 262] on button "Add action" at bounding box center [959, 262] width 63 height 24
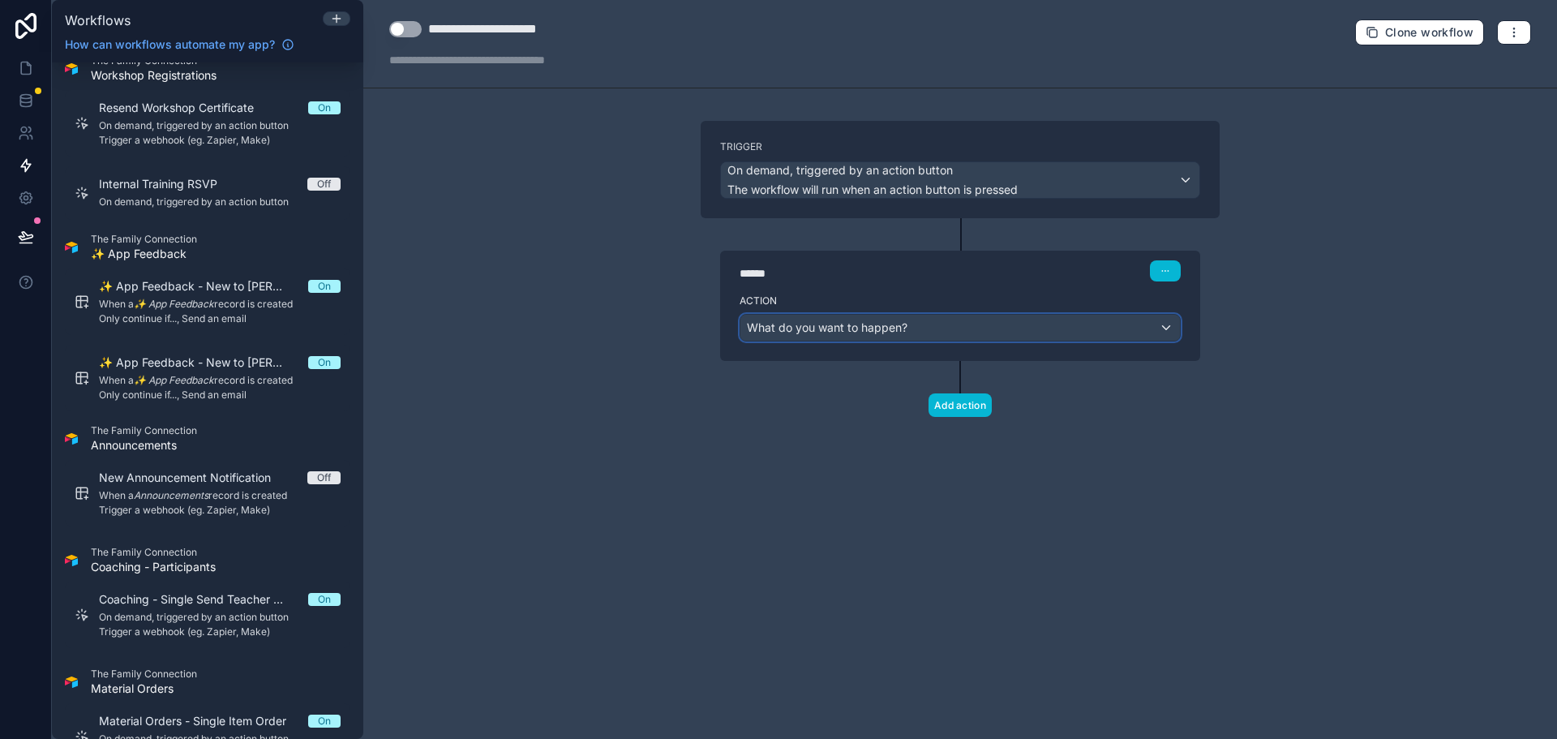
click at [974, 335] on div "What do you want to happen?" at bounding box center [959, 328] width 439 height 26
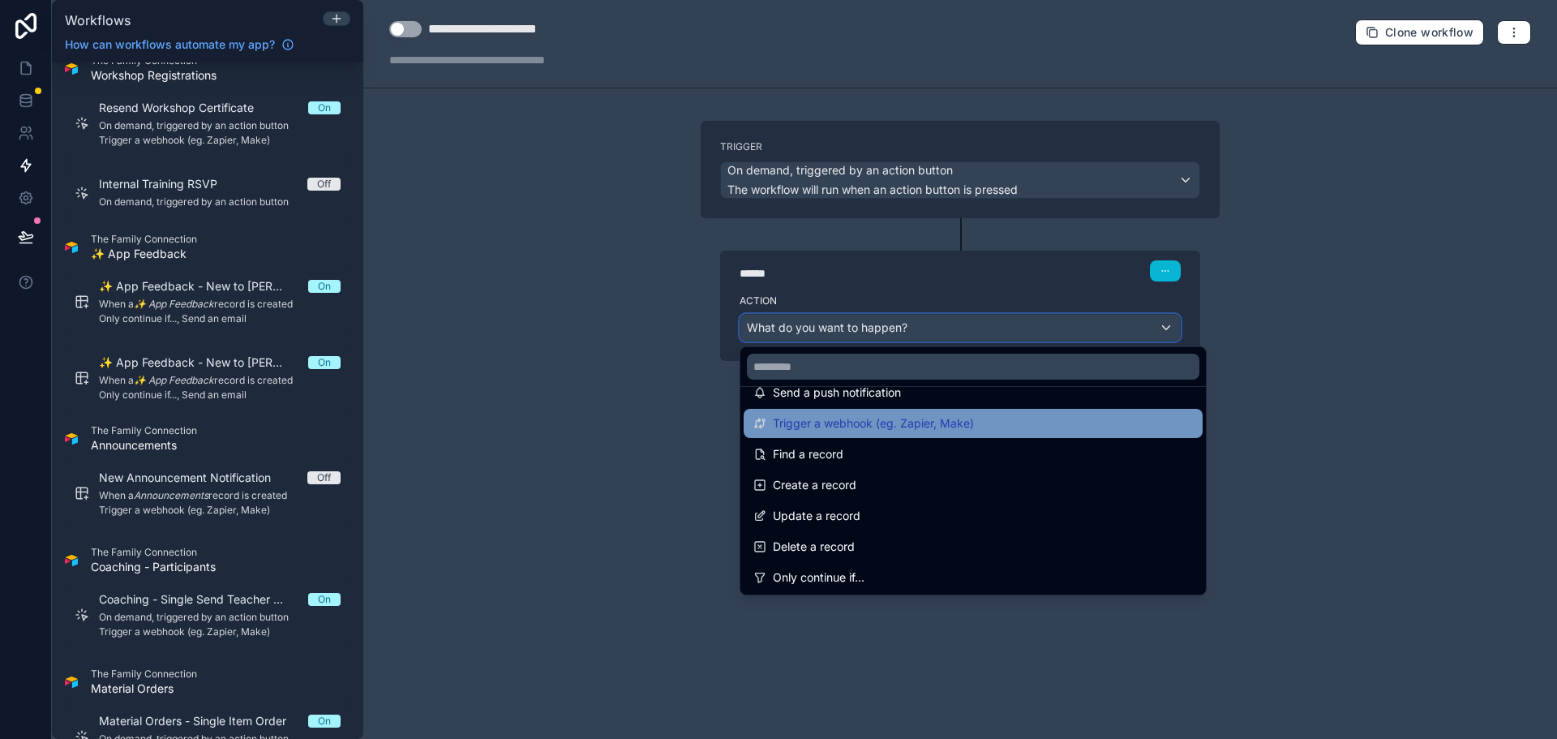
scroll to position [81, 0]
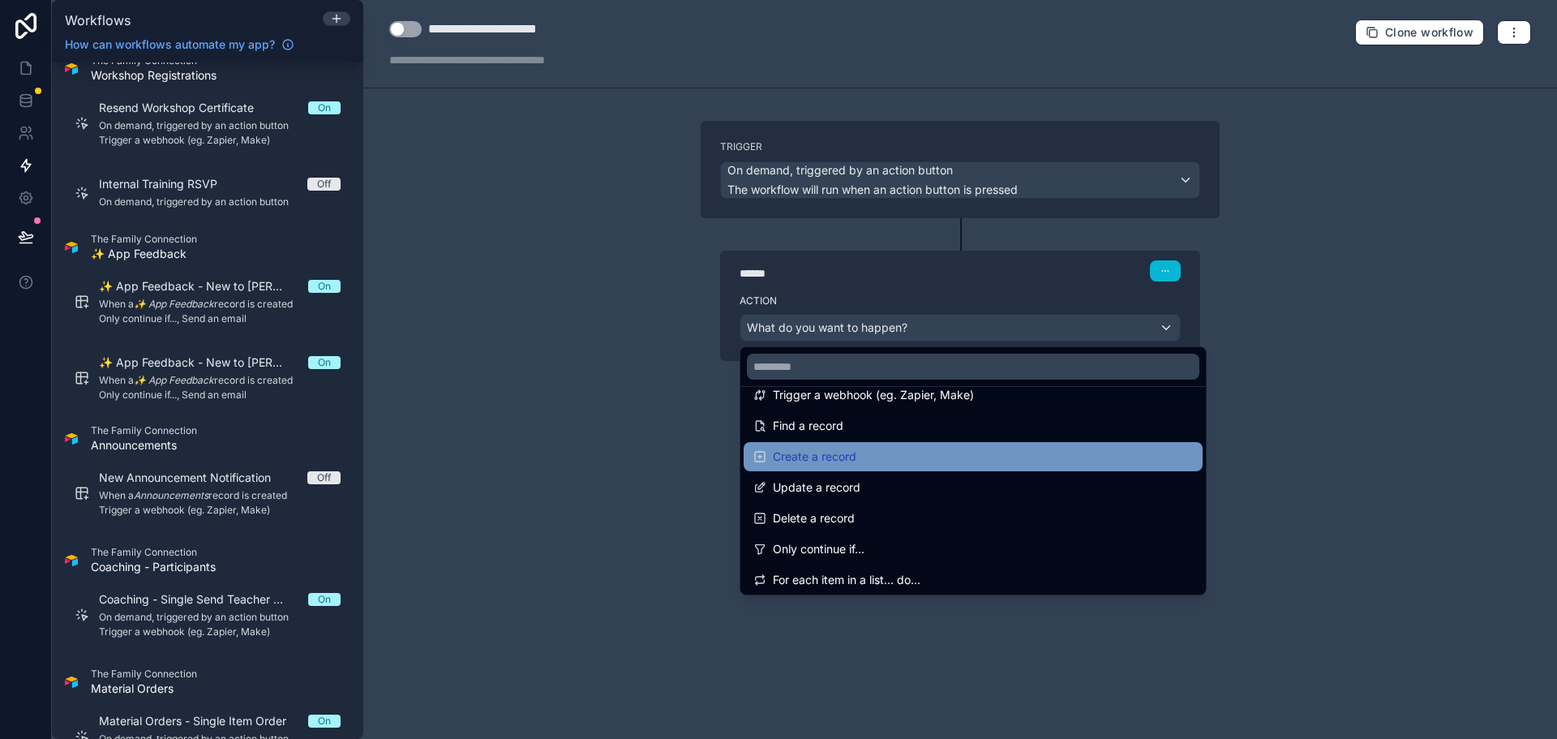
click at [899, 449] on div "Create a record" at bounding box center [972, 456] width 439 height 19
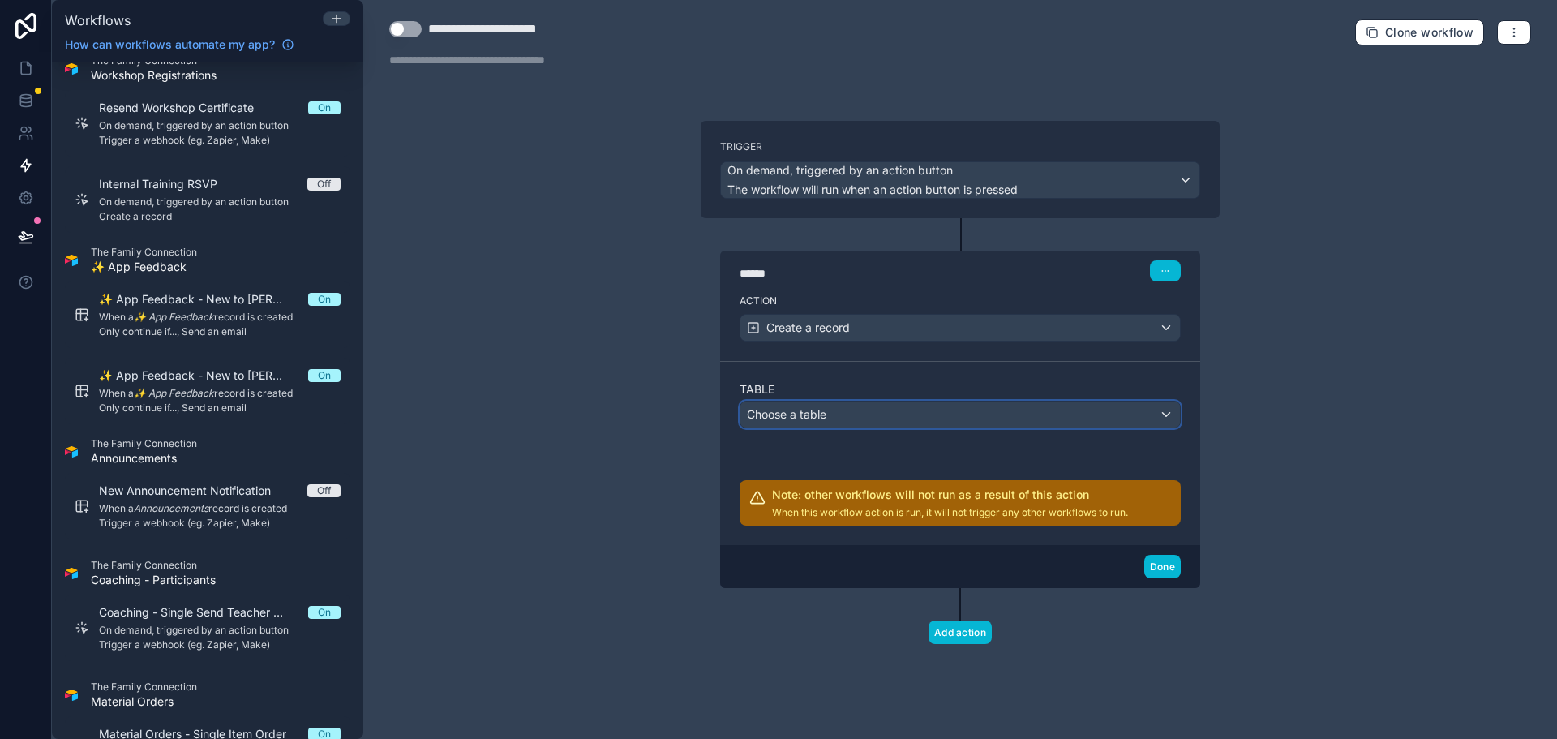
click at [914, 410] on div "Choose a table" at bounding box center [959, 414] width 439 height 26
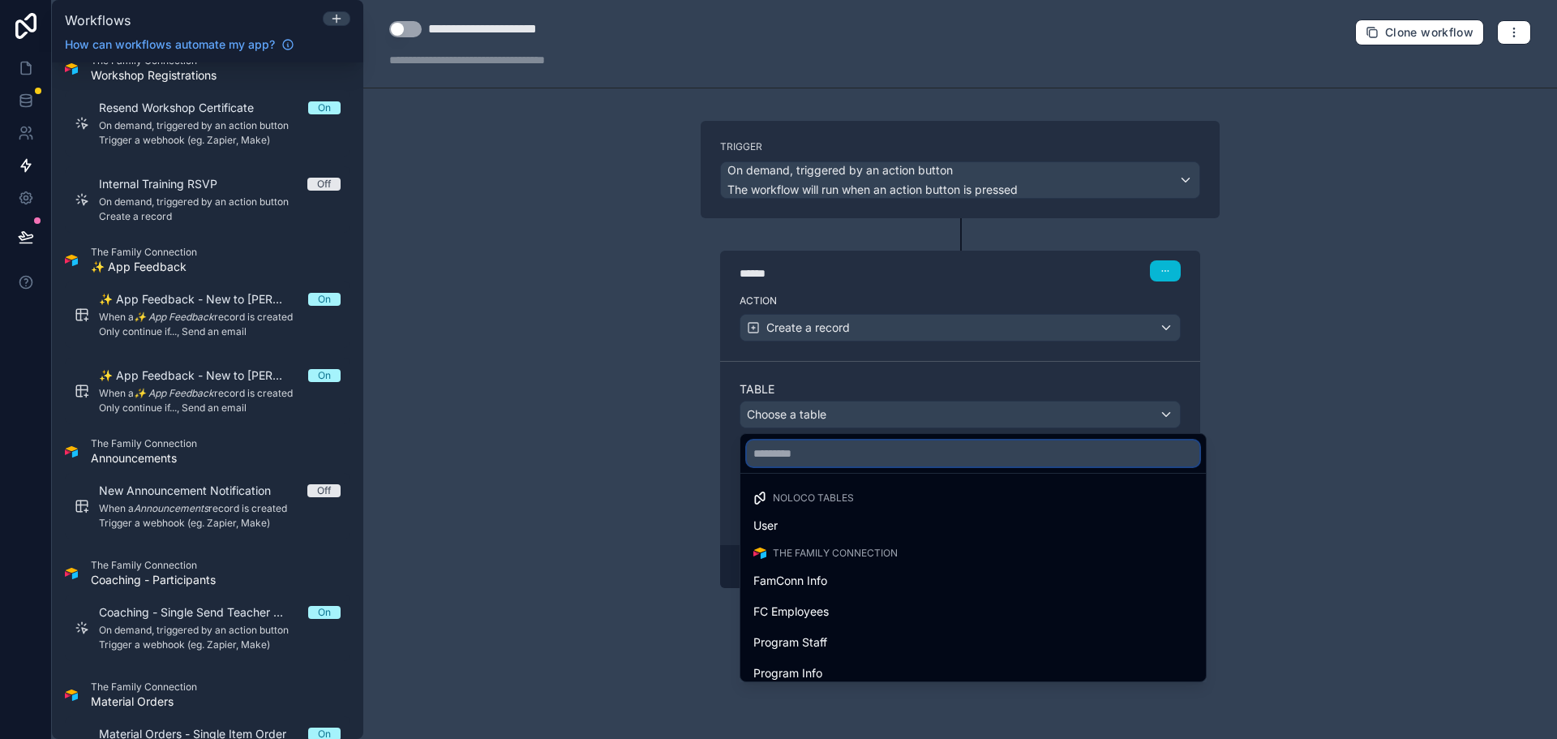
click at [898, 461] on input "text" at bounding box center [973, 453] width 452 height 26
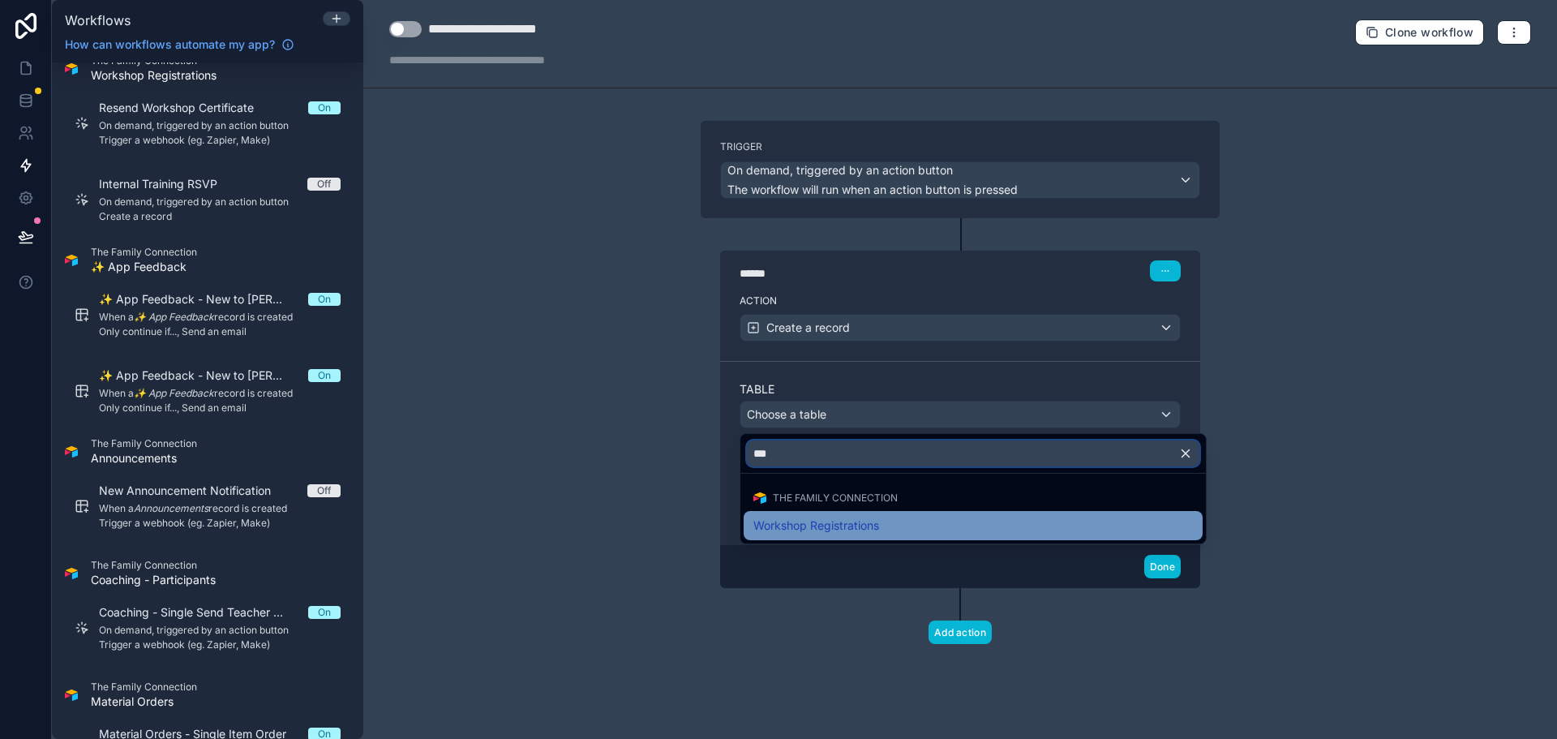
type input "***"
click at [903, 519] on div "Workshop Registrations" at bounding box center [972, 525] width 439 height 19
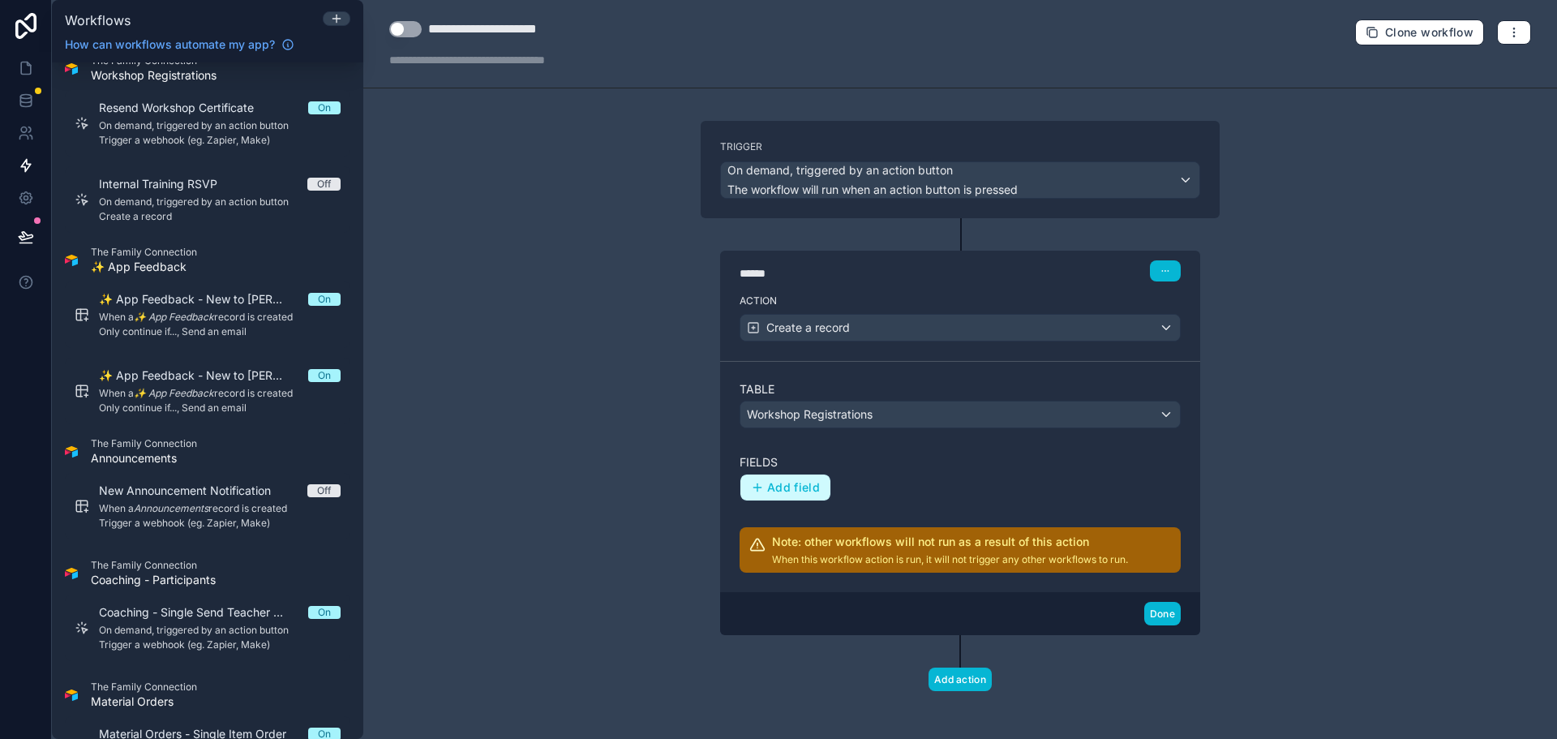
click at [779, 479] on button "Add field" at bounding box center [785, 487] width 90 height 26
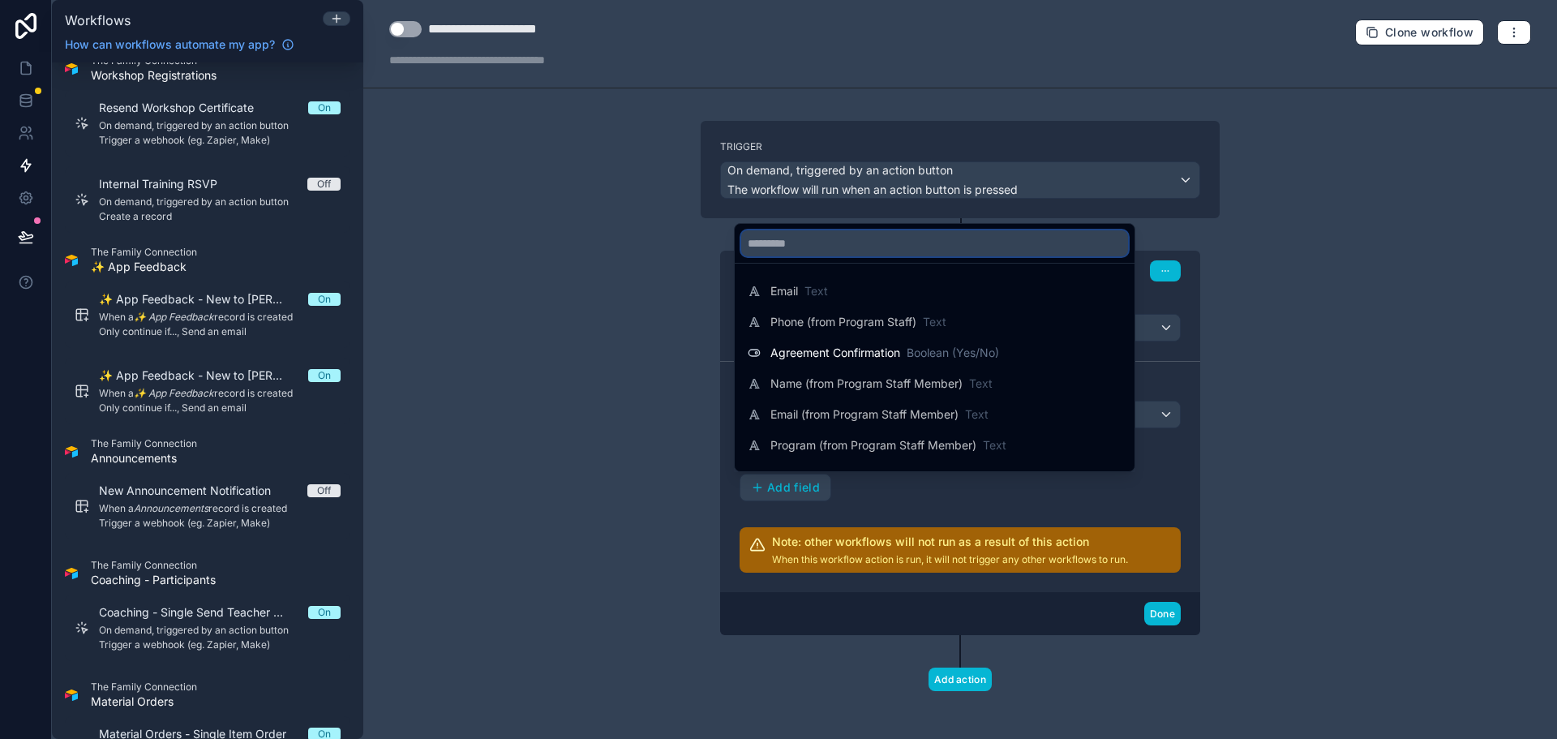
click at [898, 245] on input "text" at bounding box center [934, 243] width 387 height 26
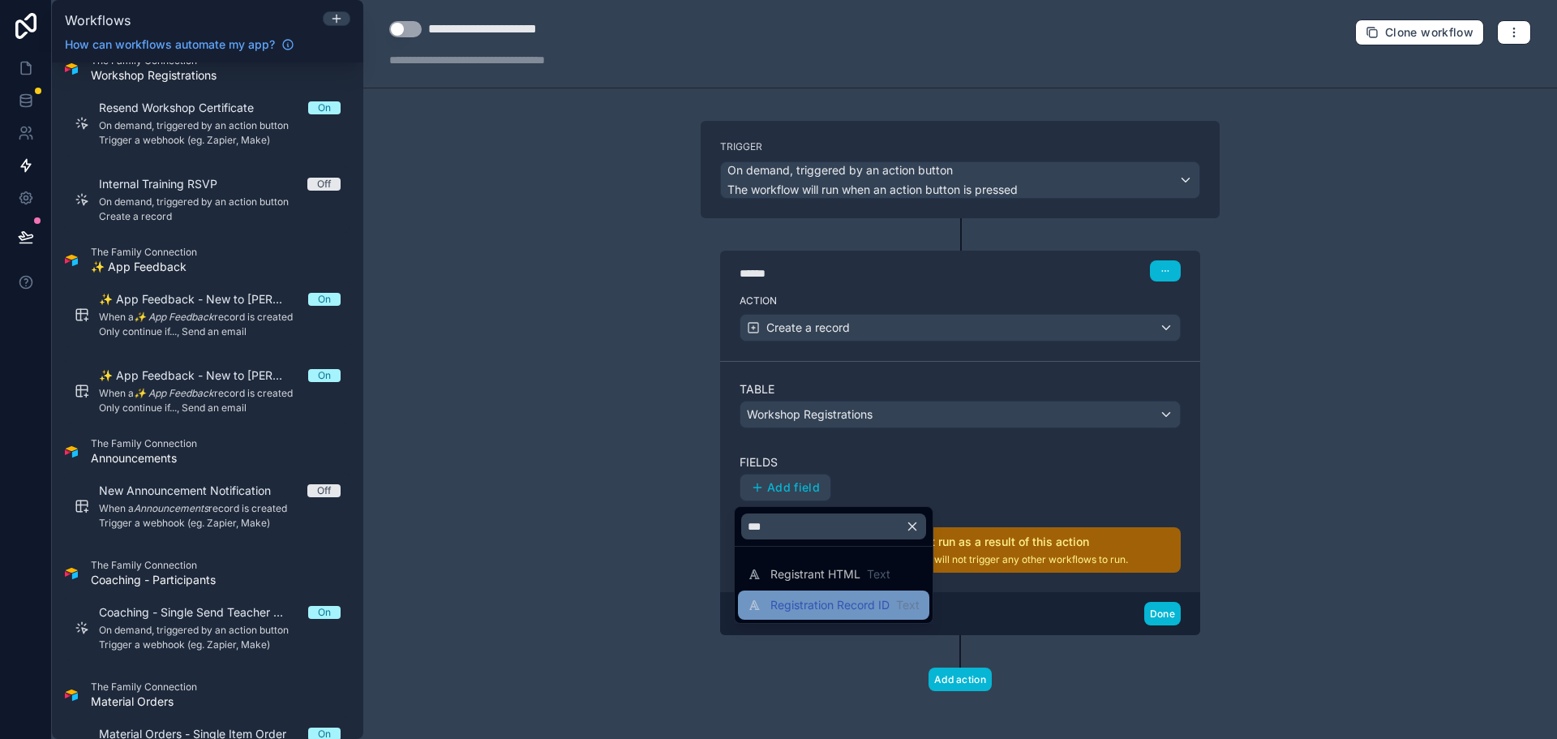
click at [842, 602] on span "Registration Record ID" at bounding box center [829, 605] width 119 height 16
click at [818, 606] on span "Registration Record ID" at bounding box center [829, 605] width 119 height 16
click at [824, 599] on span "Registration Record ID" at bounding box center [829, 605] width 119 height 16
click at [799, 525] on input "***" at bounding box center [833, 526] width 185 height 26
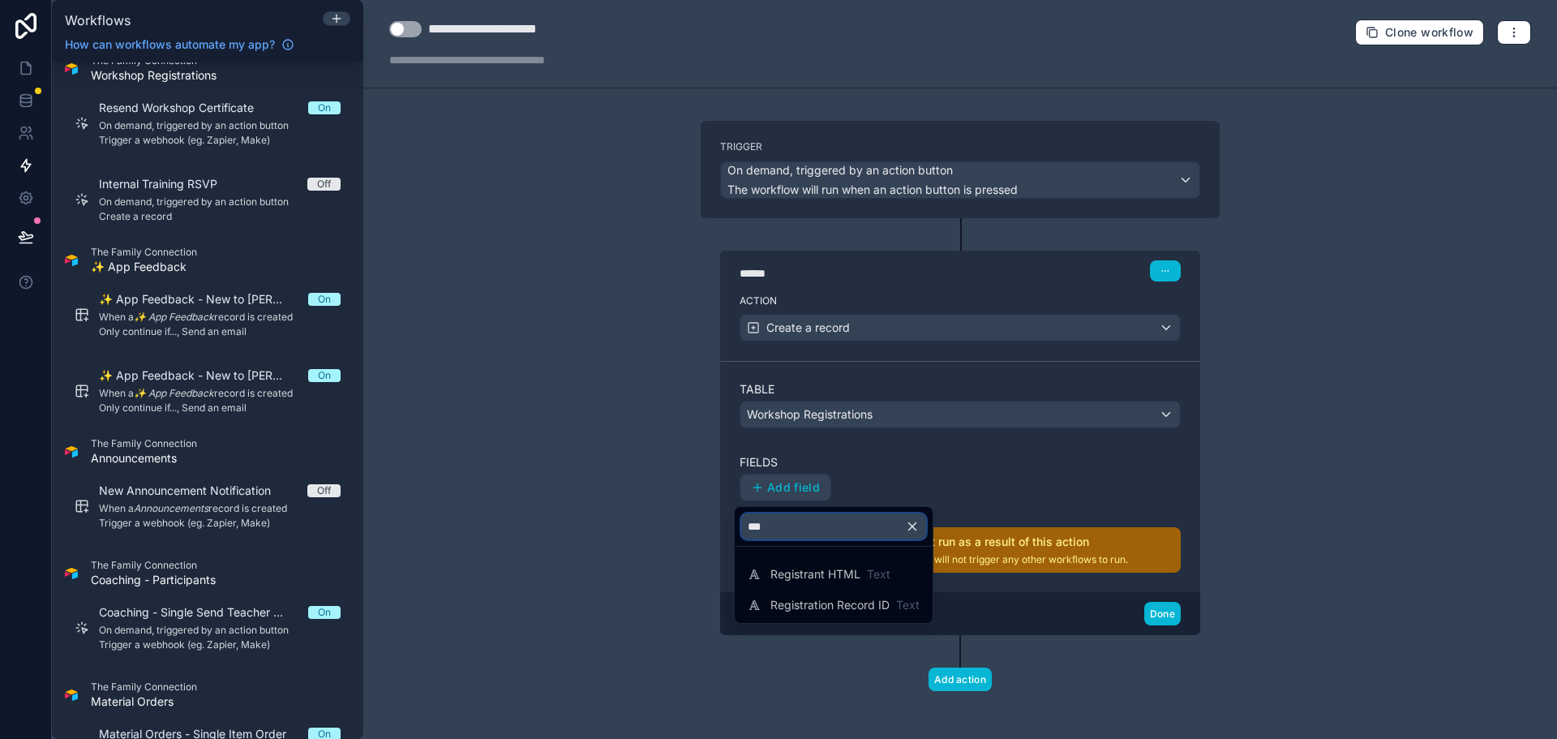
click at [799, 525] on input "***" at bounding box center [833, 526] width 185 height 26
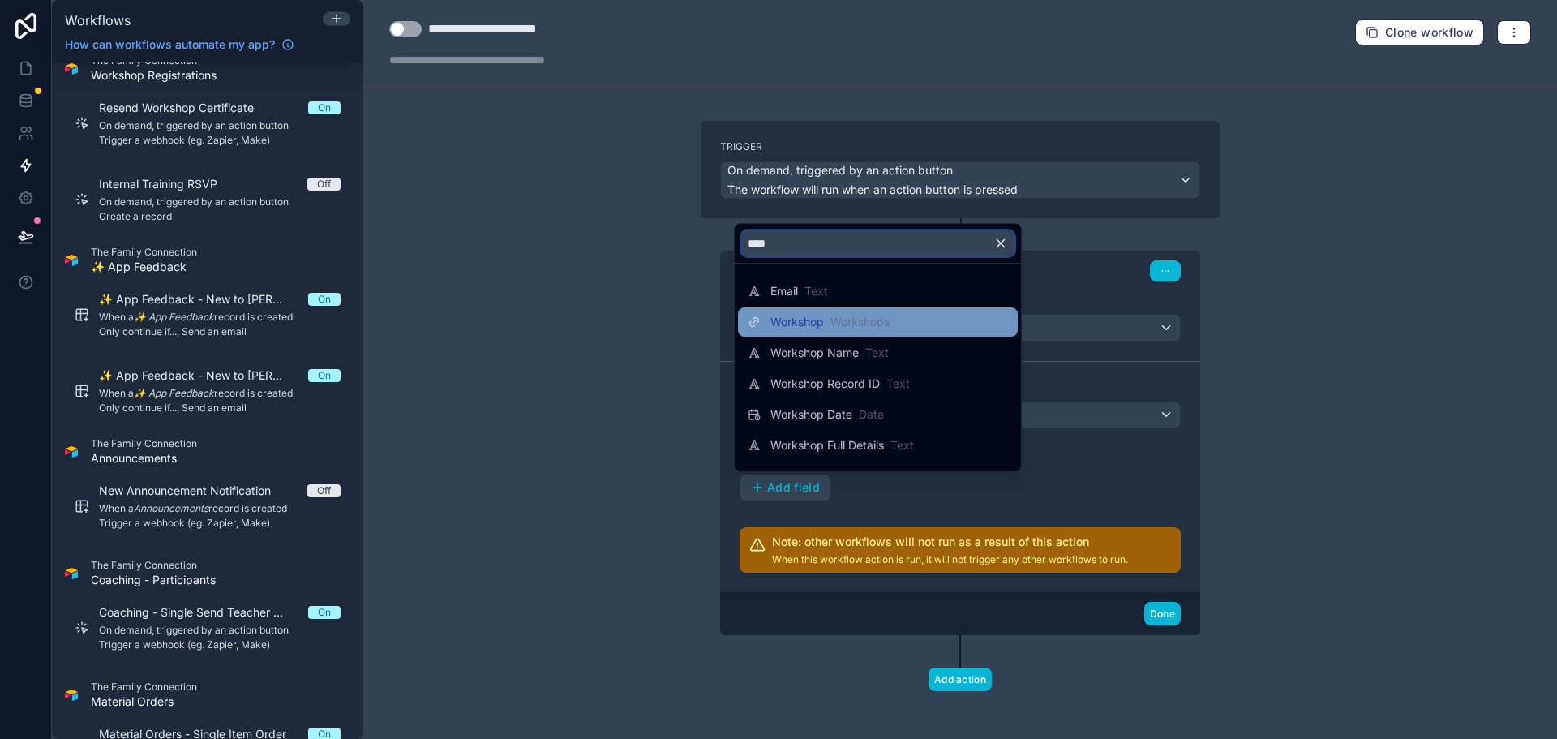
type input "****"
click at [964, 325] on div "Workshop Workshops" at bounding box center [877, 321] width 260 height 19
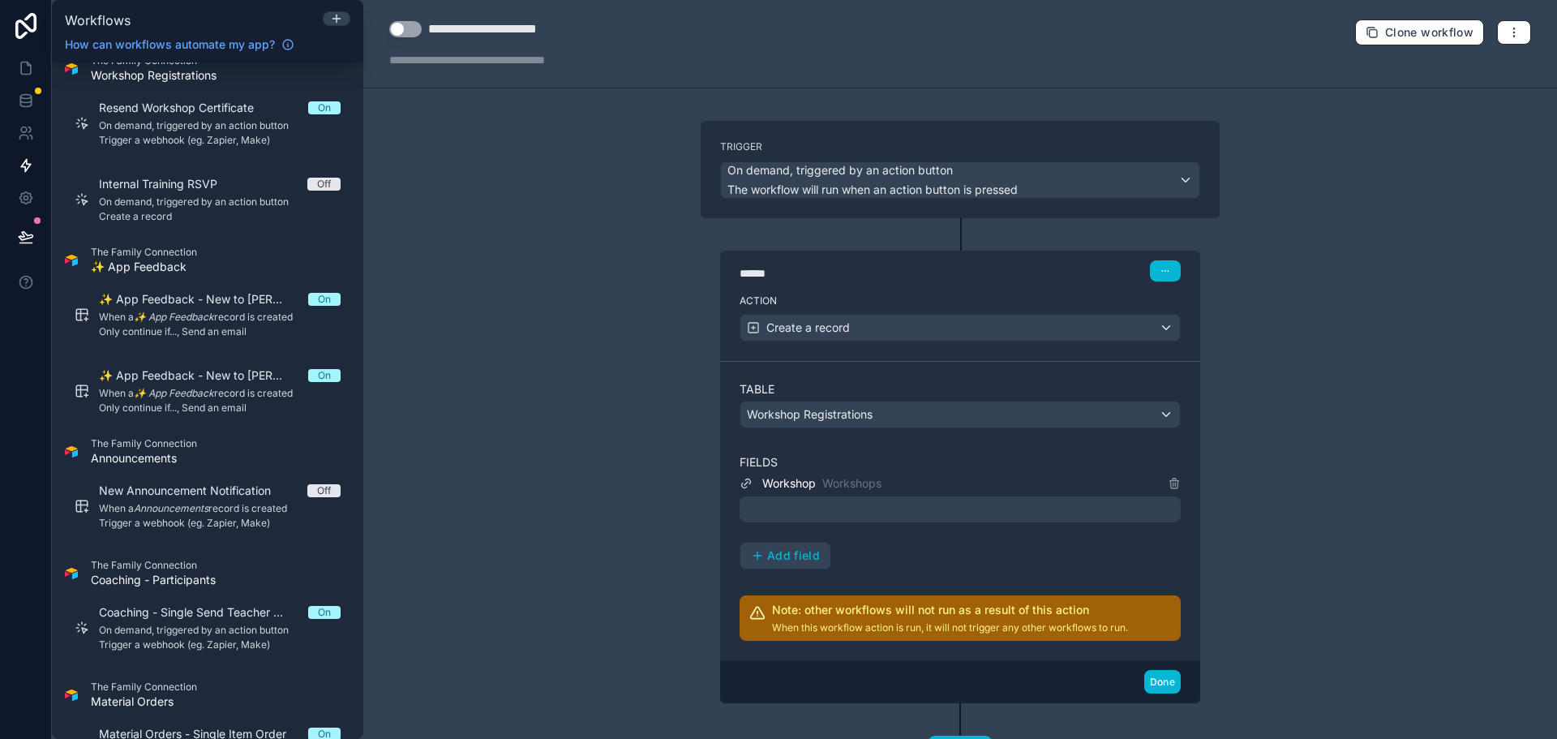
click at [913, 512] on div at bounding box center [959, 509] width 441 height 26
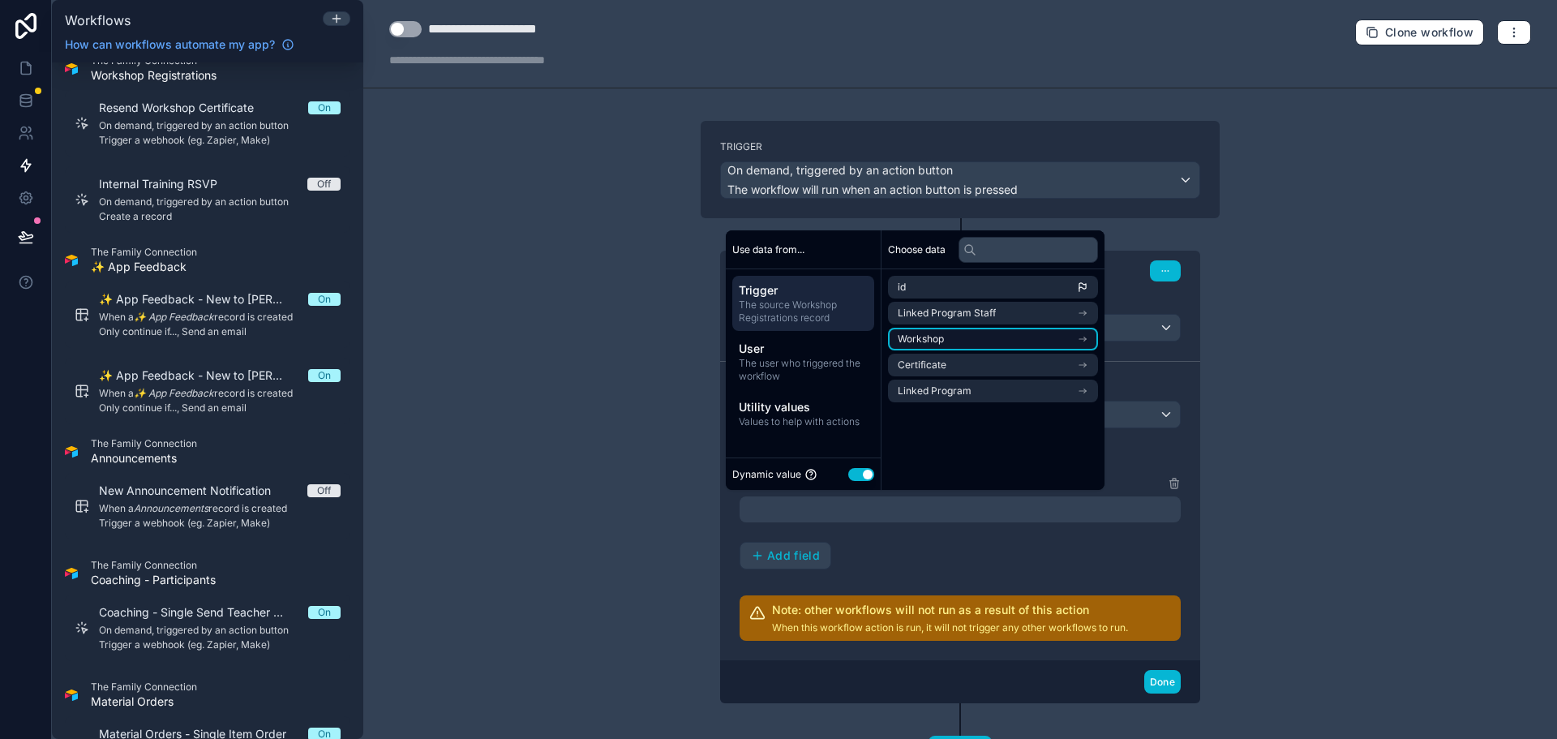
click at [989, 336] on li "Workshop" at bounding box center [993, 339] width 210 height 23
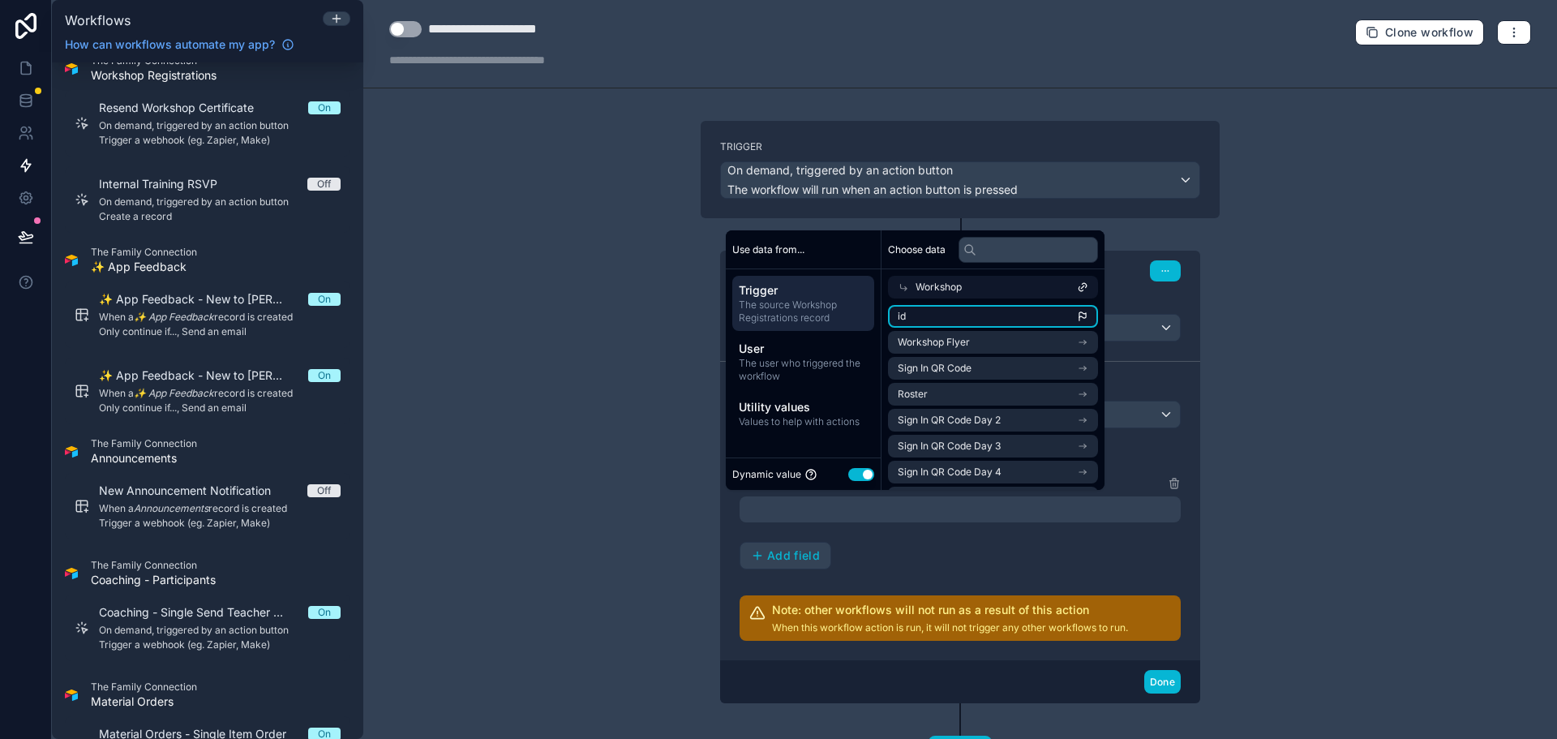
click at [998, 313] on li "id" at bounding box center [993, 316] width 210 height 23
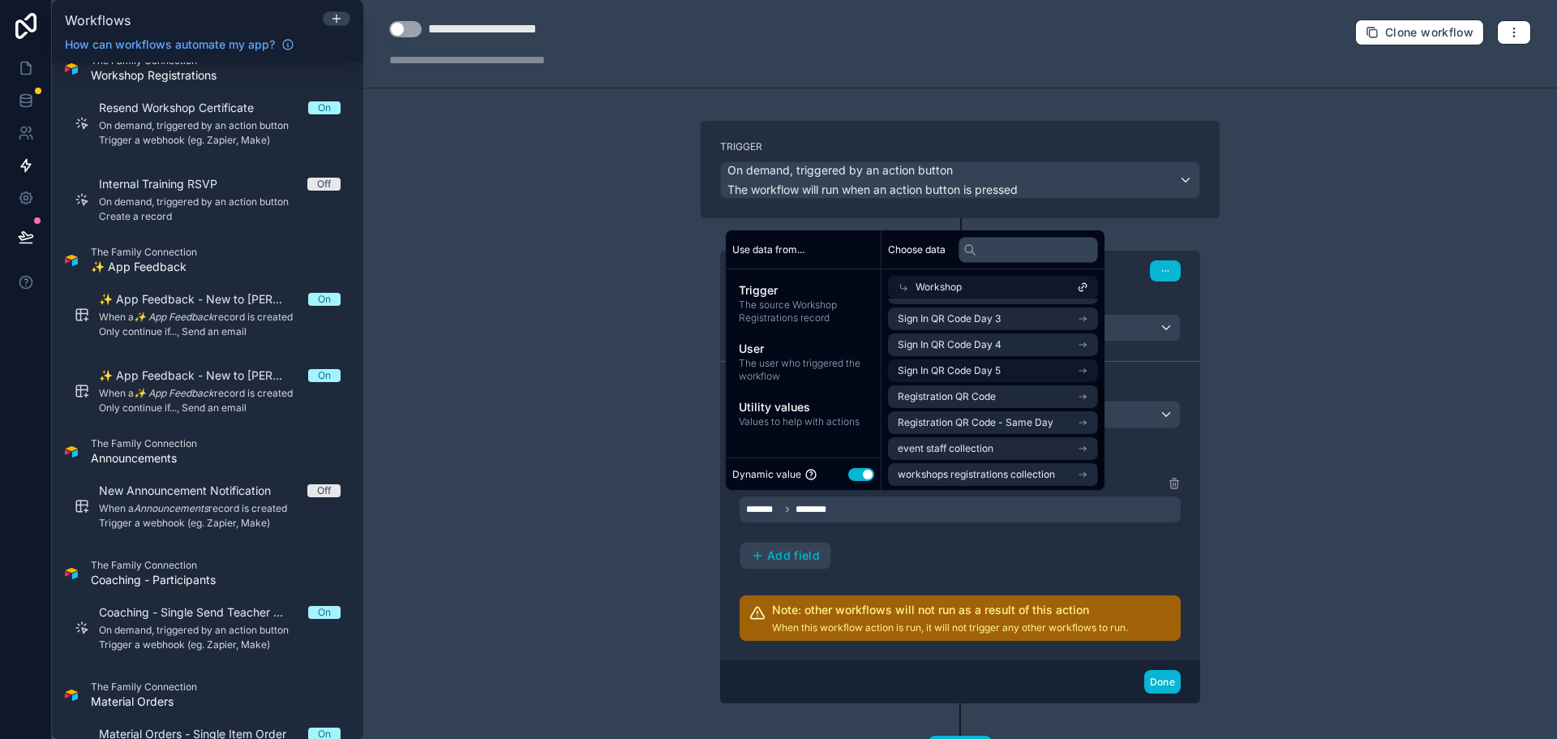
scroll to position [130, 0]
click at [987, 537] on div "Workshop Workshops ******* ******** Add field" at bounding box center [959, 521] width 441 height 96
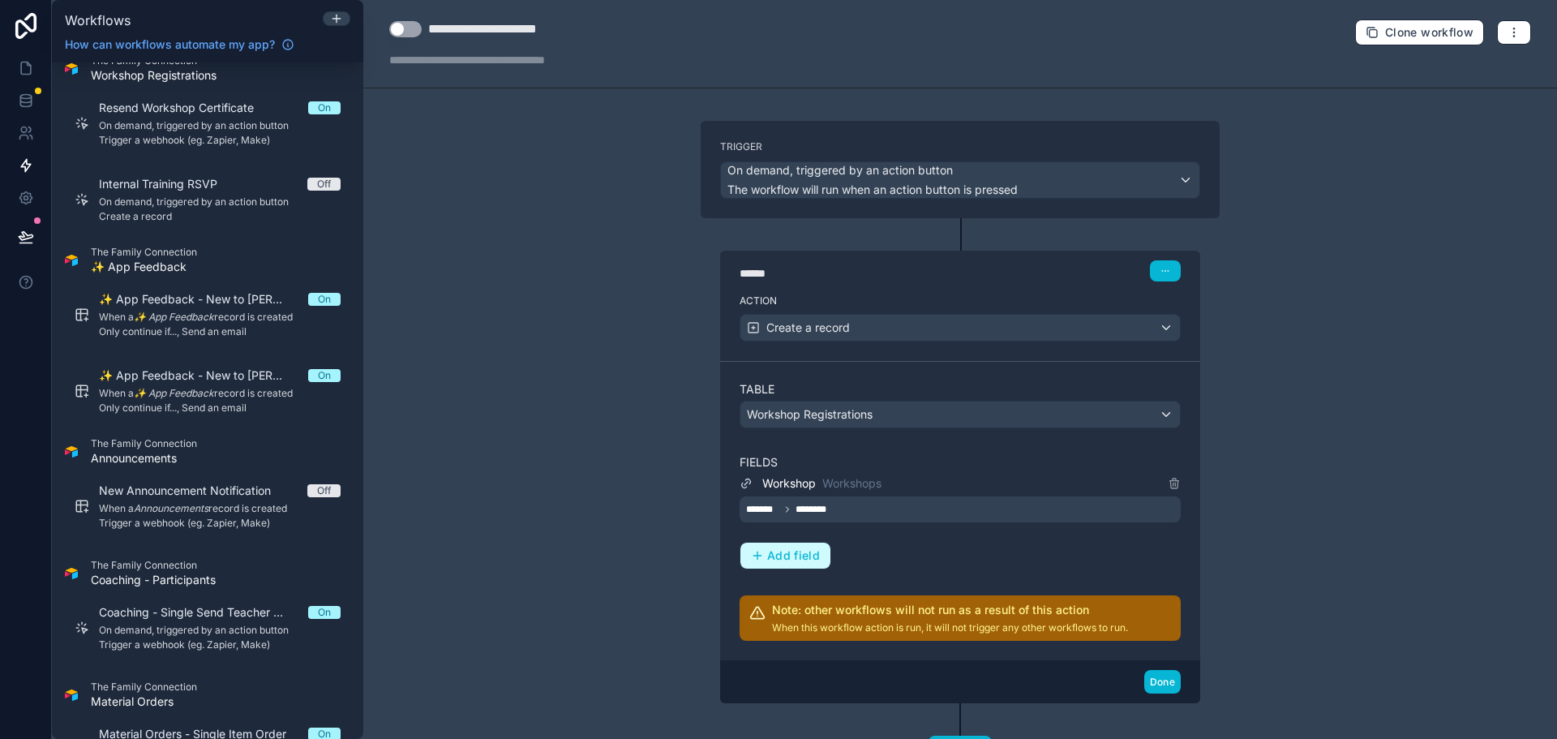
click at [776, 555] on span "Add field" at bounding box center [793, 555] width 53 height 15
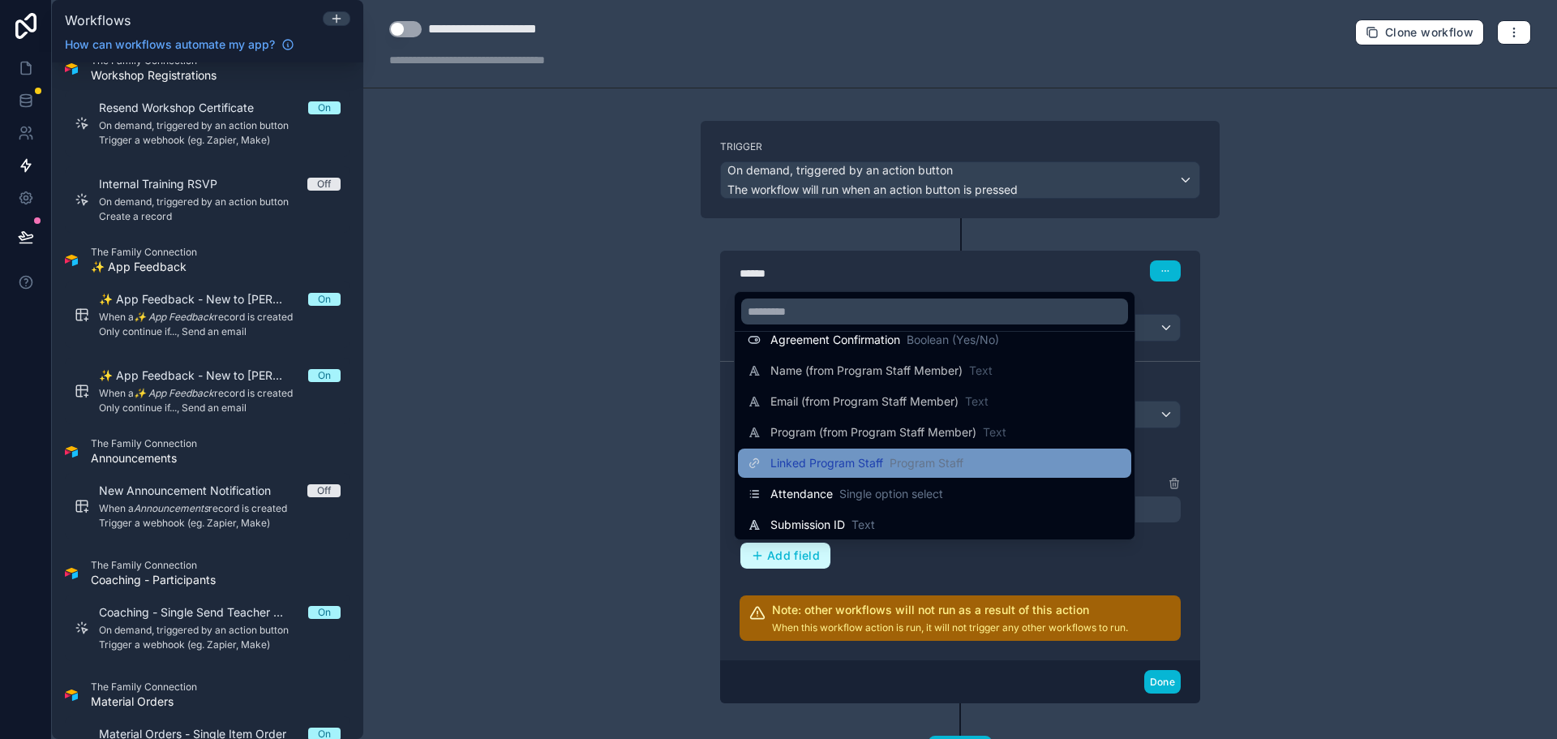
scroll to position [162, 0]
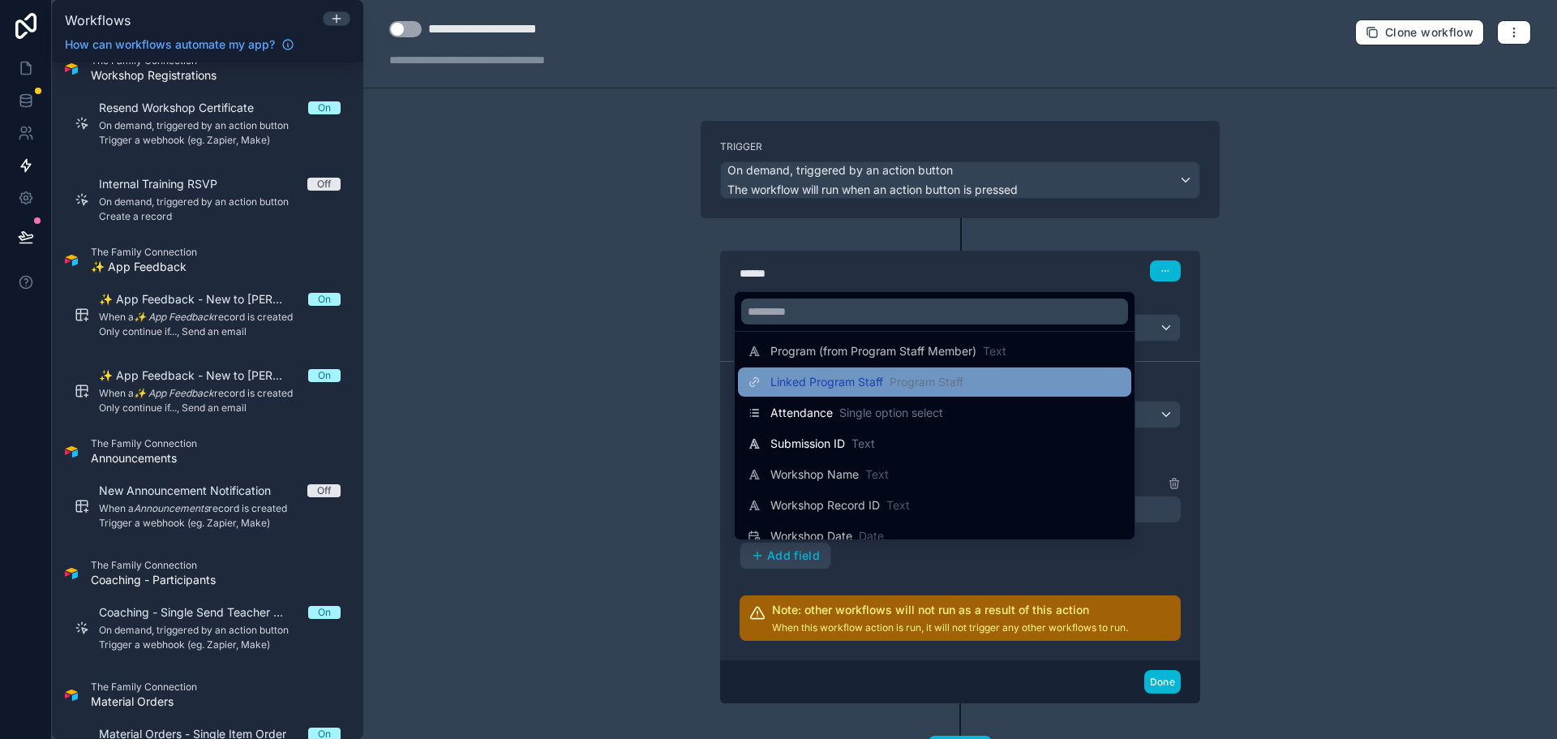
click at [1035, 388] on div "Linked Program Staff Program Staff" at bounding box center [934, 381] width 374 height 19
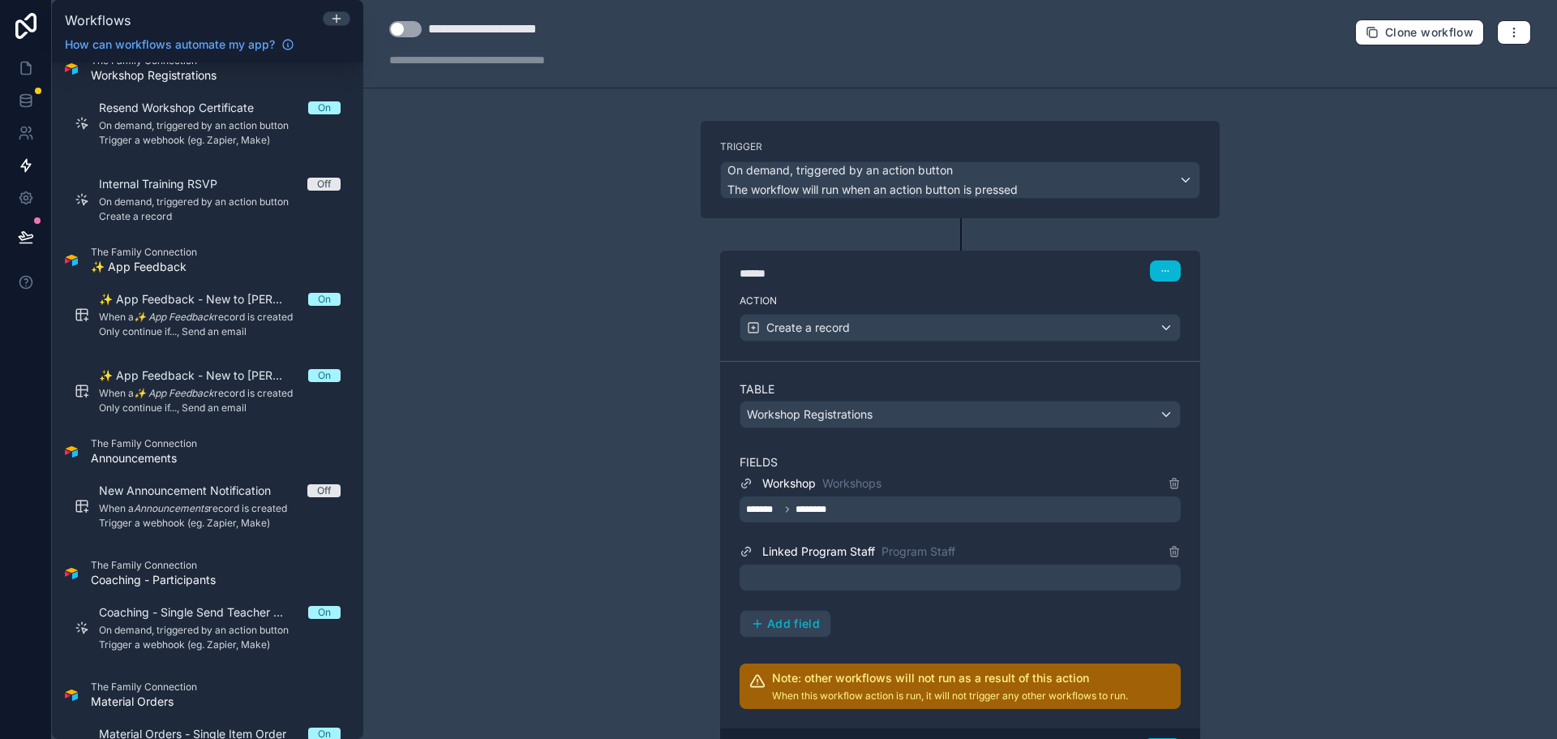
click at [904, 578] on div at bounding box center [959, 577] width 441 height 26
click at [891, 605] on div "Workshop Workshops ******* ******** Linked Program Staff Program Staff Add field" at bounding box center [959, 555] width 441 height 164
click at [907, 510] on div "******* ********" at bounding box center [959, 509] width 441 height 26
click at [661, 560] on div "**********" at bounding box center [959, 369] width 1193 height 739
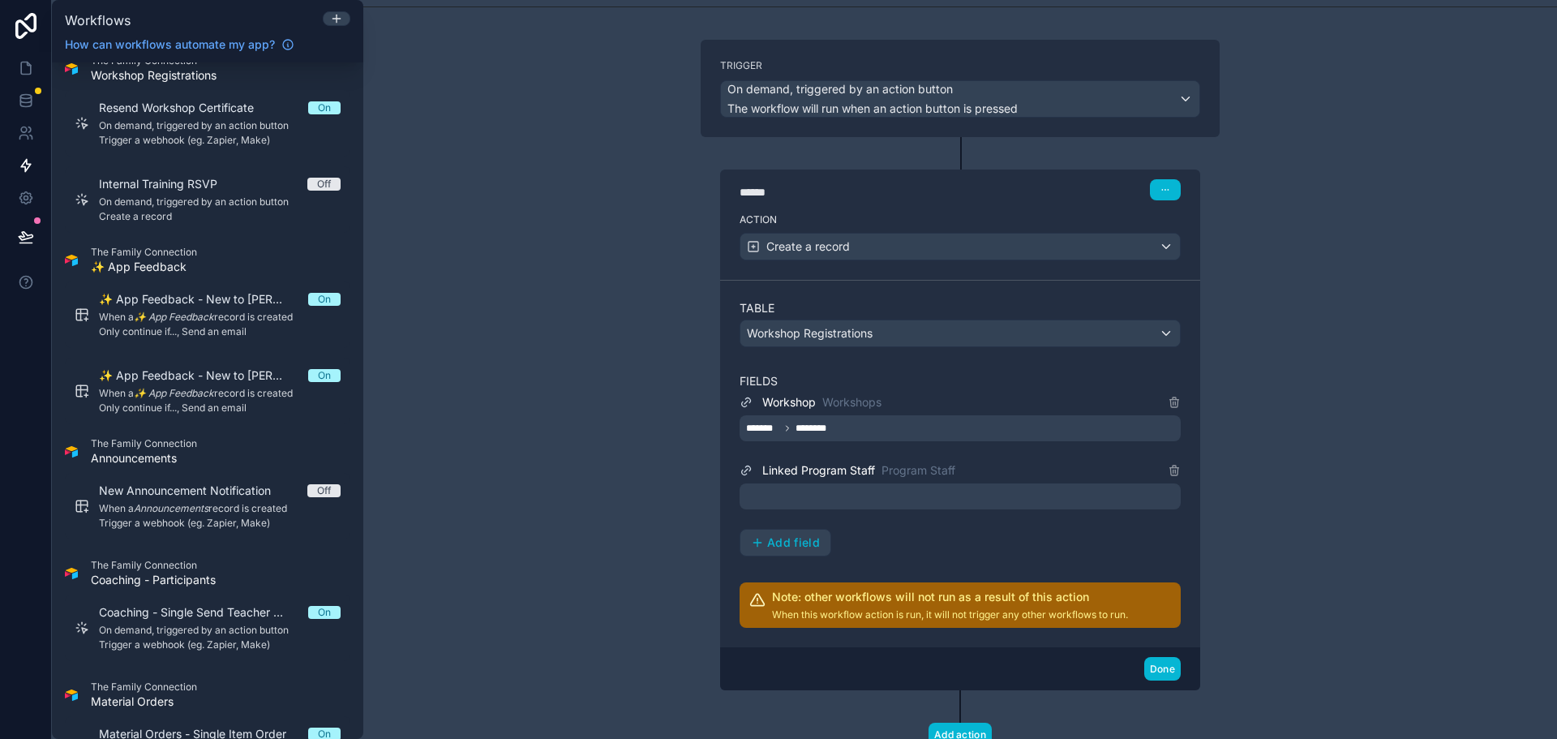
click at [898, 502] on div at bounding box center [959, 496] width 441 height 26
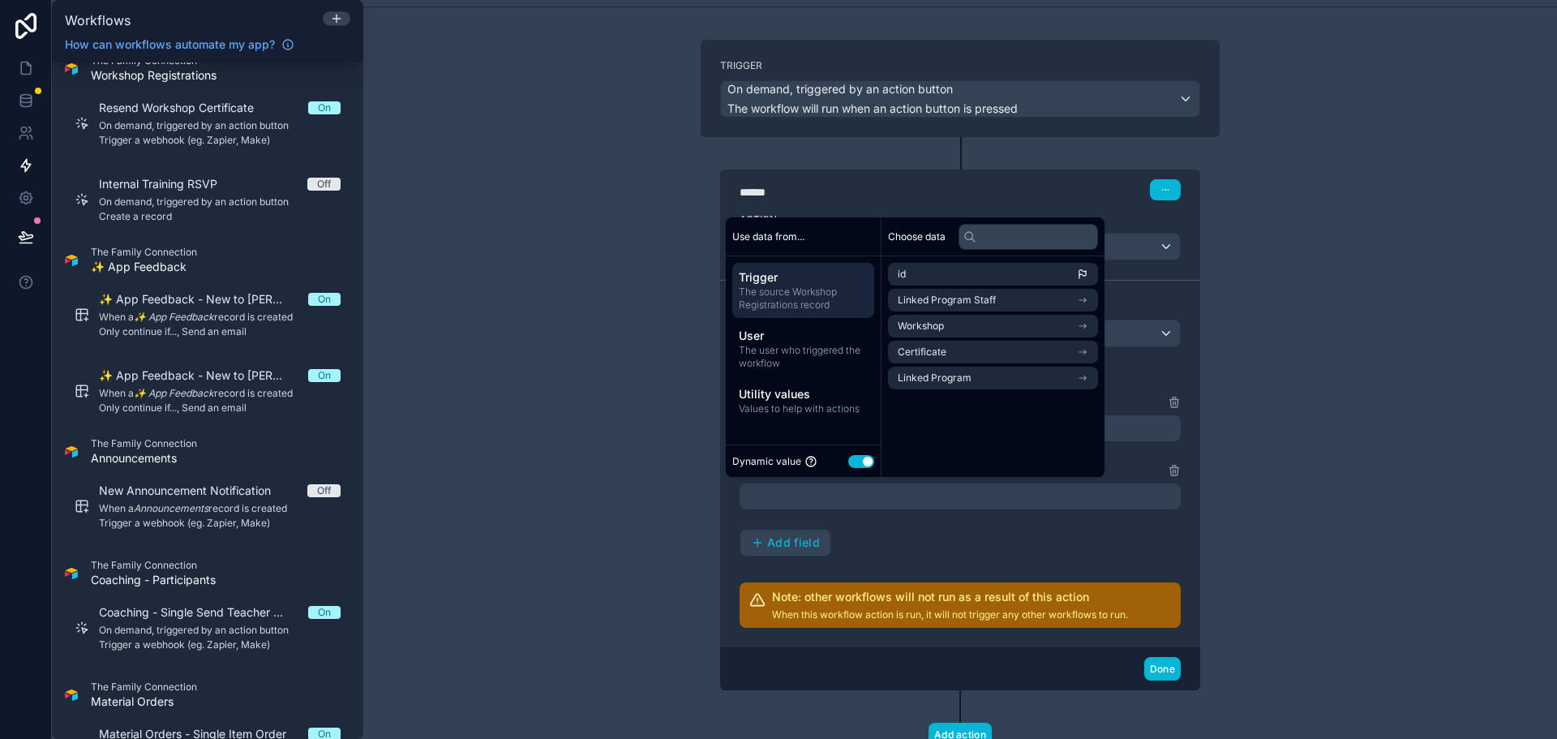
click at [969, 501] on div at bounding box center [959, 496] width 441 height 26
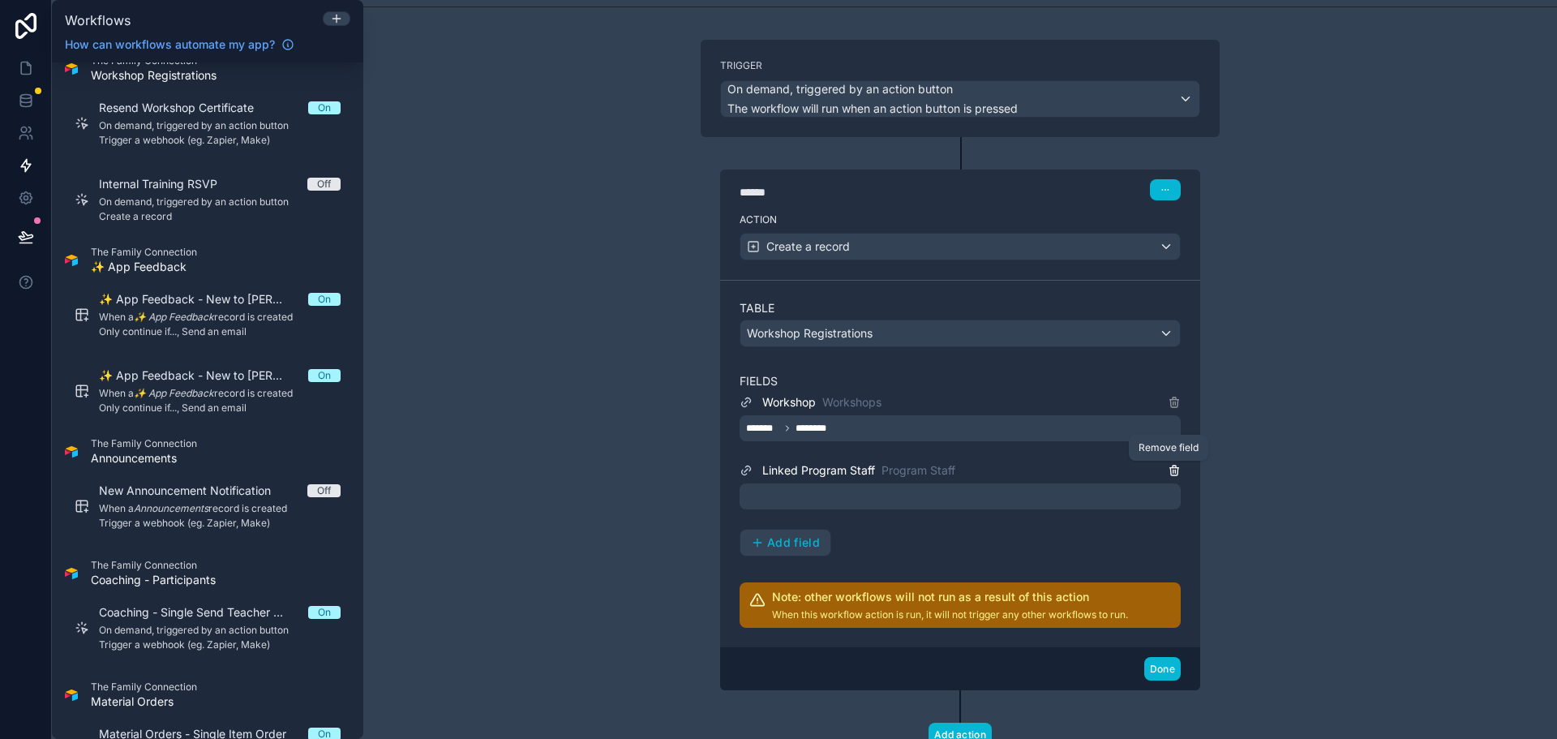
click at [1167, 465] on icon at bounding box center [1173, 470] width 13 height 13
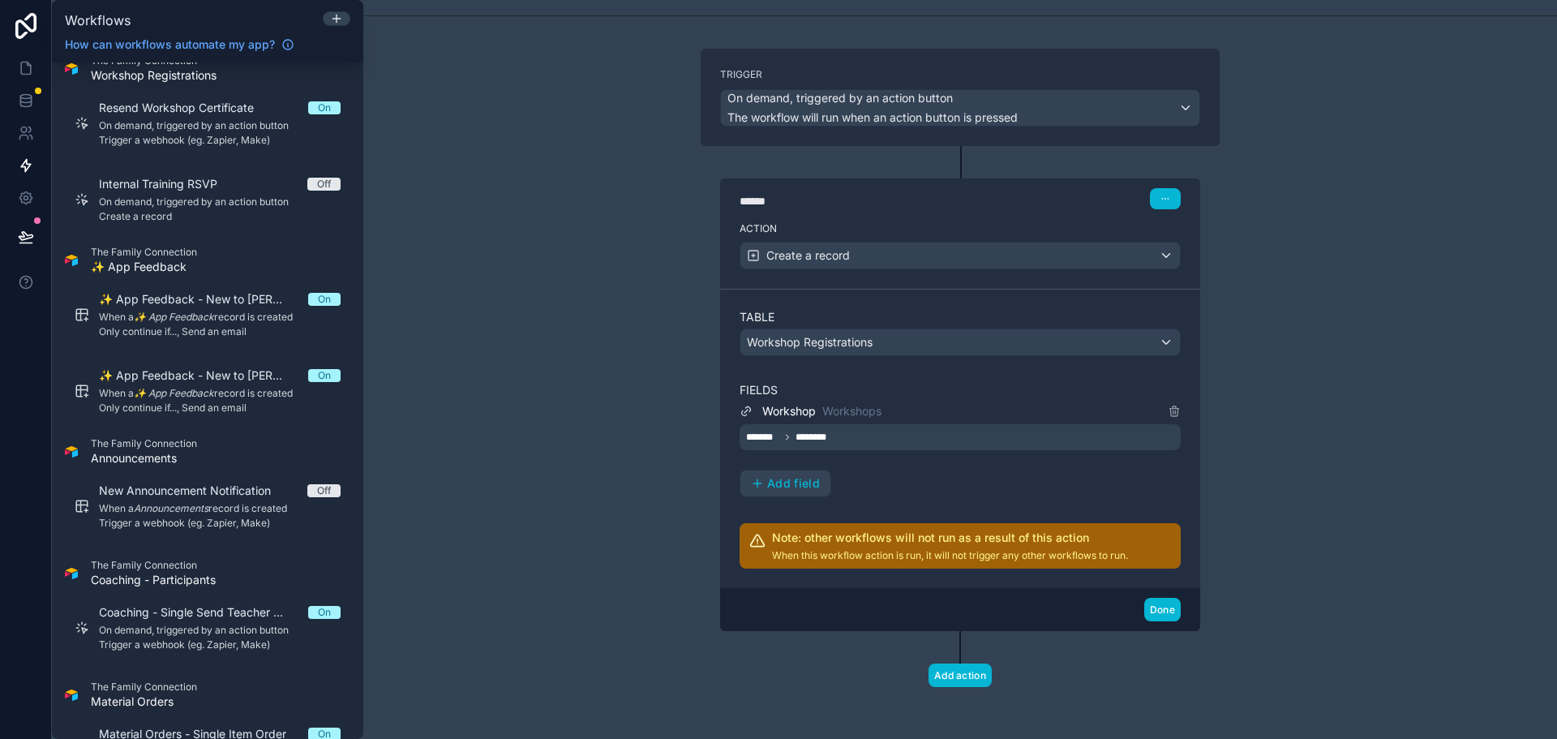
scroll to position [72, 0]
click at [795, 479] on span "Add field" at bounding box center [793, 483] width 53 height 15
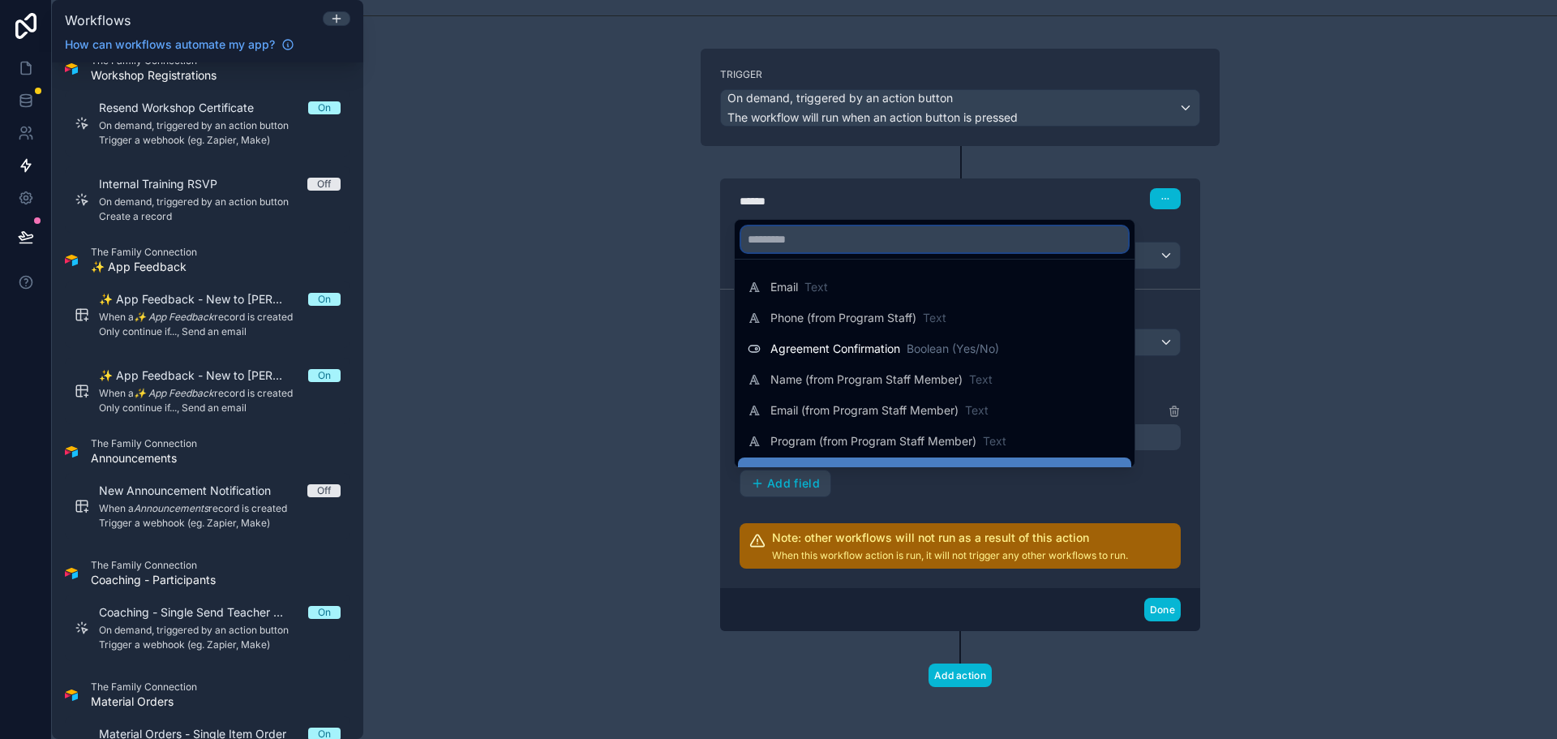
click at [912, 231] on input "text" at bounding box center [934, 239] width 387 height 26
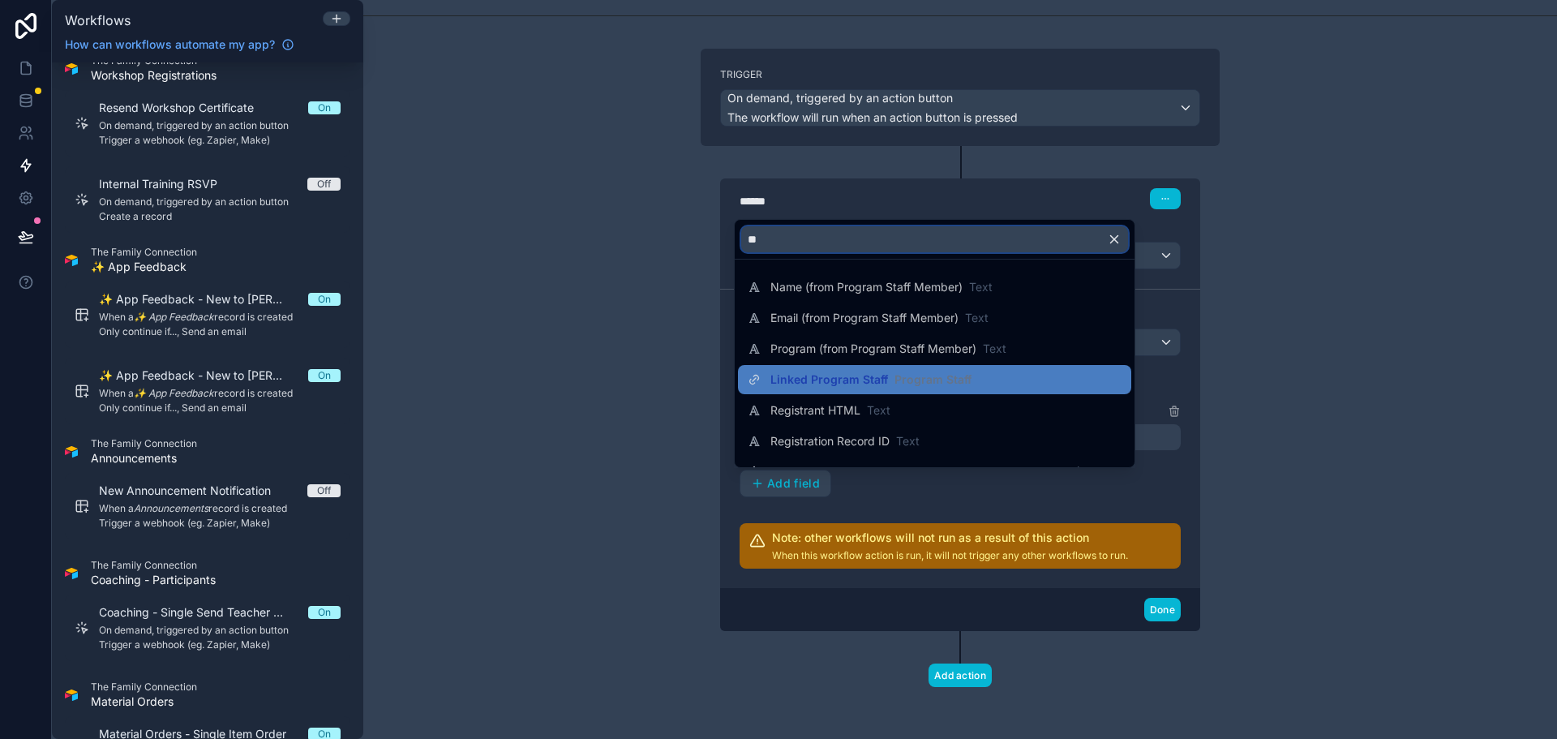
type input "*"
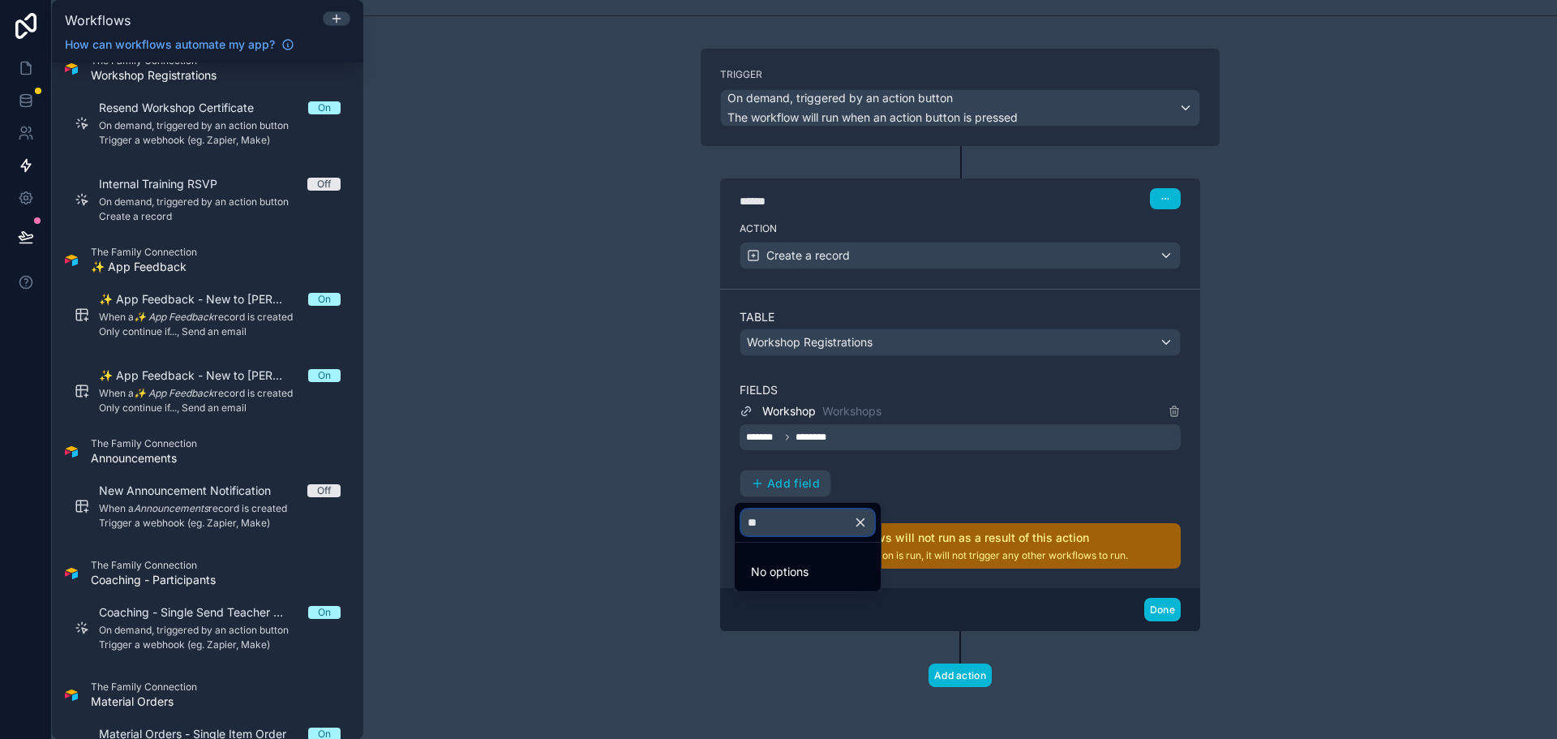
type input "*"
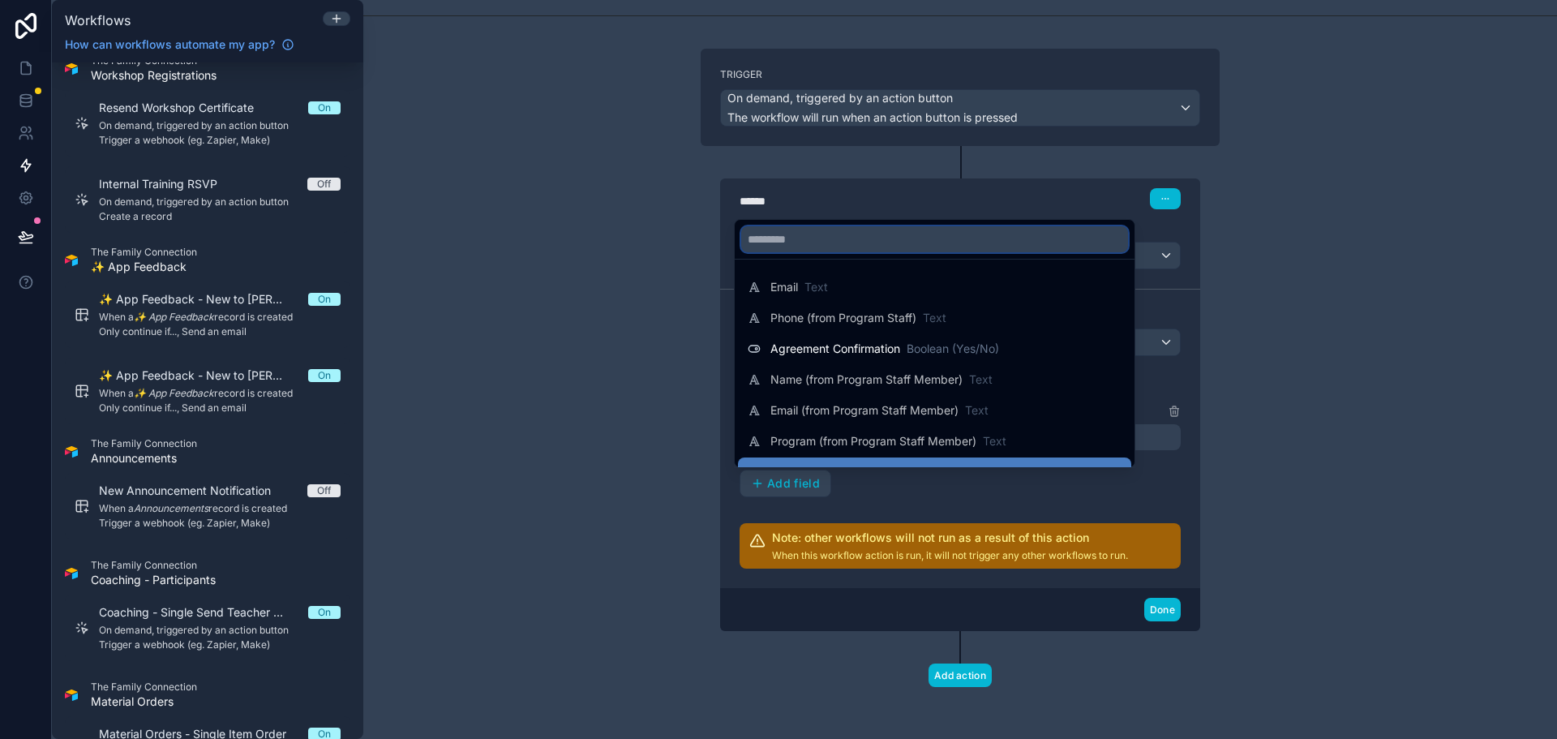
click at [815, 244] on input "text" at bounding box center [934, 239] width 387 height 26
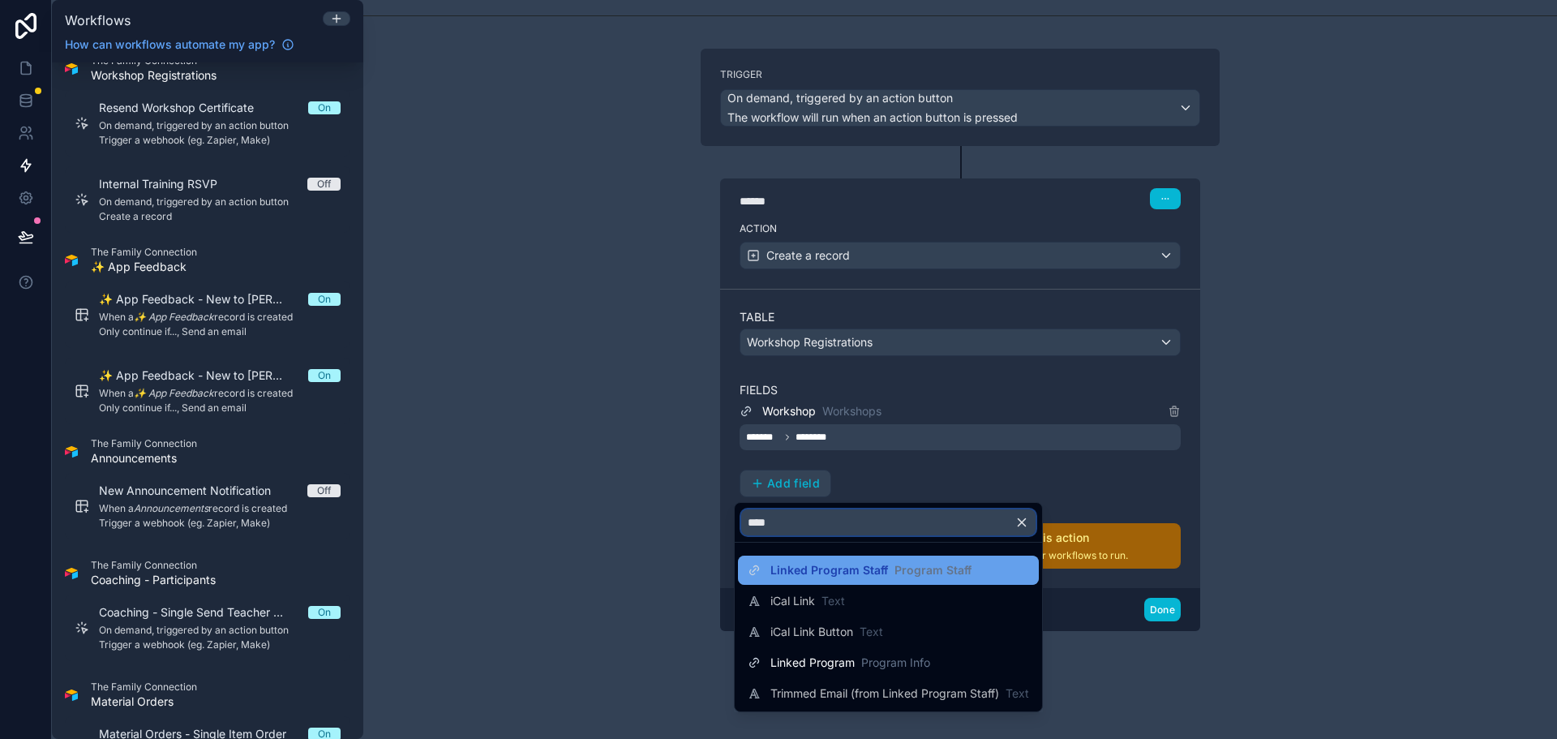
type input "****"
click at [829, 576] on span "Linked Program Staff" at bounding box center [829, 570] width 118 height 16
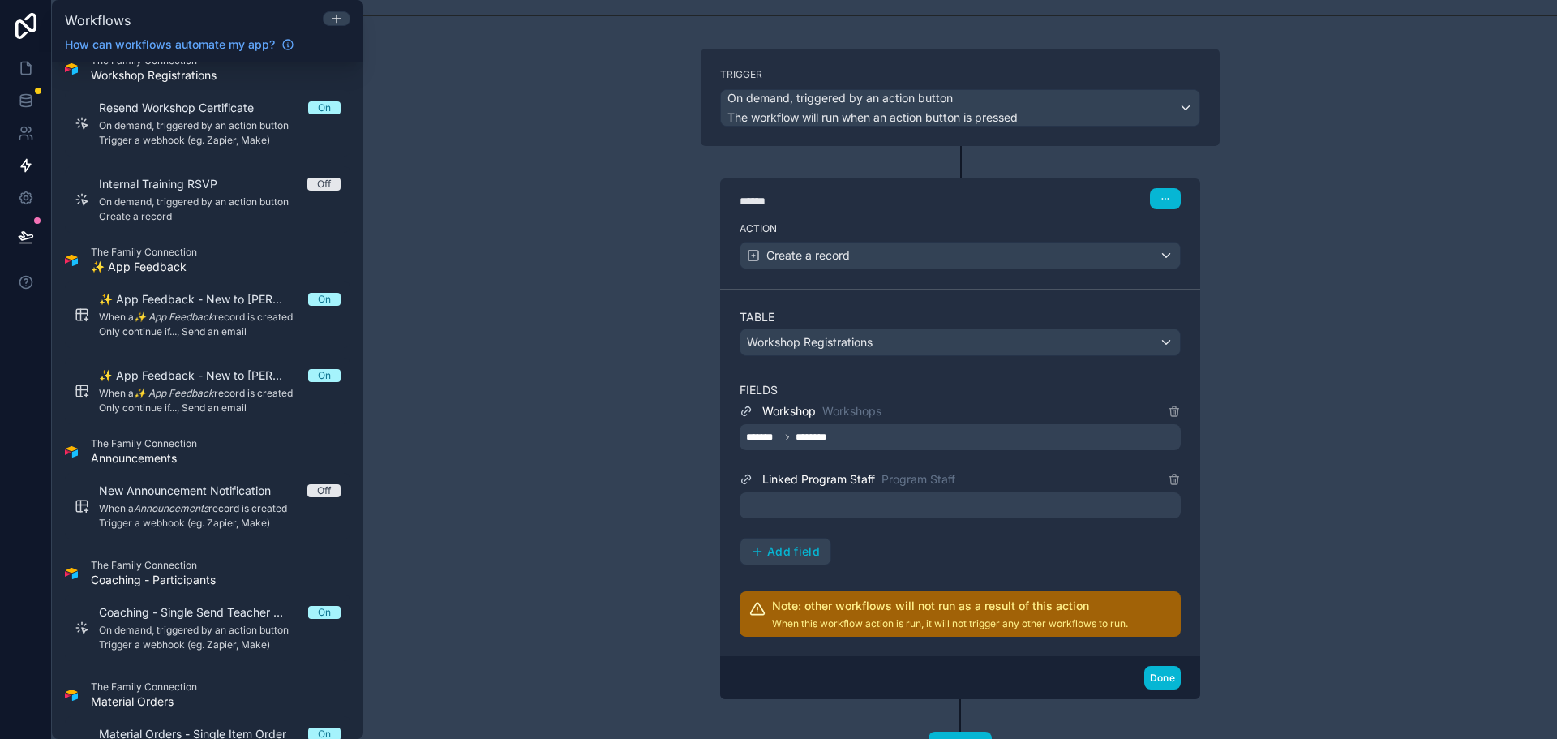
click at [853, 498] on div at bounding box center [959, 505] width 441 height 26
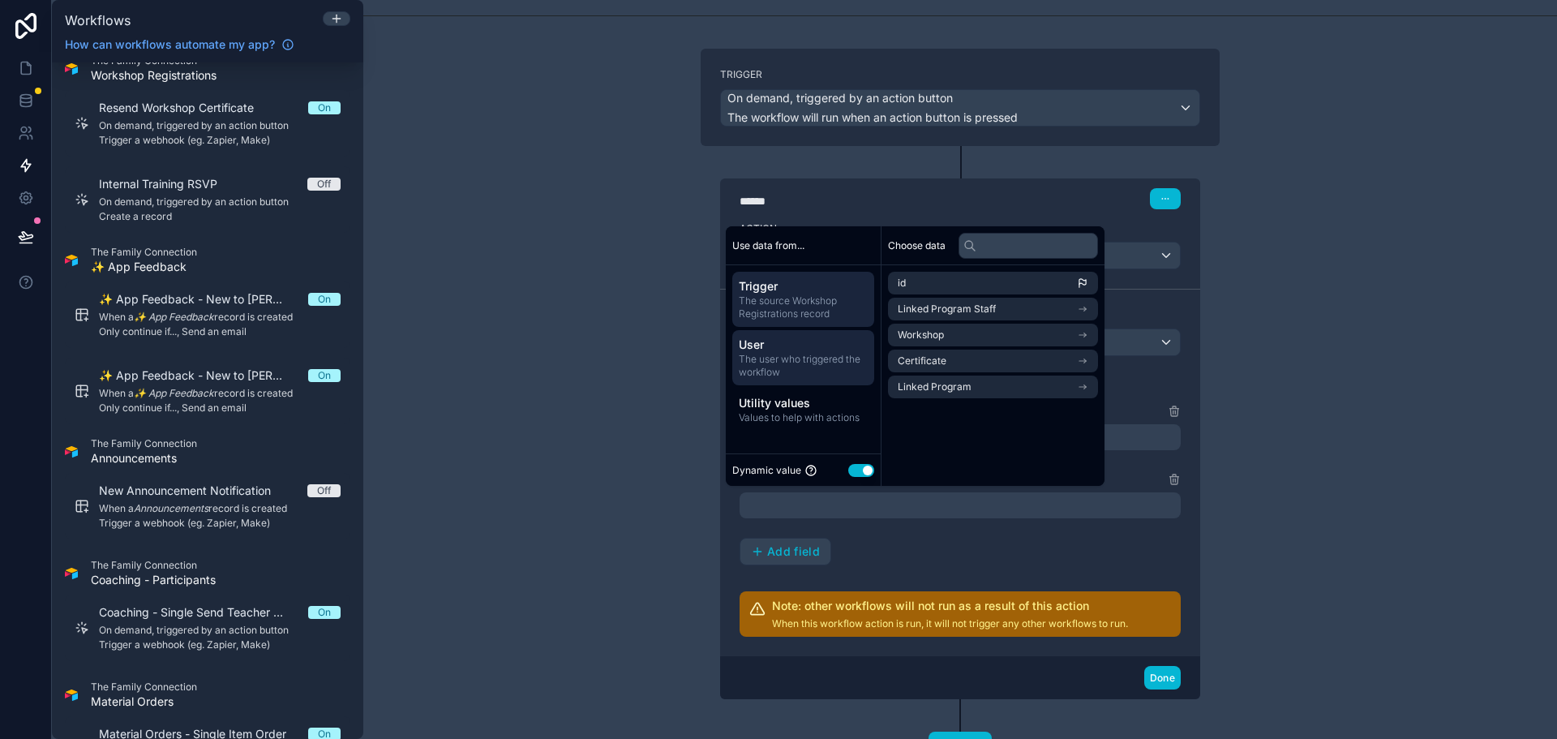
click at [807, 357] on span "The user who triggered the workflow" at bounding box center [803, 366] width 129 height 26
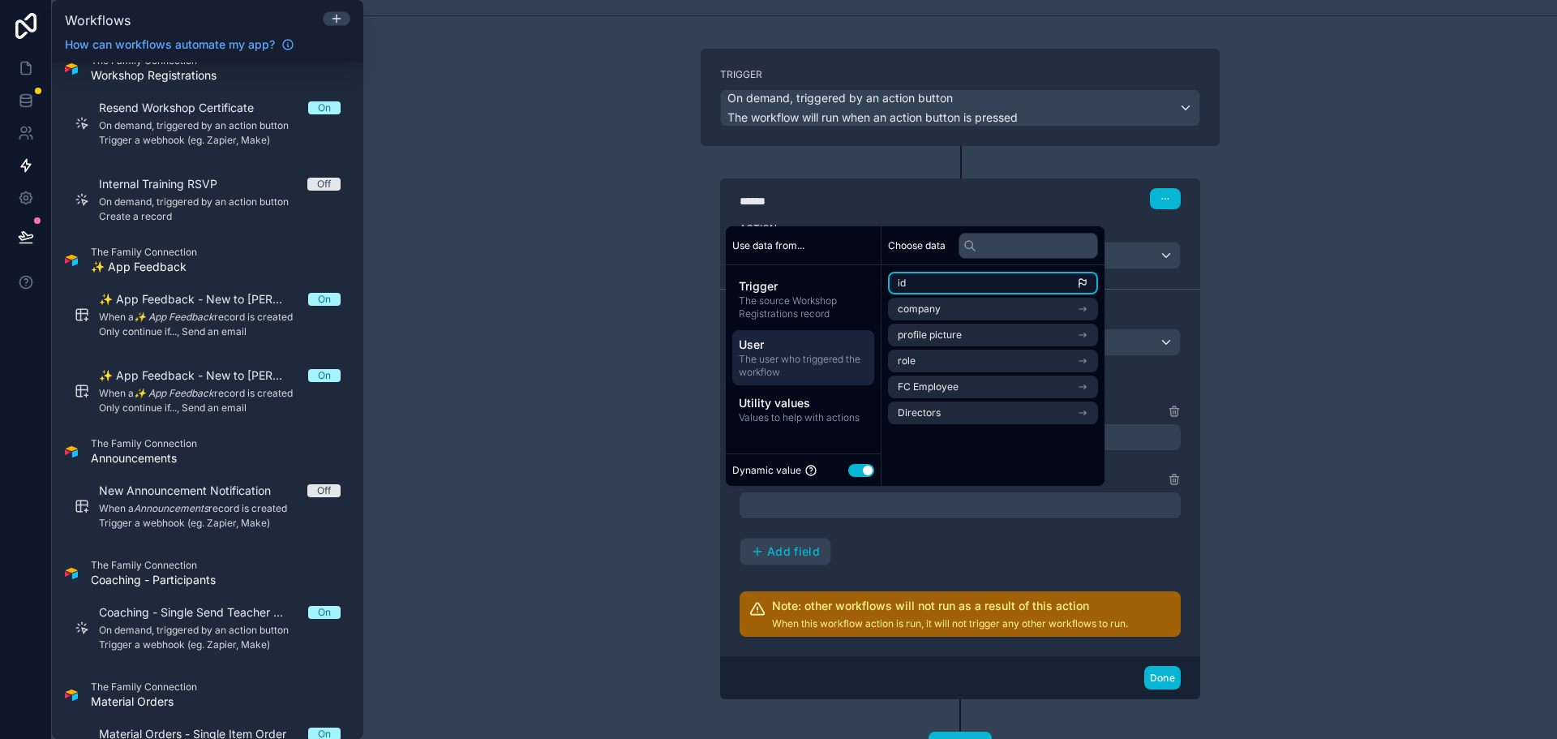
click at [969, 285] on li "id" at bounding box center [993, 283] width 210 height 23
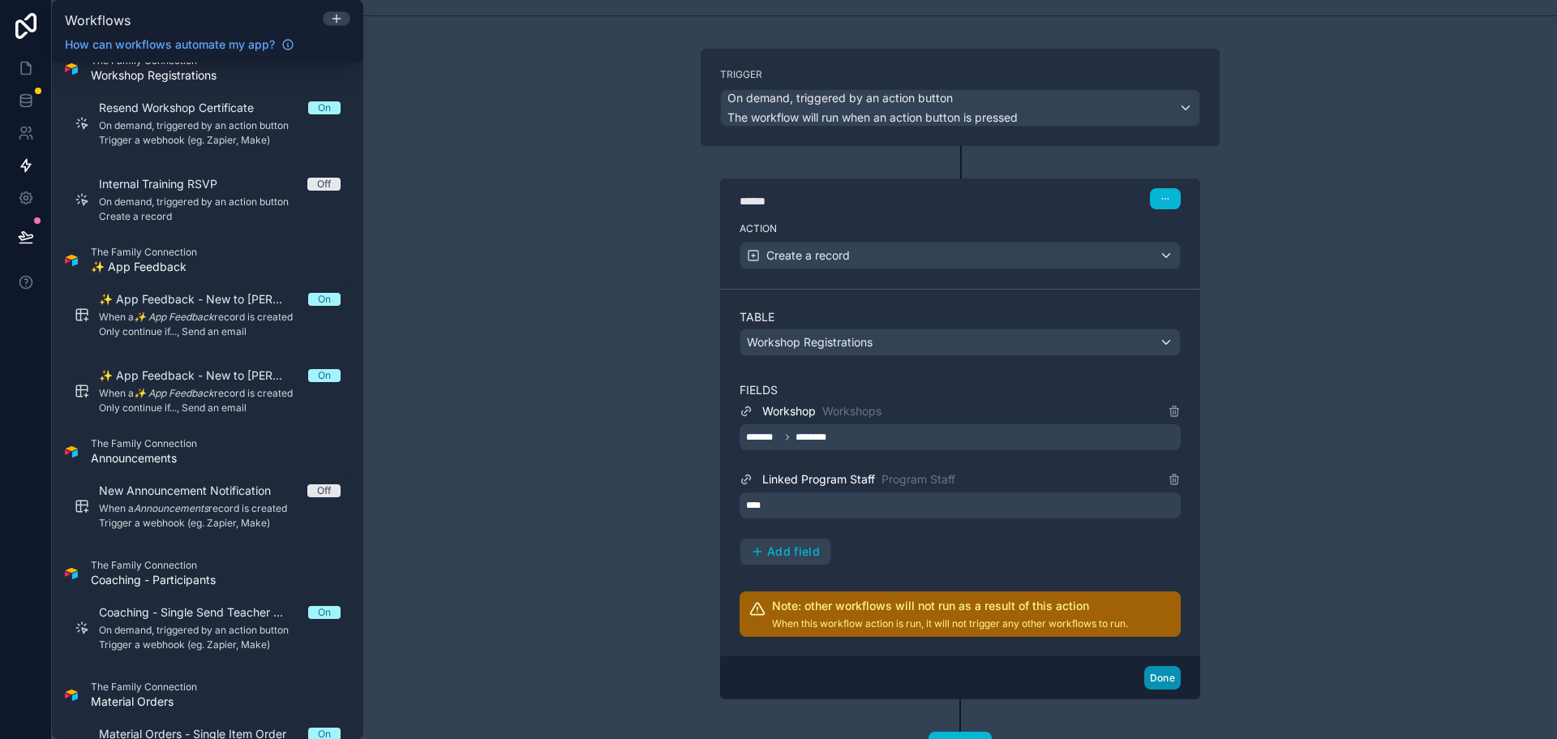
click at [1156, 685] on button "Done" at bounding box center [1162, 678] width 36 height 24
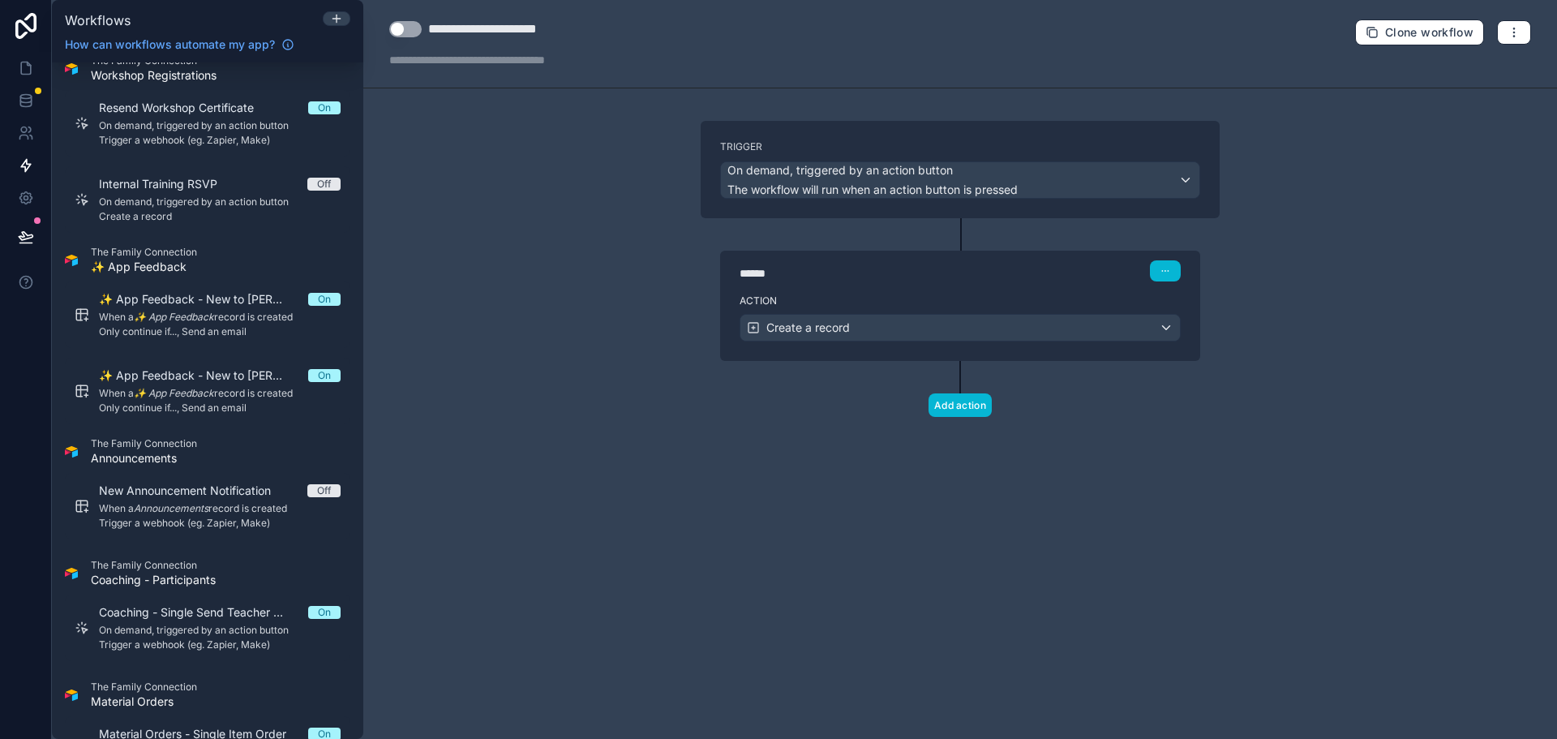
click at [566, 319] on div "**********" at bounding box center [959, 369] width 1193 height 739
click at [408, 38] on div "Use setting" at bounding box center [405, 28] width 32 height 19
click at [416, 21] on button "Use setting" at bounding box center [405, 29] width 32 height 16
click at [740, 48] on div "**********" at bounding box center [959, 44] width 1193 height 88
